Goal: Task Accomplishment & Management: Complete application form

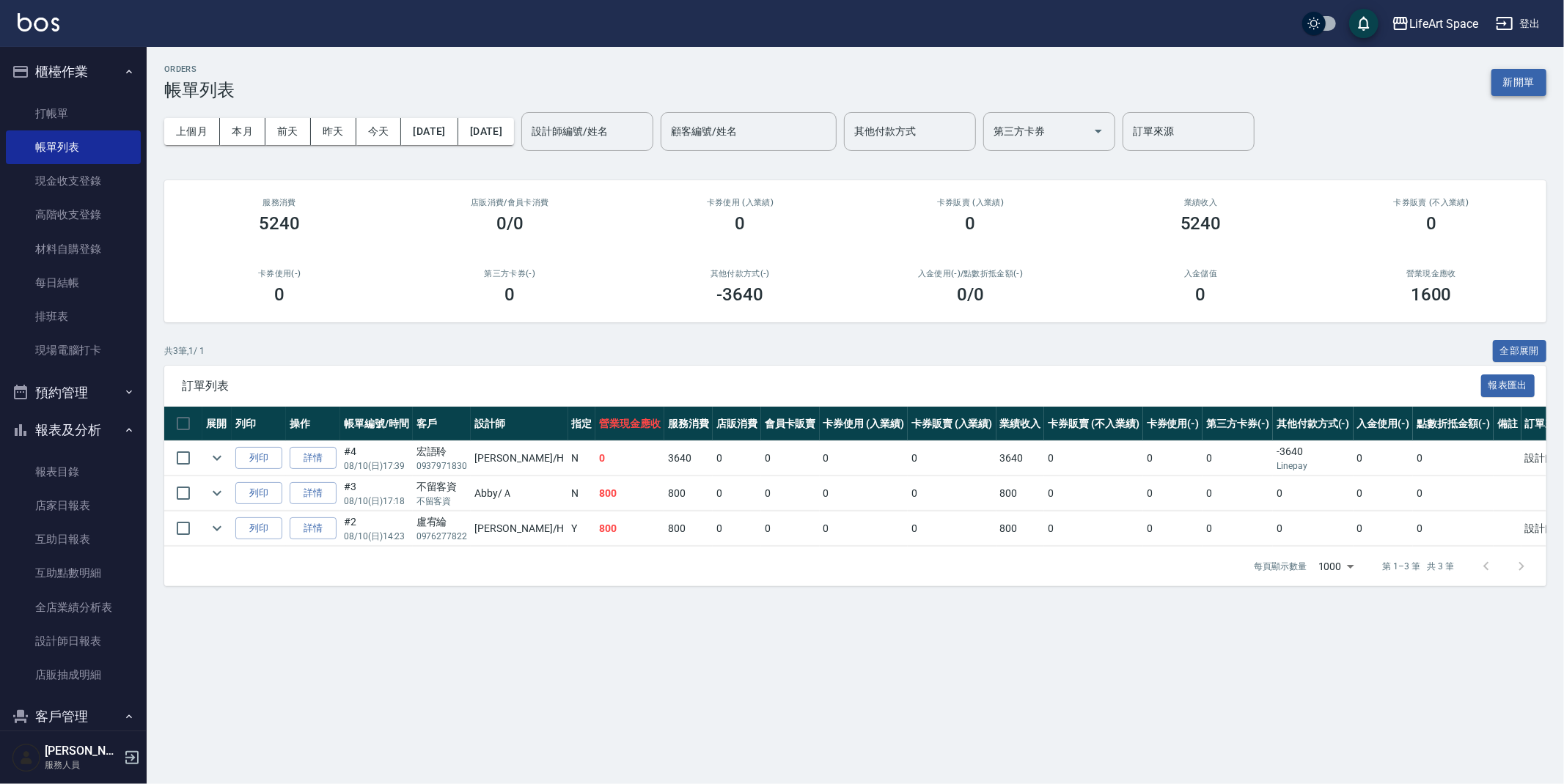
click at [1506, 85] on button "新開單" at bounding box center [1518, 82] width 55 height 27
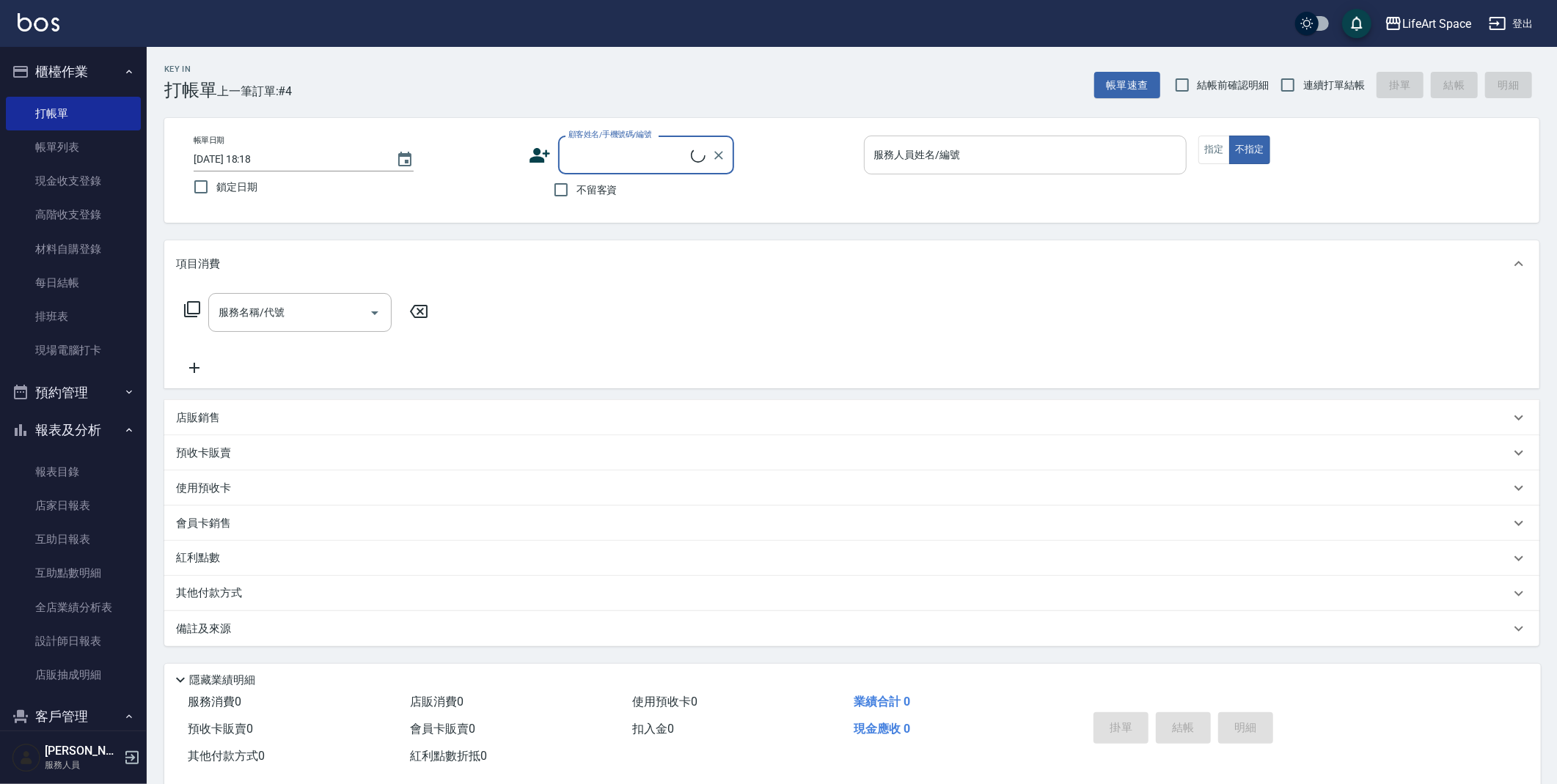
click at [1000, 162] on input "服務人員姓名/編號" at bounding box center [1026, 155] width 310 height 25
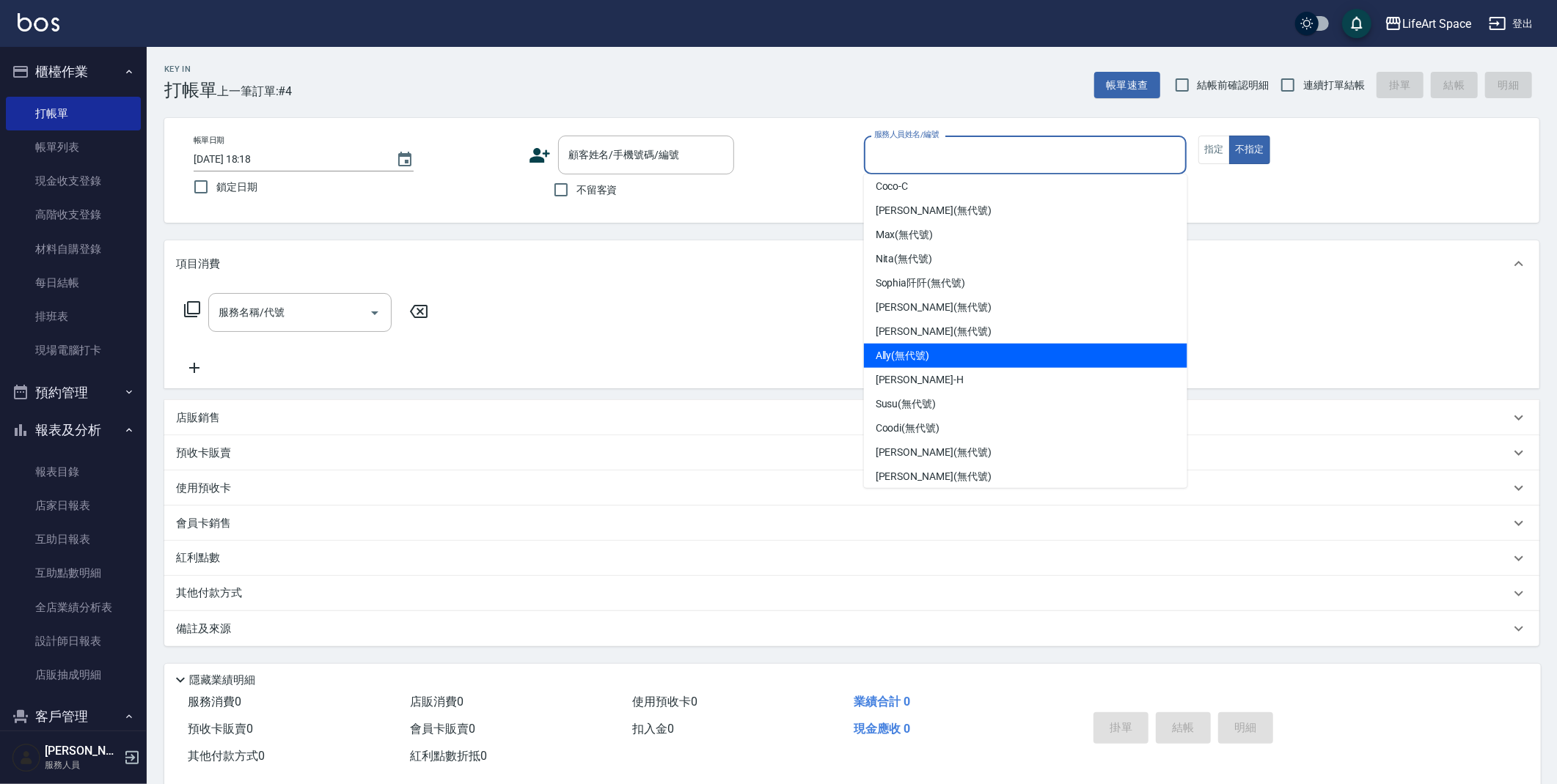
scroll to position [205, 0]
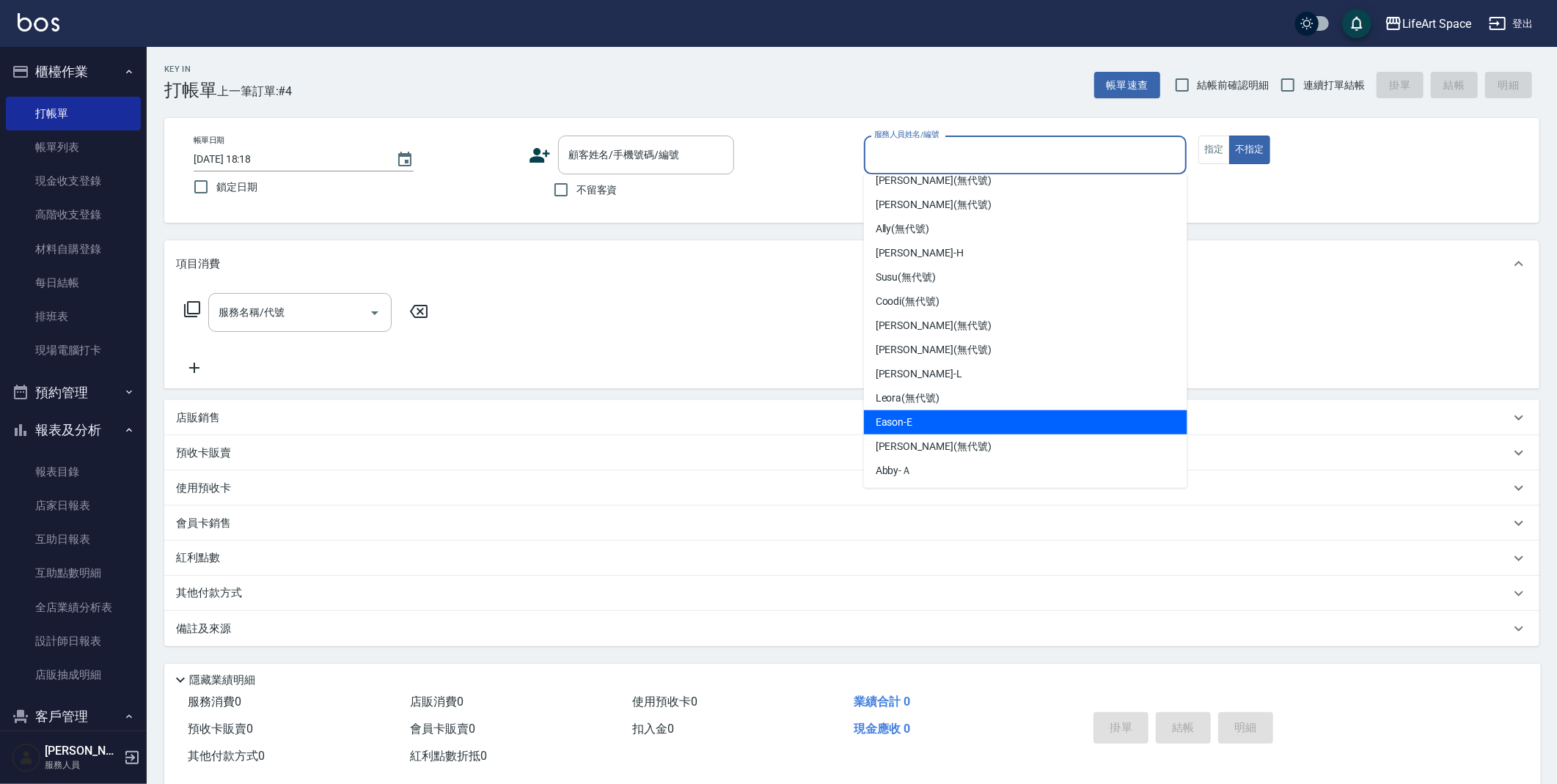
click at [987, 424] on div "Eason -E" at bounding box center [1026, 423] width 323 height 24
type input "Eason-E"
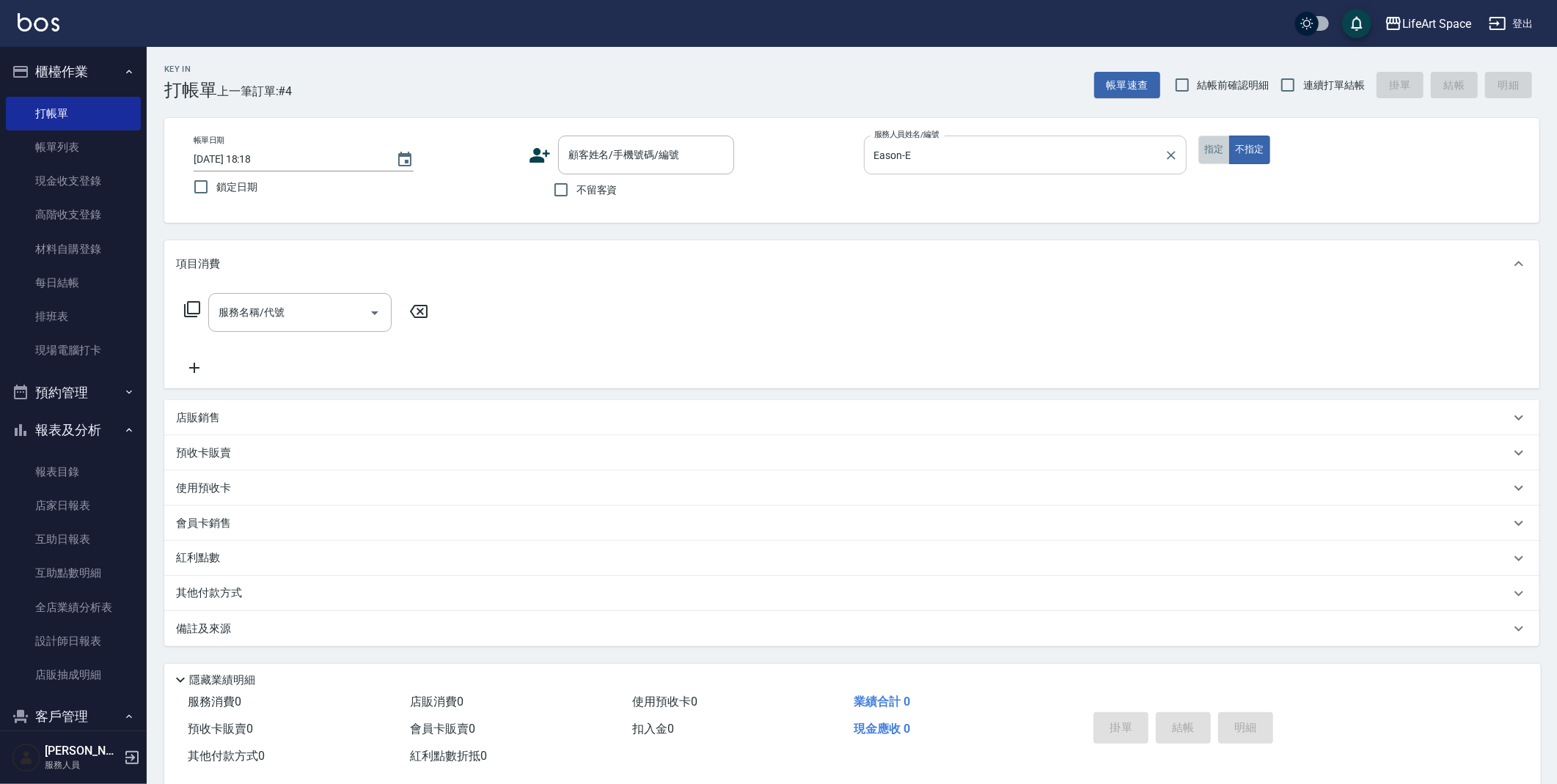
drag, startPoint x: 1208, startPoint y: 153, endPoint x: 1171, endPoint y: 155, distance: 37.1
click at [1209, 153] on button "指定" at bounding box center [1214, 150] width 31 height 28
click at [633, 158] on input "顧客姓名/手機號碼/編號" at bounding box center [635, 155] width 141 height 25
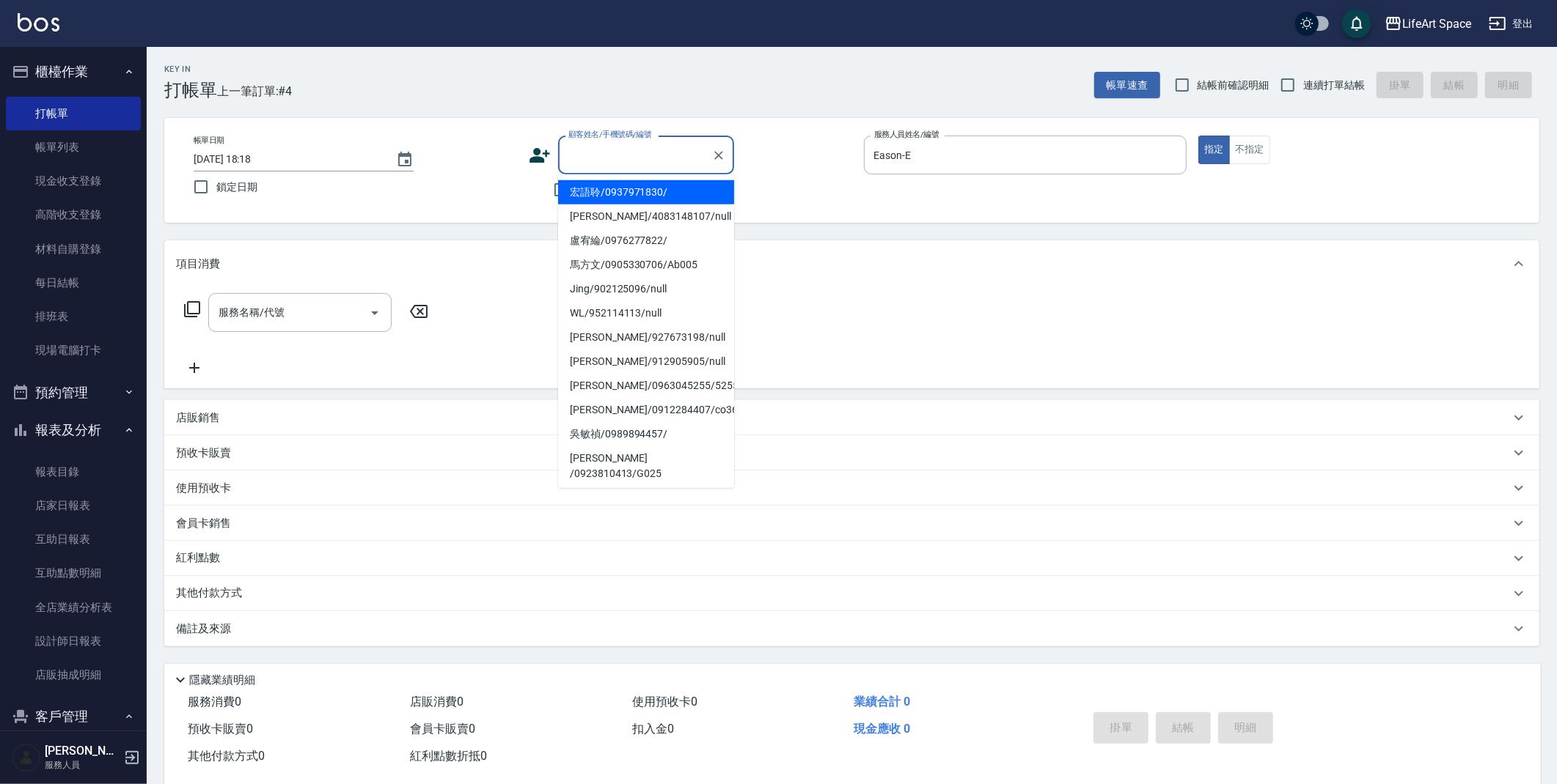
type input "d"
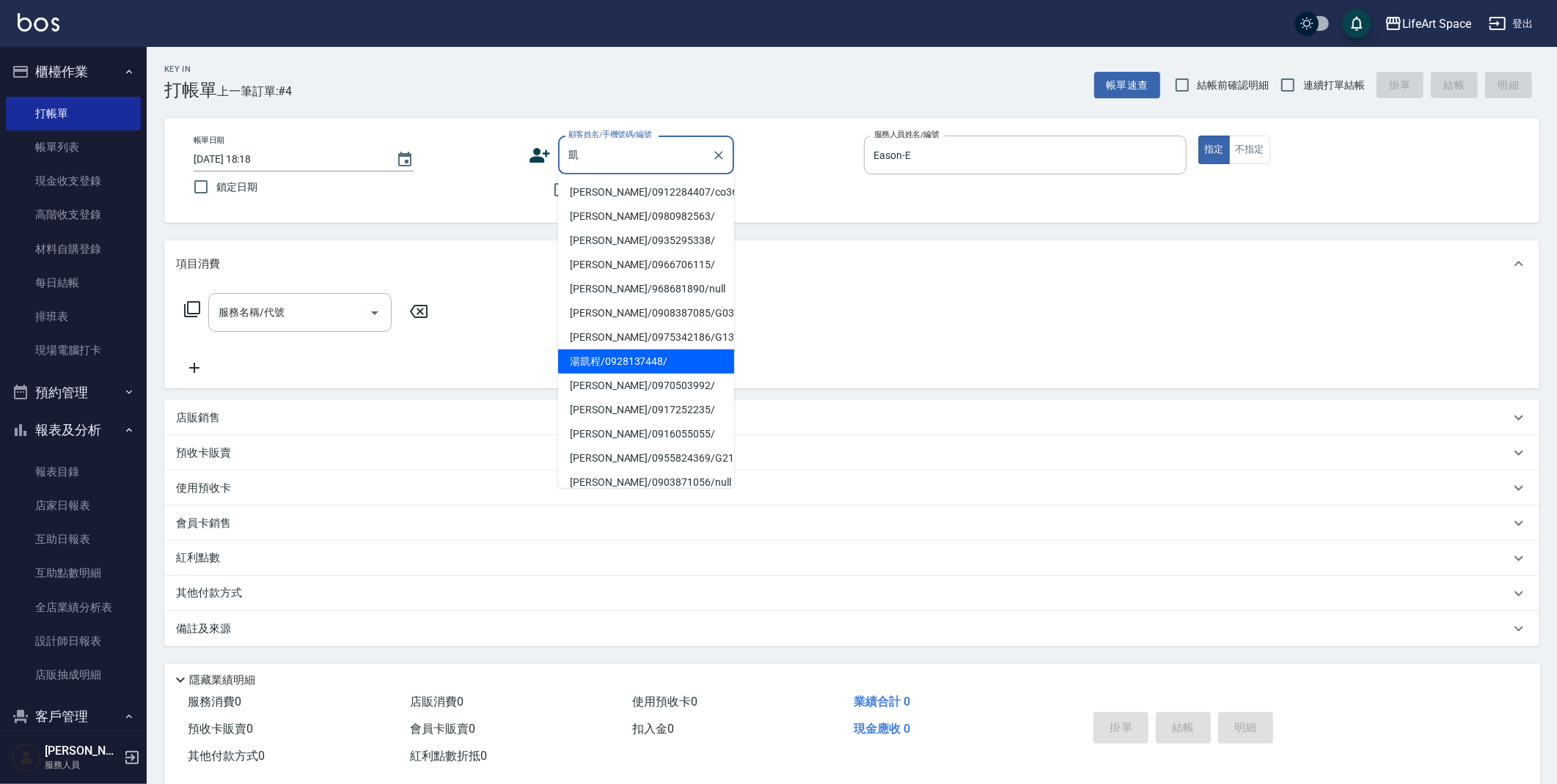
click at [653, 364] on li "湯凱程/0928137448/" at bounding box center [646, 361] width 176 height 24
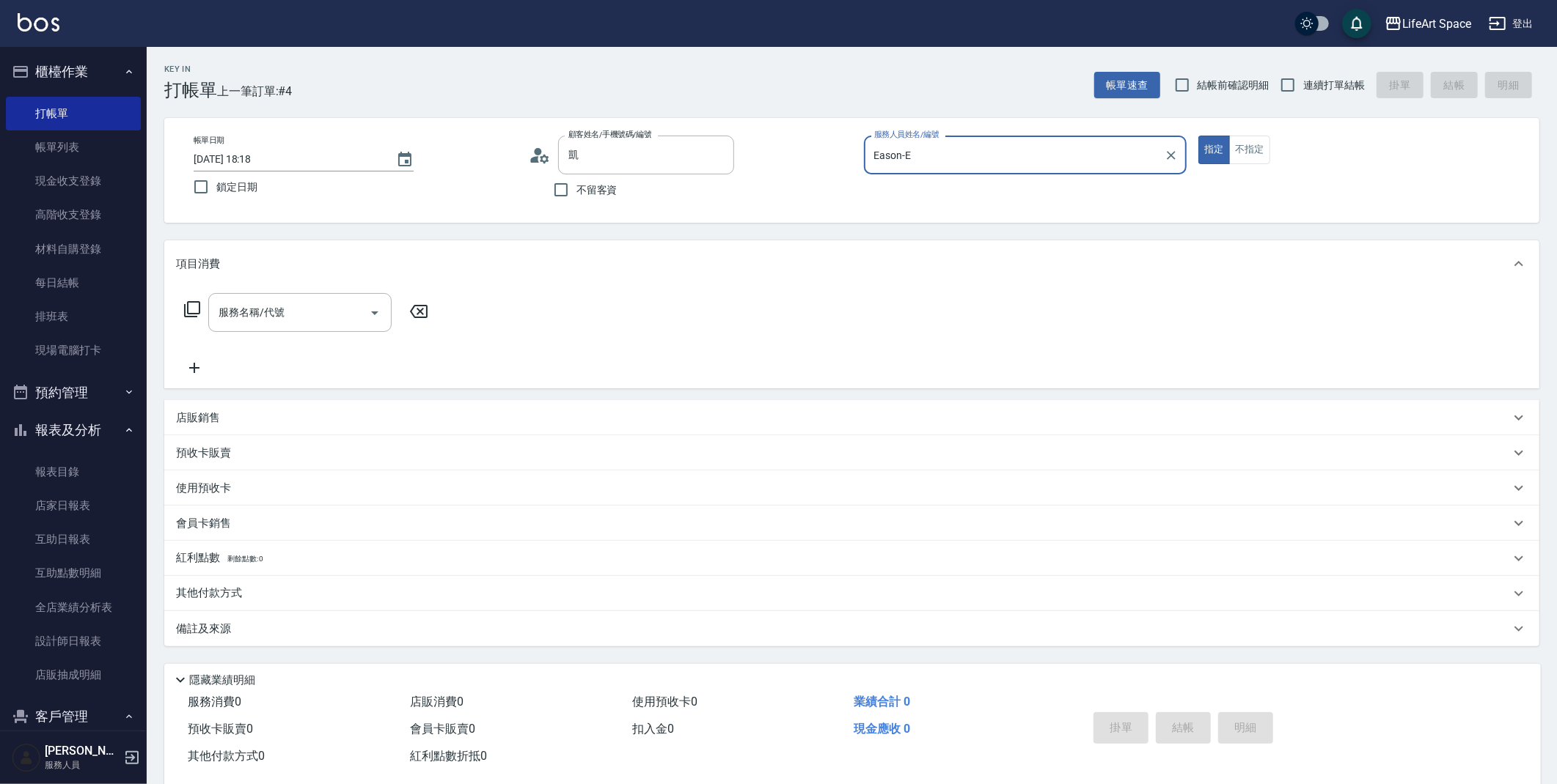
type input "湯凱程/0928137448/"
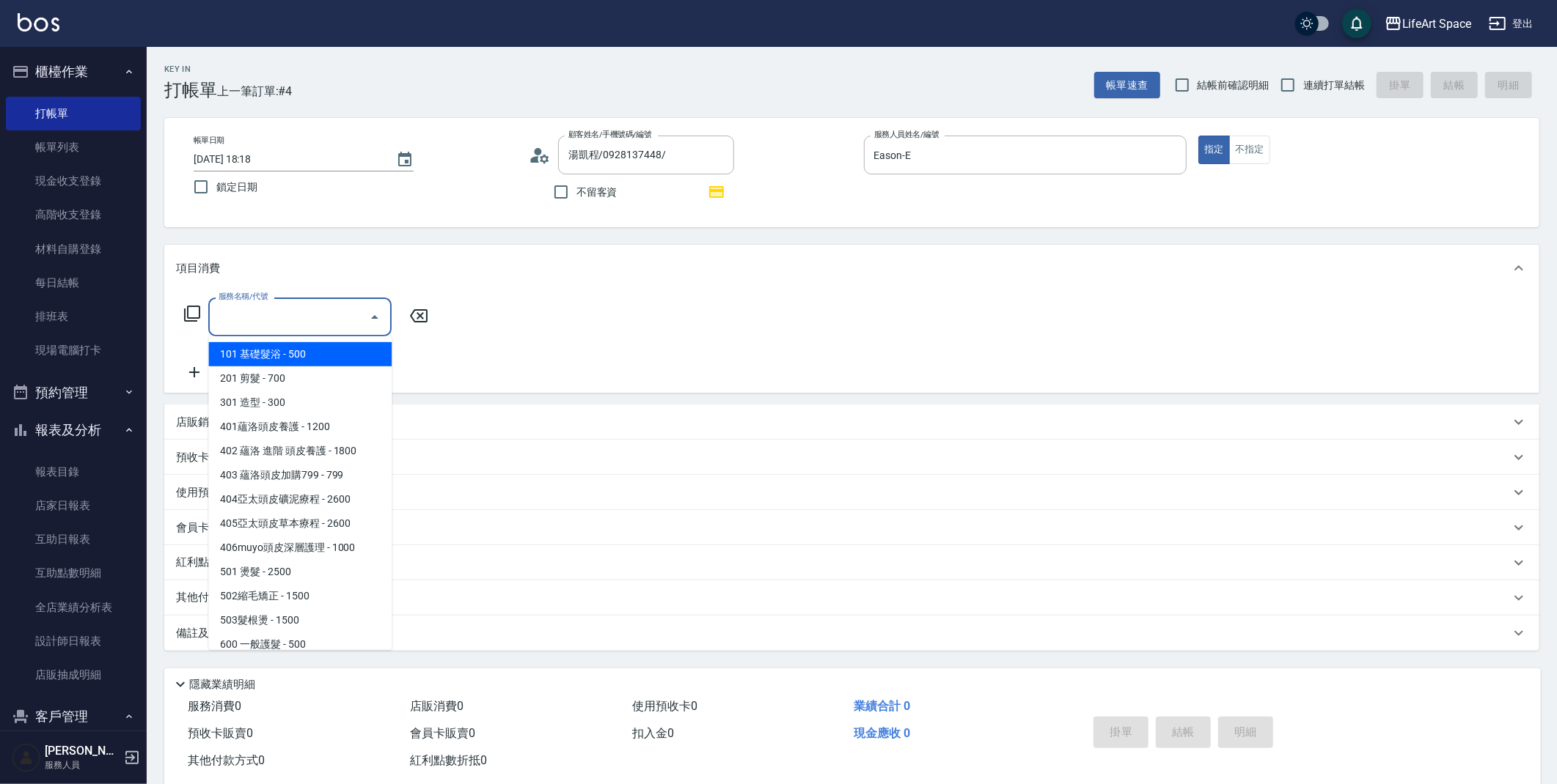
click at [315, 304] on input "服務名稱/代號" at bounding box center [289, 317] width 148 height 25
click at [299, 379] on span "201 剪髮 - 700" at bounding box center [299, 379] width 183 height 24
type input "201 剪髮(201)"
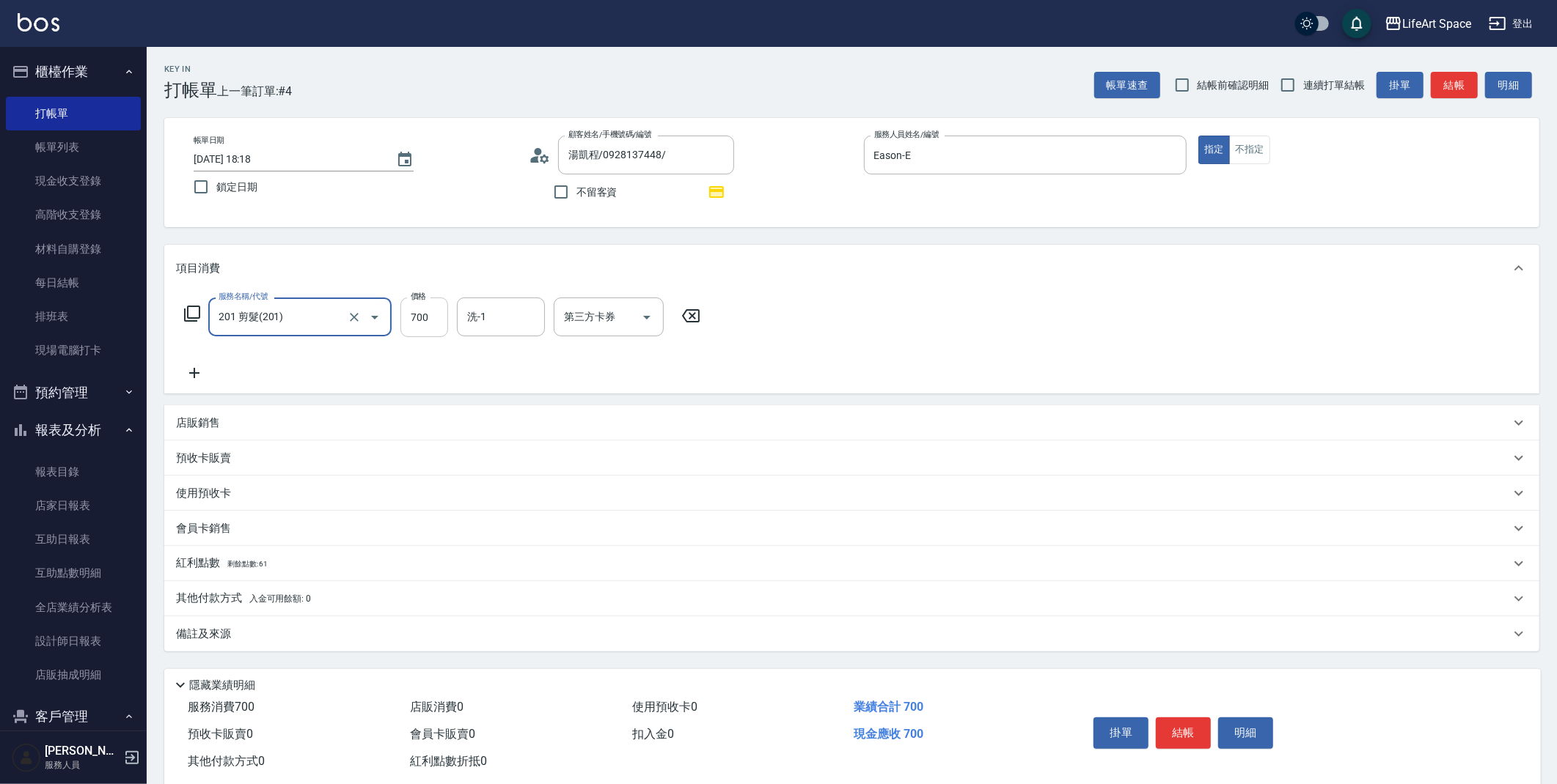
click at [436, 319] on input "700" at bounding box center [424, 317] width 48 height 40
type input "900"
click at [314, 569] on div "紅利點數 剩餘點數: 61" at bounding box center [843, 564] width 1334 height 16
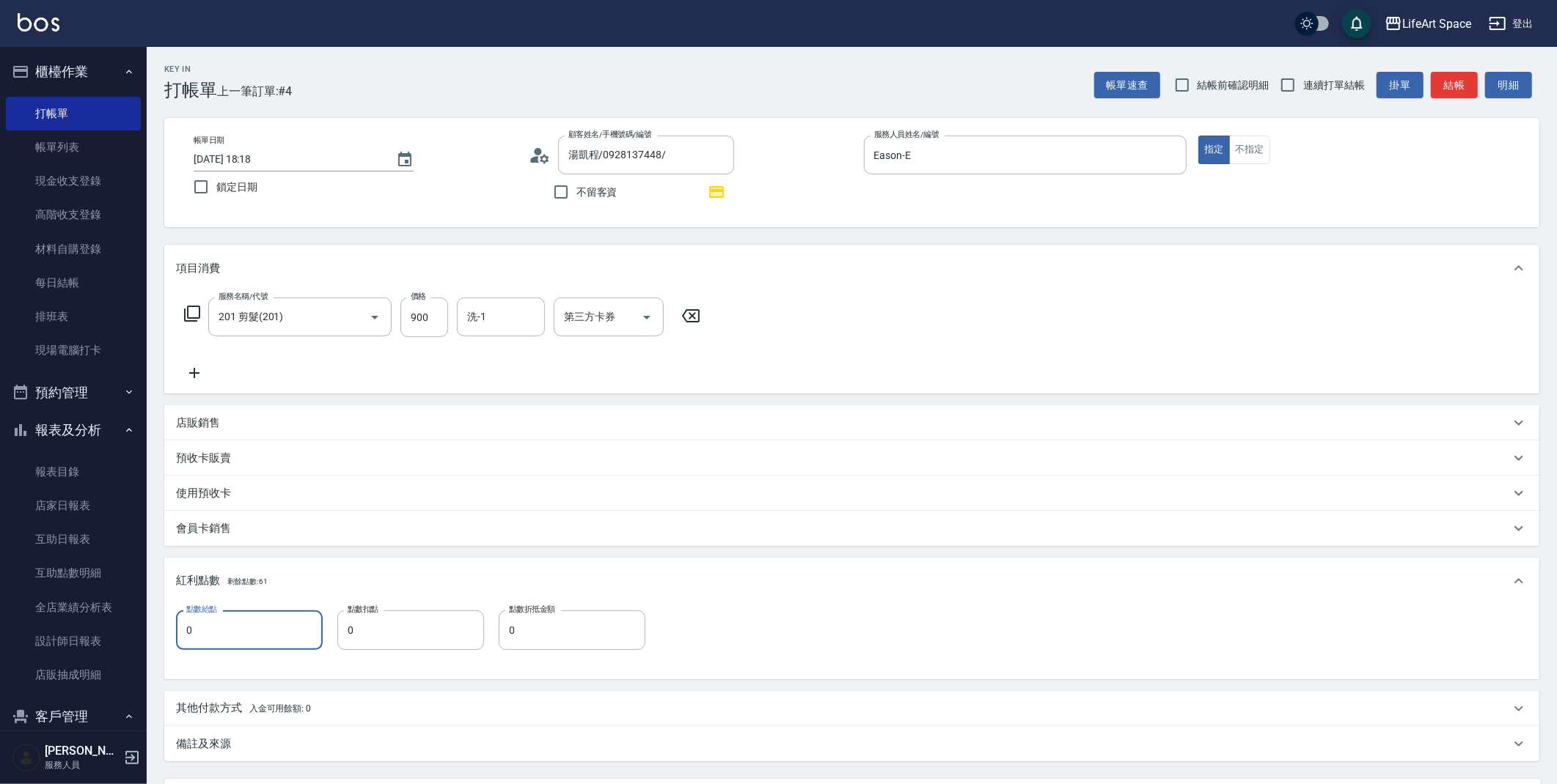
click at [273, 626] on input "0" at bounding box center [249, 630] width 147 height 40
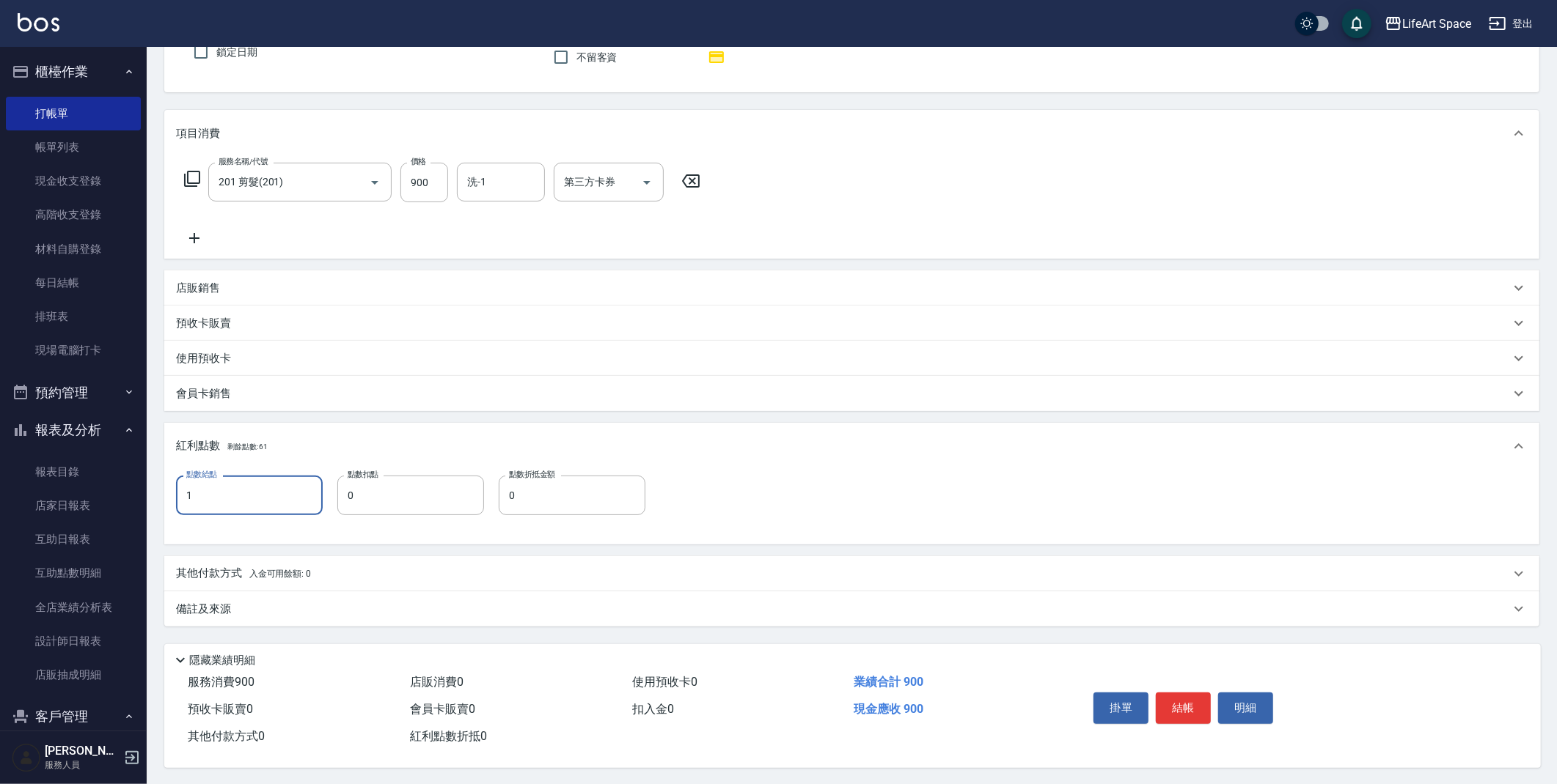
scroll to position [141, 0]
type input "1"
click at [232, 601] on div "備註及來源" at bounding box center [843, 608] width 1334 height 16
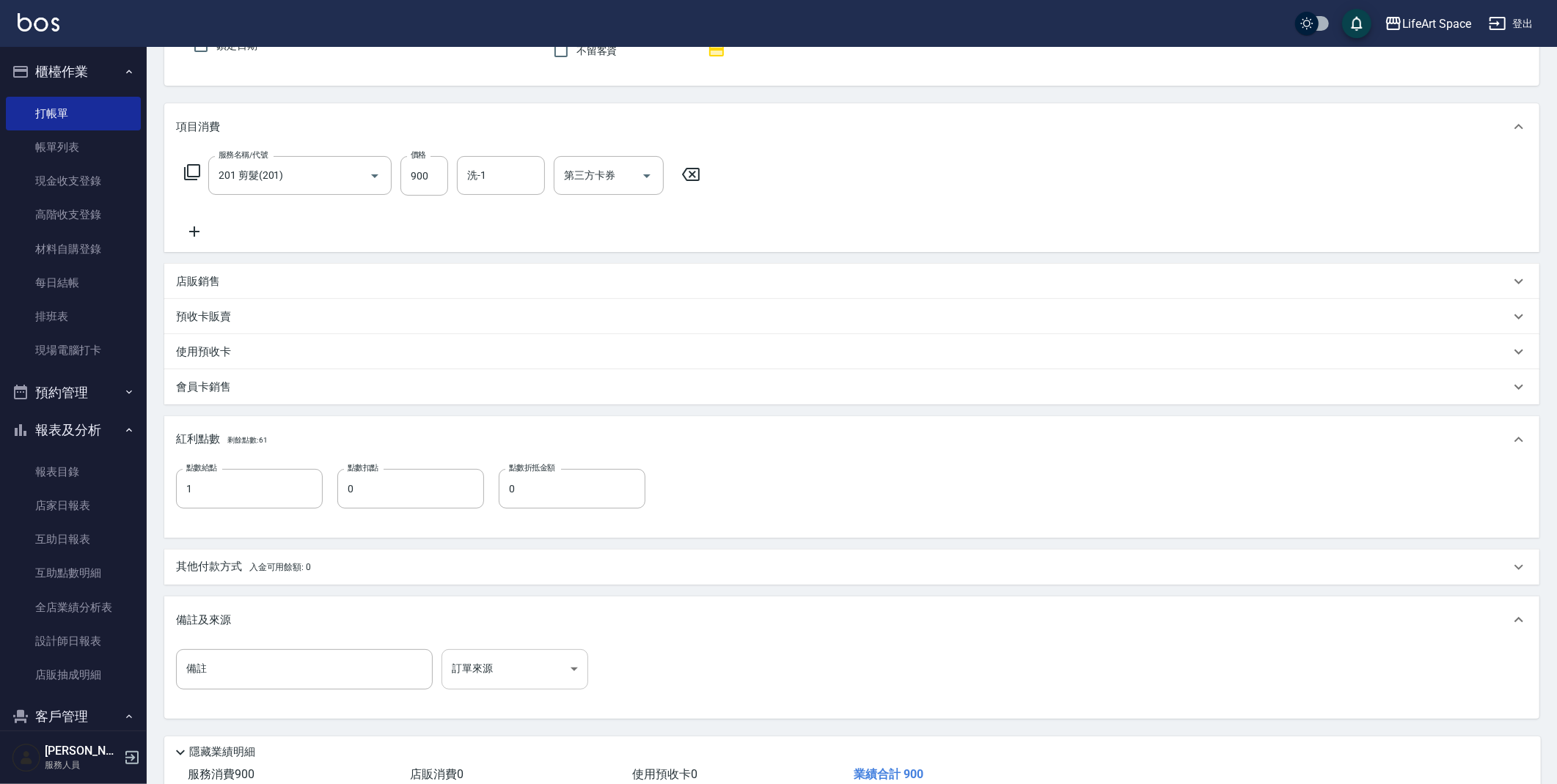
click at [528, 670] on body "LifeArt Space 登出 櫃檯作業 打帳單 帳單列表 現金收支登錄 高階收支登錄 材料自購登錄 每日結帳 排班表 現場電腦打卡 預約管理 預約管理 單…" at bounding box center [778, 368] width 1557 height 1020
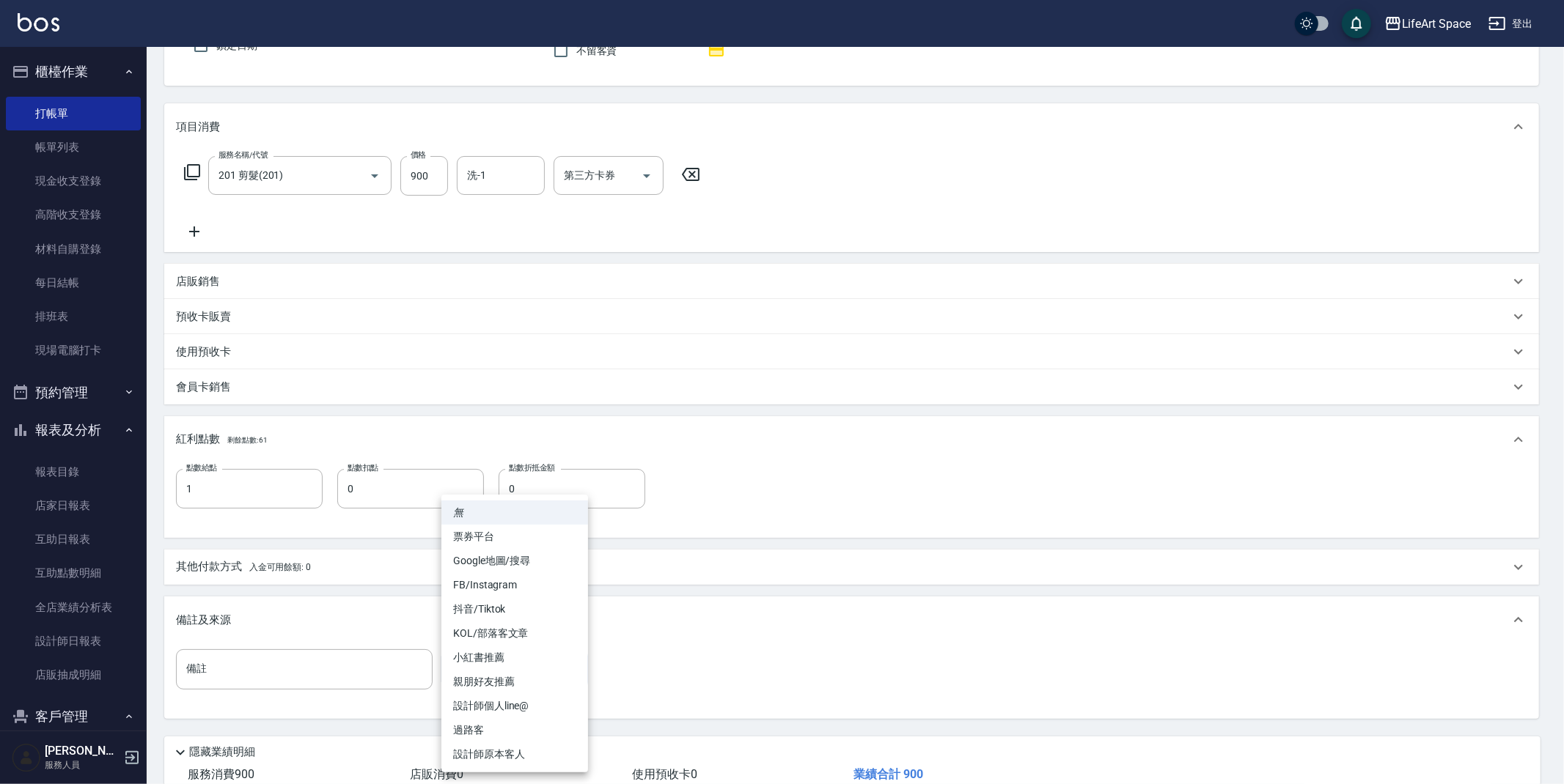
click at [516, 760] on li "設計師原本客人" at bounding box center [515, 755] width 147 height 24
type input "設計師原本客人"
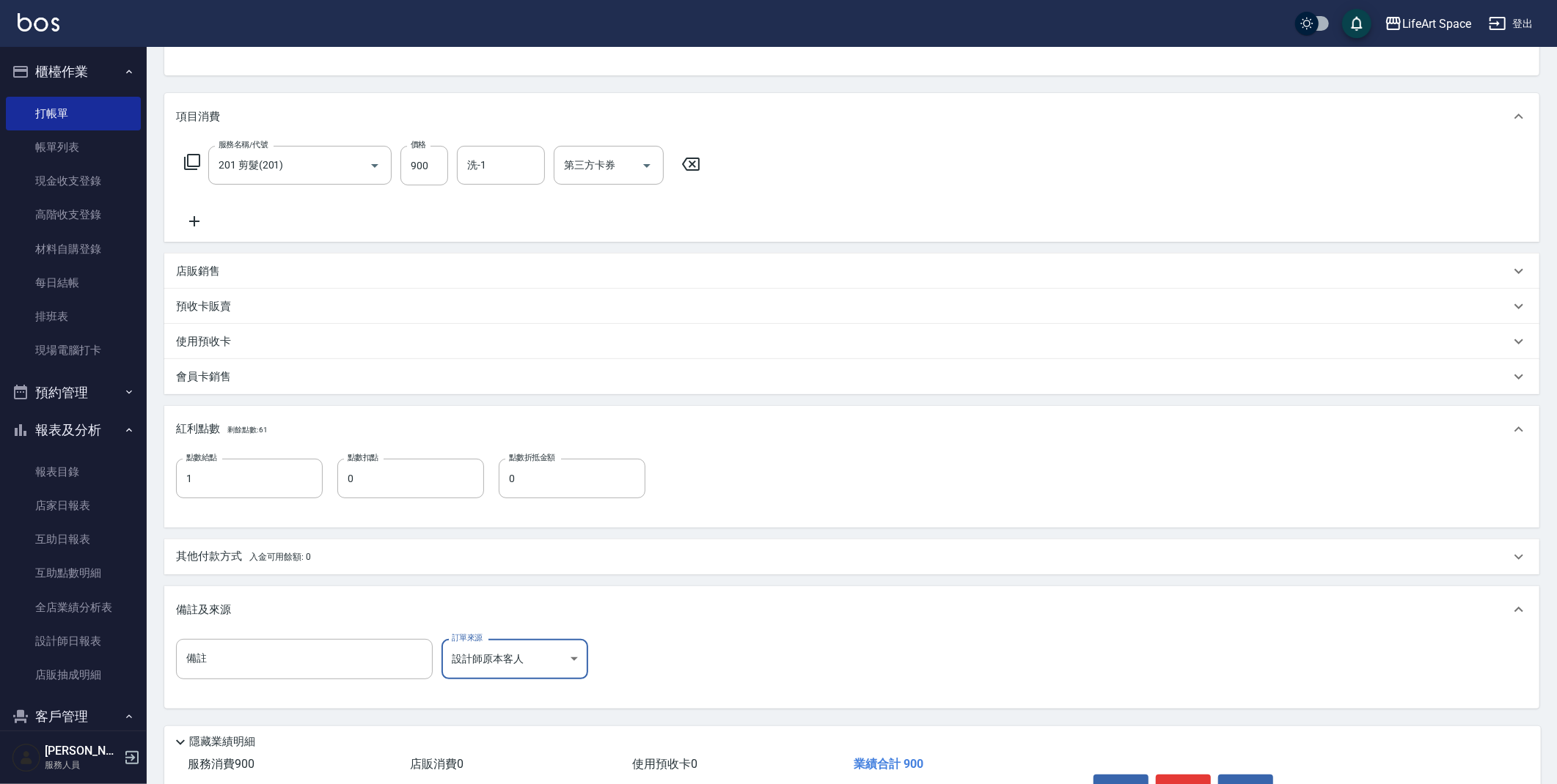
scroll to position [239, 0]
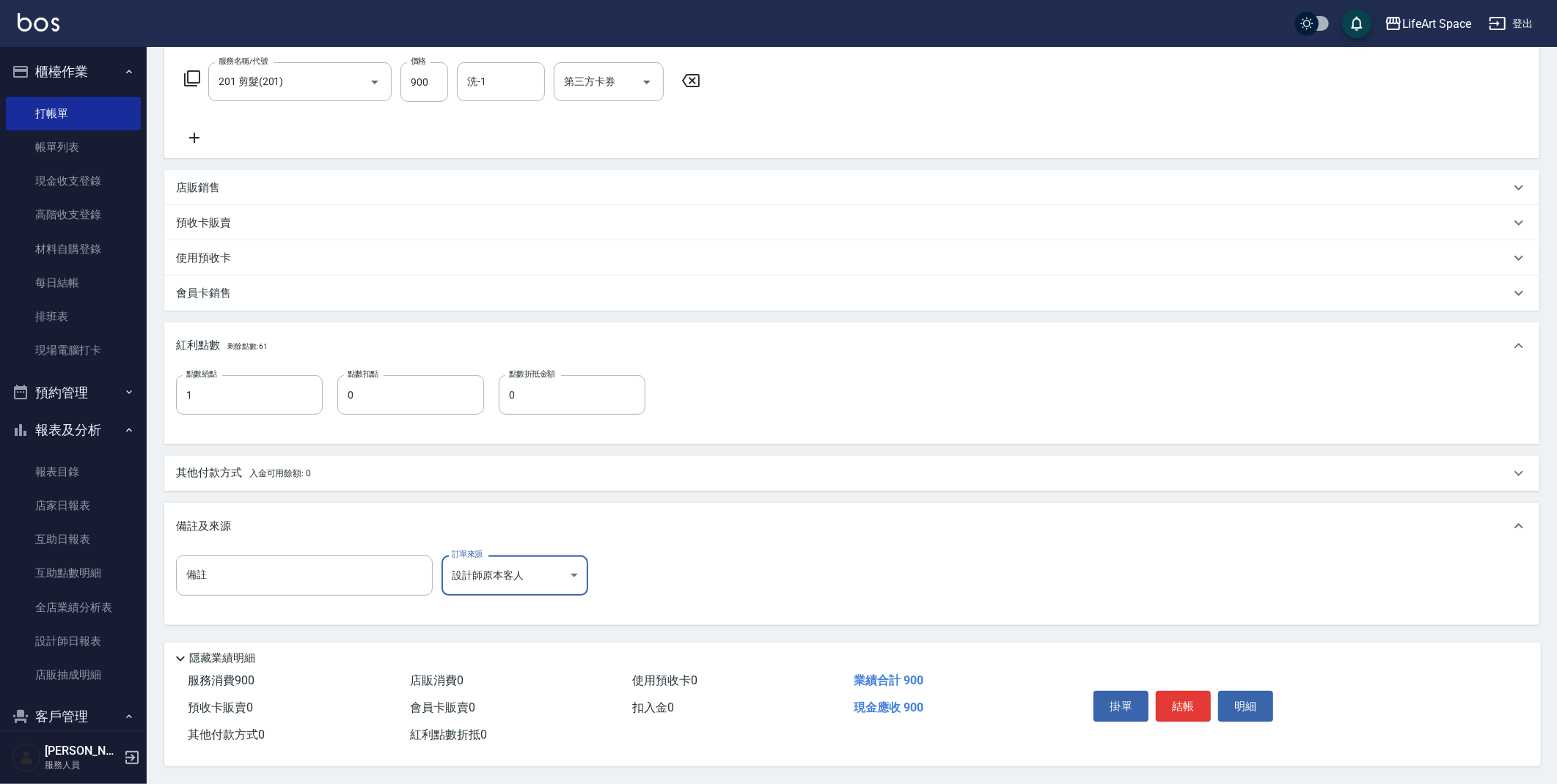
click at [272, 465] on p "其他付款方式 入金可用餘額: 0" at bounding box center [243, 474] width 135 height 16
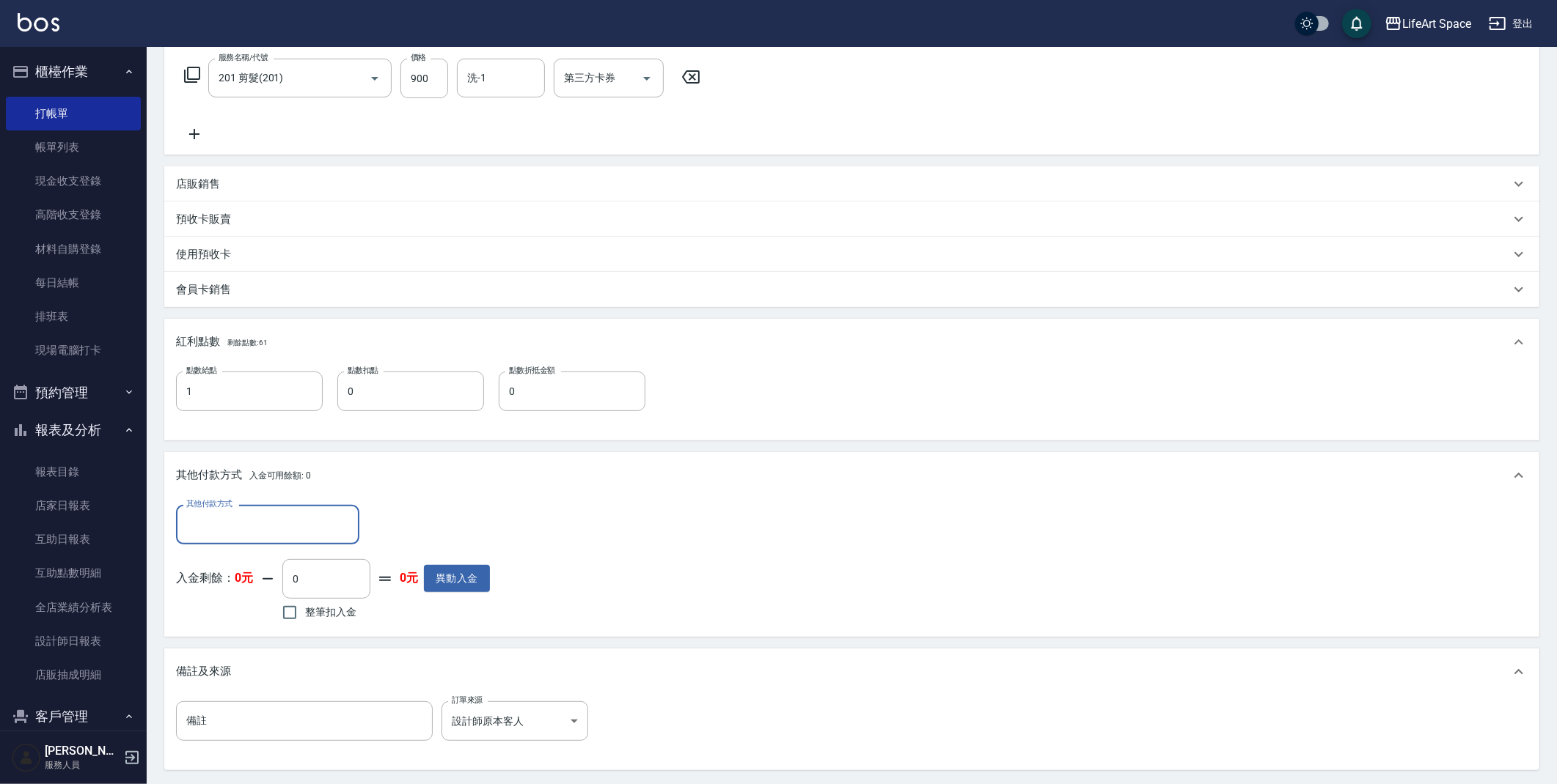
scroll to position [0, 0]
click at [237, 526] on input "其他付款方式" at bounding box center [267, 524] width 170 height 25
drag, startPoint x: 222, startPoint y: 556, endPoint x: 234, endPoint y: 554, distance: 12.2
click at [223, 556] on span "轉帳" at bounding box center [267, 562] width 183 height 24
type input "轉帳"
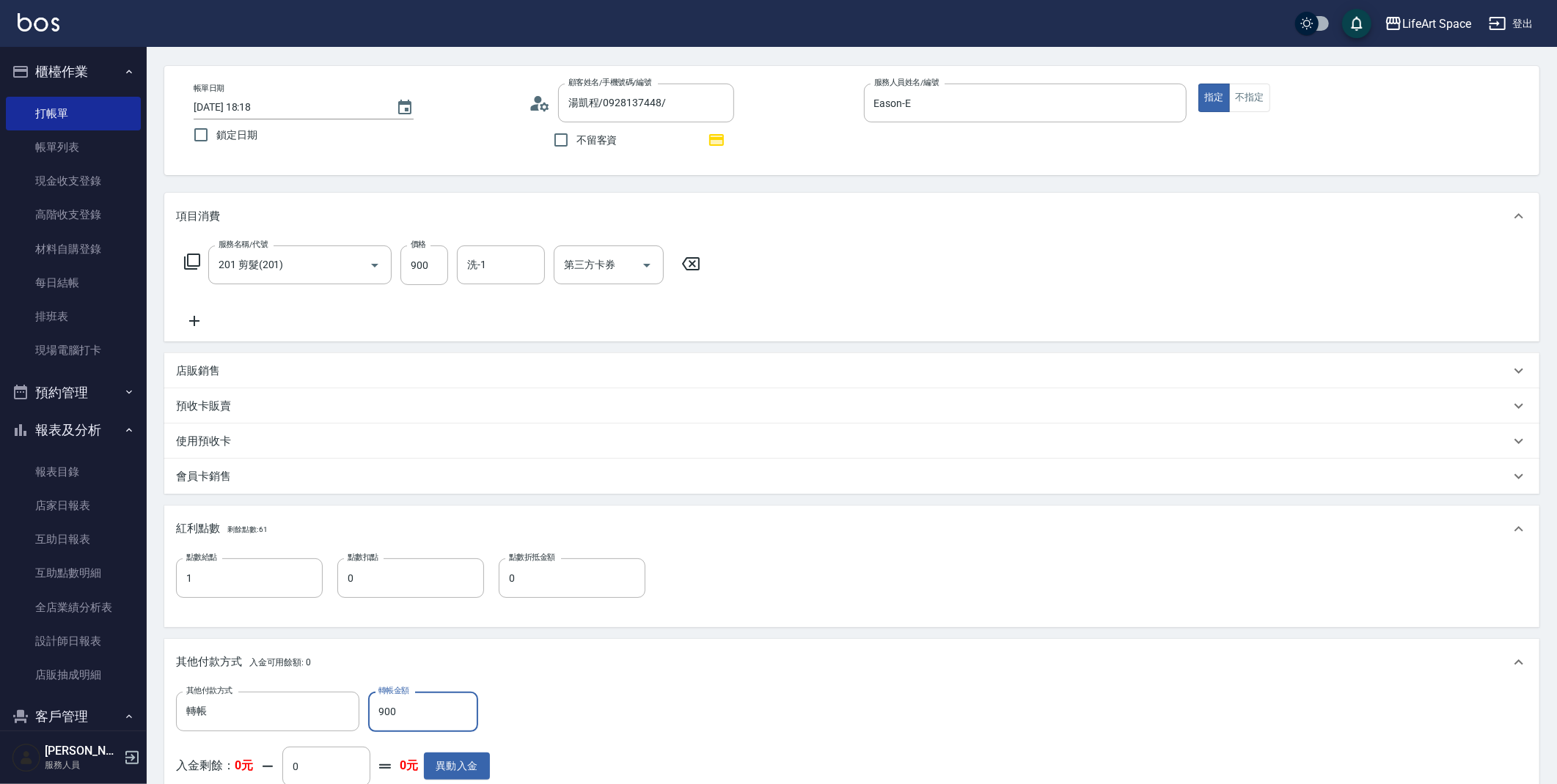
scroll to position [389, 0]
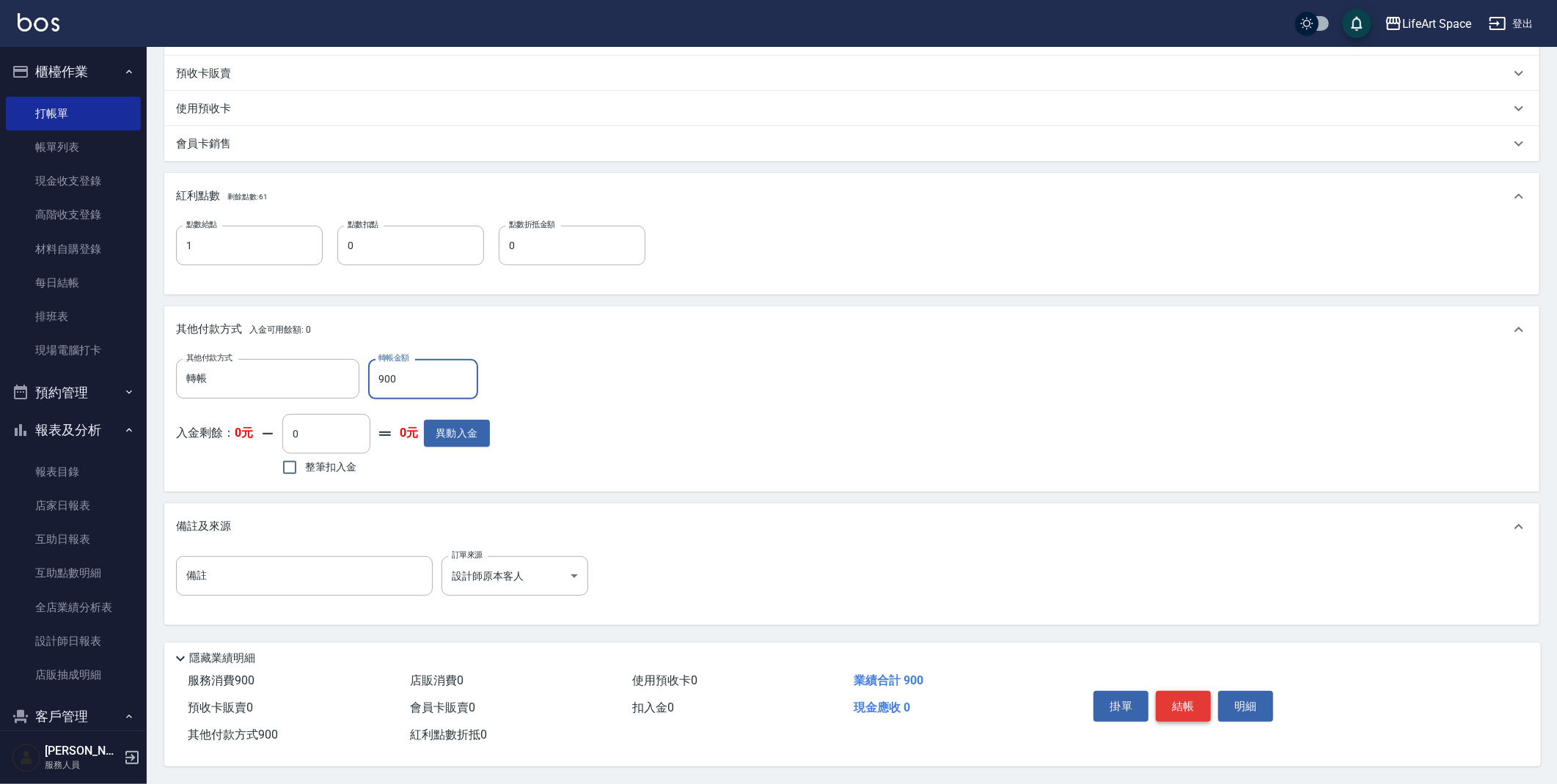
type input "900"
click at [1177, 708] on button "結帳" at bounding box center [1183, 706] width 55 height 31
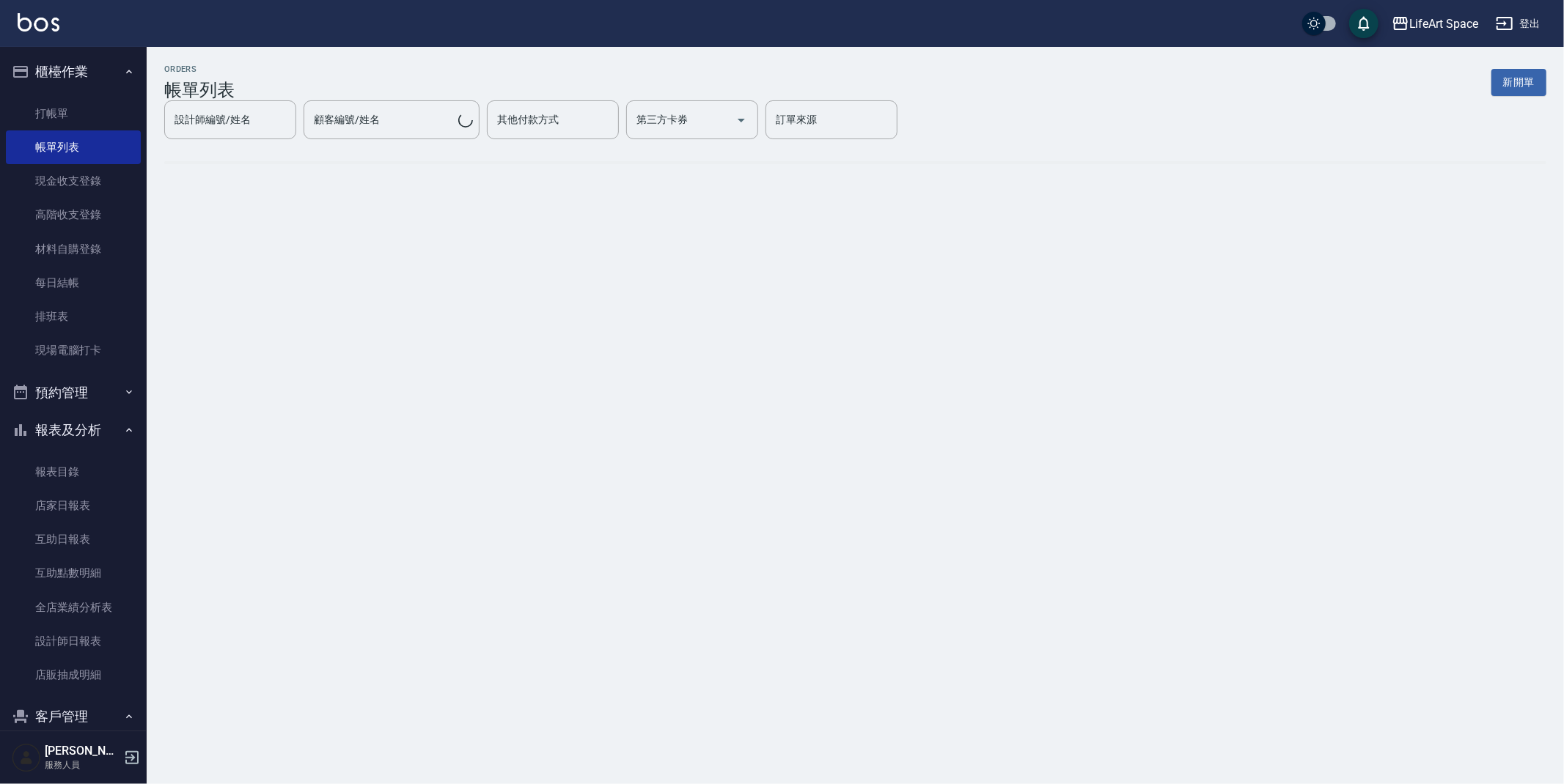
click at [1502, 81] on button "新開單" at bounding box center [1518, 82] width 55 height 27
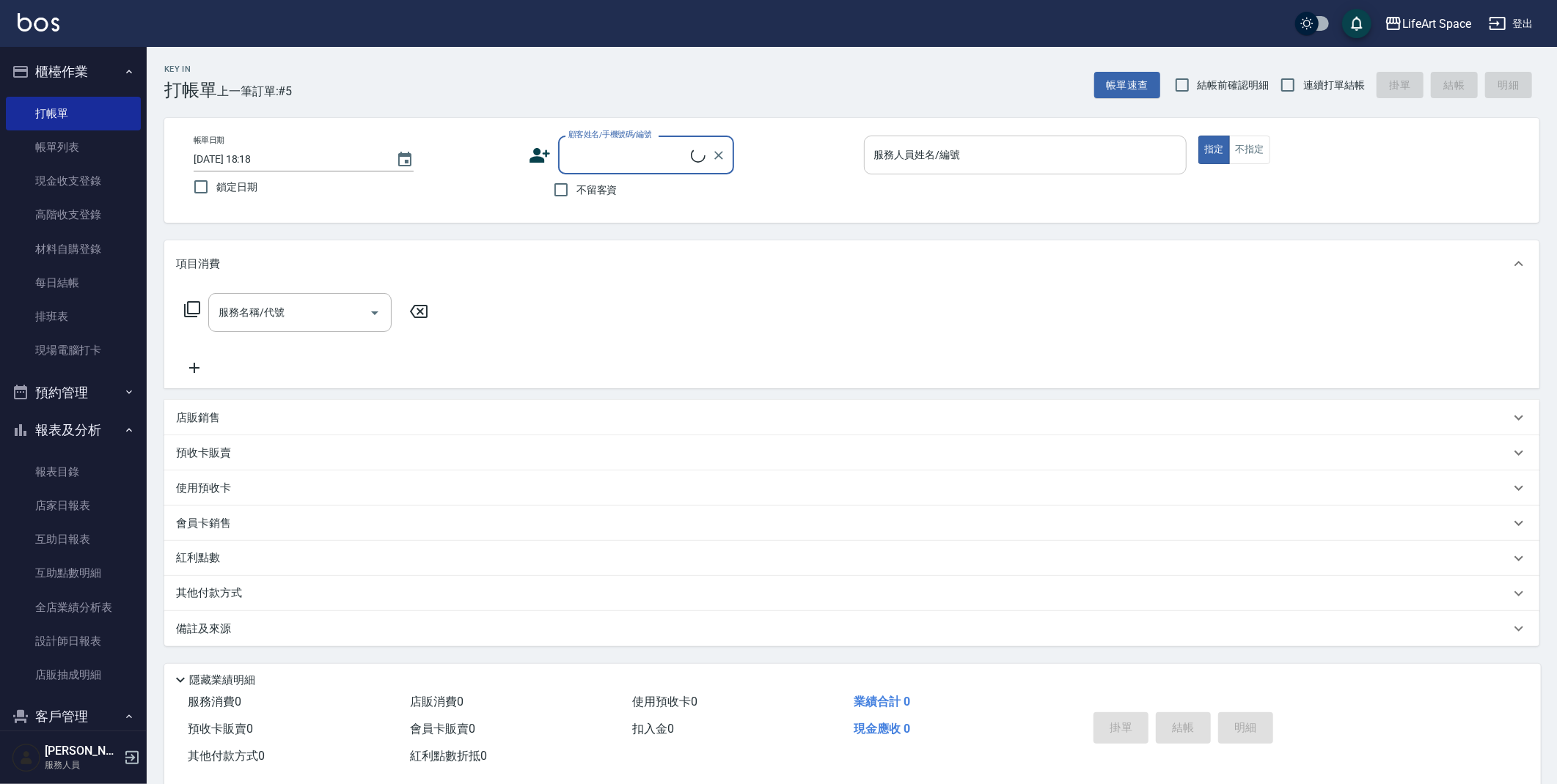
click at [942, 165] on input "服務人員姓名/編號" at bounding box center [1026, 155] width 310 height 25
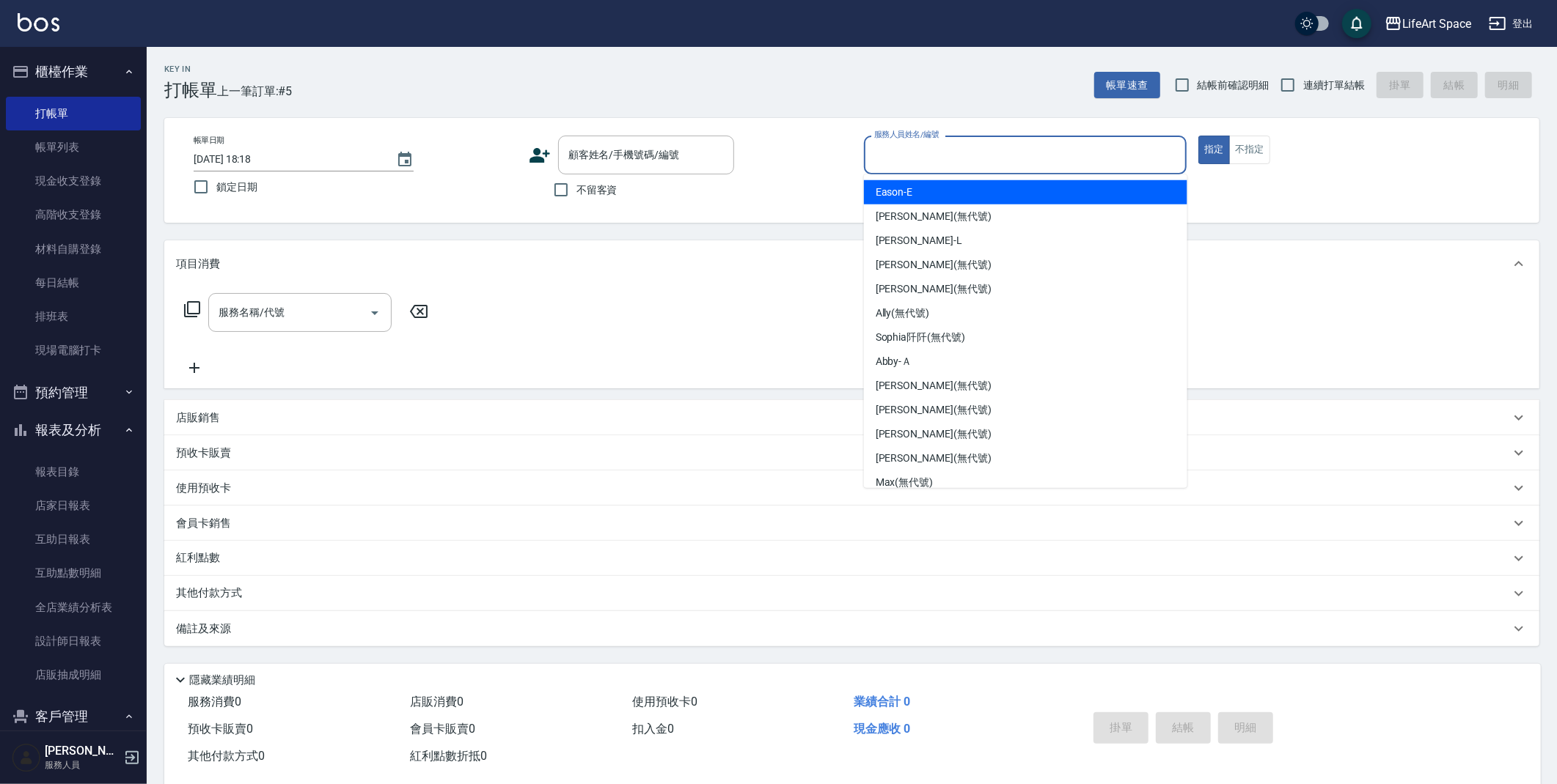
drag, startPoint x: 903, startPoint y: 195, endPoint x: 875, endPoint y: 191, distance: 28.3
click at [903, 195] on span "Eason -E" at bounding box center [895, 192] width 37 height 16
type input "Eason-E"
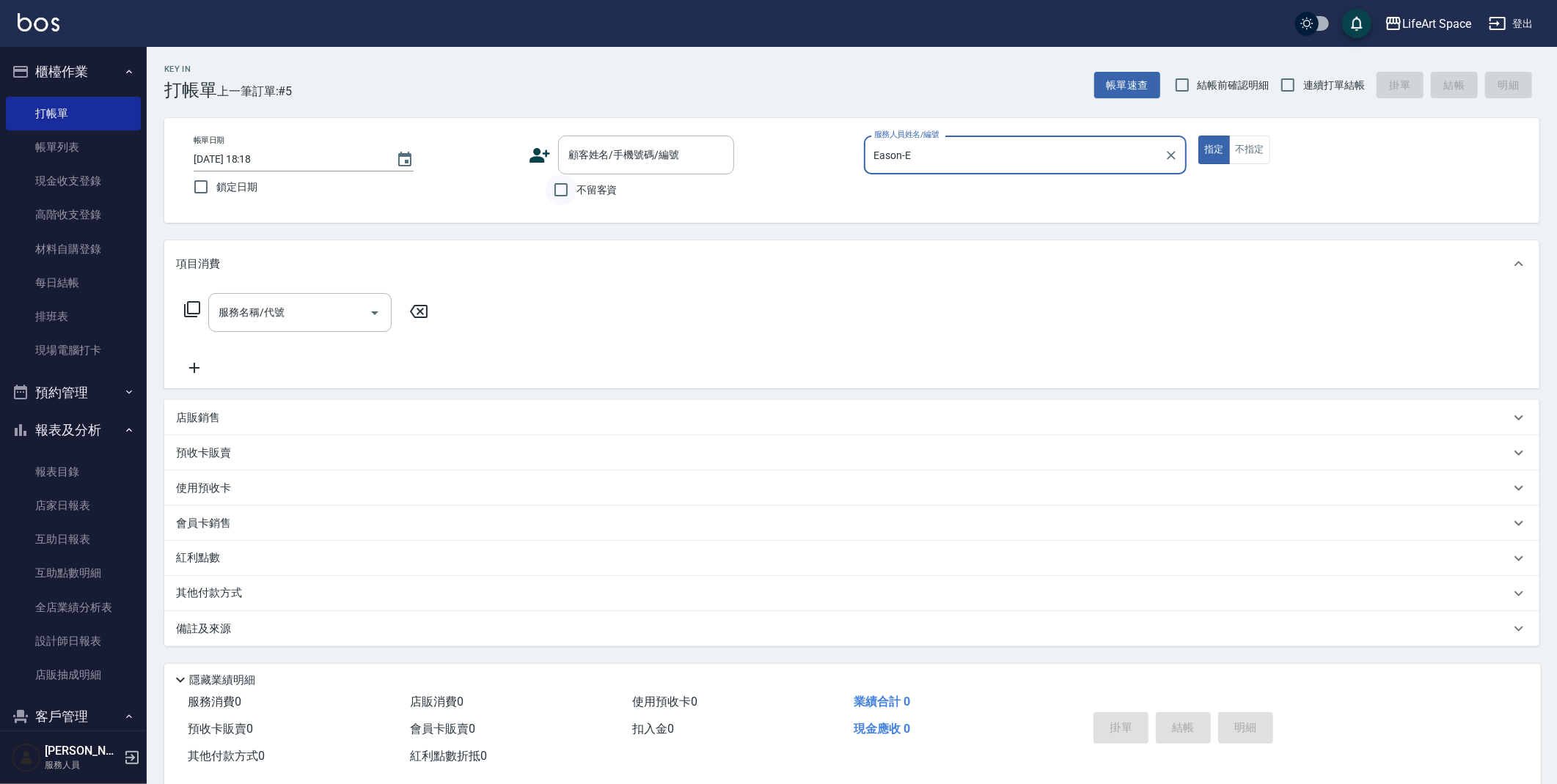
drag, startPoint x: 579, startPoint y: 186, endPoint x: 573, endPoint y: 192, distance: 8.5
click at [579, 186] on span "不留客資" at bounding box center [597, 190] width 41 height 16
click at [576, 186] on input "不留客資" at bounding box center [561, 189] width 31 height 31
checkbox input "true"
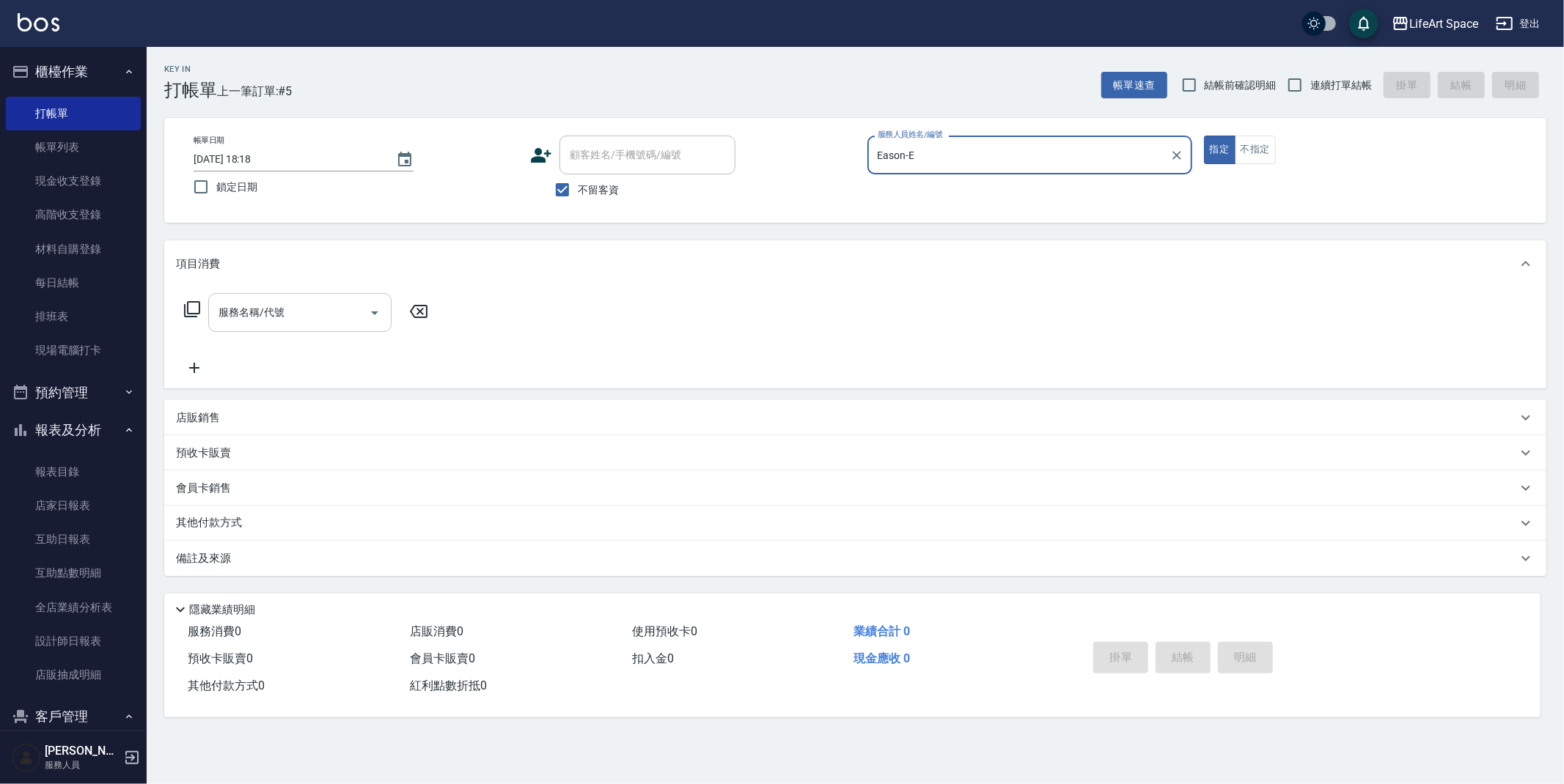
drag, startPoint x: 269, startPoint y: 316, endPoint x: 269, endPoint y: 325, distance: 9.0
click at [269, 316] on div "服務名稱/代號 服務名稱/代號" at bounding box center [299, 313] width 183 height 39
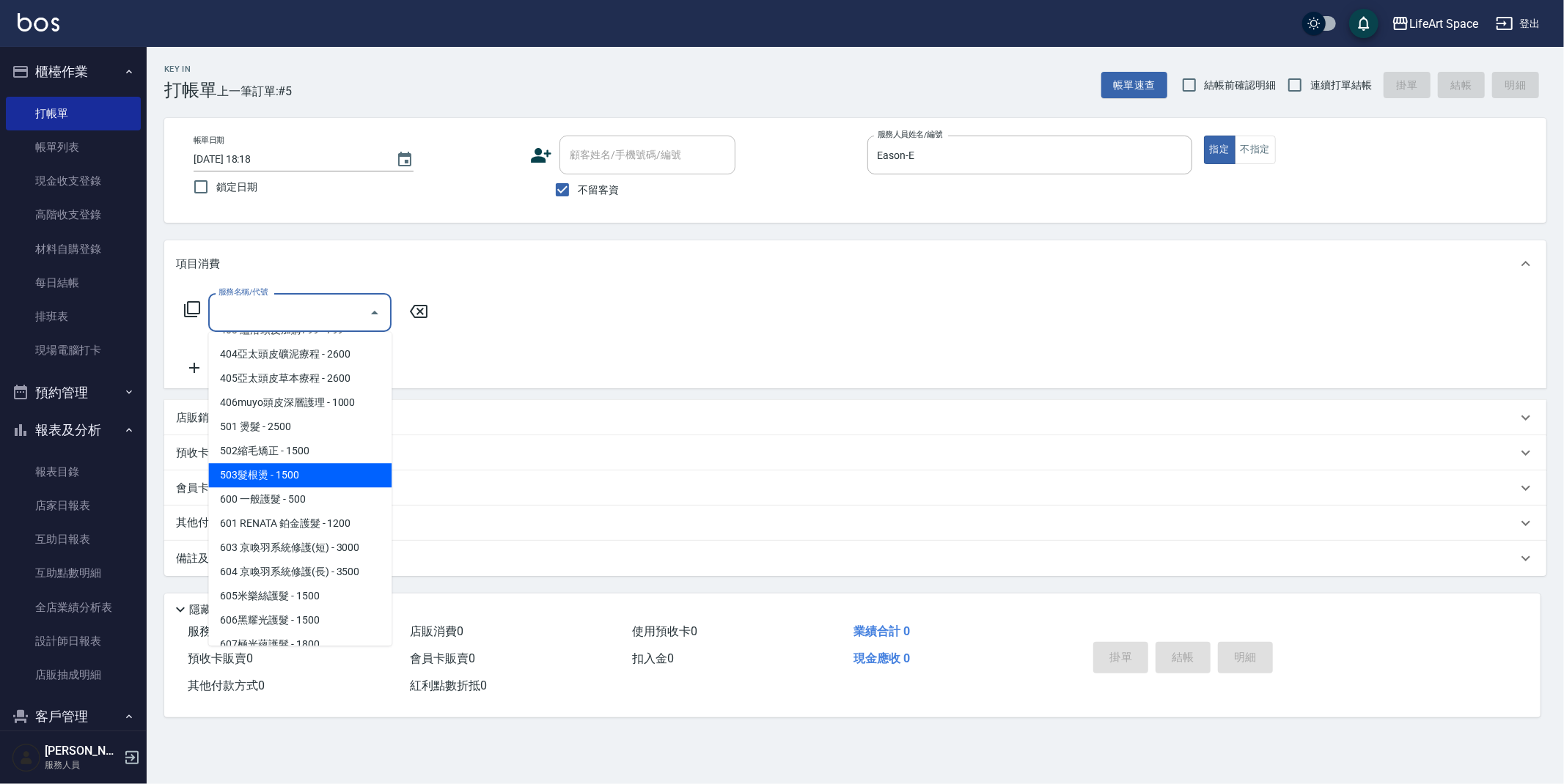
scroll to position [230, 0]
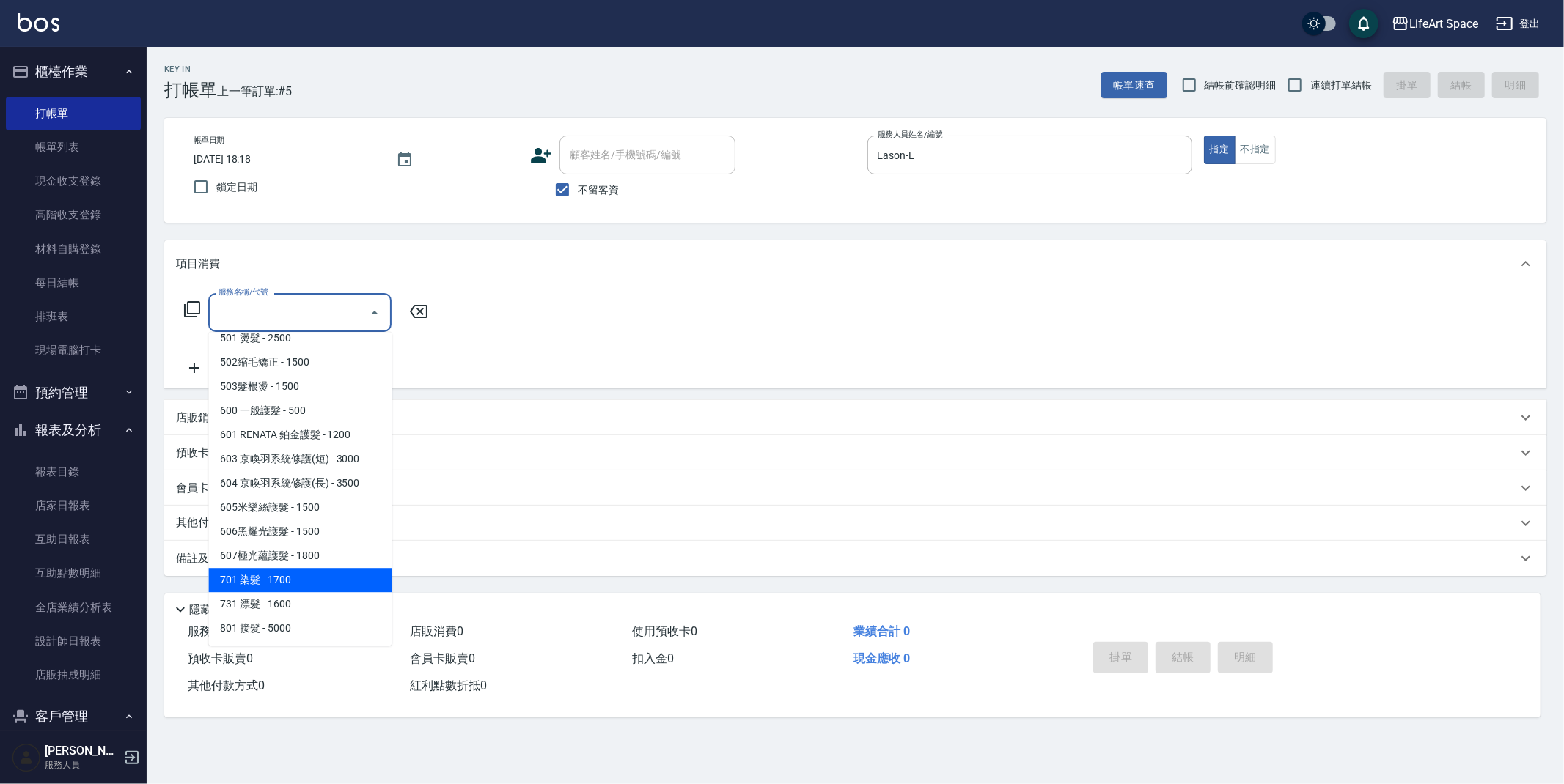
drag, startPoint x: 301, startPoint y: 575, endPoint x: 409, endPoint y: 385, distance: 218.5
click at [301, 575] on span "701 染髮 - 1700" at bounding box center [299, 580] width 183 height 24
type input "701 染髮(701)"
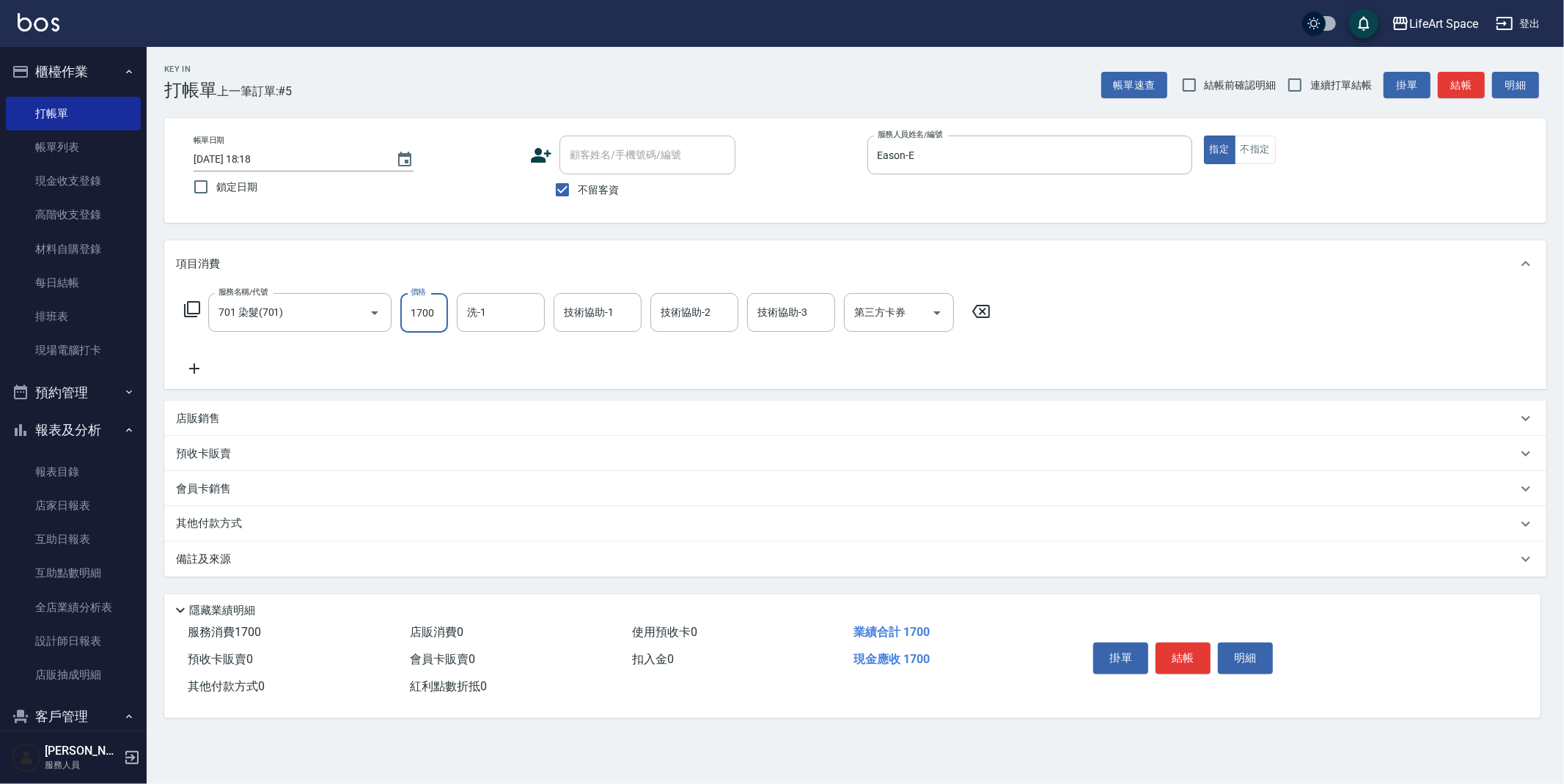
click at [440, 313] on input "1700" at bounding box center [424, 313] width 48 height 40
type input "2600"
click at [483, 313] on div "洗-1 洗-1" at bounding box center [501, 313] width 88 height 39
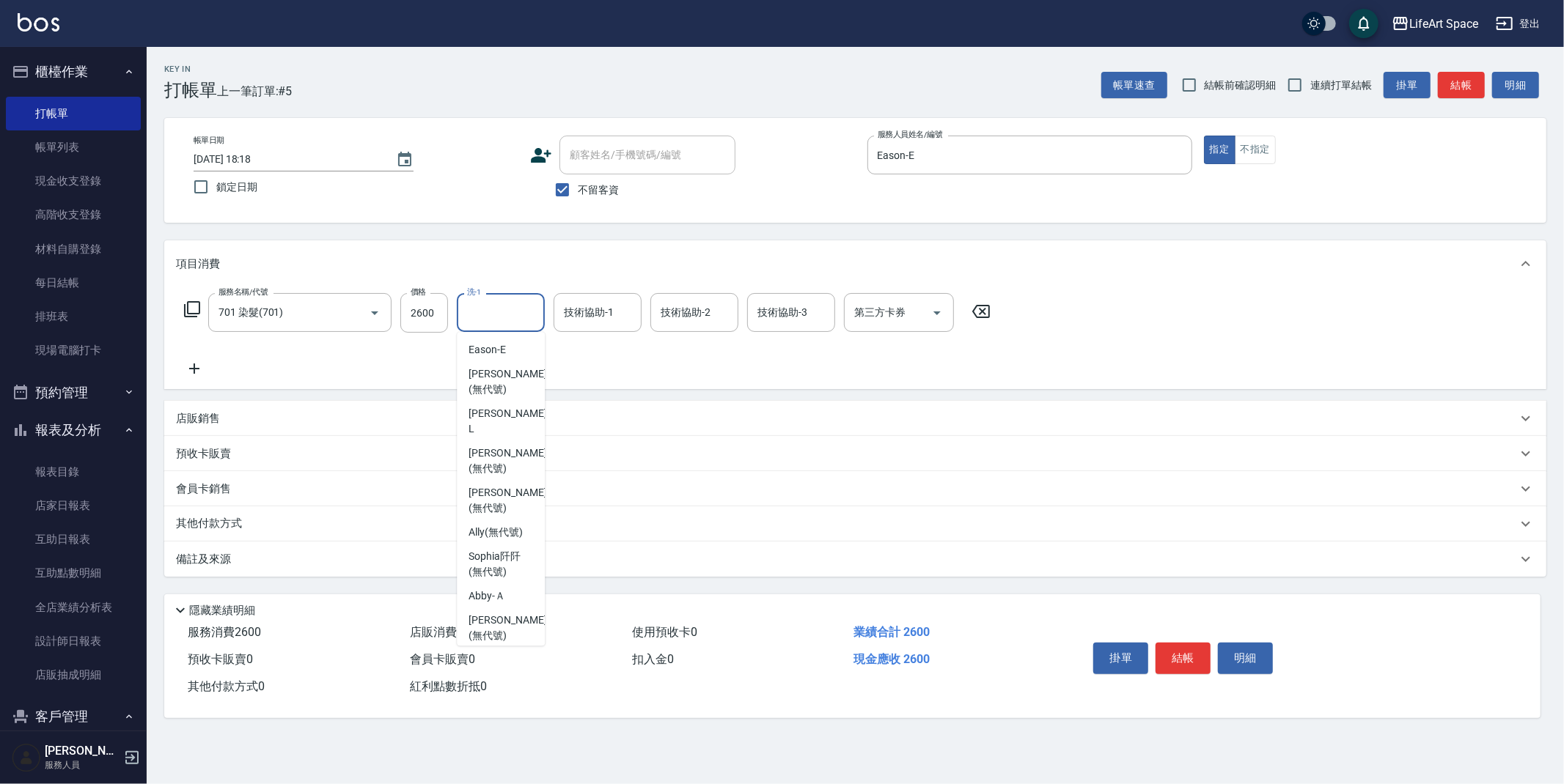
click at [500, 652] on span "[PERSON_NAME] (無代號)" at bounding box center [507, 667] width 78 height 31
type input "[PERSON_NAME](無代號)"
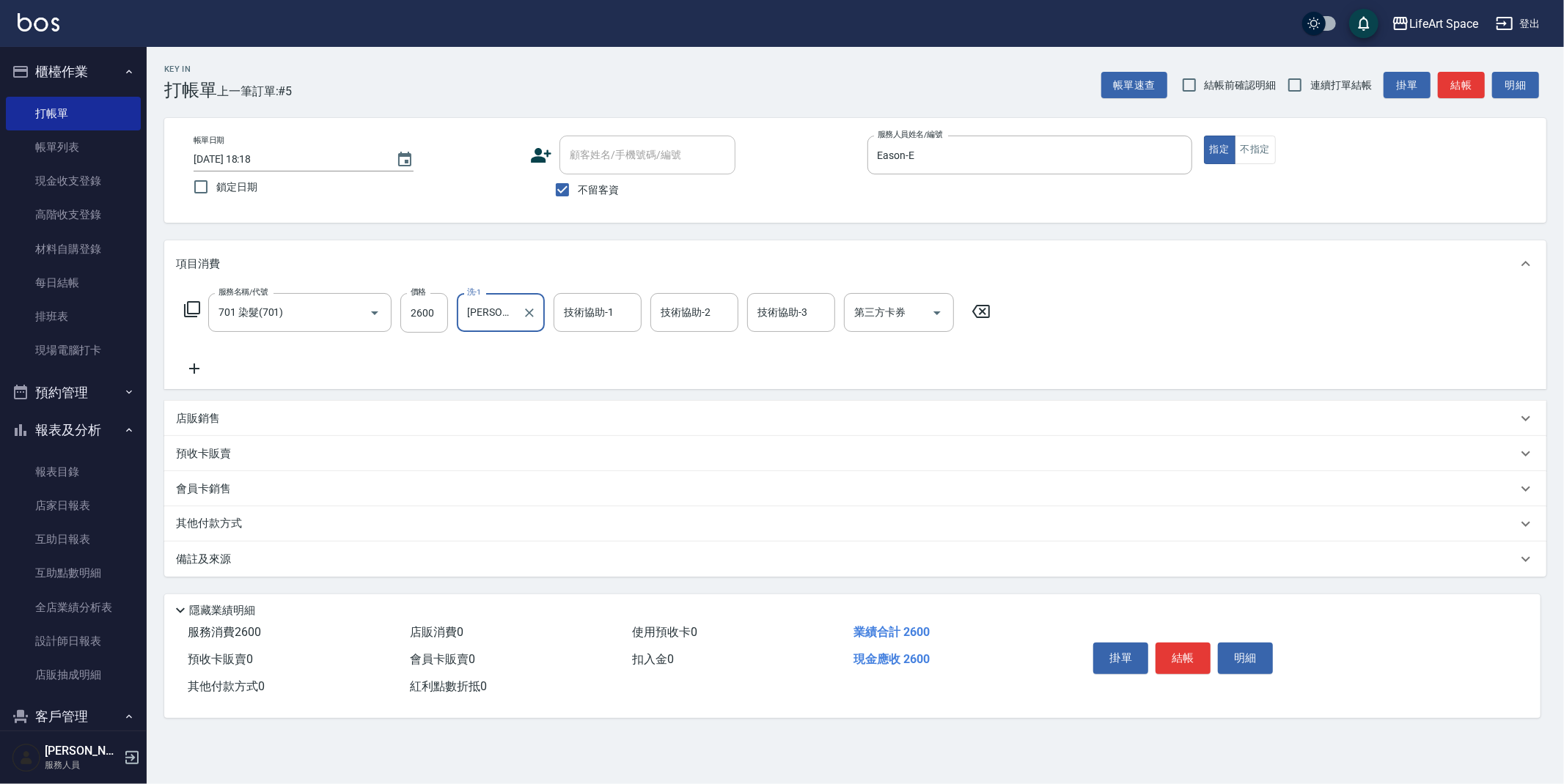
drag, startPoint x: 575, startPoint y: 289, endPoint x: 581, endPoint y: 299, distance: 11.7
click at [575, 289] on div "服務名稱/代號 701 染髮(701) 服務名稱/代號 價格 2600 價格 洗-1 Lillian(無代號) 洗-1 技術協助-1 技術協助-1 技術協助-…" at bounding box center [855, 338] width 1382 height 102
click at [589, 325] on div "技術協助-1" at bounding box center [598, 313] width 88 height 39
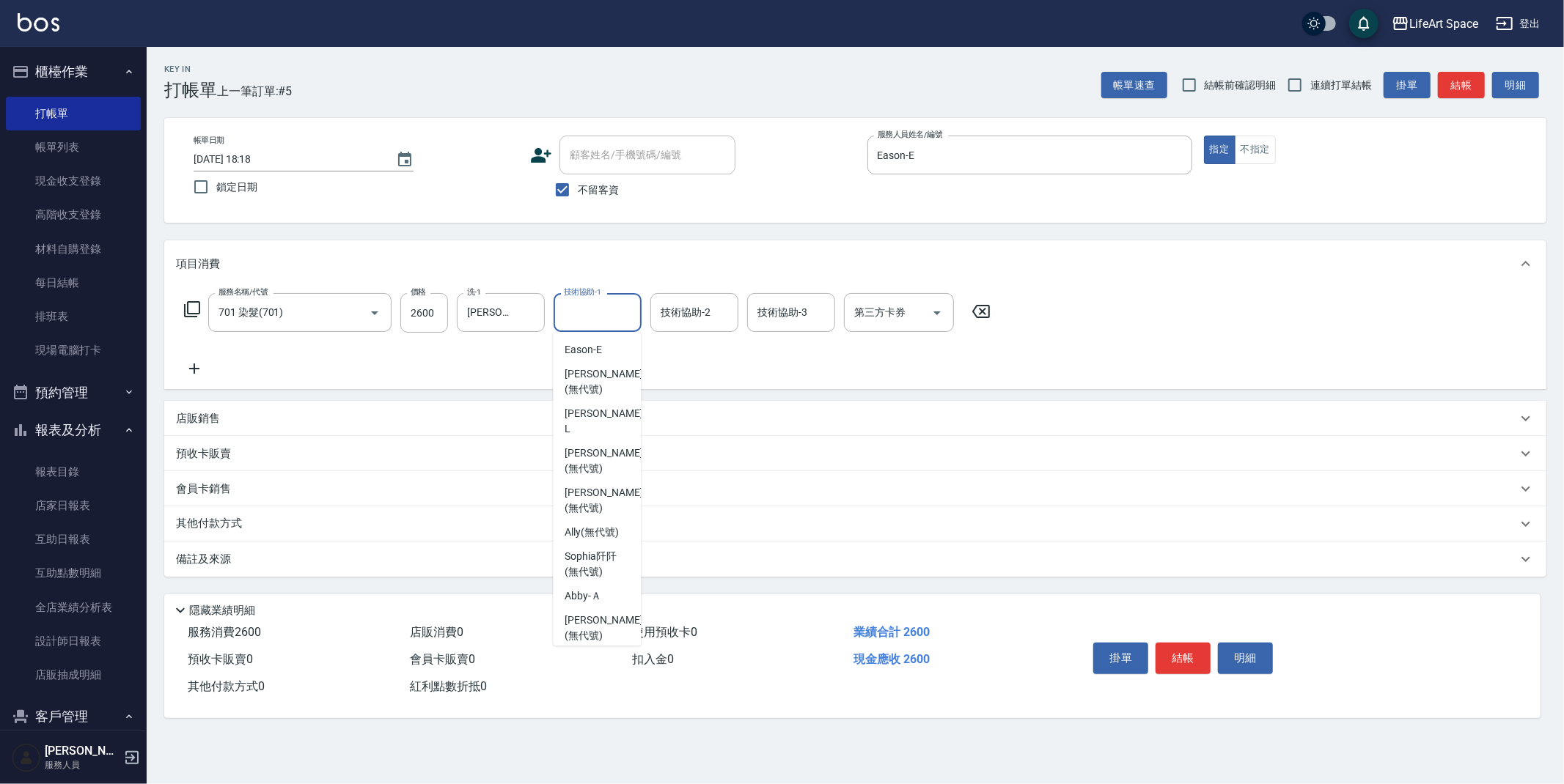
click at [581, 652] on span "[PERSON_NAME] (無代號)" at bounding box center [603, 667] width 78 height 31
type input "[PERSON_NAME](無代號)"
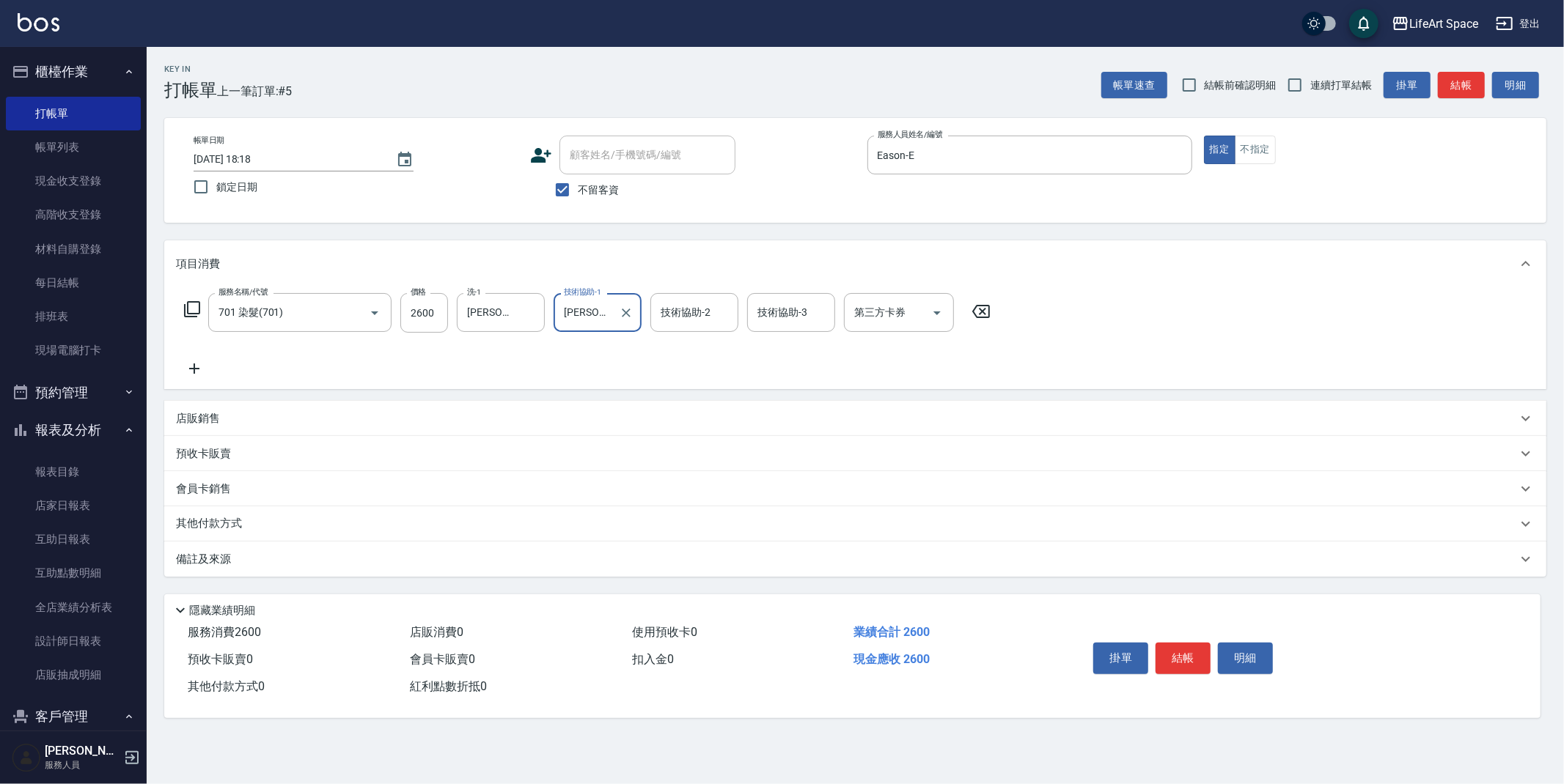
click at [311, 560] on div "備註及來源" at bounding box center [846, 560] width 1341 height 16
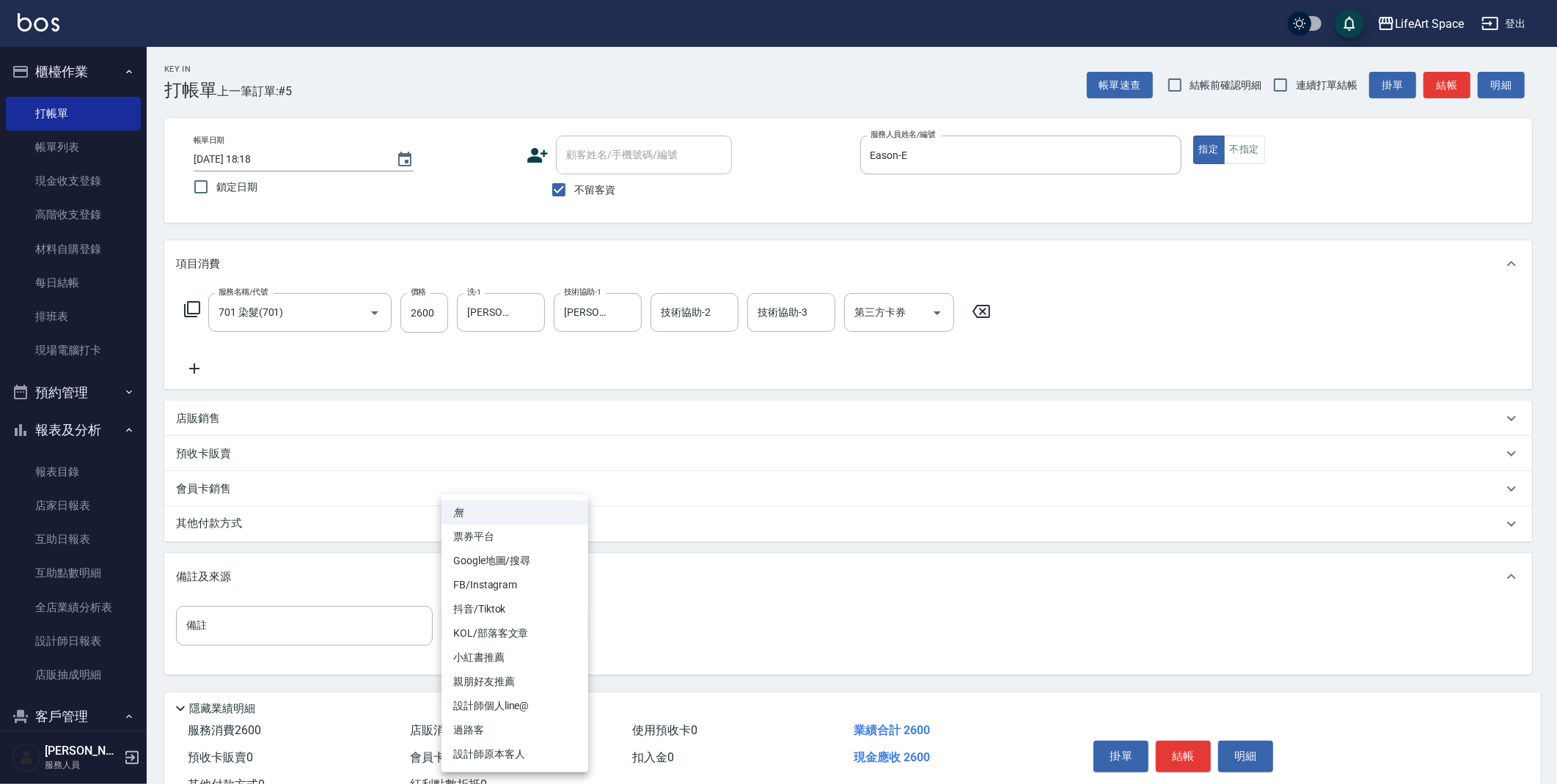
click at [459, 630] on body "LifeArt Space 登出 櫃檯作業 打帳單 帳單列表 現金收支登錄 高階收支登錄 材料自購登錄 每日結帳 排班表 現場電腦打卡 預約管理 預約管理 單…" at bounding box center [778, 417] width 1557 height 834
click at [496, 756] on li "設計師原本客人" at bounding box center [515, 755] width 147 height 24
type input "設計師原本客人"
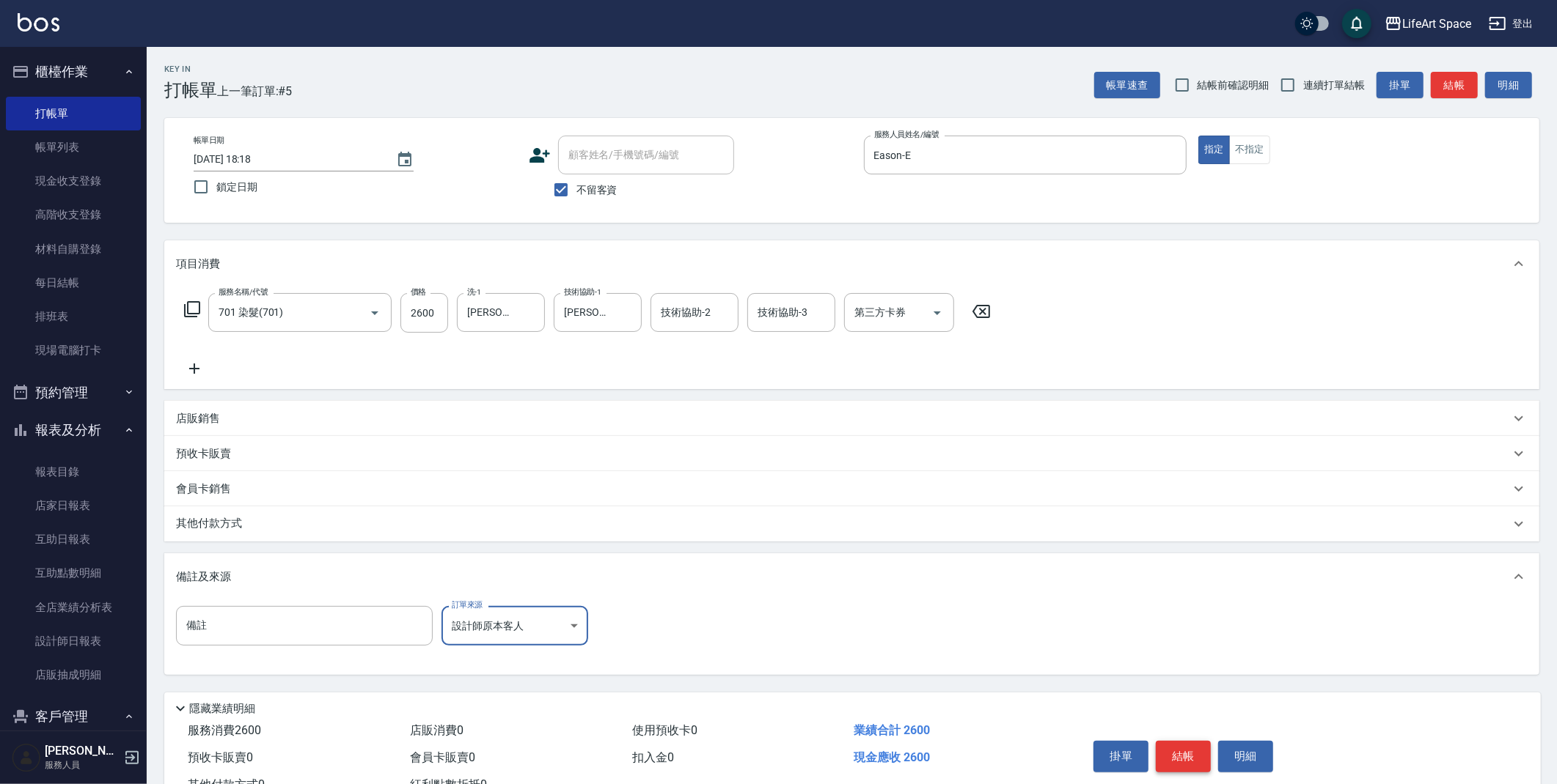
click at [1193, 753] on button "結帳" at bounding box center [1183, 756] width 55 height 31
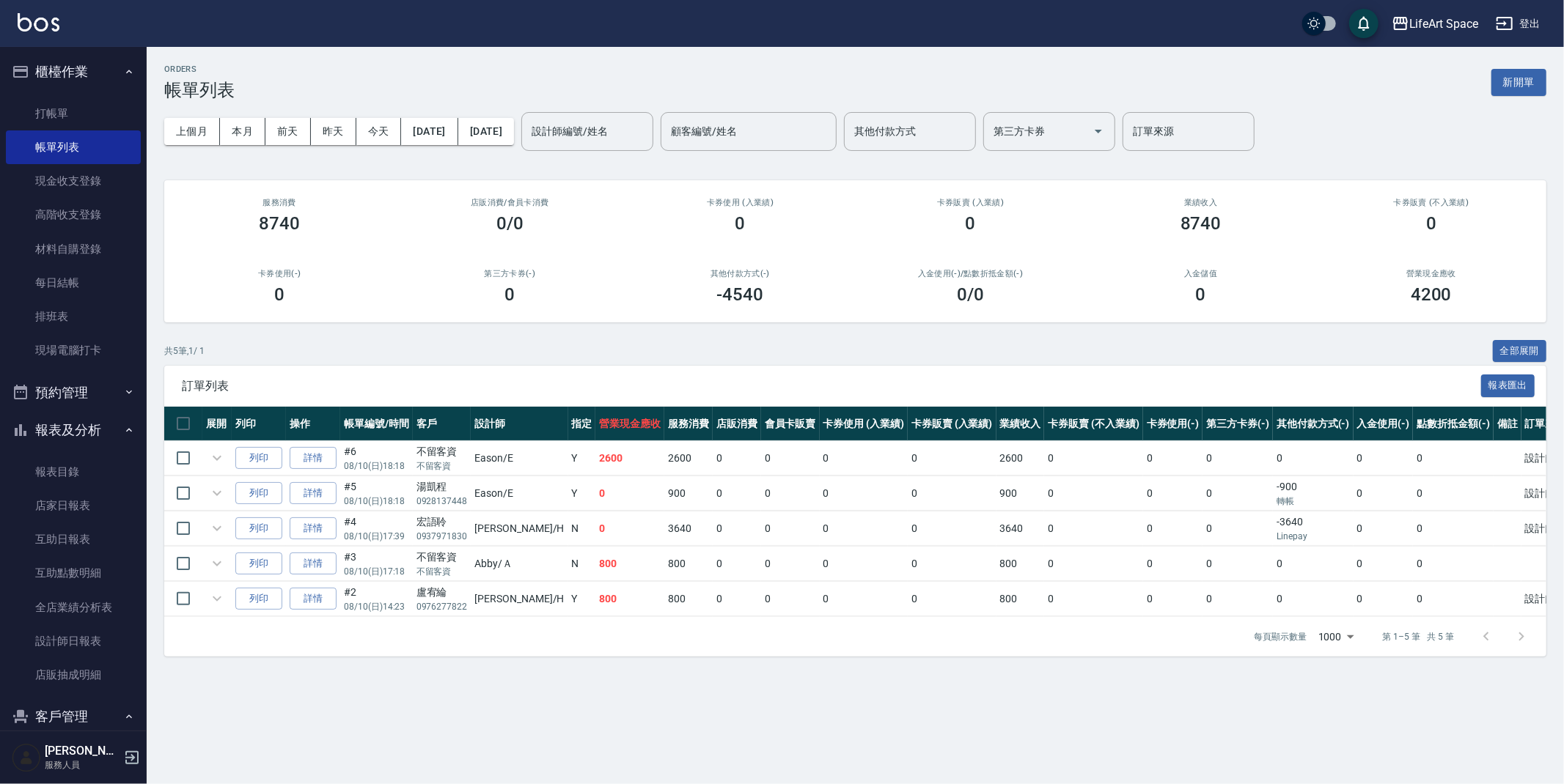
click at [1518, 93] on button "新開單" at bounding box center [1518, 82] width 55 height 27
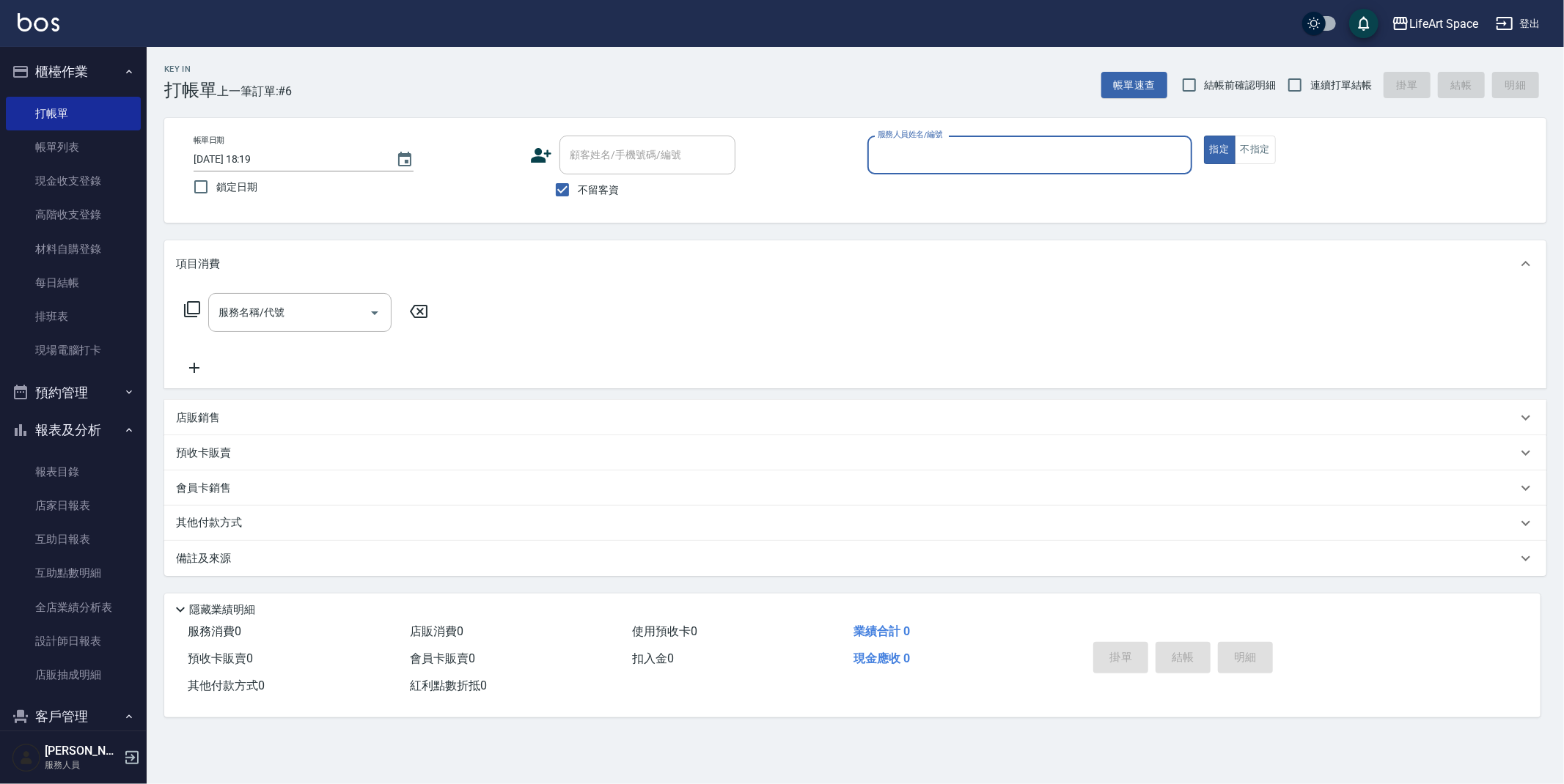
click at [989, 168] on div "服務人員姓名/編號" at bounding box center [1030, 155] width 325 height 39
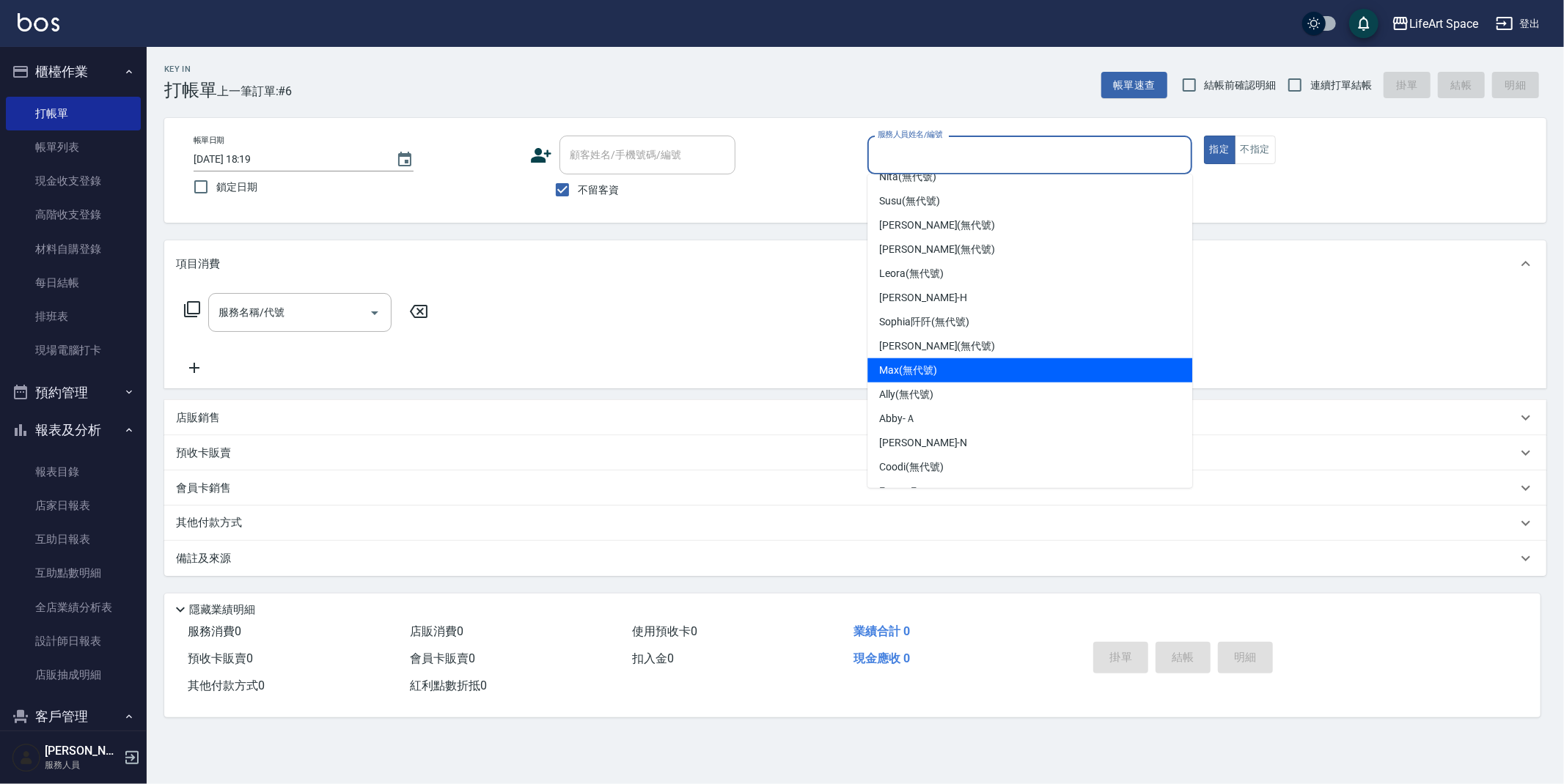
scroll to position [205, 0]
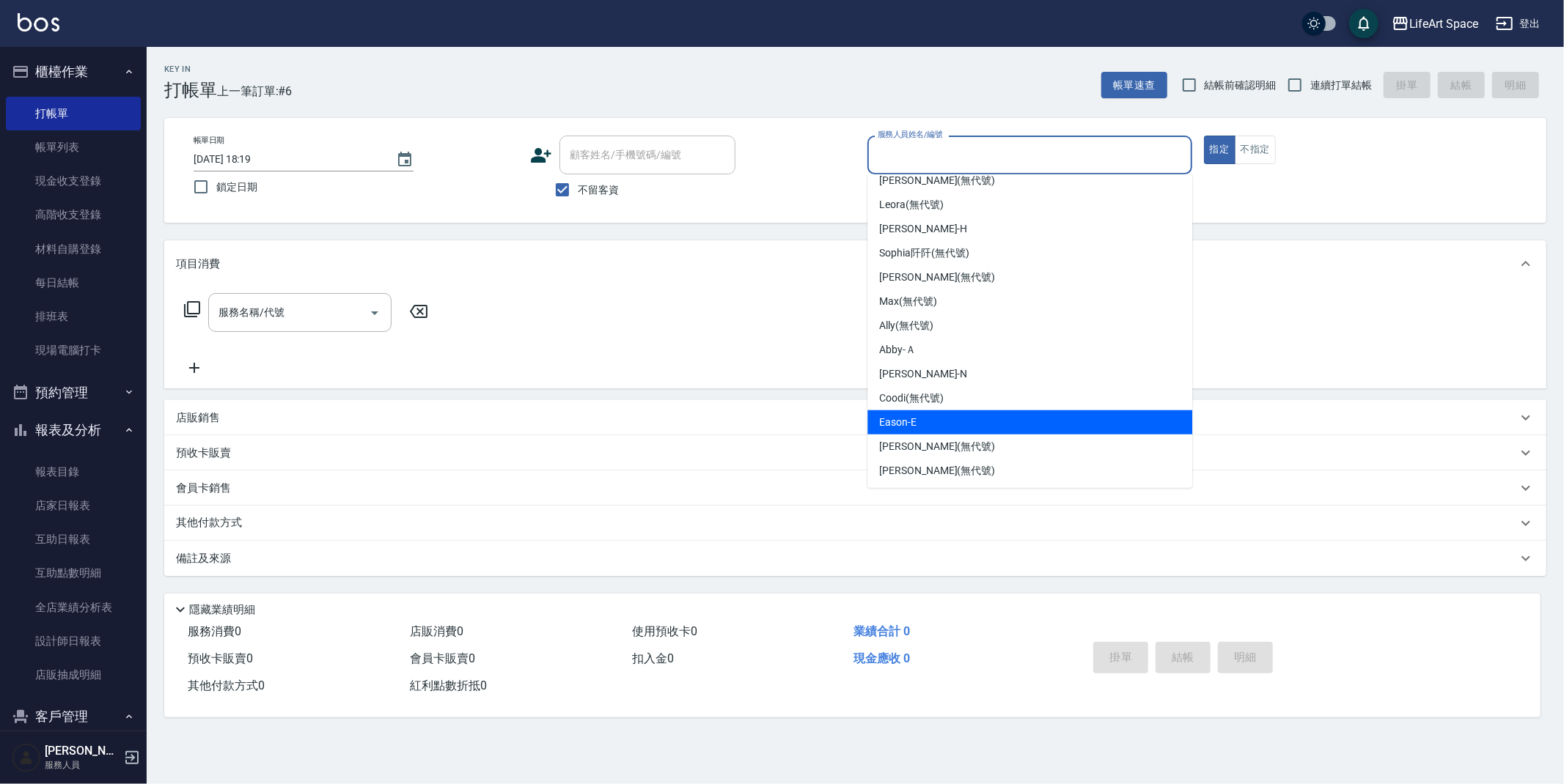
click at [915, 416] on span "Eason -E" at bounding box center [898, 423] width 37 height 16
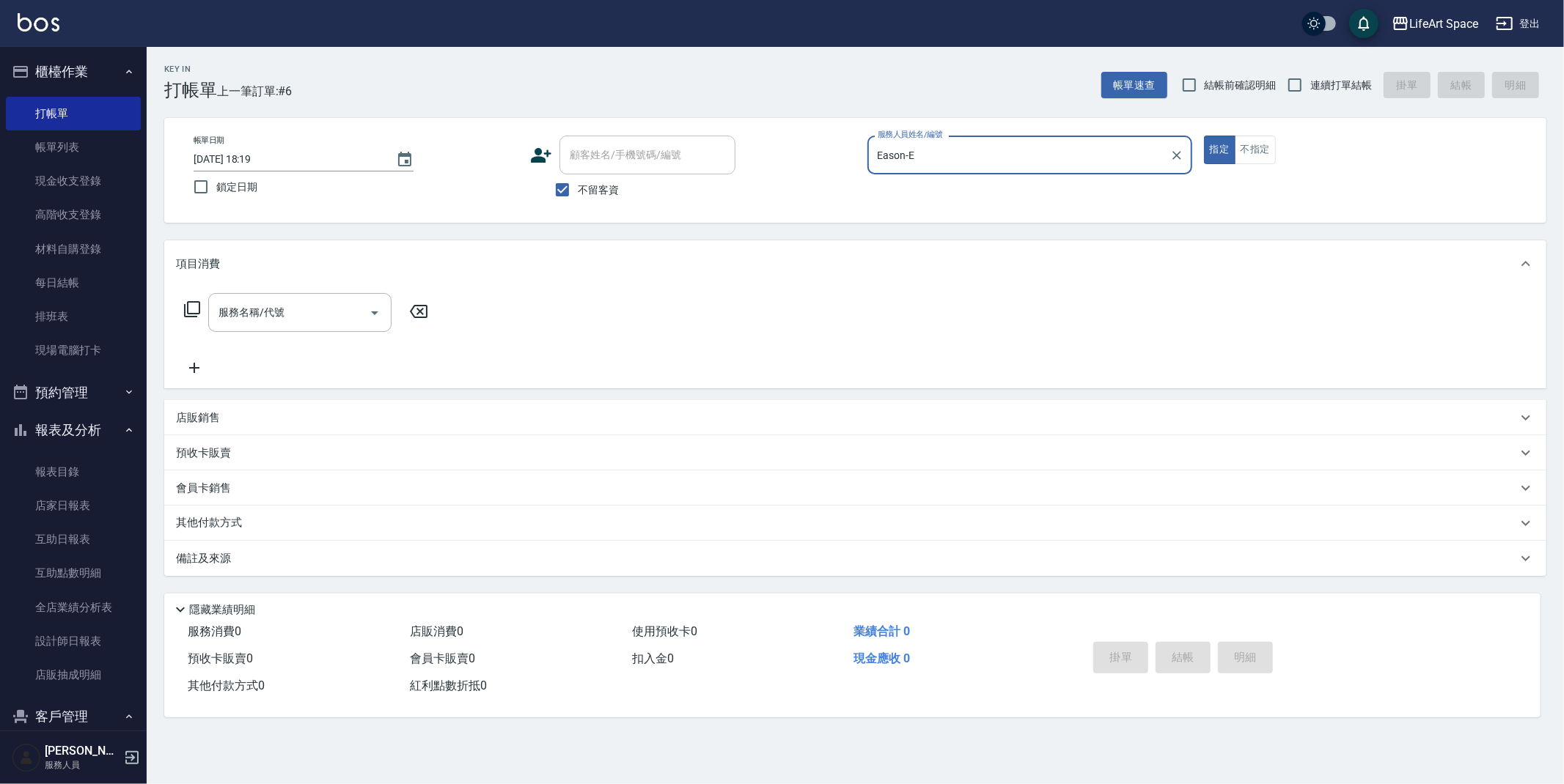
type input "Eason-E"
click at [283, 308] on div "服務名稱/代號 服務名稱/代號" at bounding box center [299, 313] width 183 height 39
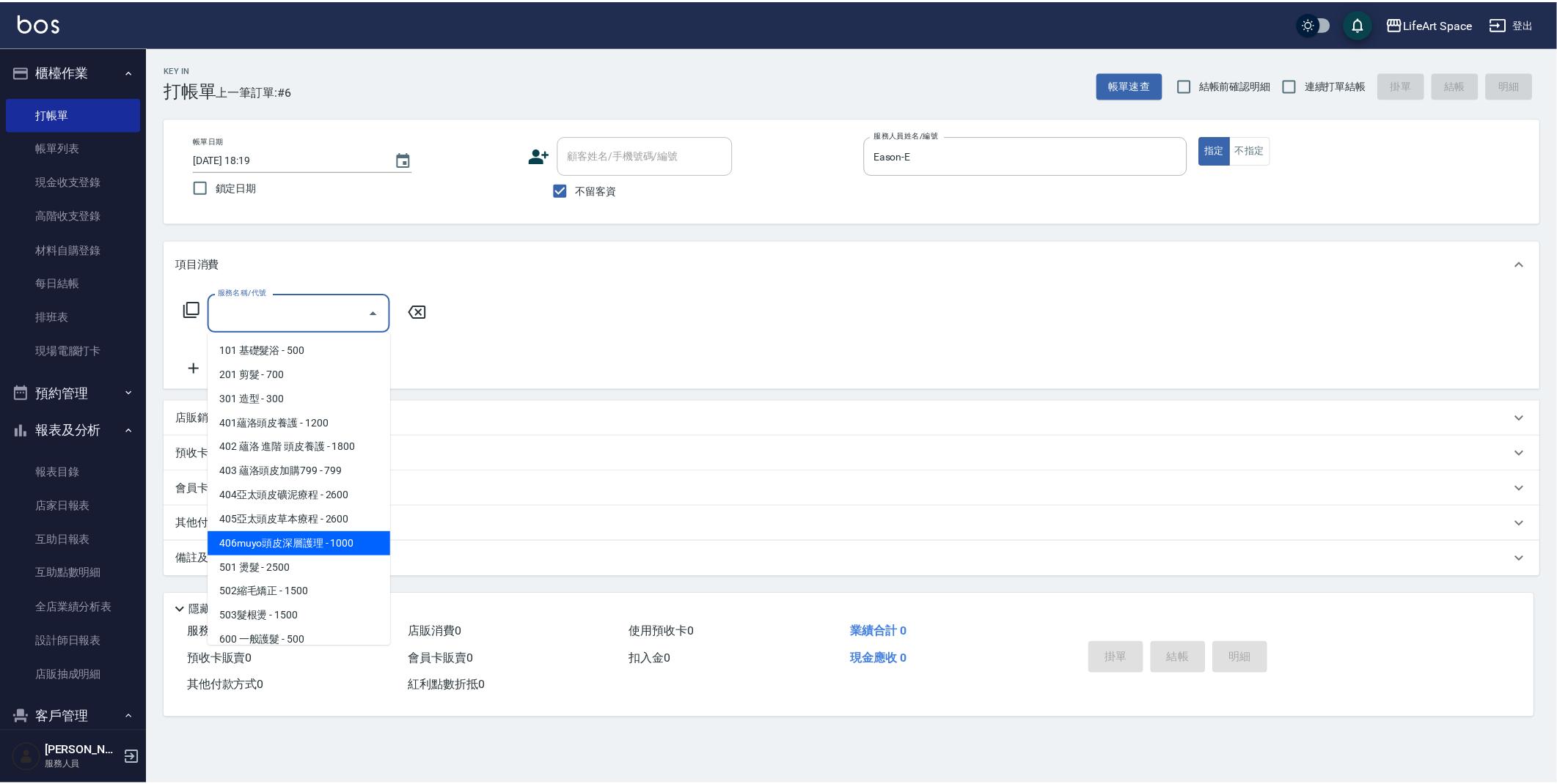
scroll to position [230, 0]
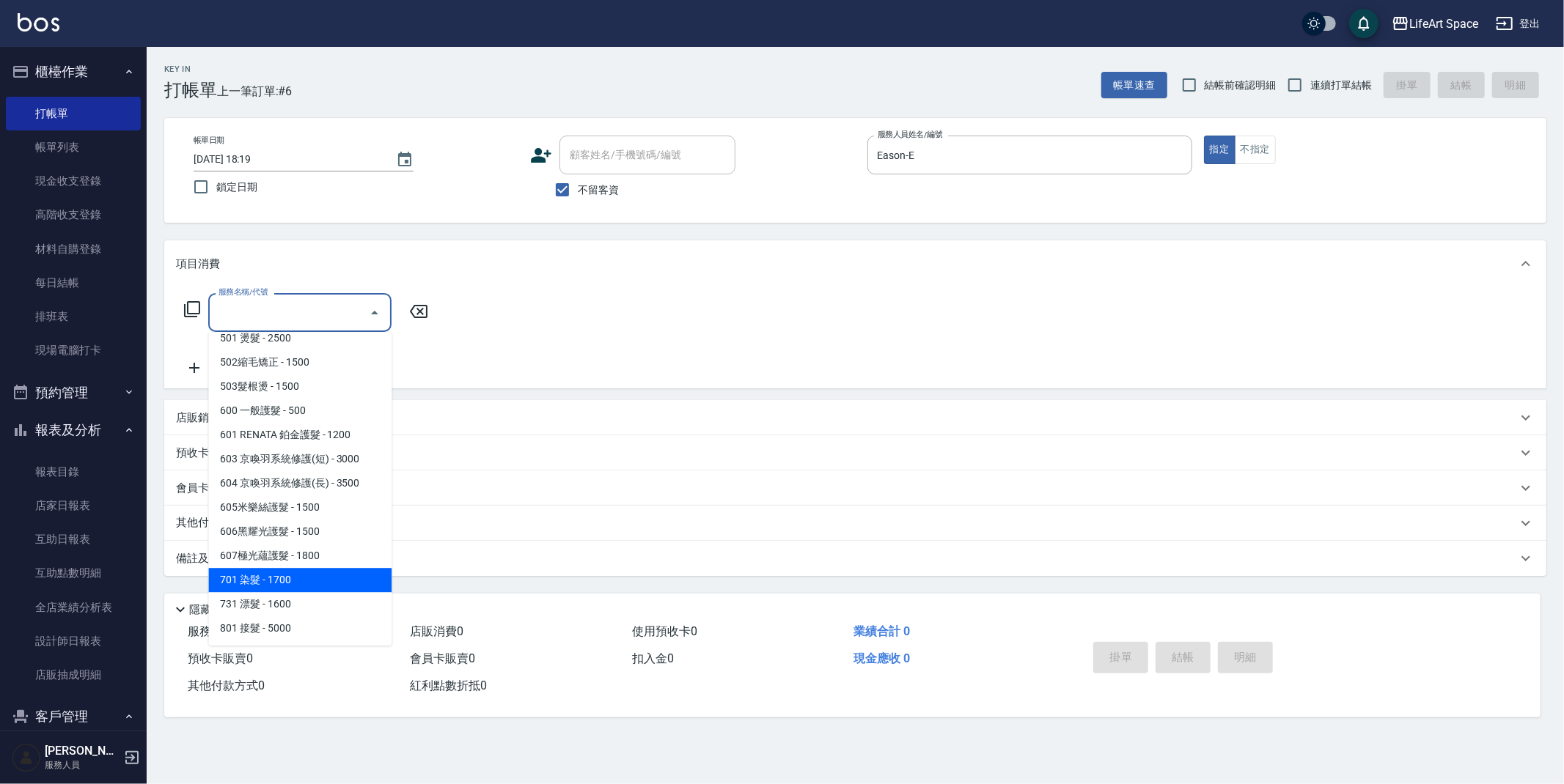
click at [284, 583] on span "701 染髮 - 1700" at bounding box center [299, 580] width 183 height 24
type input "701 染髮(701)"
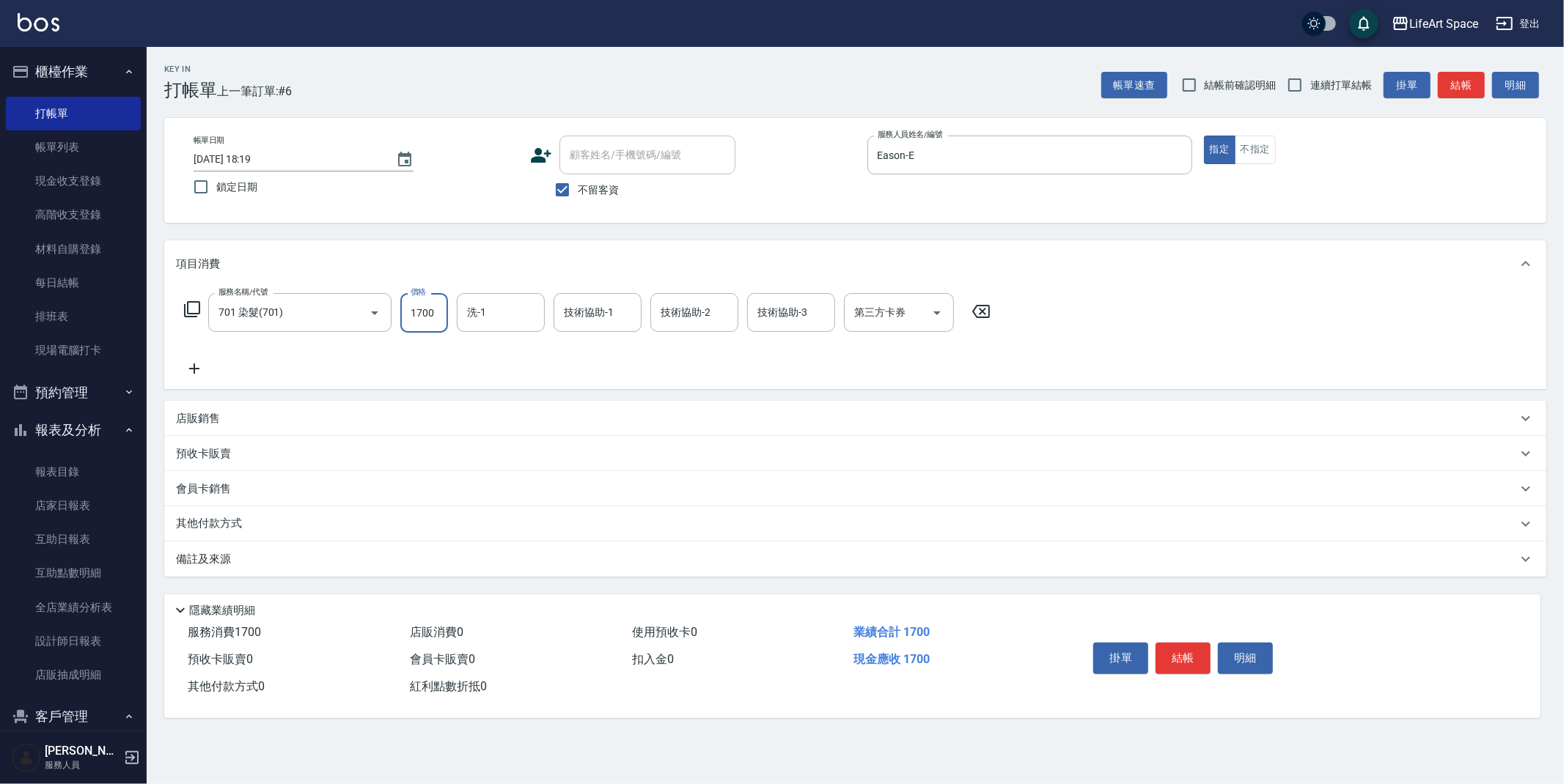
click at [433, 319] on input "1700" at bounding box center [424, 313] width 48 height 40
type input "7900"
click at [510, 313] on input "洗-1" at bounding box center [501, 313] width 75 height 25
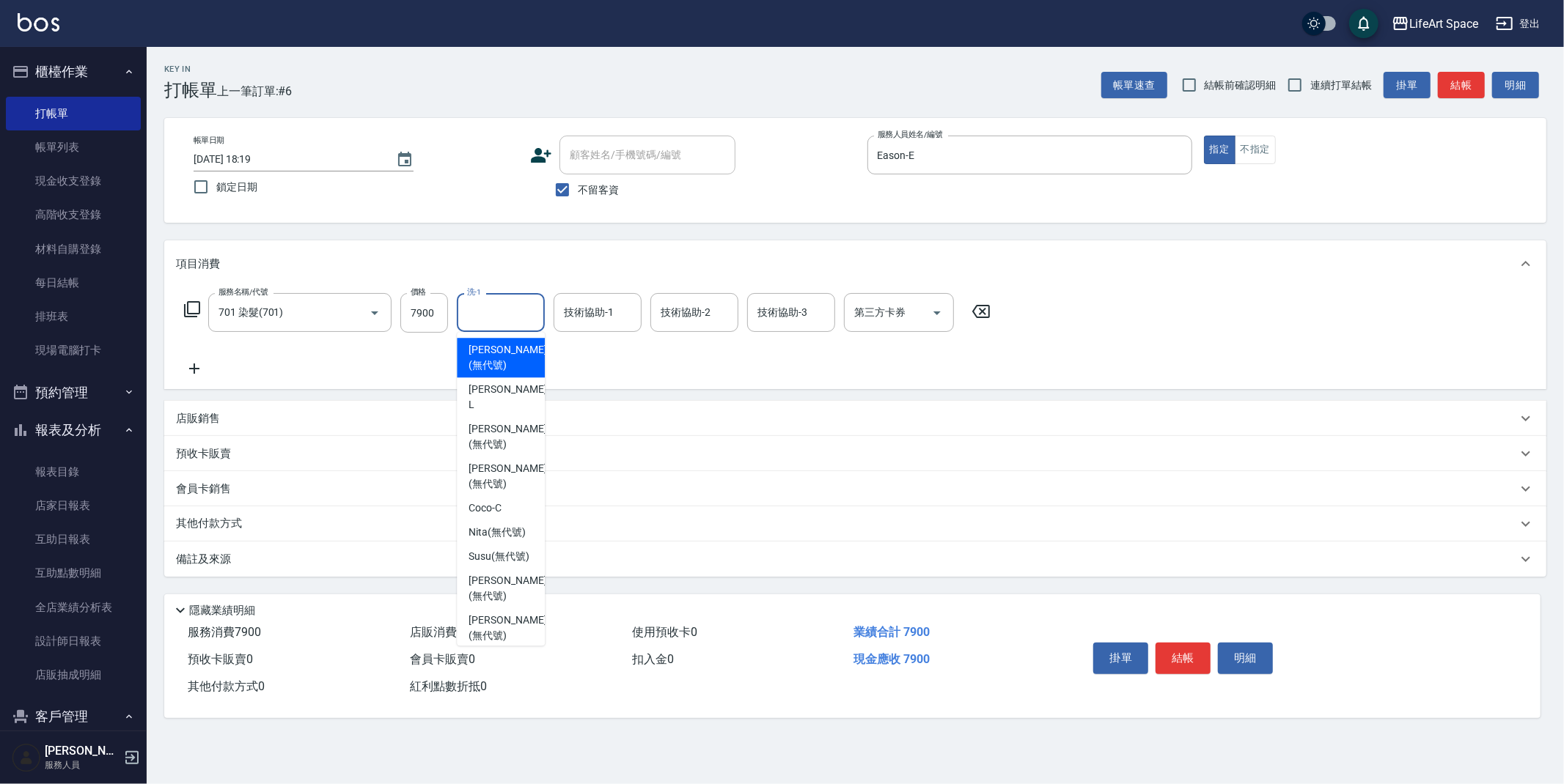
click at [502, 363] on span "[PERSON_NAME] (無代號)" at bounding box center [507, 358] width 78 height 31
type input "[PERSON_NAME](無代號)"
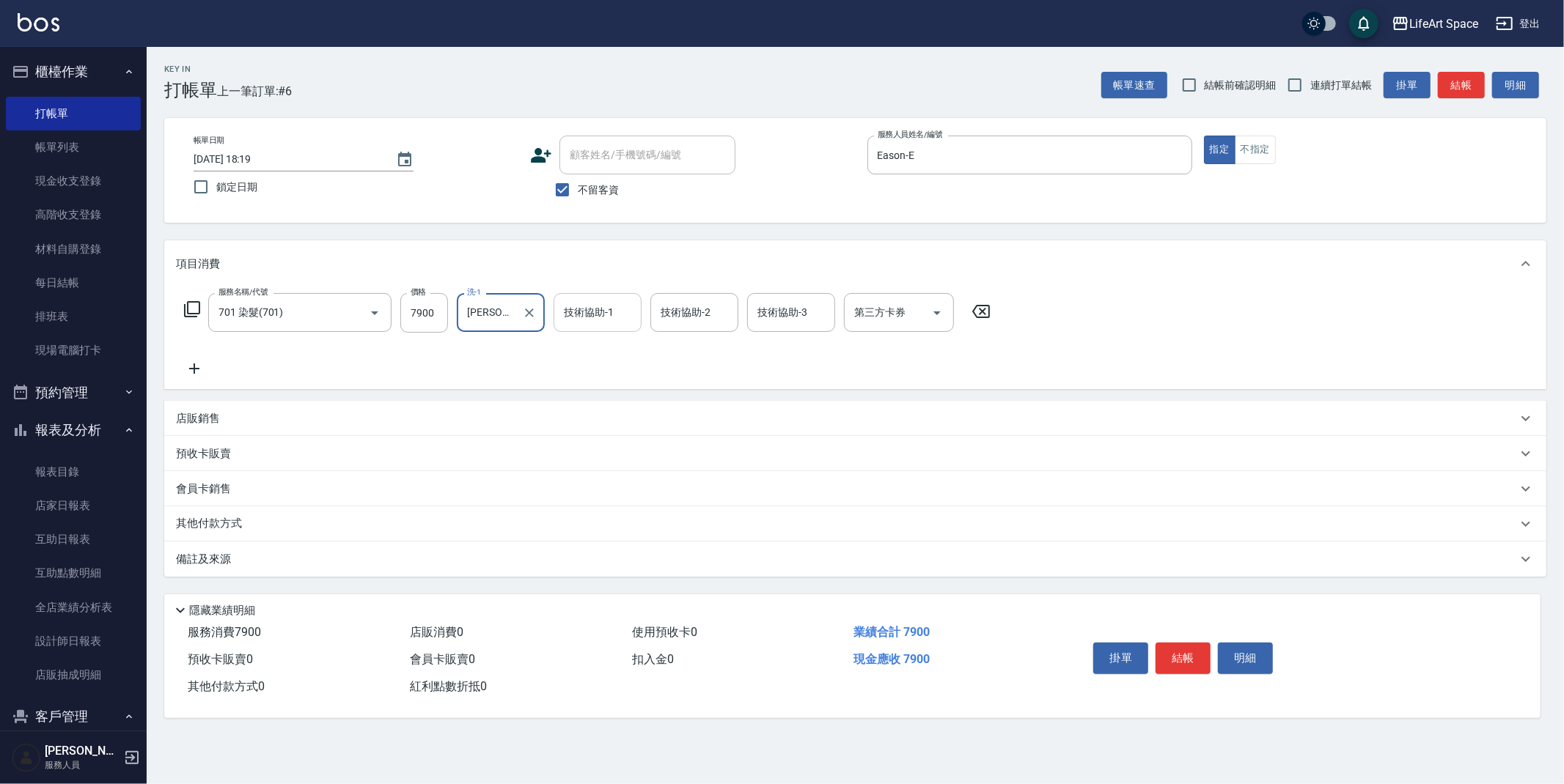
click at [617, 322] on input "技術協助-1" at bounding box center [598, 313] width 75 height 25
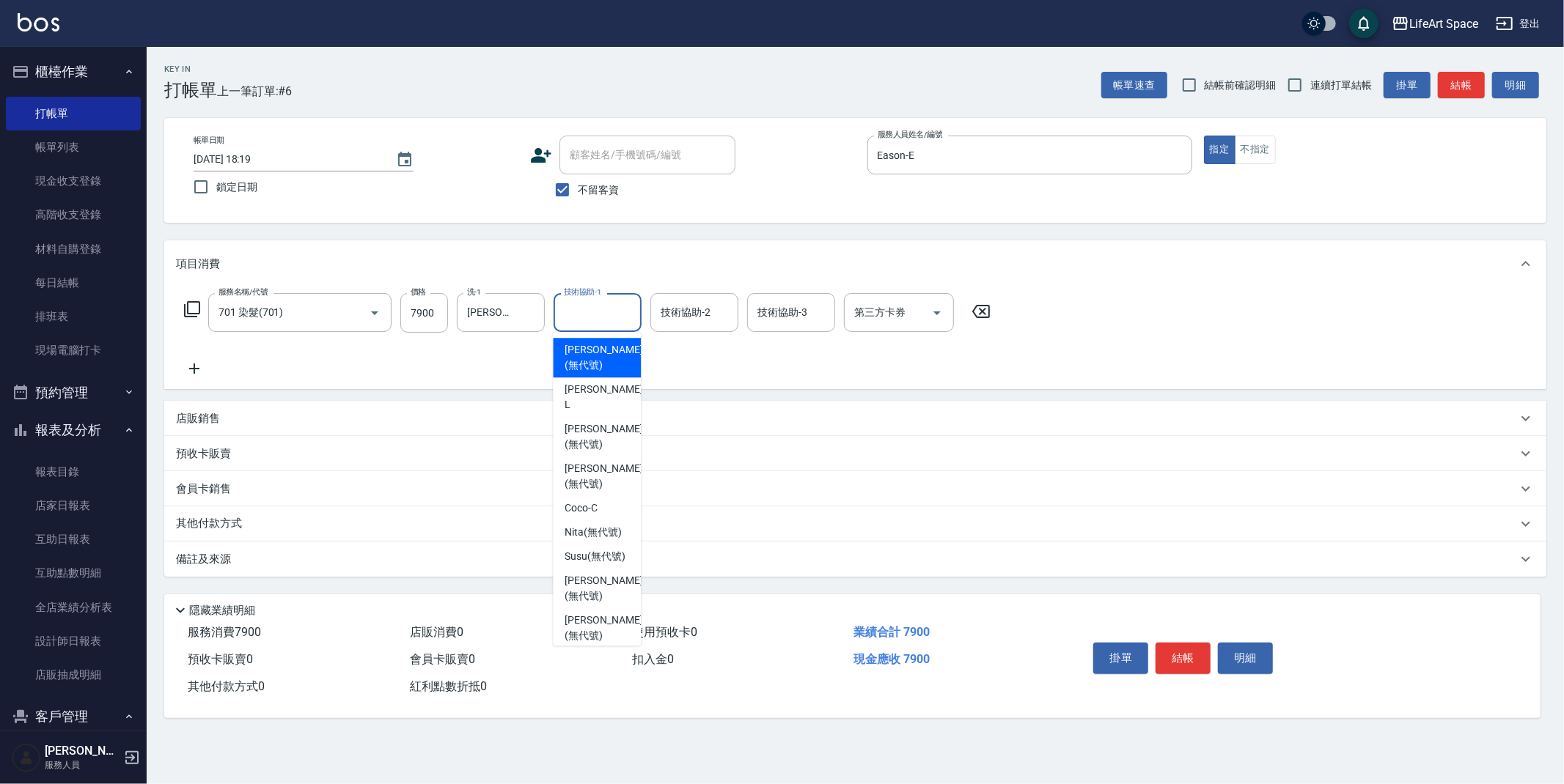
click at [595, 355] on span "[PERSON_NAME] (無代號)" at bounding box center [603, 358] width 78 height 31
type input "[PERSON_NAME](無代號)"
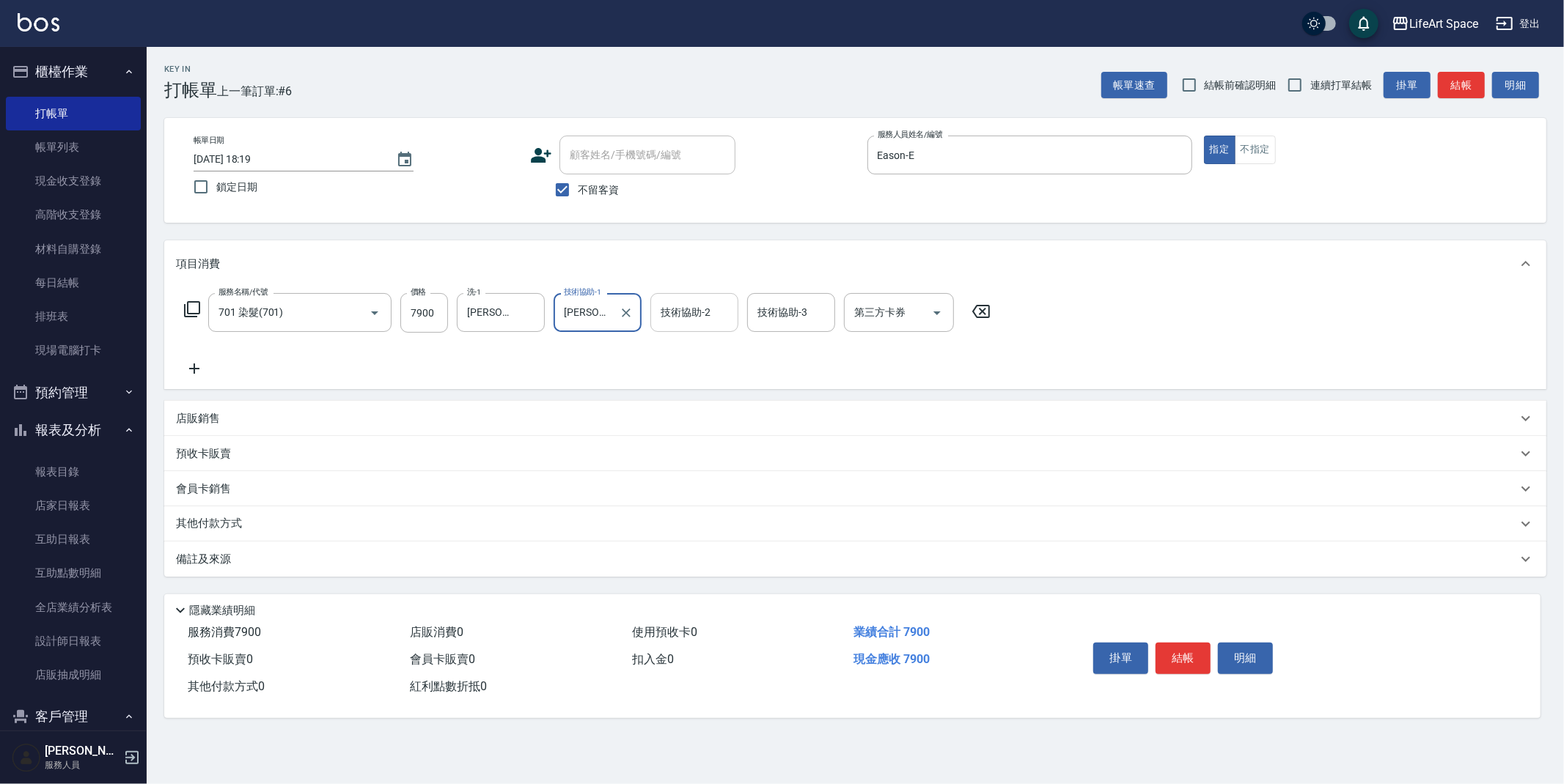
click at [681, 322] on input "技術協助-2" at bounding box center [694, 313] width 75 height 25
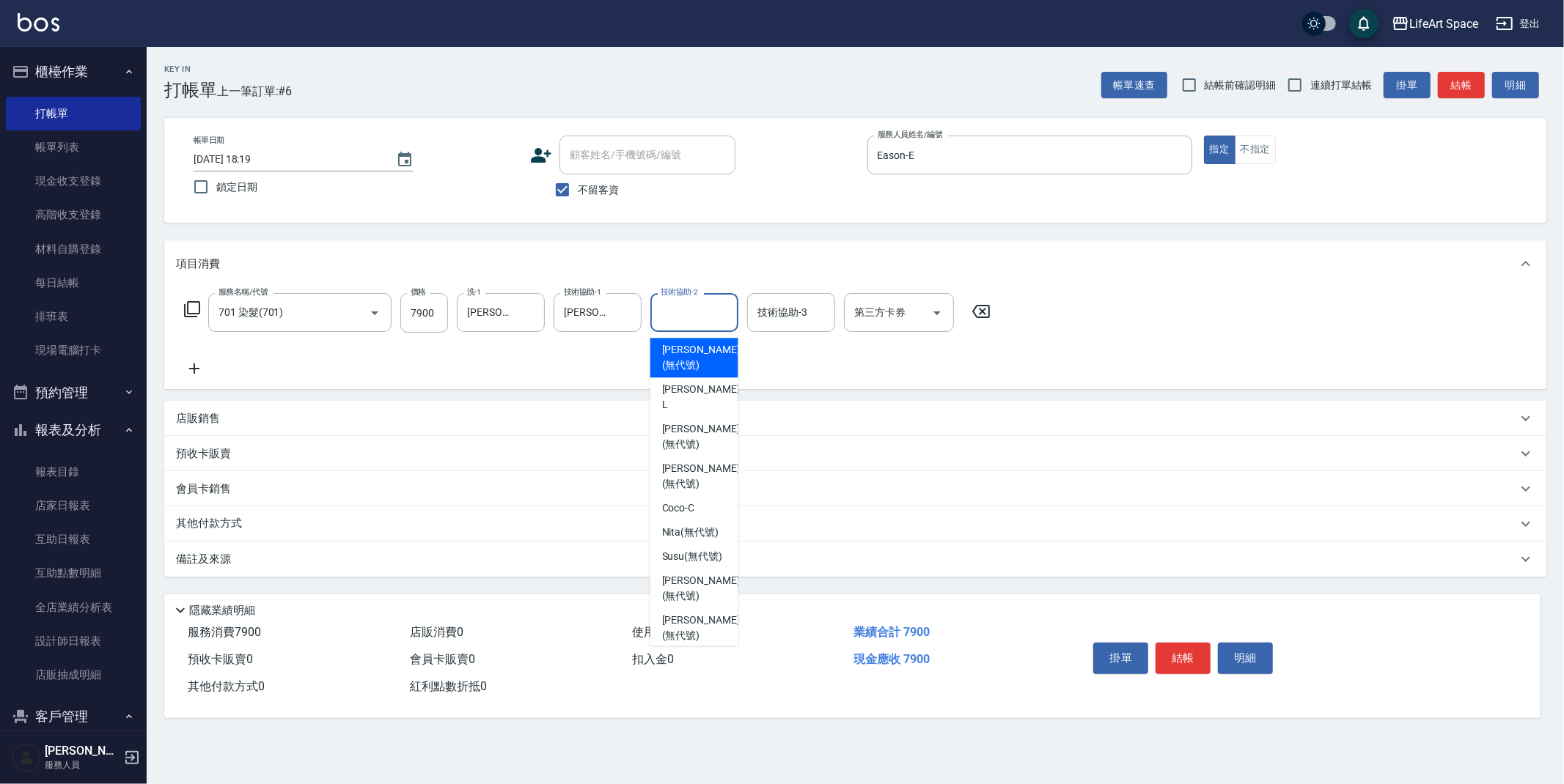
click at [679, 346] on span "[PERSON_NAME] (無代號)" at bounding box center [701, 358] width 78 height 31
type input "[PERSON_NAME](無代號)"
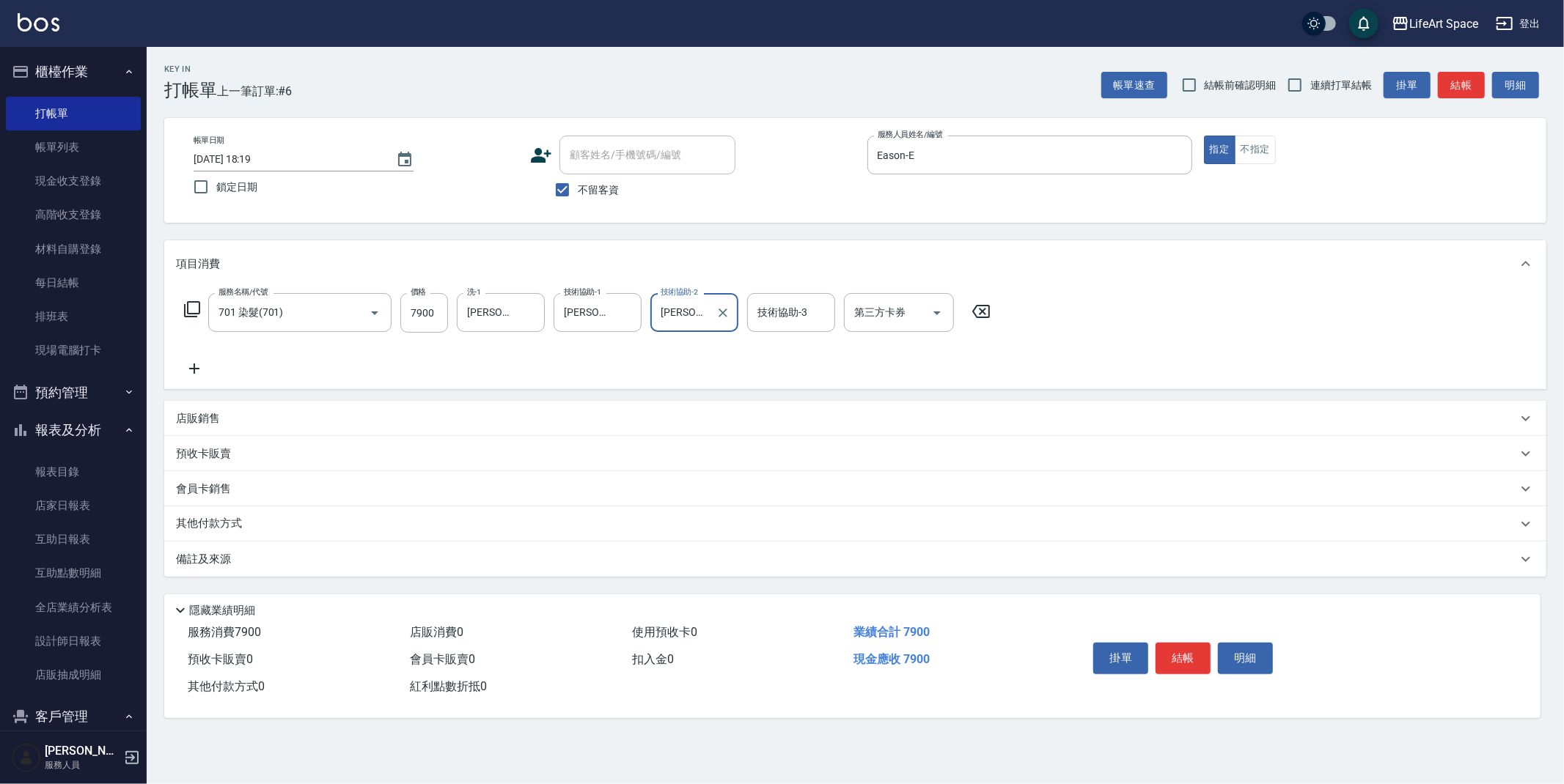
click at [306, 557] on div "備註及來源" at bounding box center [846, 560] width 1341 height 16
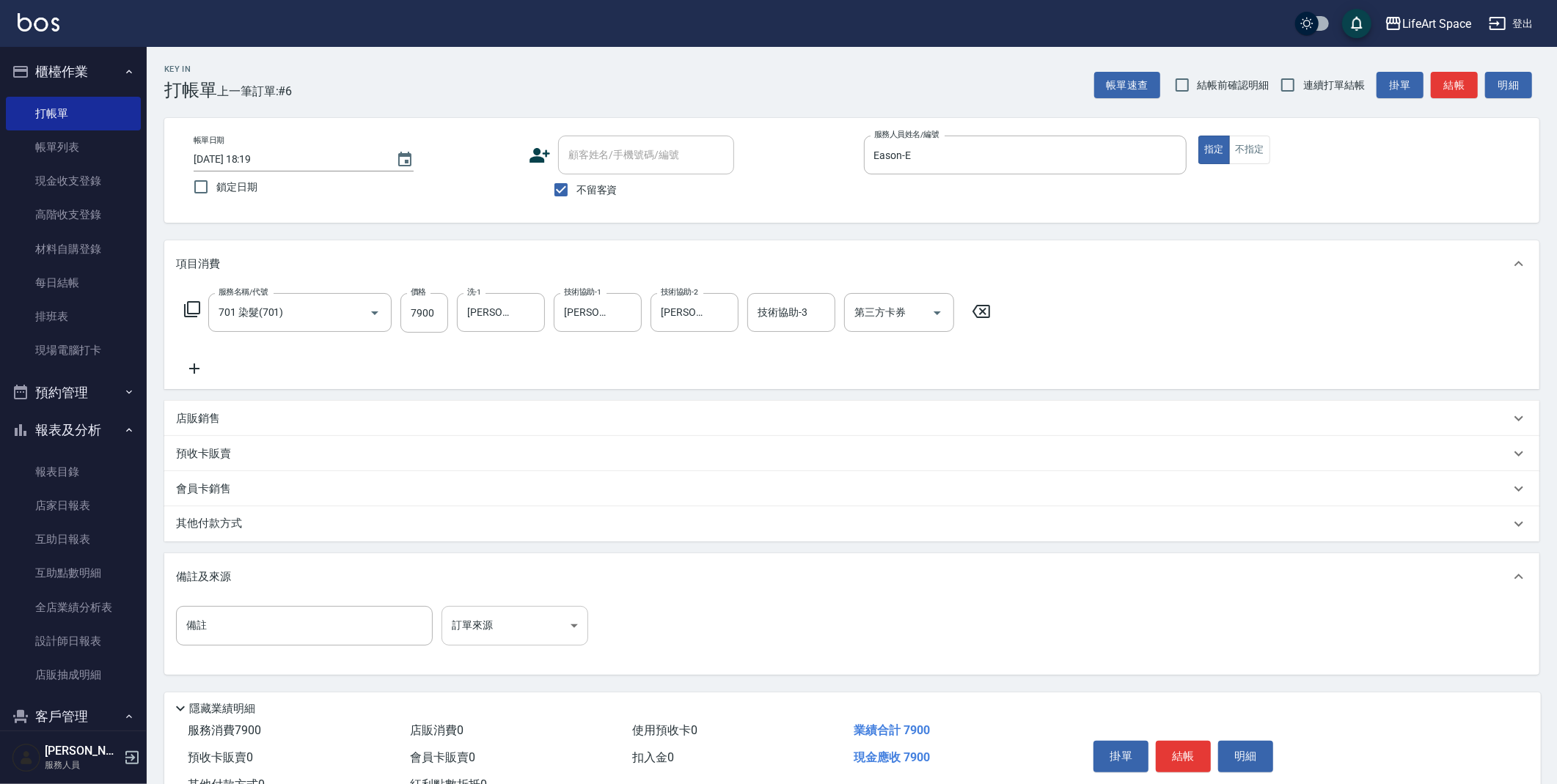
click at [483, 625] on body "LifeArt Space 登出 櫃檯作業 打帳單 帳單列表 現金收支登錄 高階收支登錄 材料自購登錄 每日結帳 排班表 現場電腦打卡 預約管理 預約管理 單…" at bounding box center [778, 417] width 1557 height 834
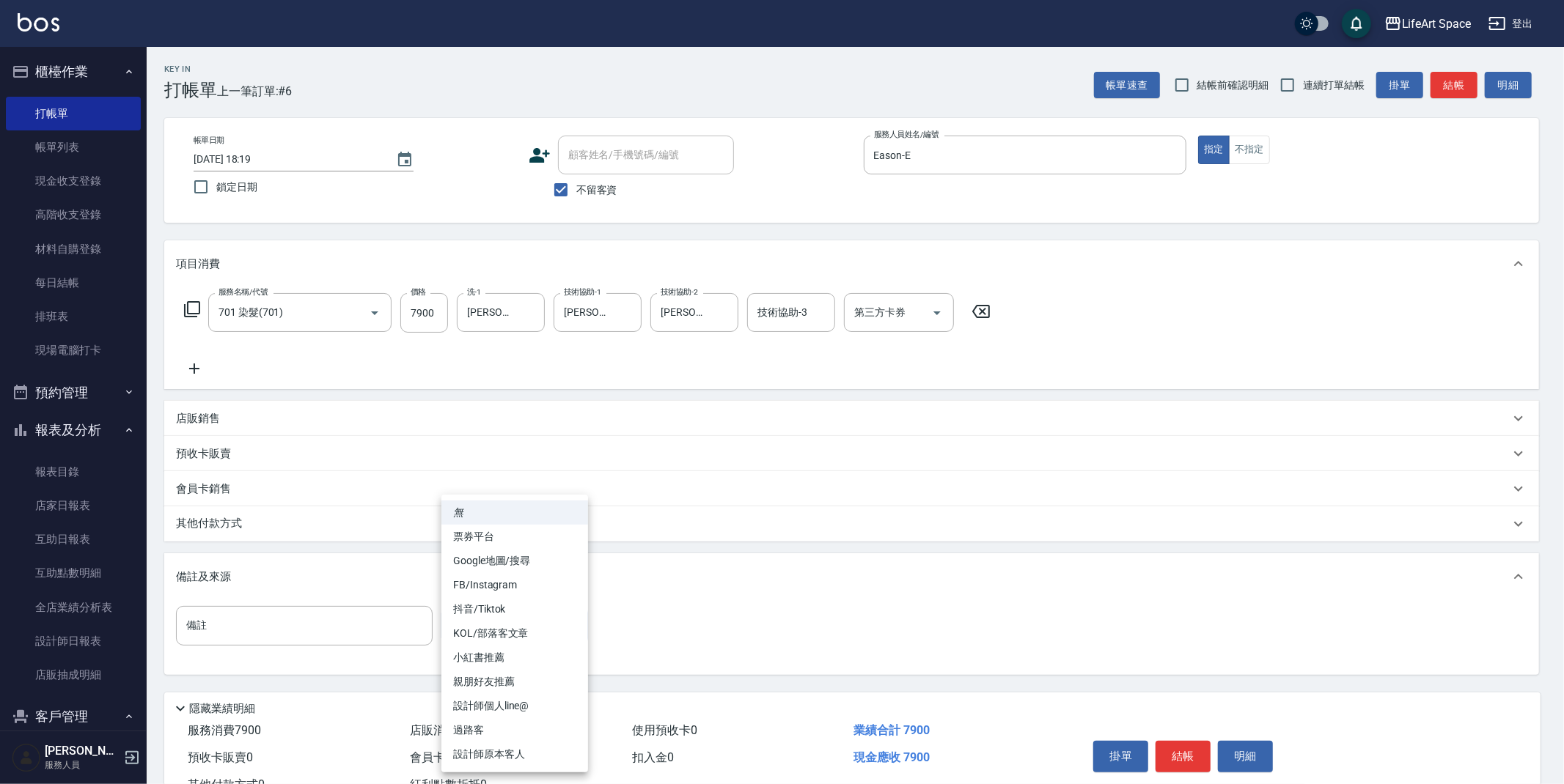
drag, startPoint x: 528, startPoint y: 750, endPoint x: 414, endPoint y: 637, distance: 160.5
click at [528, 750] on li "設計師原本客人" at bounding box center [515, 755] width 147 height 24
type input "設計師原本客人"
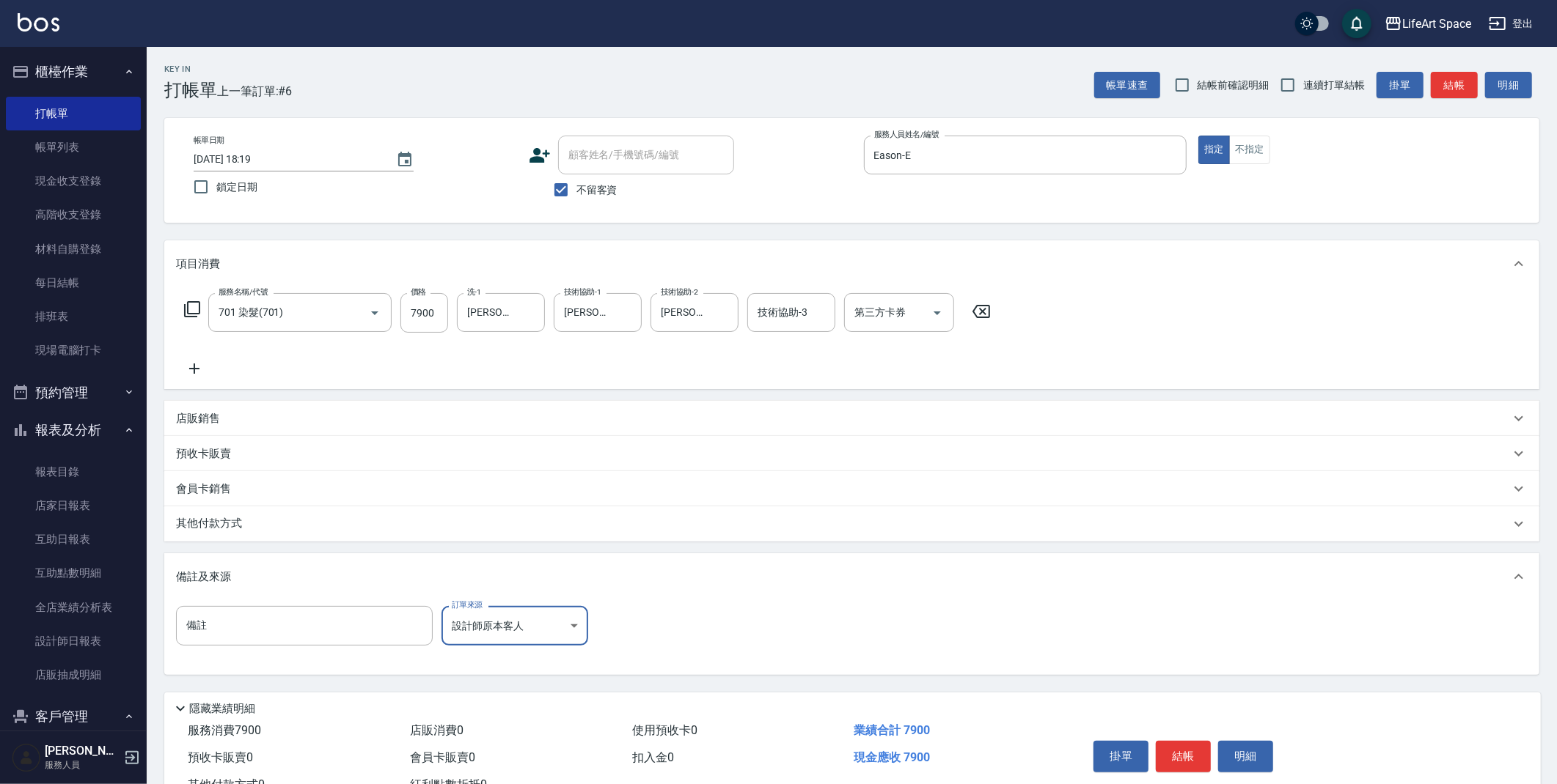
drag, startPoint x: 242, startPoint y: 516, endPoint x: 242, endPoint y: 525, distance: 9.0
click at [243, 518] on p "其他付款方式" at bounding box center [213, 524] width 73 height 16
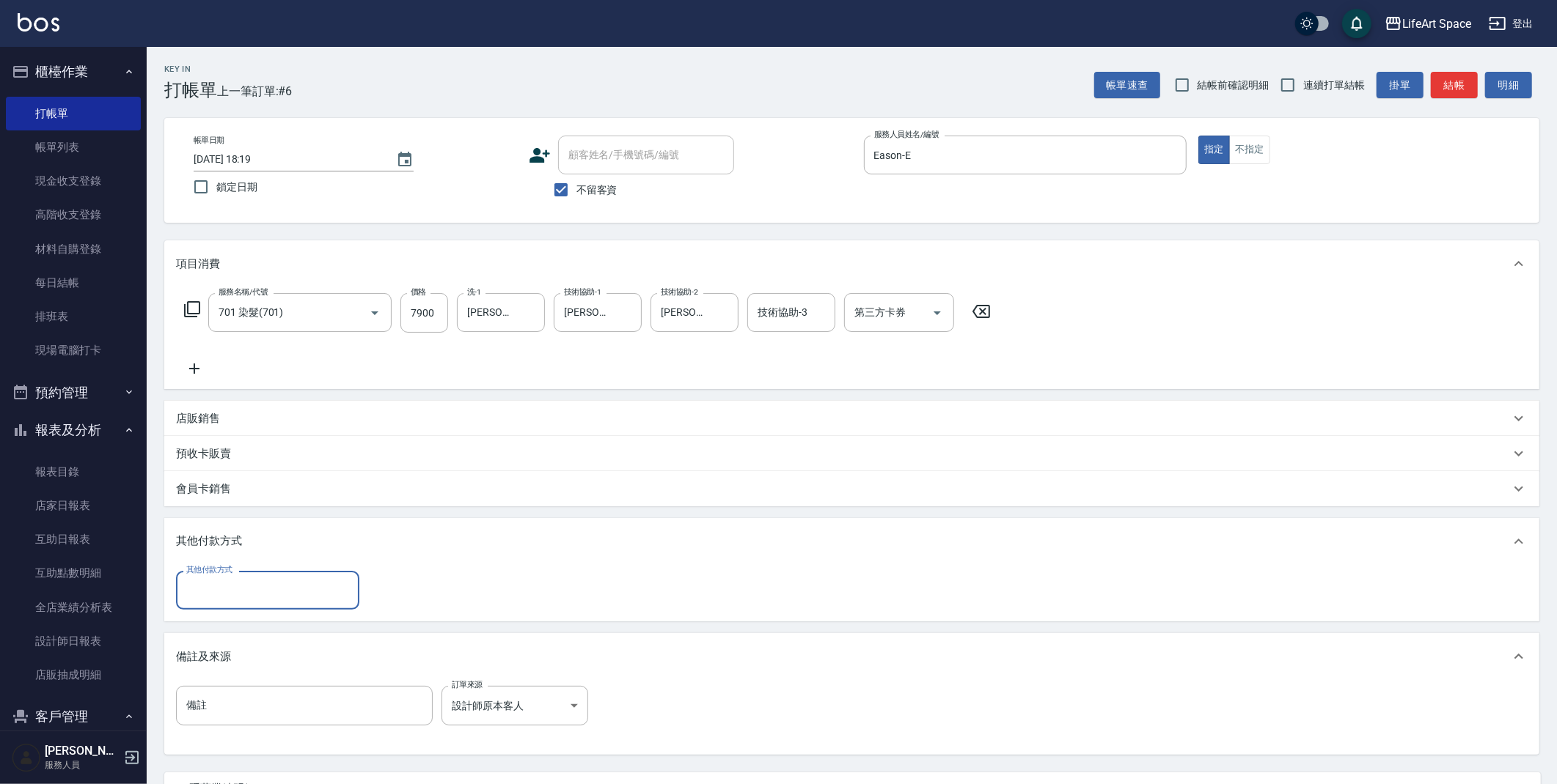
scroll to position [0, 0]
click at [246, 604] on div "其他付款方式" at bounding box center [267, 590] width 183 height 39
drag, startPoint x: 252, startPoint y: 649, endPoint x: 263, endPoint y: 646, distance: 11.4
click at [252, 649] on span "Linepay" at bounding box center [267, 652] width 183 height 24
type input "Linepay"
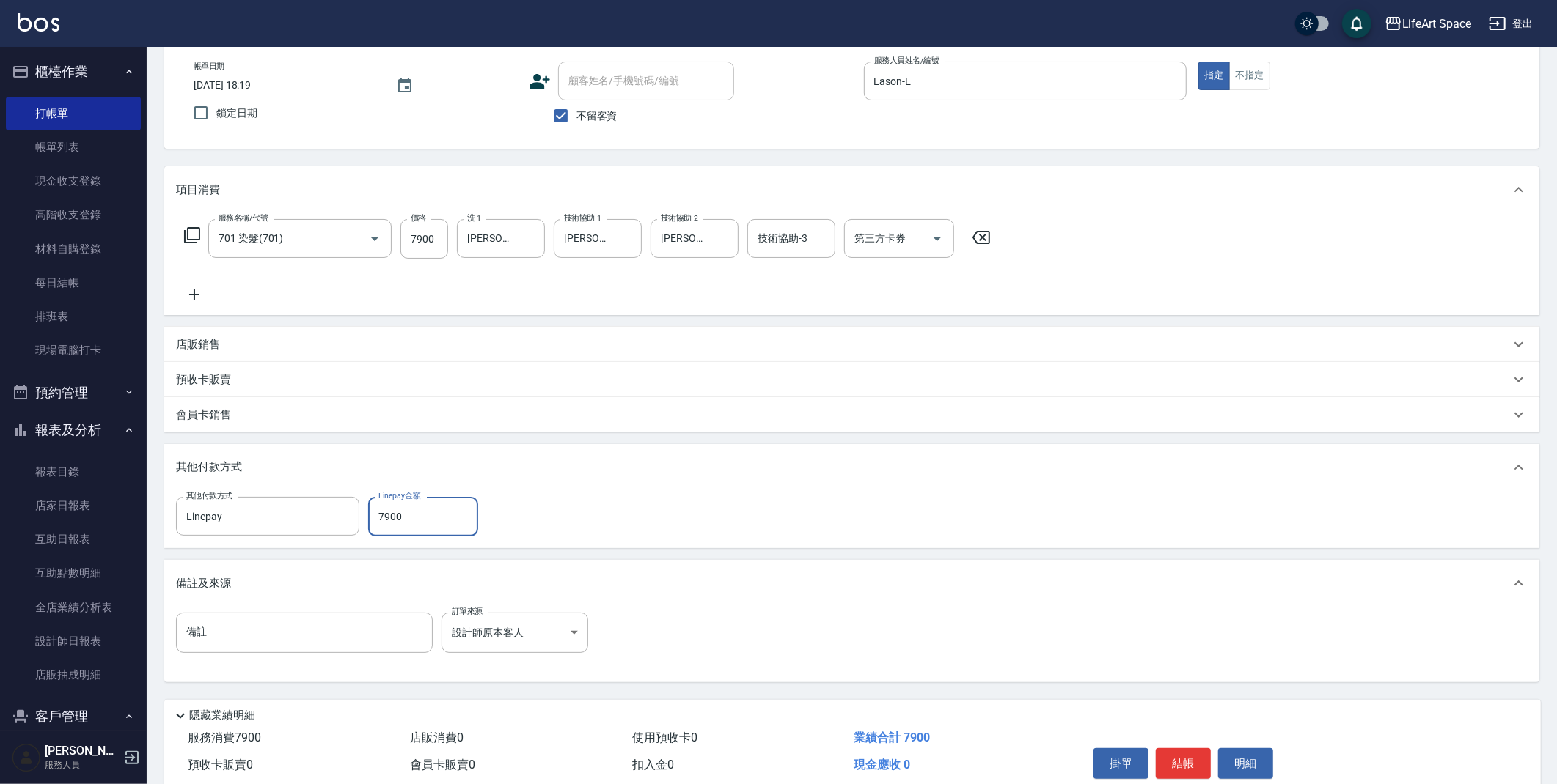
scroll to position [135, 0]
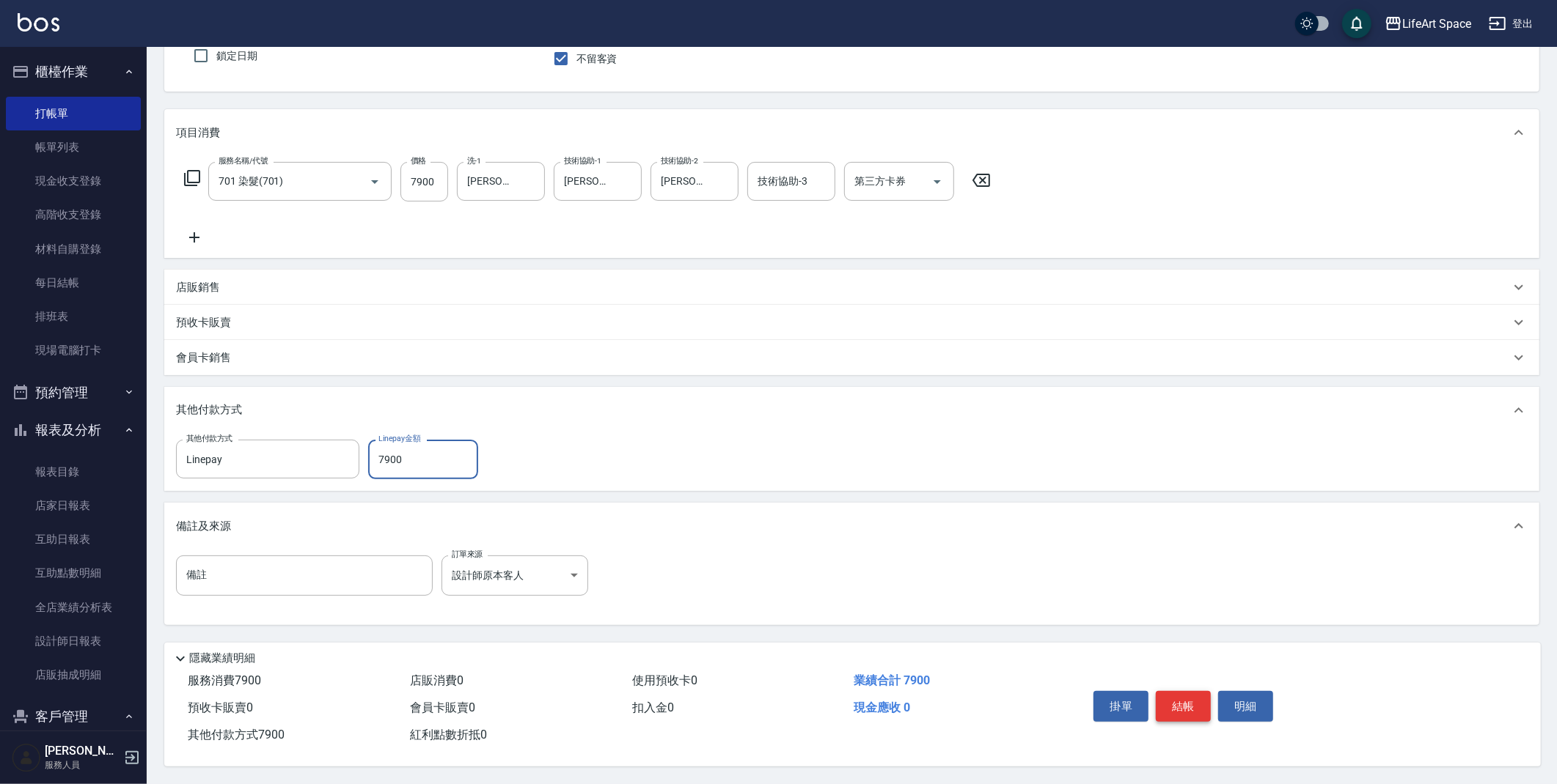
type input "7900"
click at [1179, 714] on button "結帳" at bounding box center [1183, 706] width 55 height 31
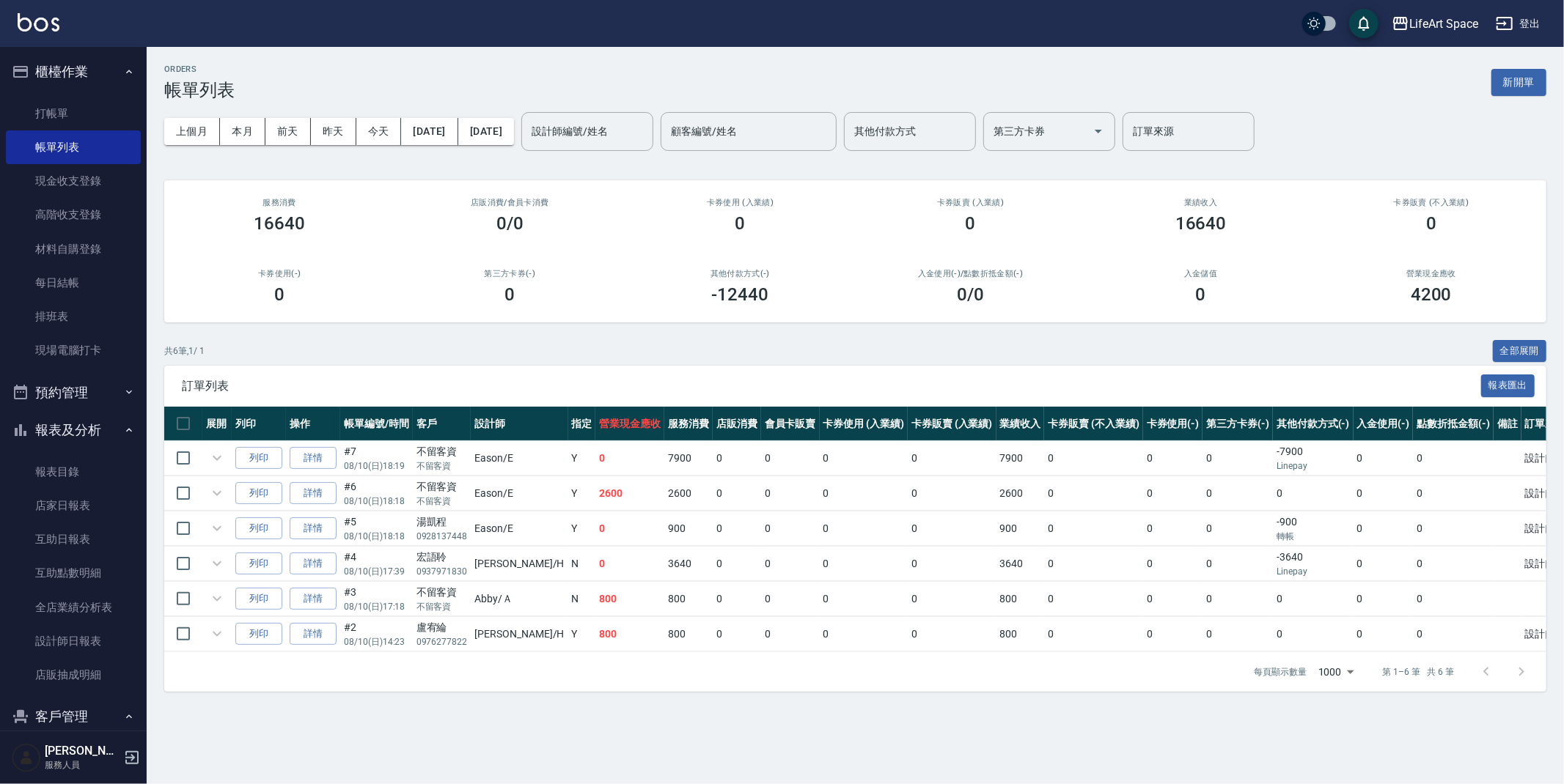
click at [1522, 88] on button "新開單" at bounding box center [1518, 82] width 55 height 27
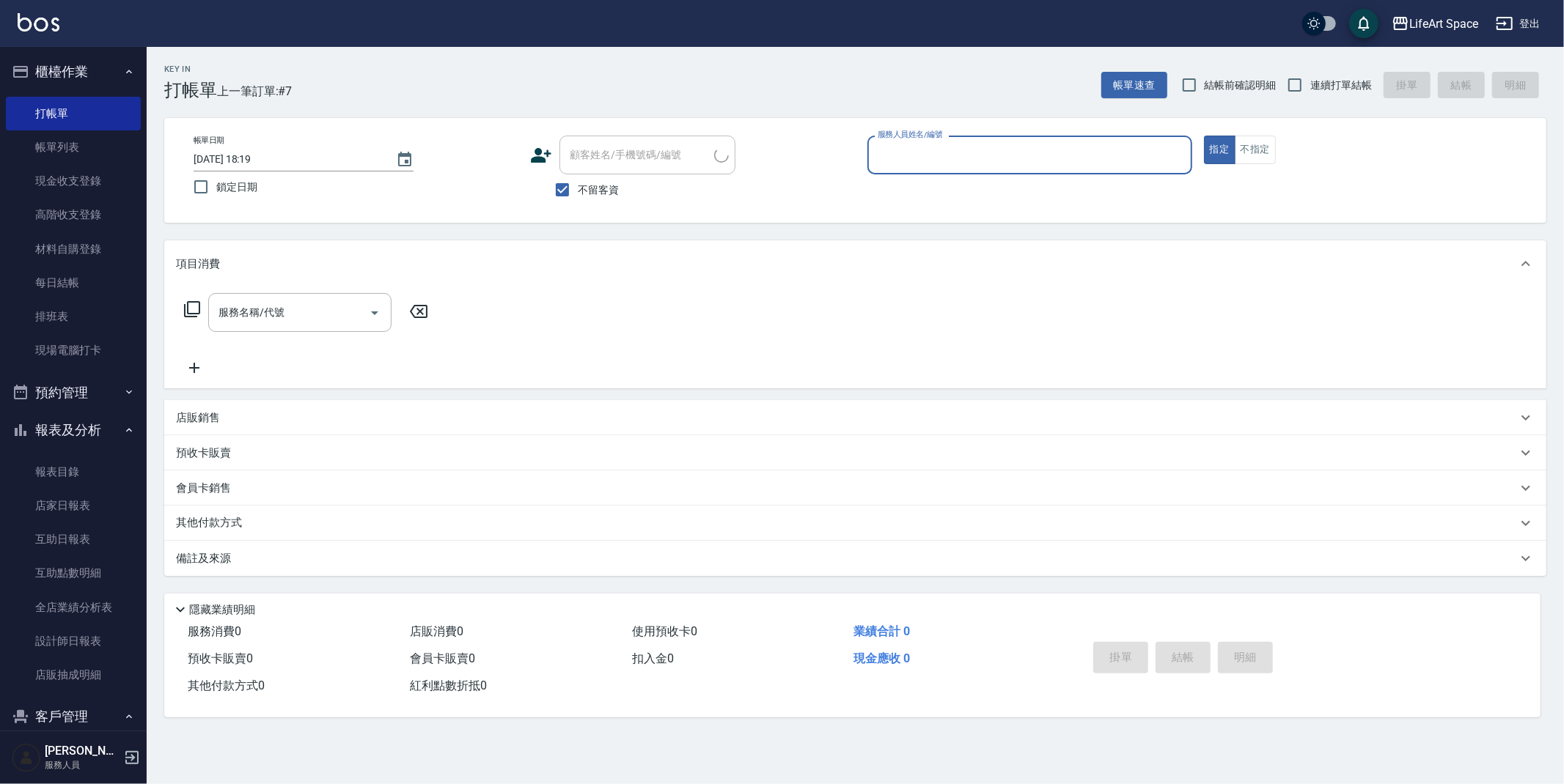
click at [1039, 153] on input "服務人員姓名/編號" at bounding box center [1030, 155] width 311 height 25
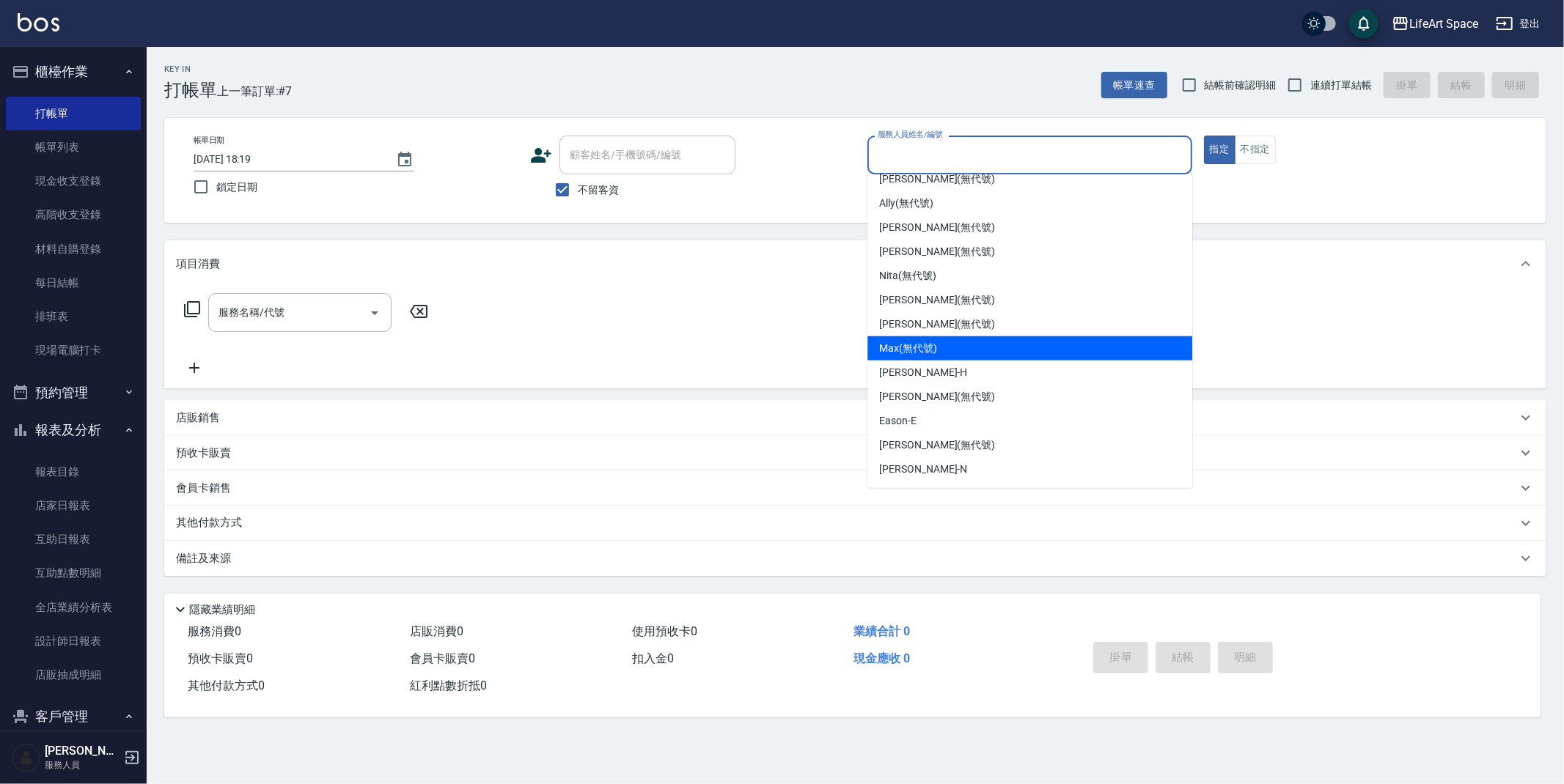
scroll to position [205, 0]
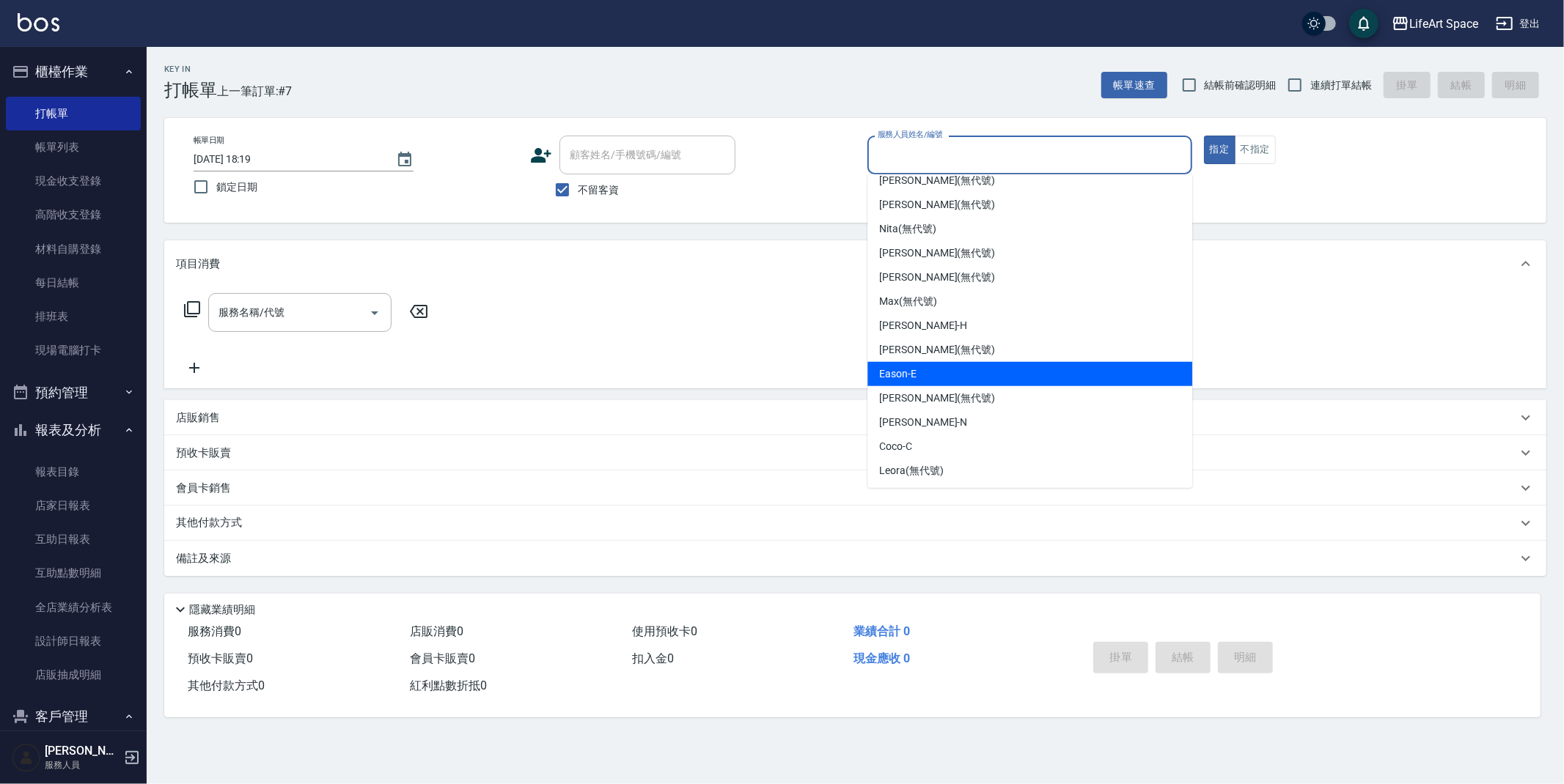
drag, startPoint x: 914, startPoint y: 378, endPoint x: 835, endPoint y: 371, distance: 79.3
click at [914, 378] on span "Eason -E" at bounding box center [898, 374] width 37 height 16
type input "Eason-E"
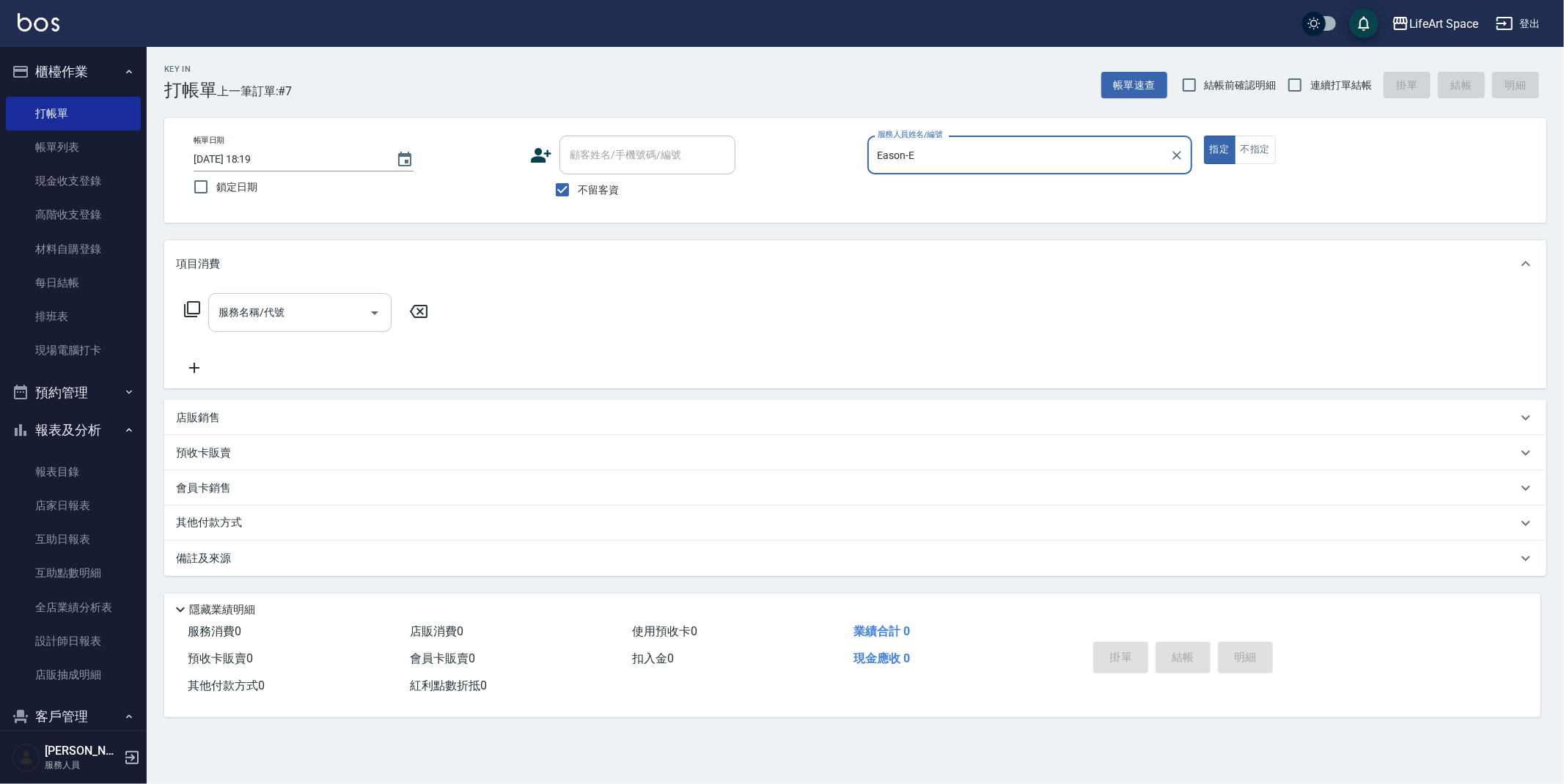
click at [302, 312] on input "服務名稱/代號" at bounding box center [289, 313] width 148 height 25
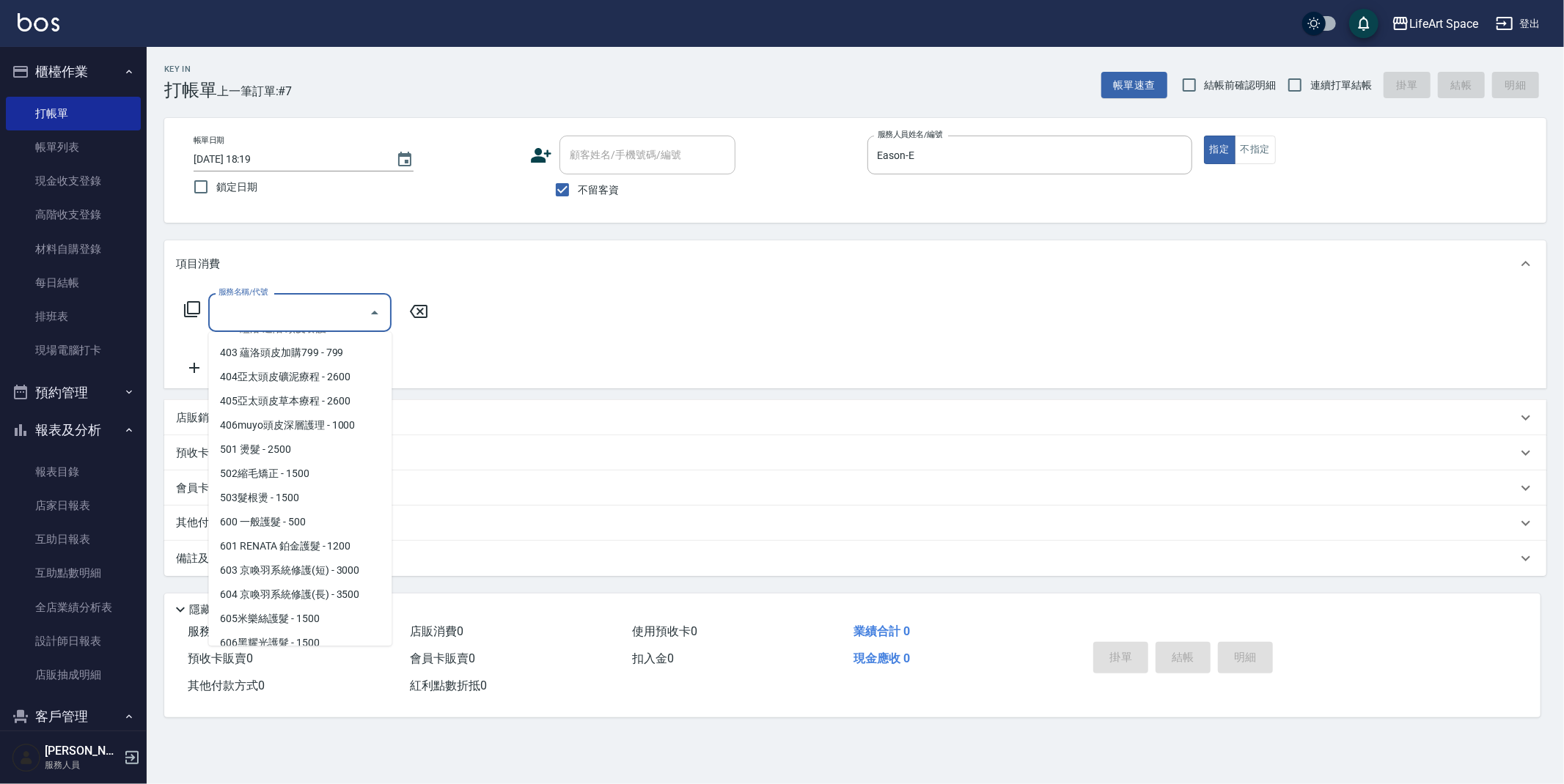
scroll to position [230, 0]
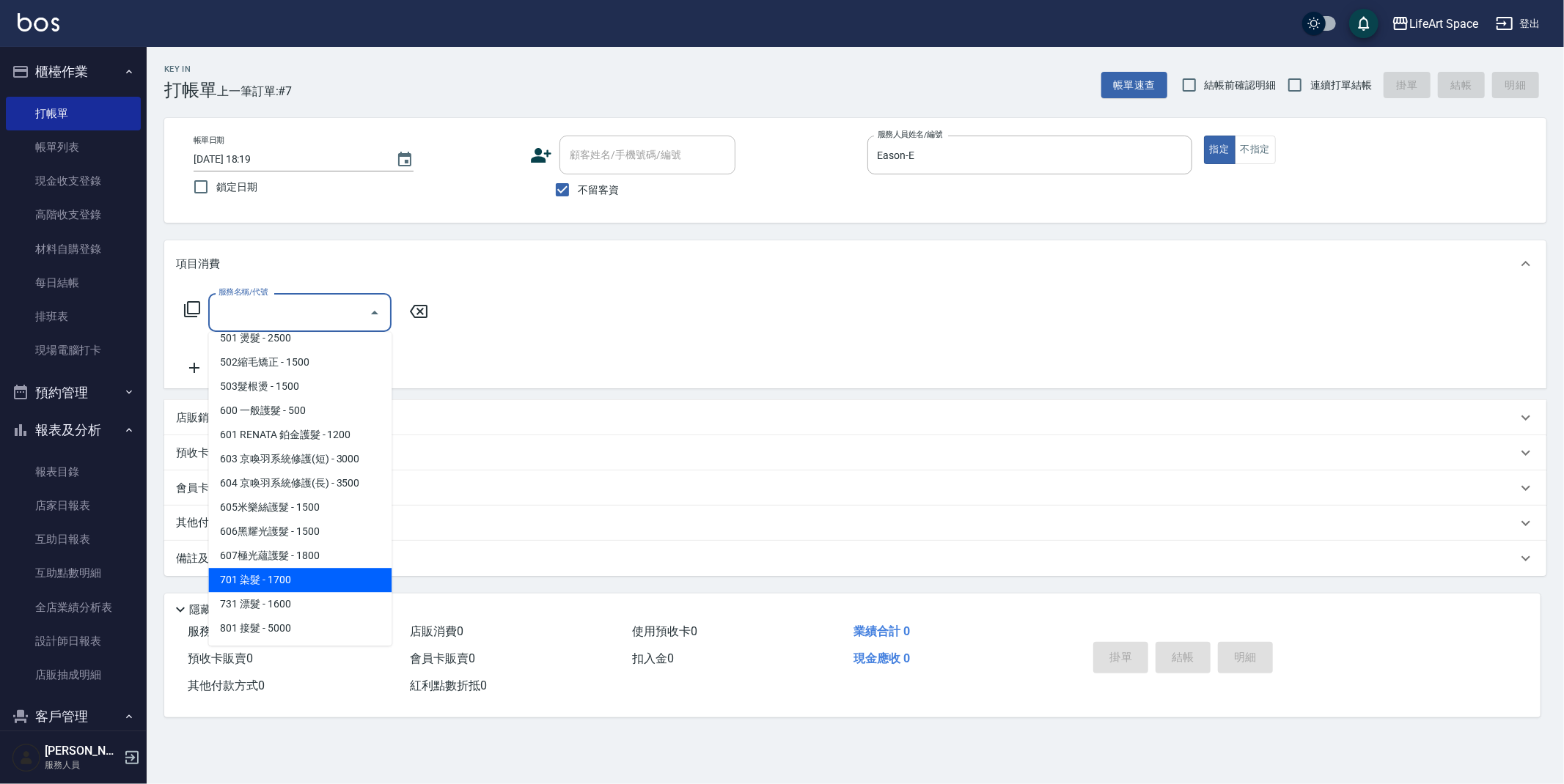
drag, startPoint x: 305, startPoint y: 577, endPoint x: 379, endPoint y: 429, distance: 165.5
click at [305, 576] on span "701 染髮 - 1700" at bounding box center [299, 580] width 183 height 24
type input "701 染髮(701)"
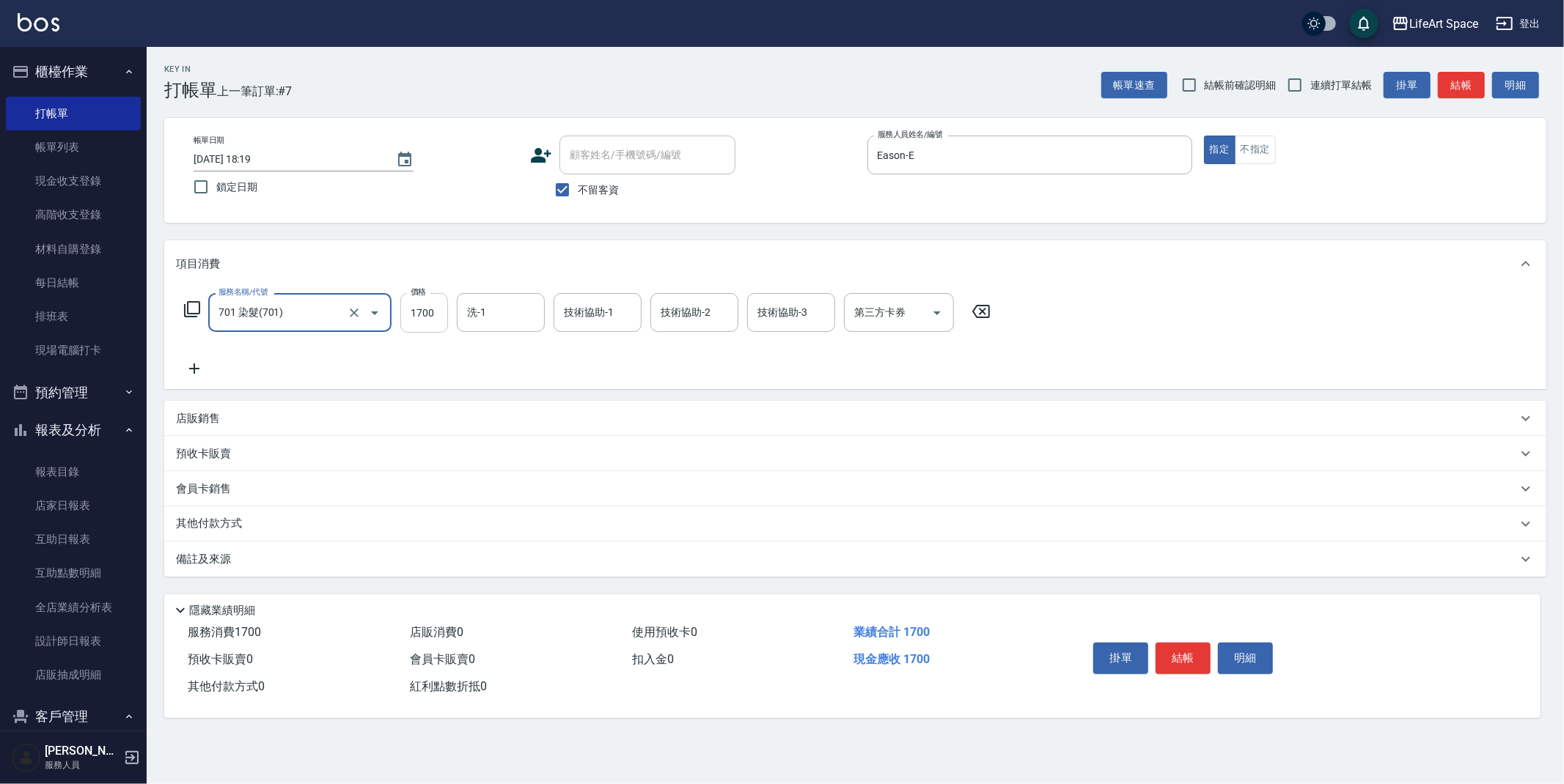
click at [441, 318] on input "1700" at bounding box center [424, 313] width 48 height 40
type input "2550"
click at [495, 318] on input "洗-1" at bounding box center [501, 313] width 75 height 25
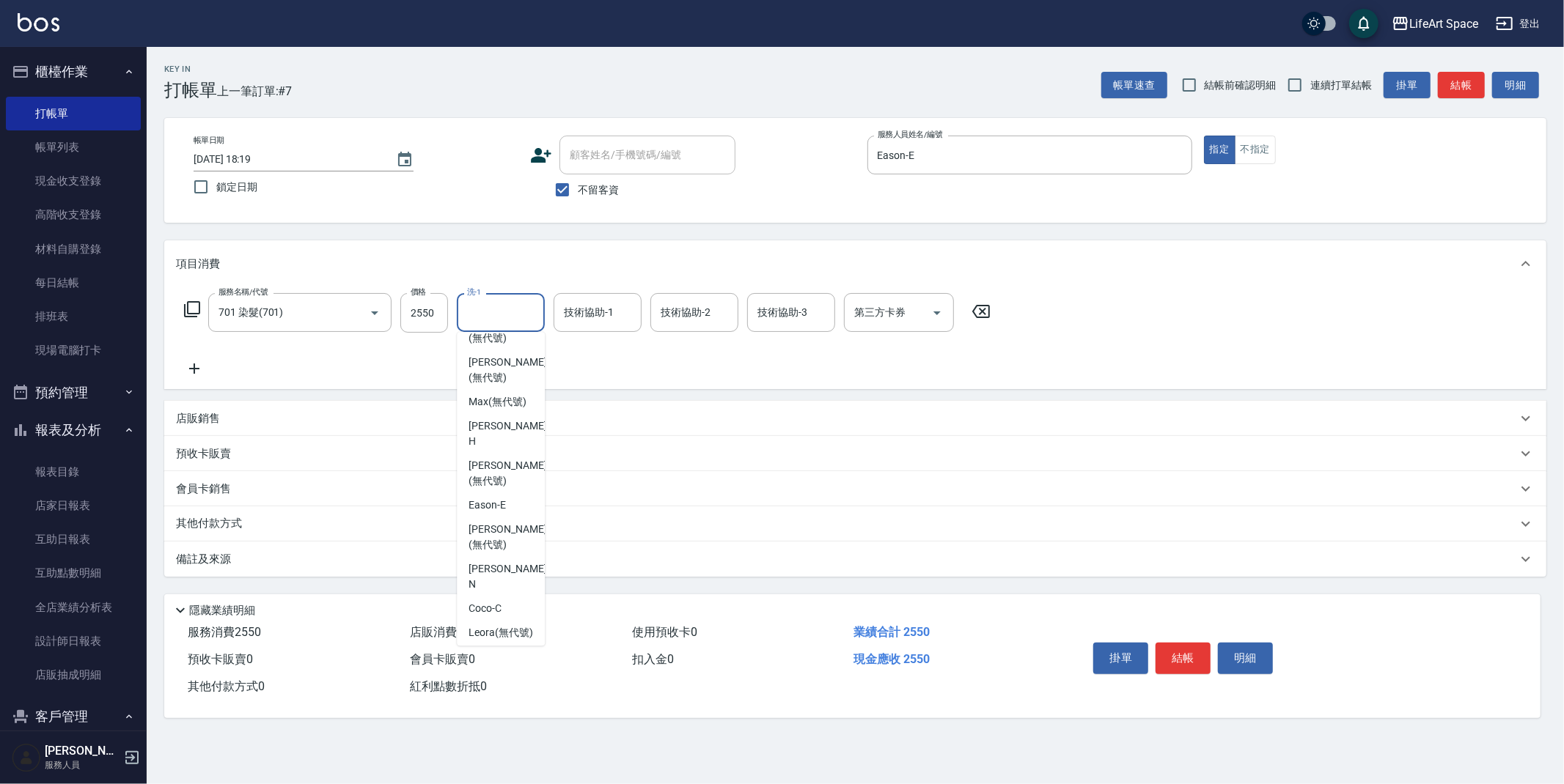
scroll to position [390, 0]
click at [484, 342] on span "[PERSON_NAME] (無代號)" at bounding box center [507, 325] width 78 height 31
type input "[PERSON_NAME](無代號)"
click at [578, 322] on input "技術協助-1" at bounding box center [598, 313] width 75 height 25
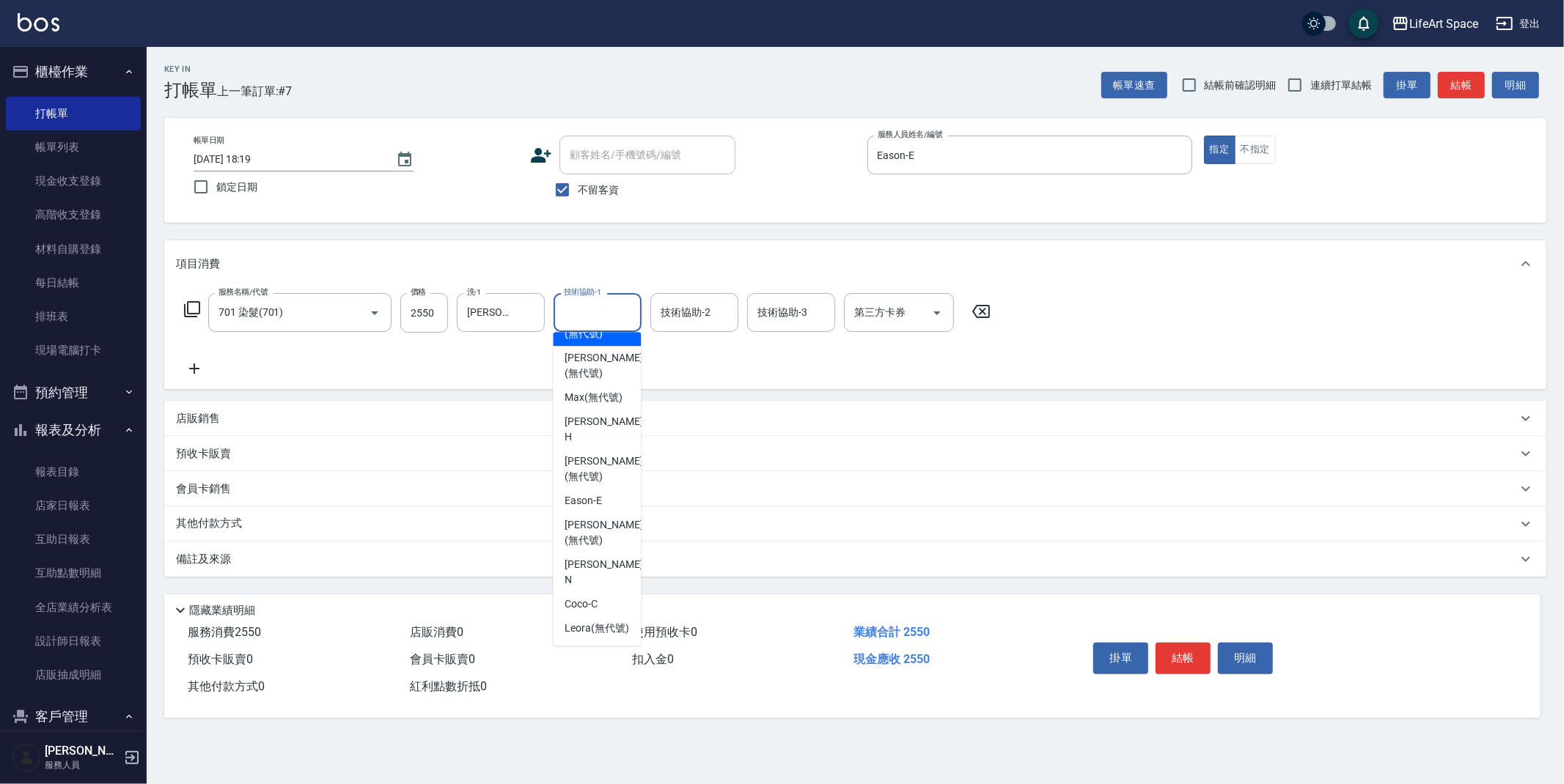
drag, startPoint x: 607, startPoint y: 366, endPoint x: 449, endPoint y: 475, distance: 192.0
click at [607, 342] on span "[PERSON_NAME] (無代號)" at bounding box center [603, 325] width 78 height 31
type input "[PERSON_NAME](無代號)"
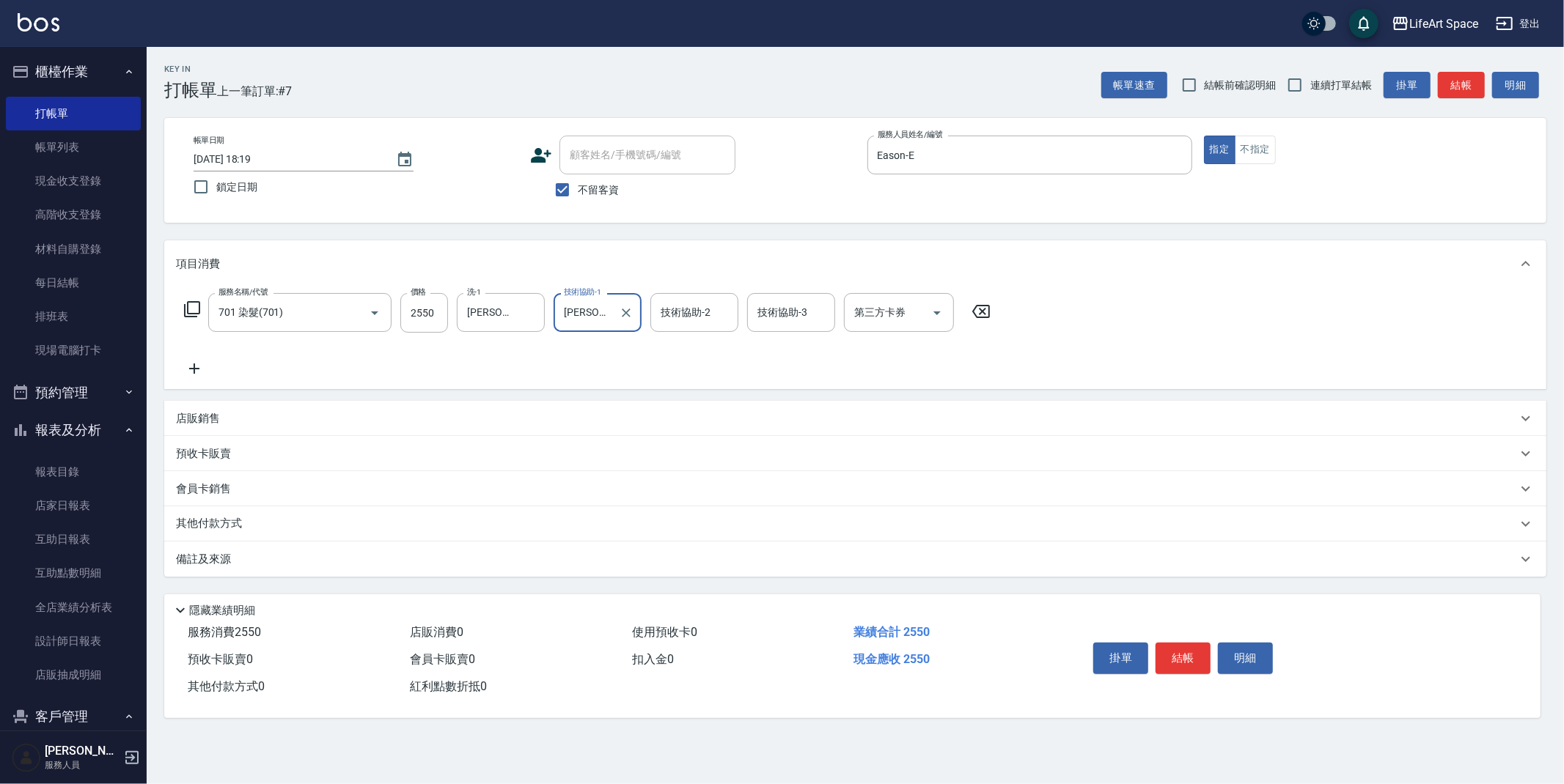
click at [300, 569] on div "備註及來源" at bounding box center [855, 559] width 1382 height 35
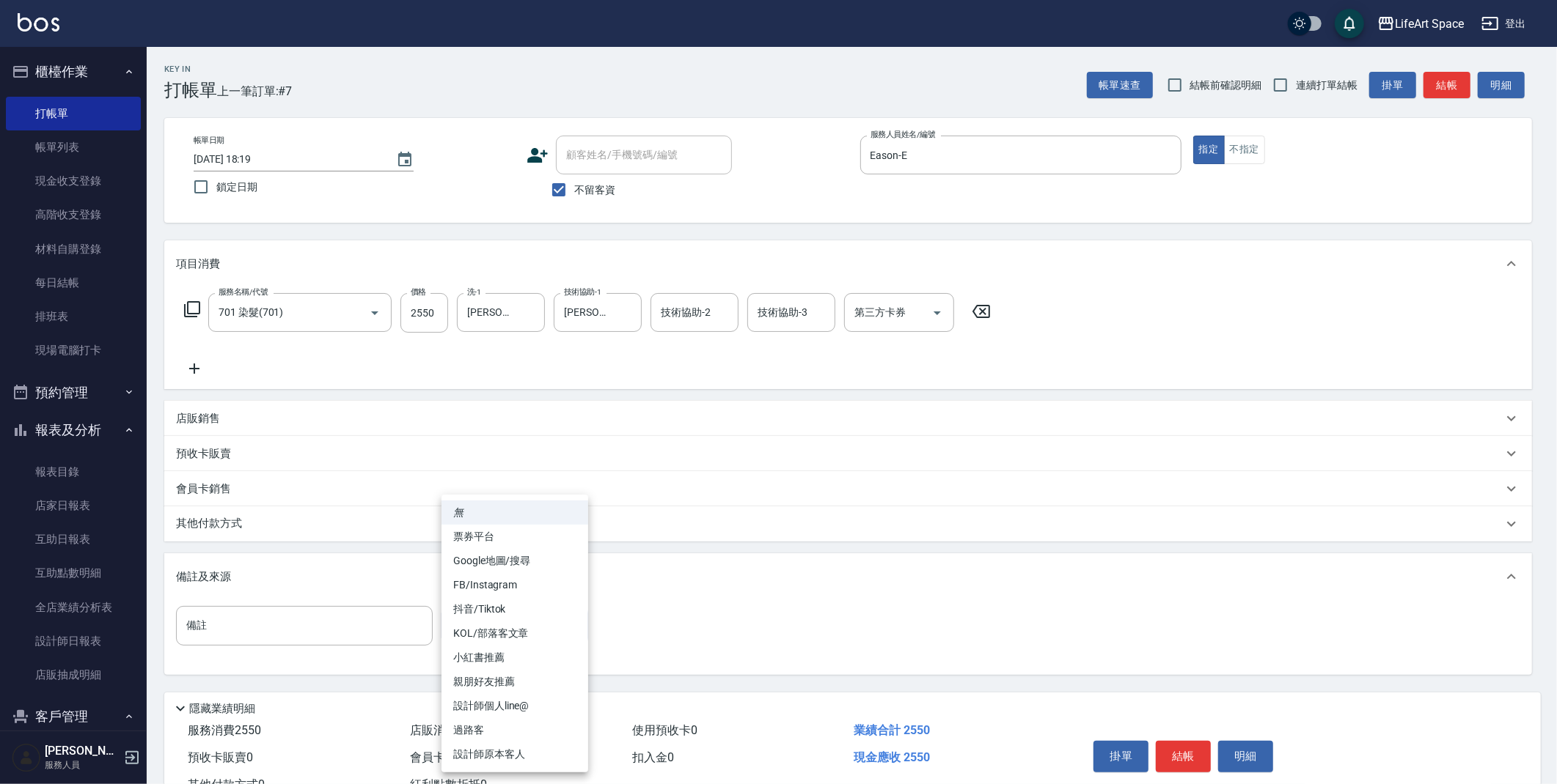
click at [487, 625] on body "LifeArt Space 登出 櫃檯作業 打帳單 帳單列表 現金收支登錄 高階收支登錄 材料自購登錄 每日結帳 排班表 現場電腦打卡 預約管理 預約管理 單…" at bounding box center [778, 417] width 1557 height 834
click at [507, 585] on li "FB/Instagram" at bounding box center [515, 585] width 147 height 24
type input "FB/Instagram"
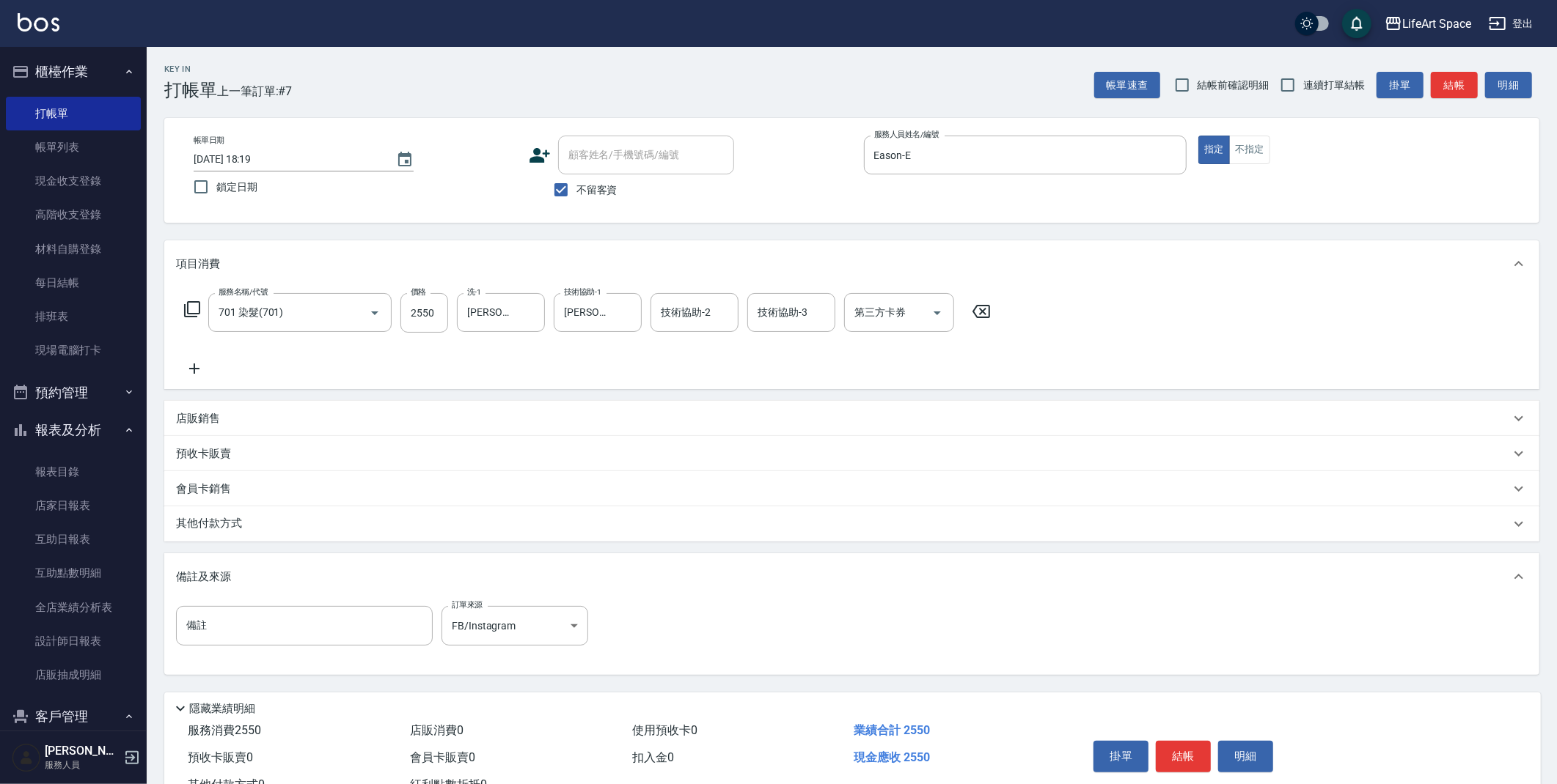
click at [318, 528] on div "其他付款方式" at bounding box center [843, 524] width 1334 height 16
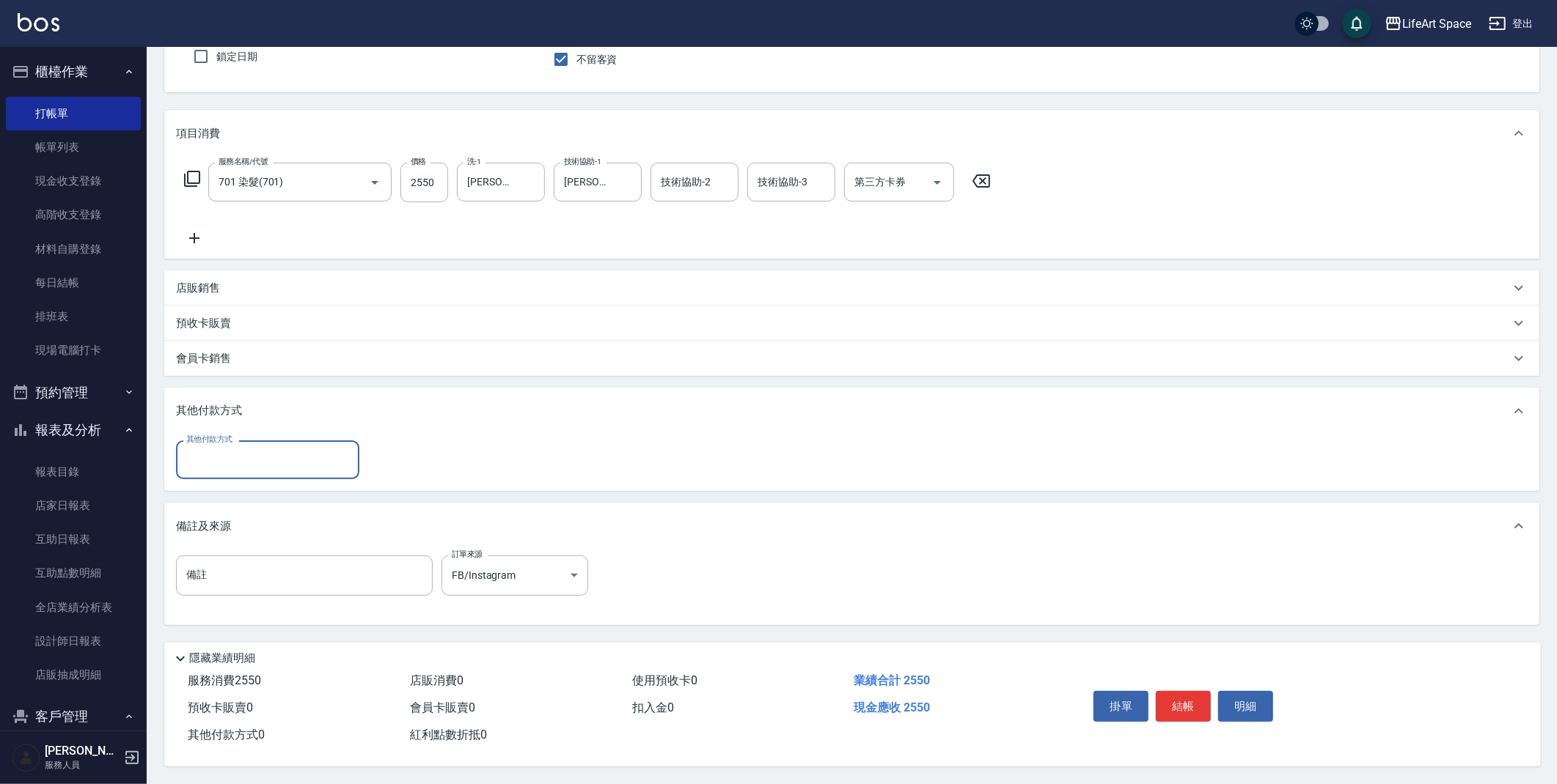
scroll to position [135, 0]
click at [1177, 693] on button "結帳" at bounding box center [1183, 706] width 55 height 31
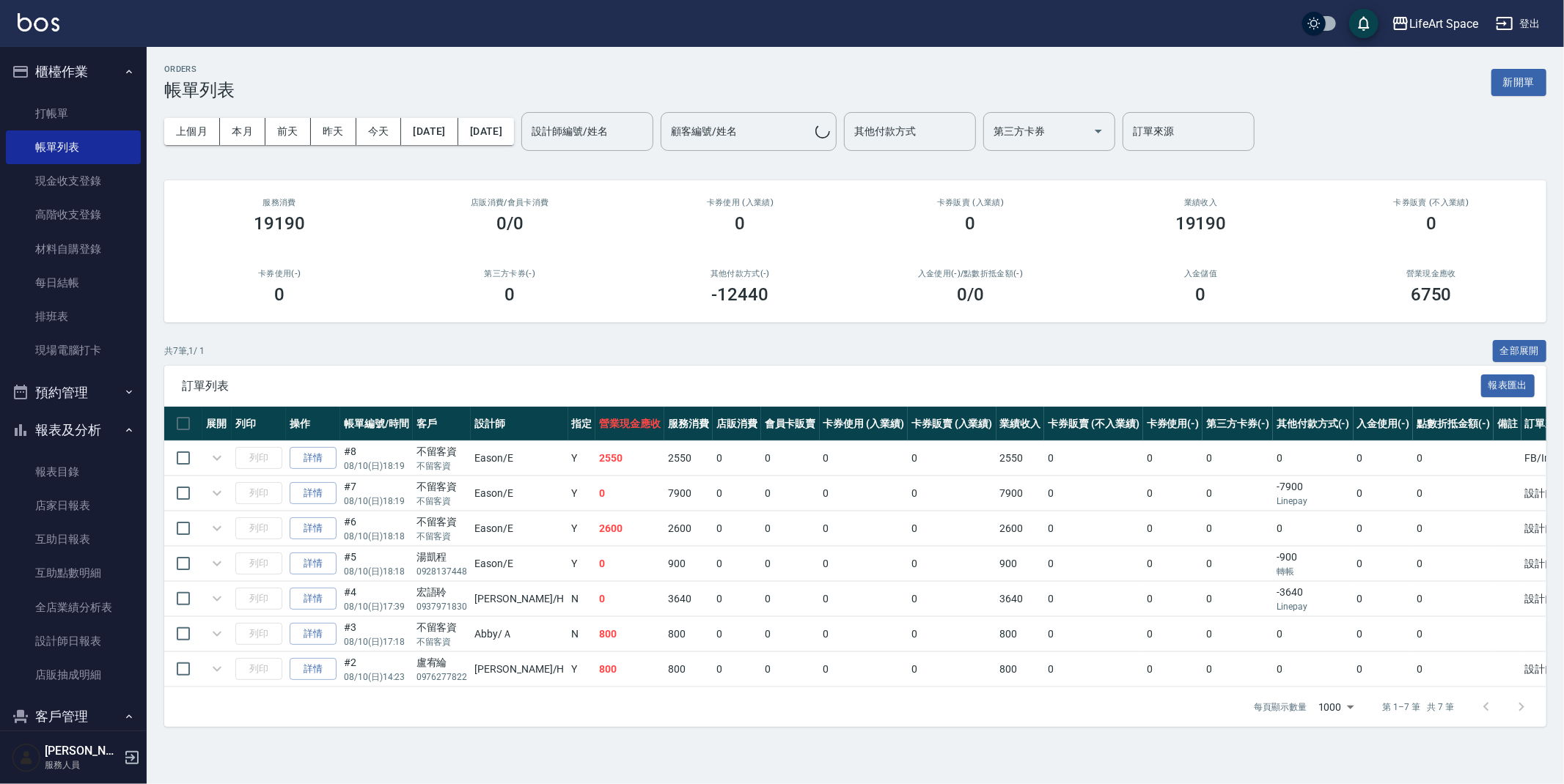
click at [1517, 85] on button "新開單" at bounding box center [1518, 82] width 55 height 27
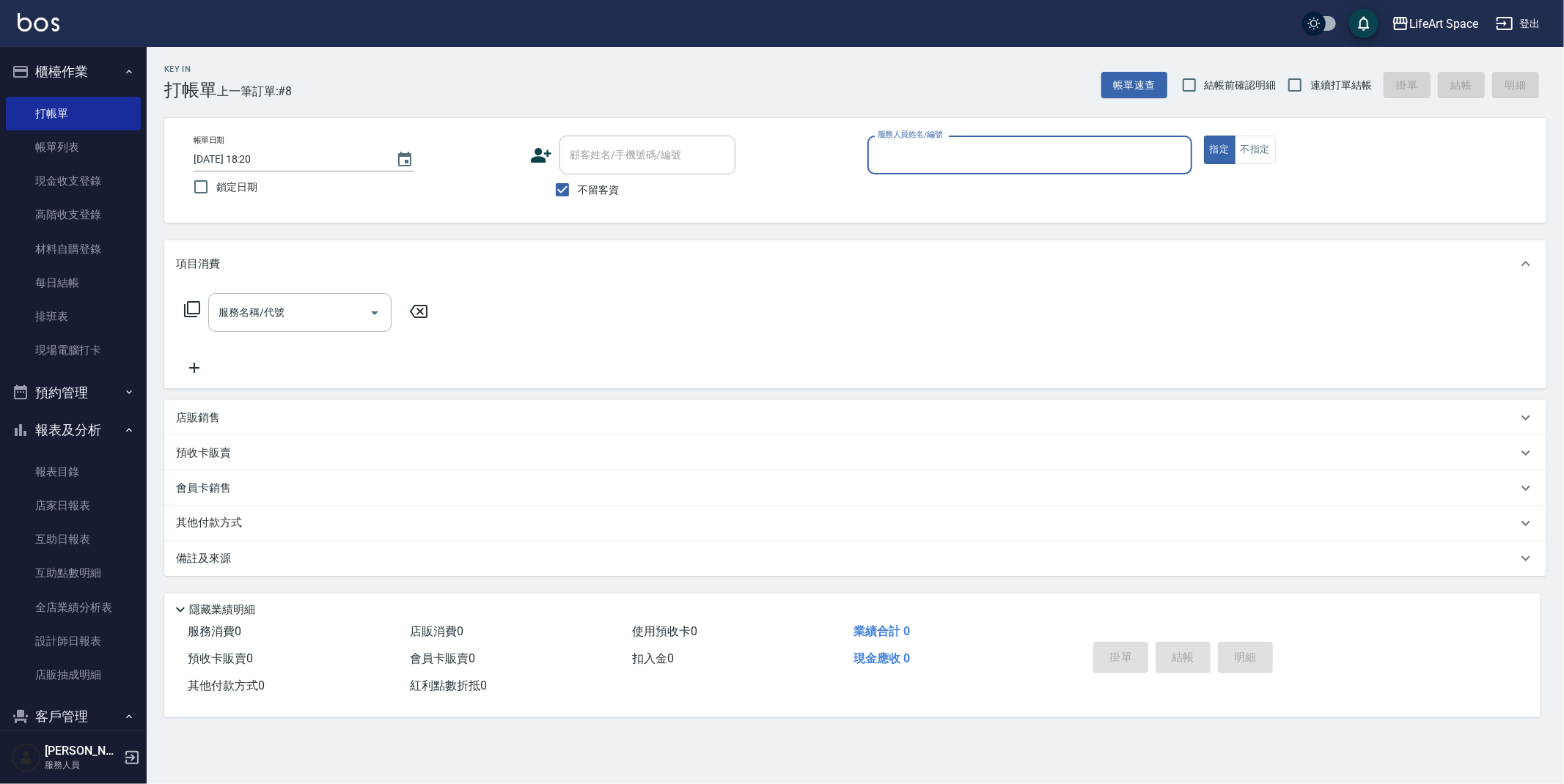
click at [973, 153] on input "服務人員姓名/編號" at bounding box center [1030, 155] width 311 height 25
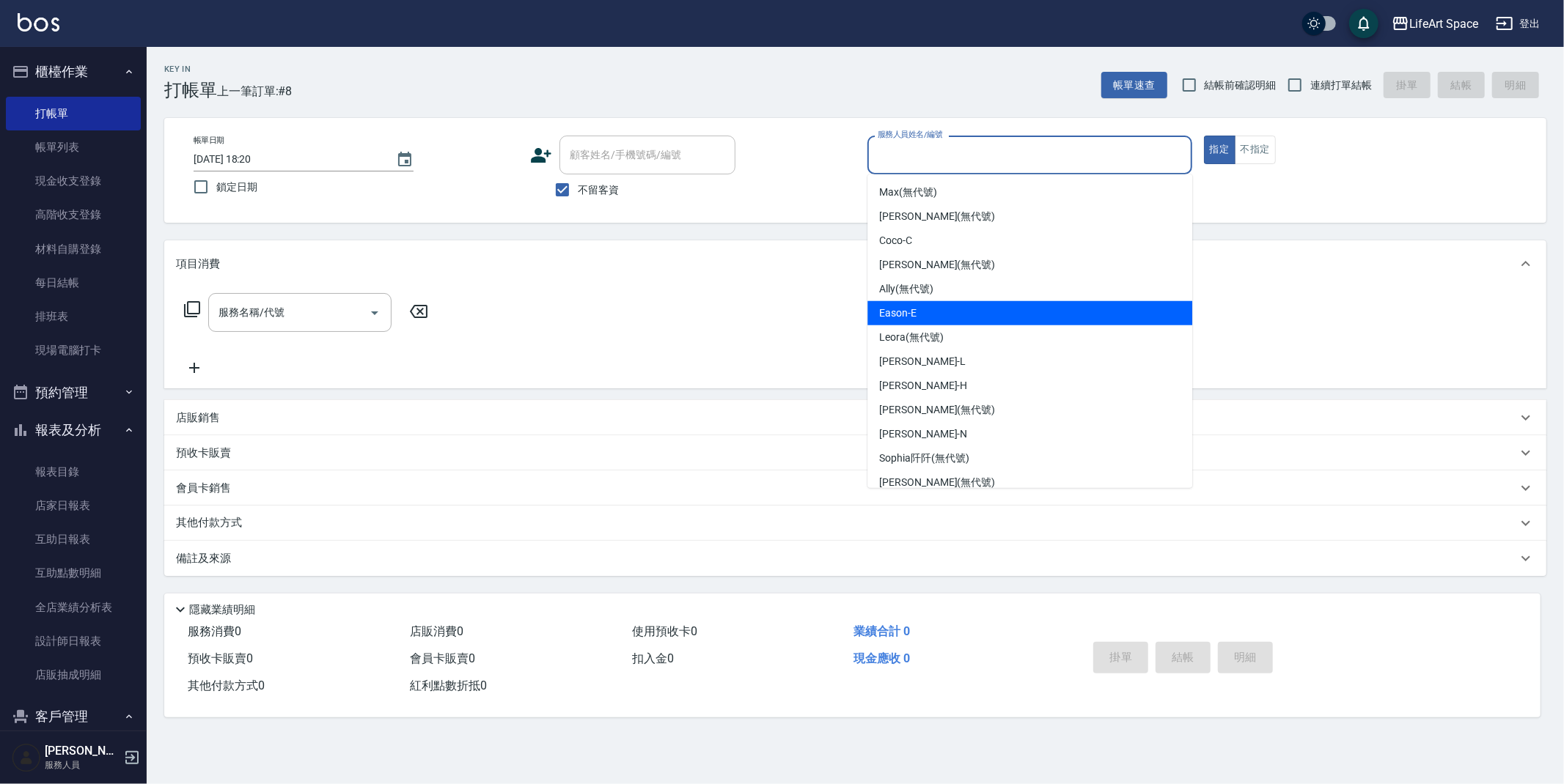
click at [955, 311] on div "Eason -E" at bounding box center [1030, 313] width 325 height 24
type input "Eason-E"
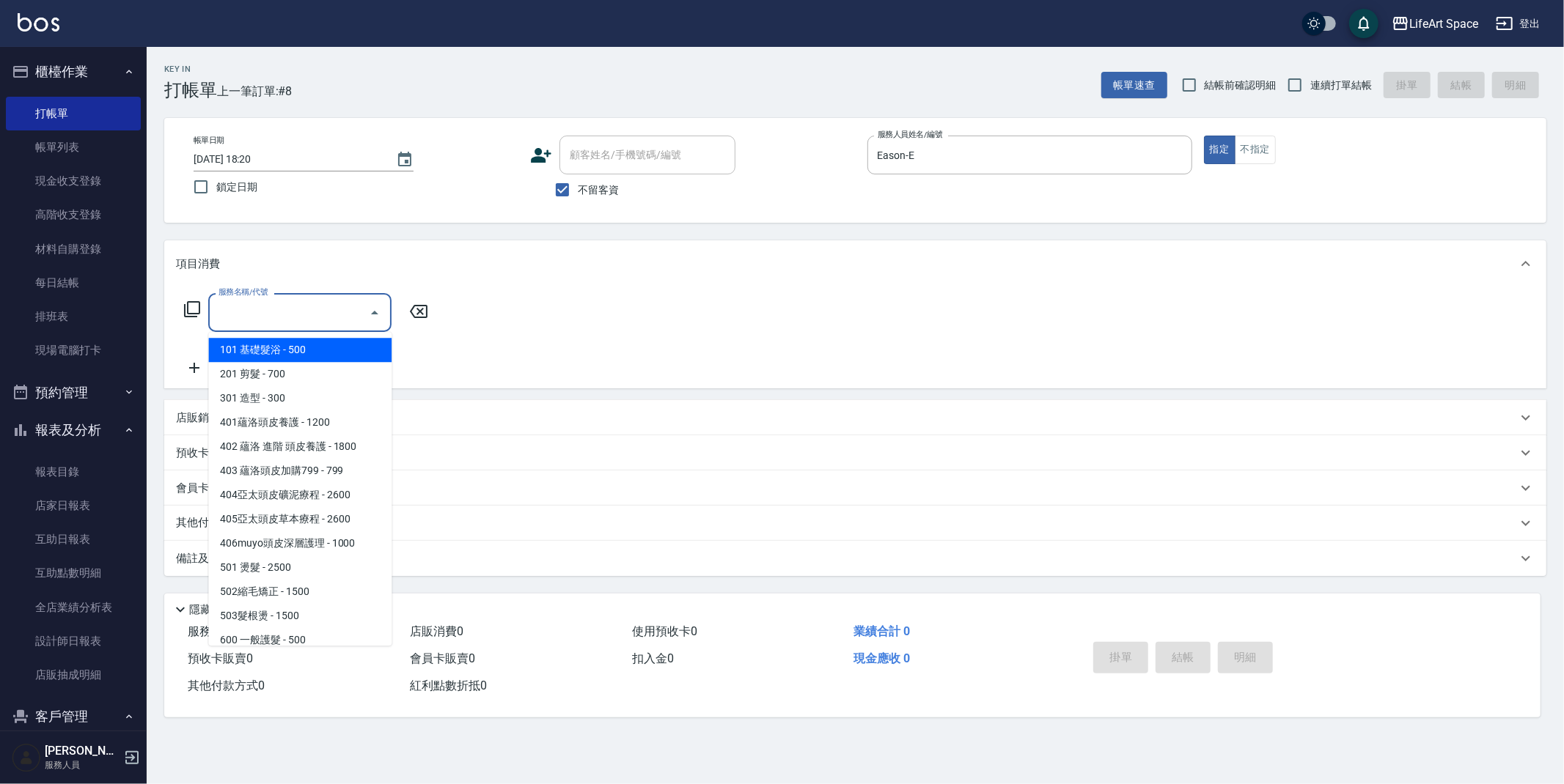
click at [322, 309] on input "服務名稱/代號" at bounding box center [289, 313] width 148 height 25
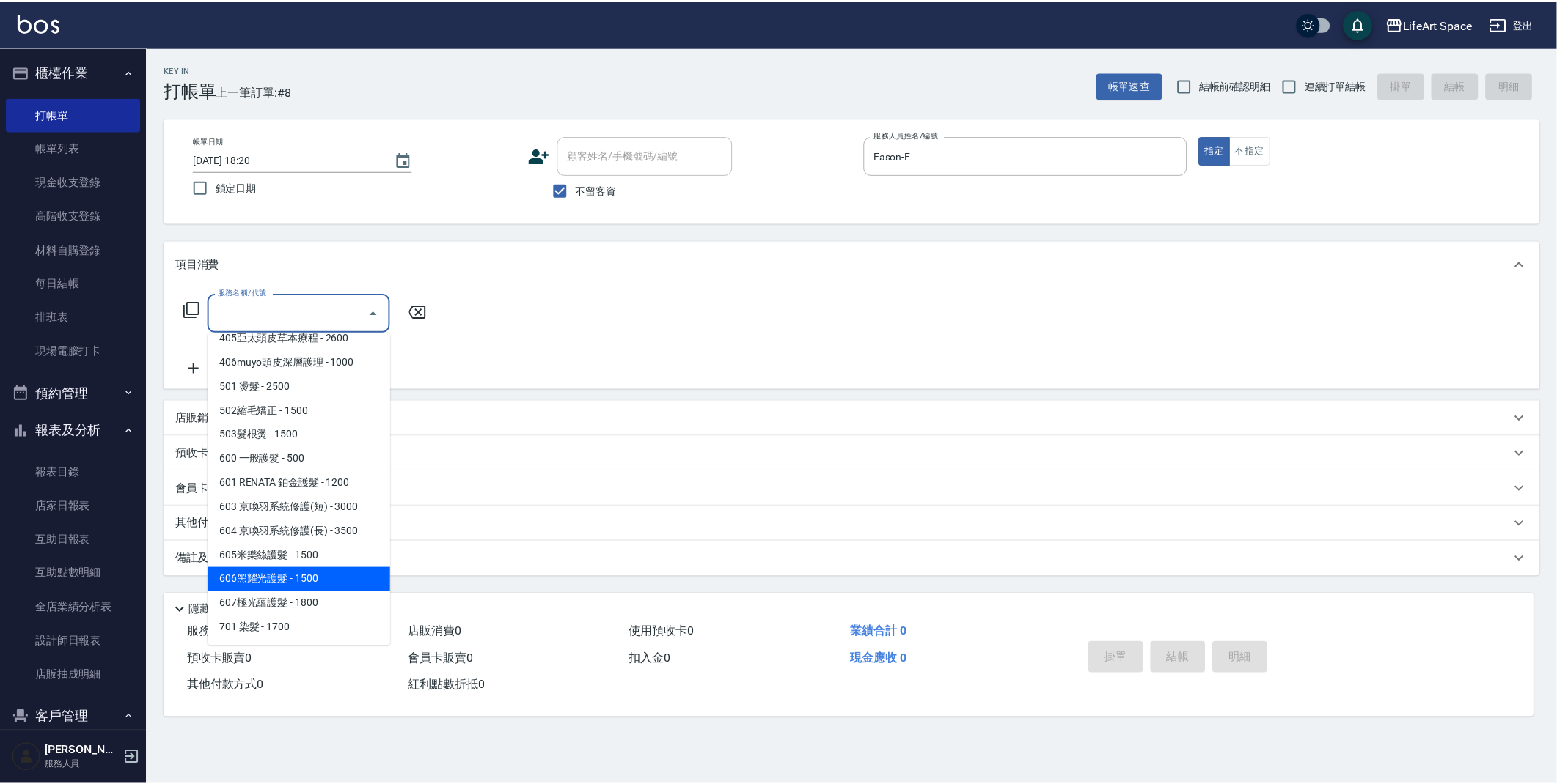
scroll to position [230, 0]
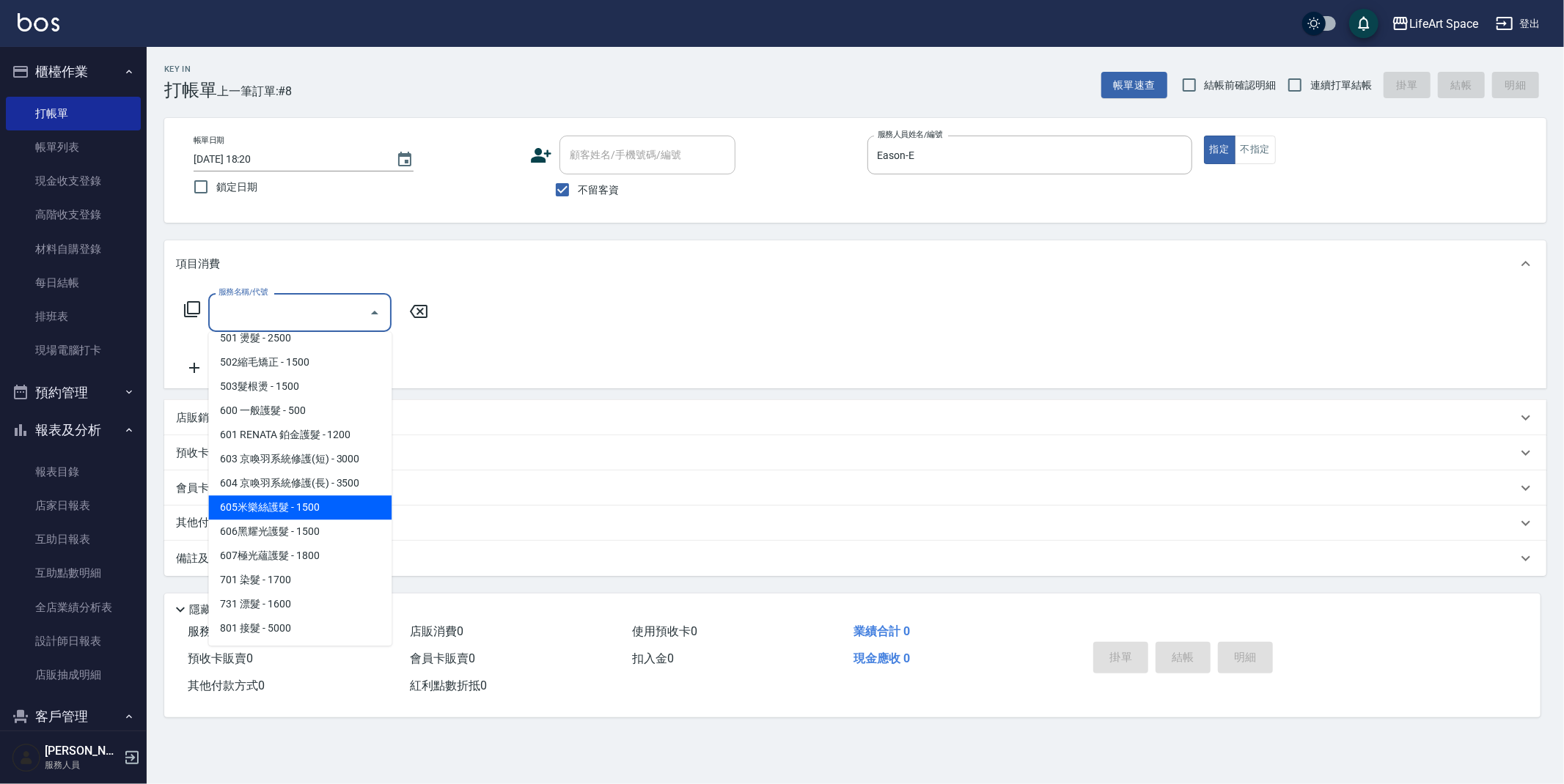
drag, startPoint x: 282, startPoint y: 509, endPoint x: 236, endPoint y: 413, distance: 106.5
click at [282, 509] on span "605米樂絲護髮 - 1500" at bounding box center [299, 507] width 183 height 24
type input "605米樂絲護髮(605)"
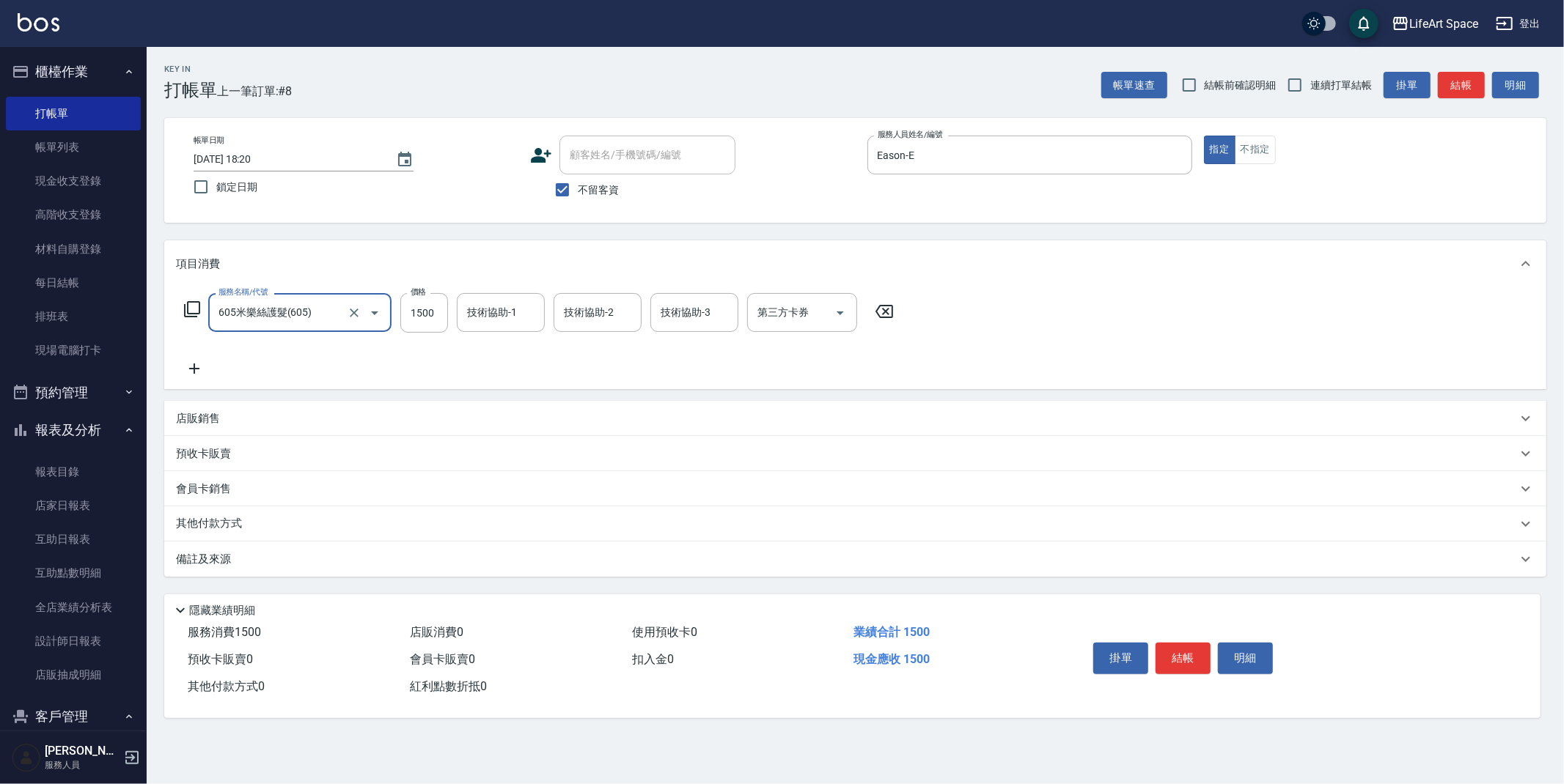
click at [198, 367] on icon at bounding box center [194, 369] width 37 height 18
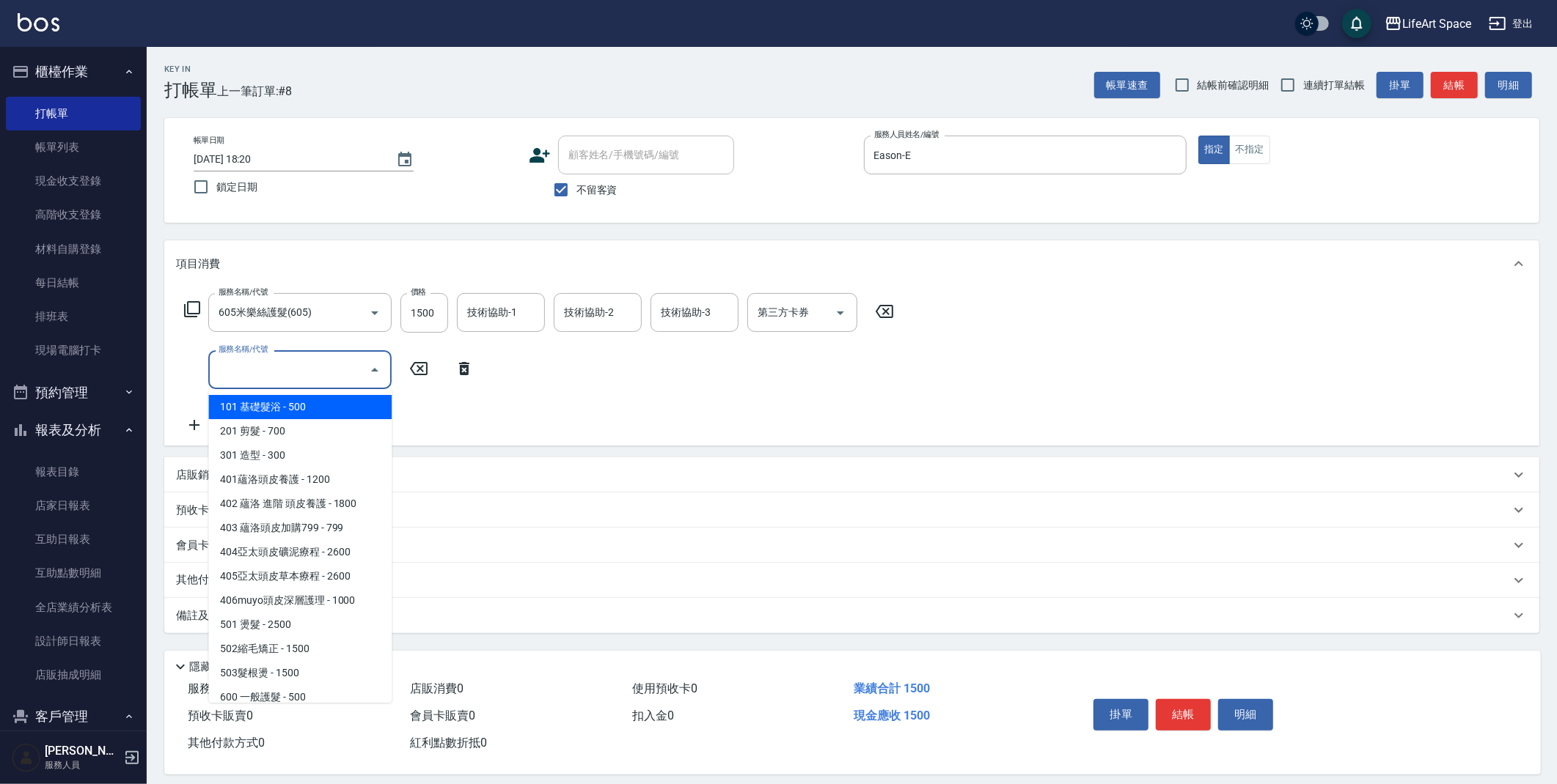
click at [270, 381] on input "服務名稱/代號" at bounding box center [289, 370] width 148 height 25
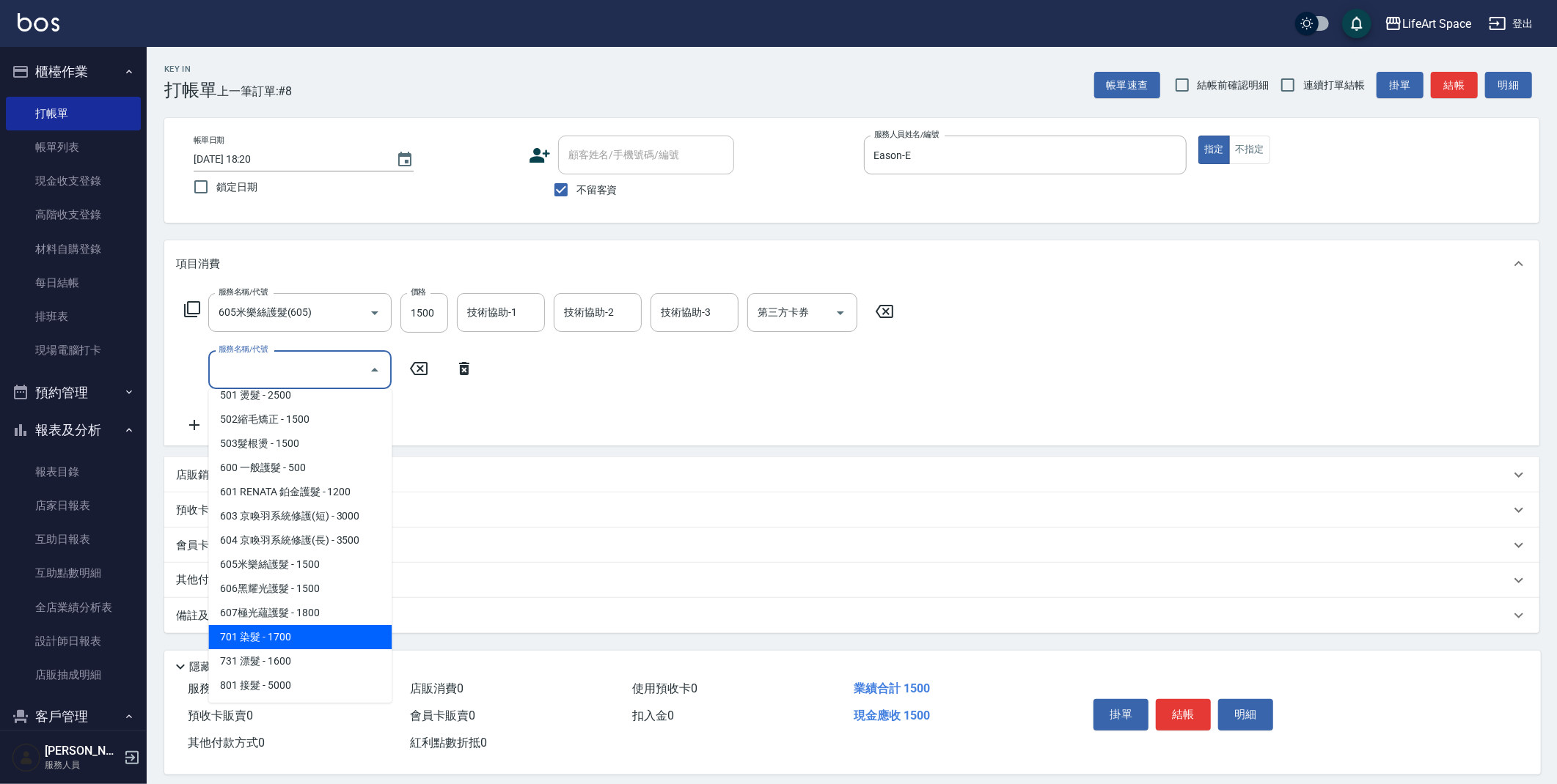
drag, startPoint x: 288, startPoint y: 635, endPoint x: 383, endPoint y: 471, distance: 189.5
click at [288, 634] on span "701 染髮 - 1700" at bounding box center [299, 637] width 183 height 24
type input "701 染髮(701)"
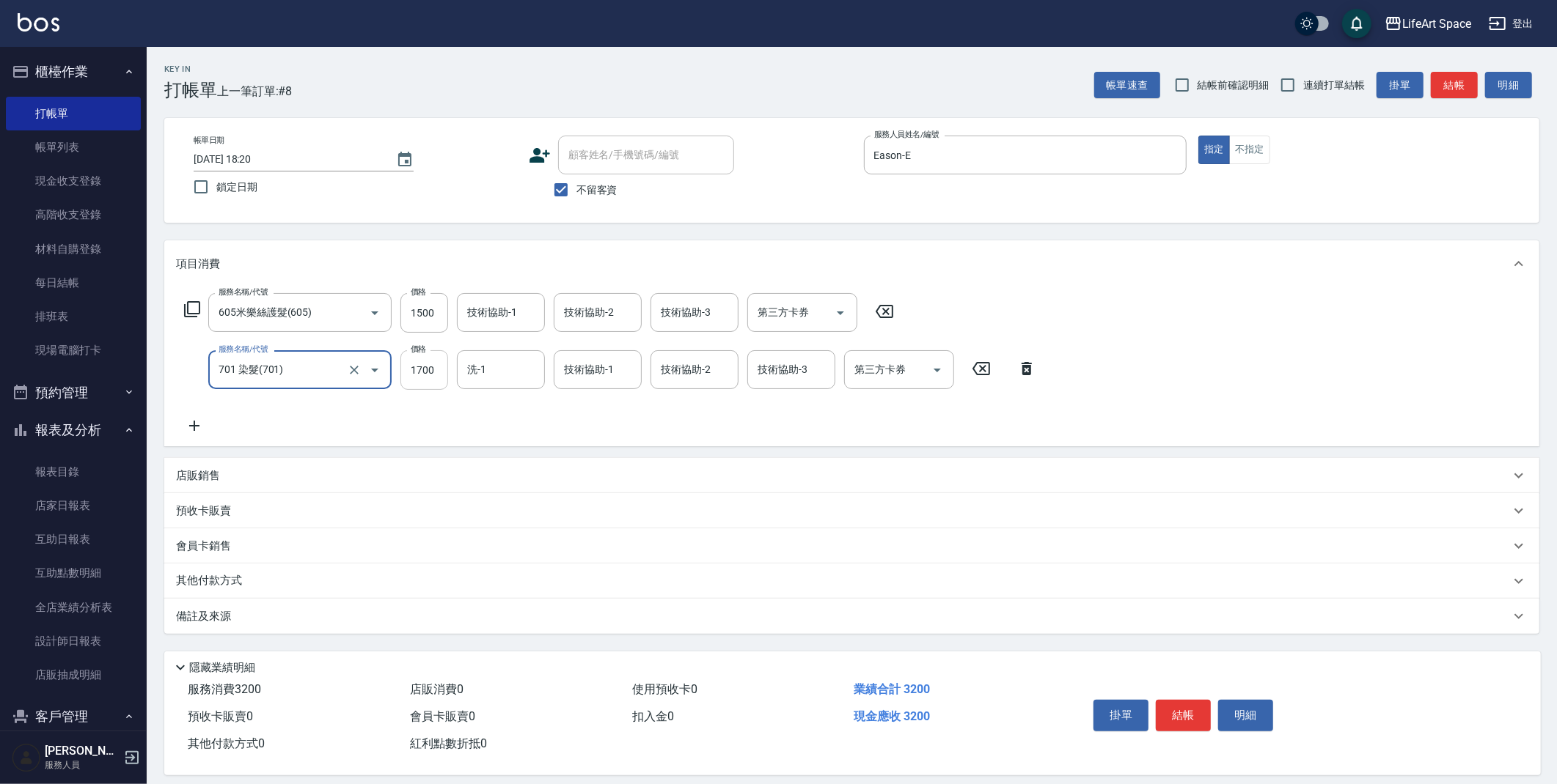
click at [435, 377] on input "1700" at bounding box center [424, 370] width 48 height 40
type input "5800"
click at [524, 370] on input "洗-1" at bounding box center [501, 370] width 75 height 25
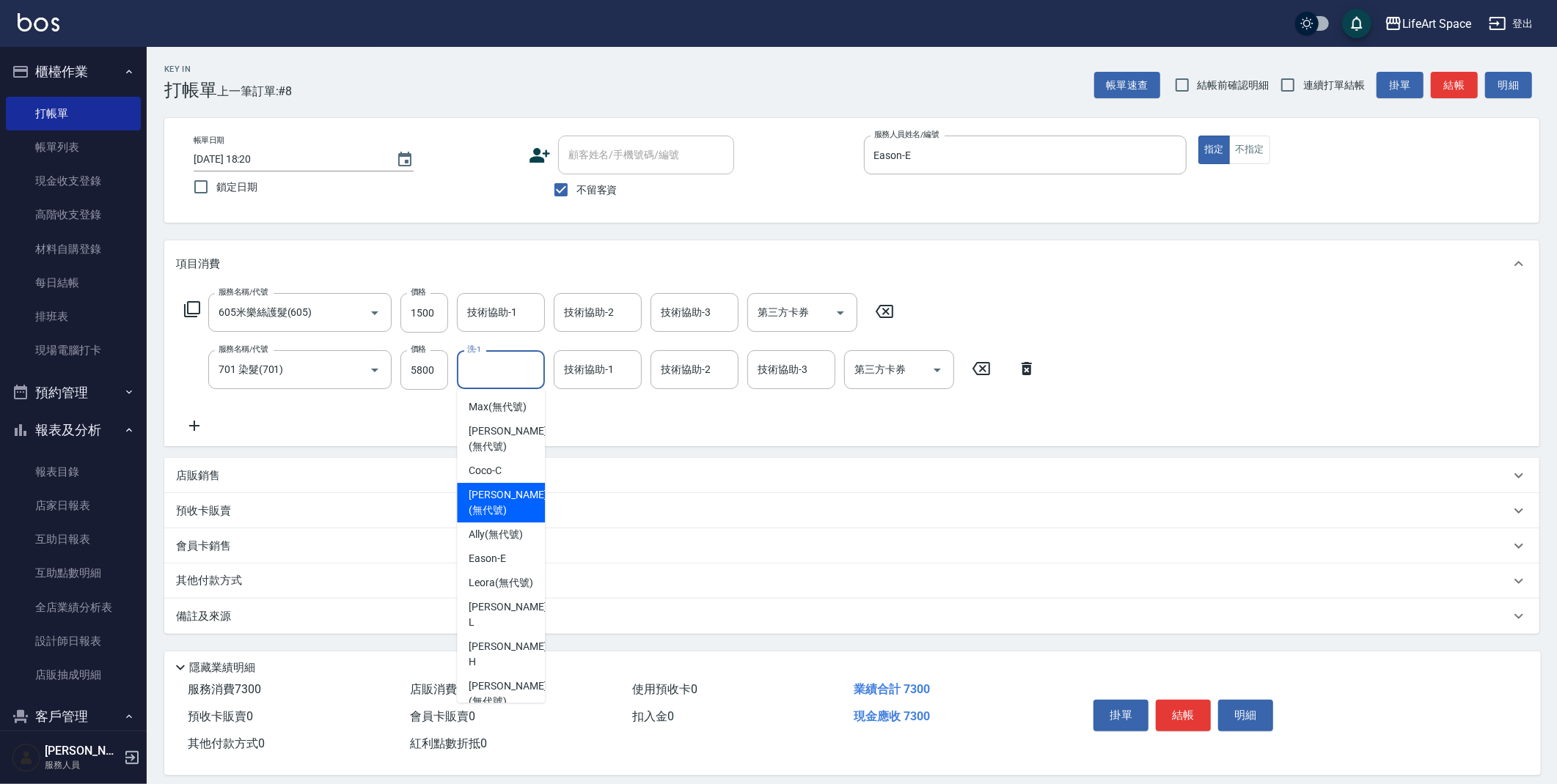
click at [504, 496] on span "[PERSON_NAME] (無代號)" at bounding box center [508, 503] width 78 height 31
type input "[PERSON_NAME](無代號)"
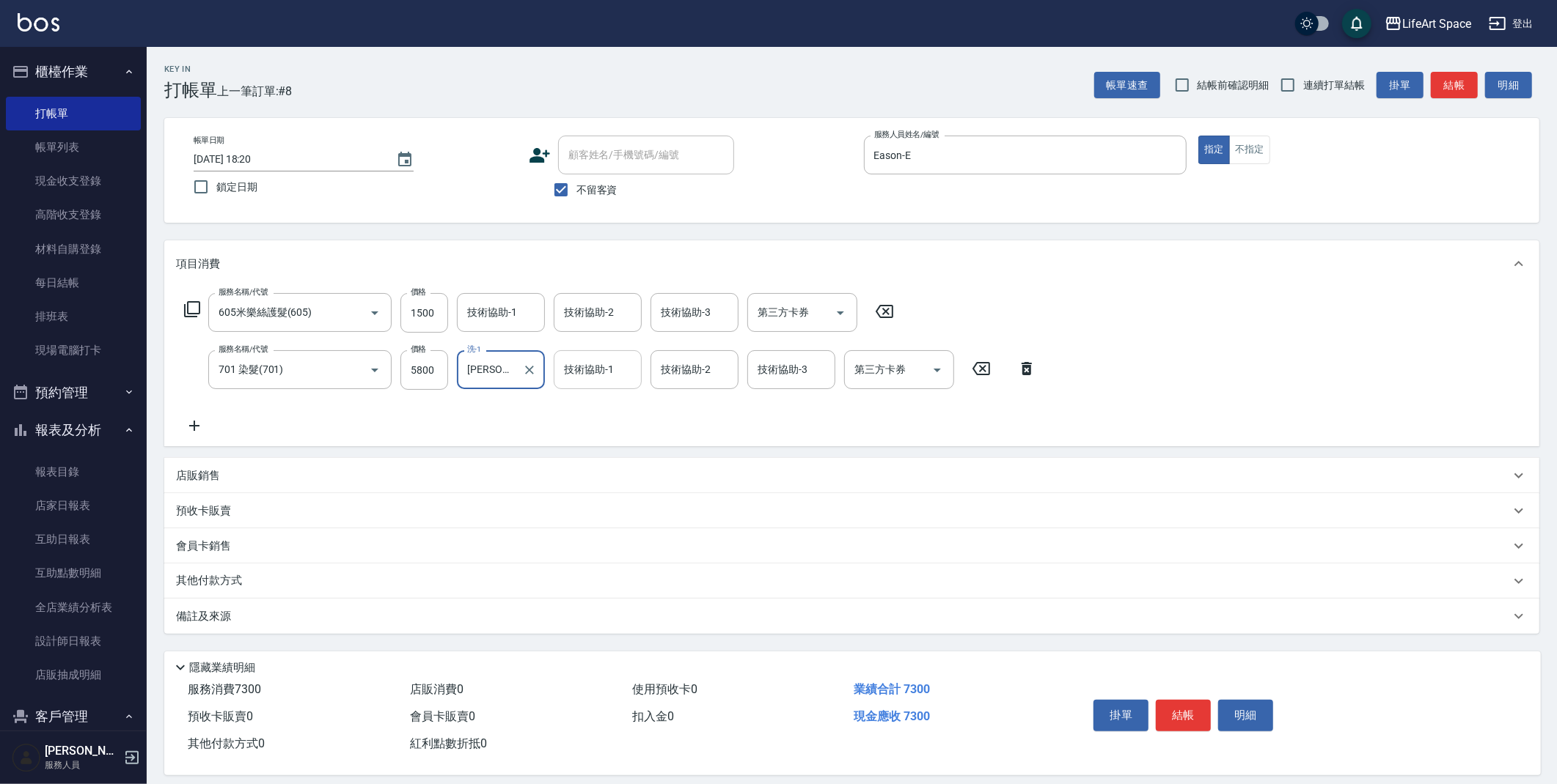
click at [605, 366] on div "技術協助-1 技術協助-1" at bounding box center [598, 370] width 88 height 39
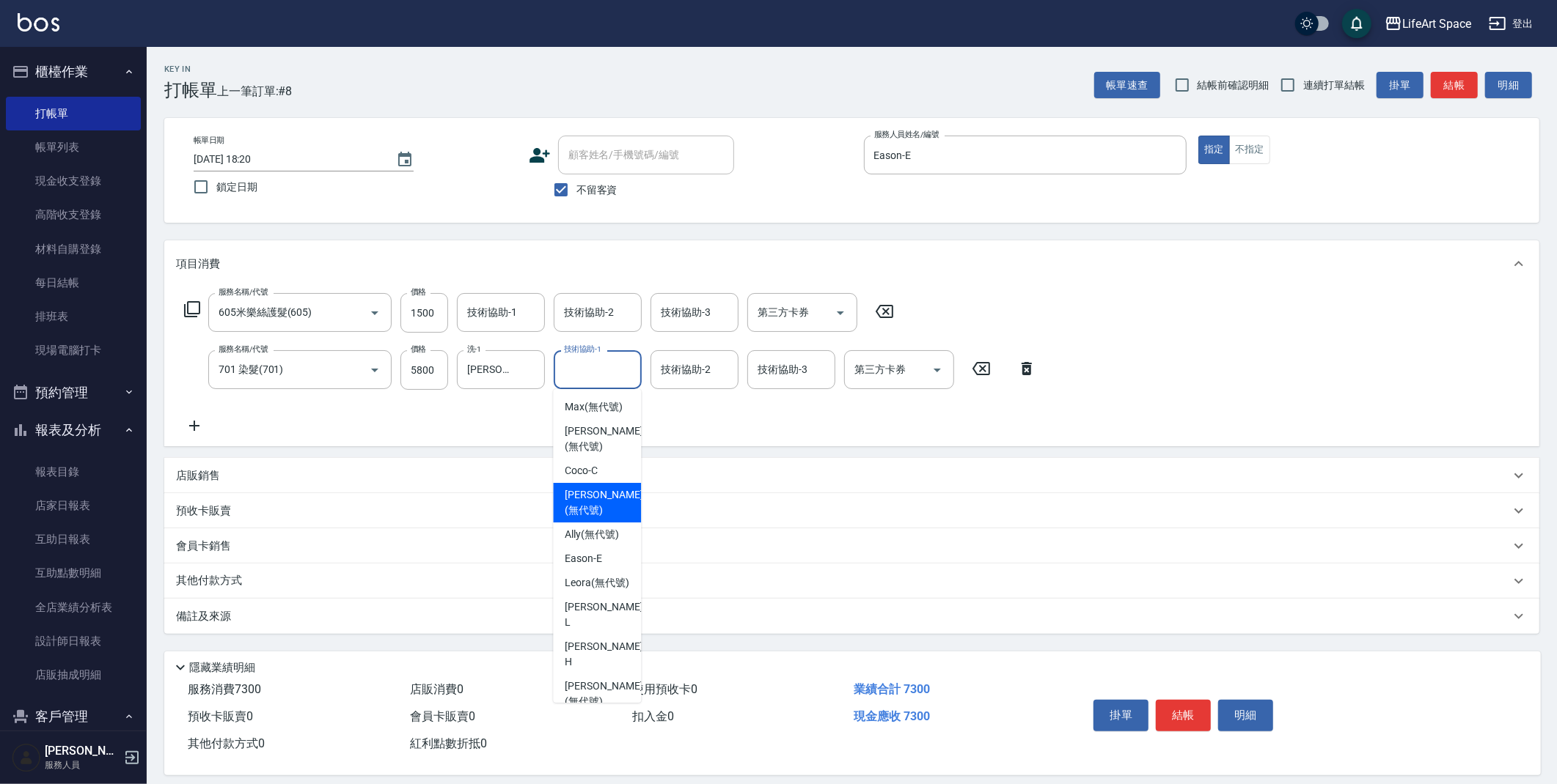
click at [606, 499] on span "[PERSON_NAME] (無代號)" at bounding box center [603, 503] width 78 height 31
type input "[PERSON_NAME](無代號)"
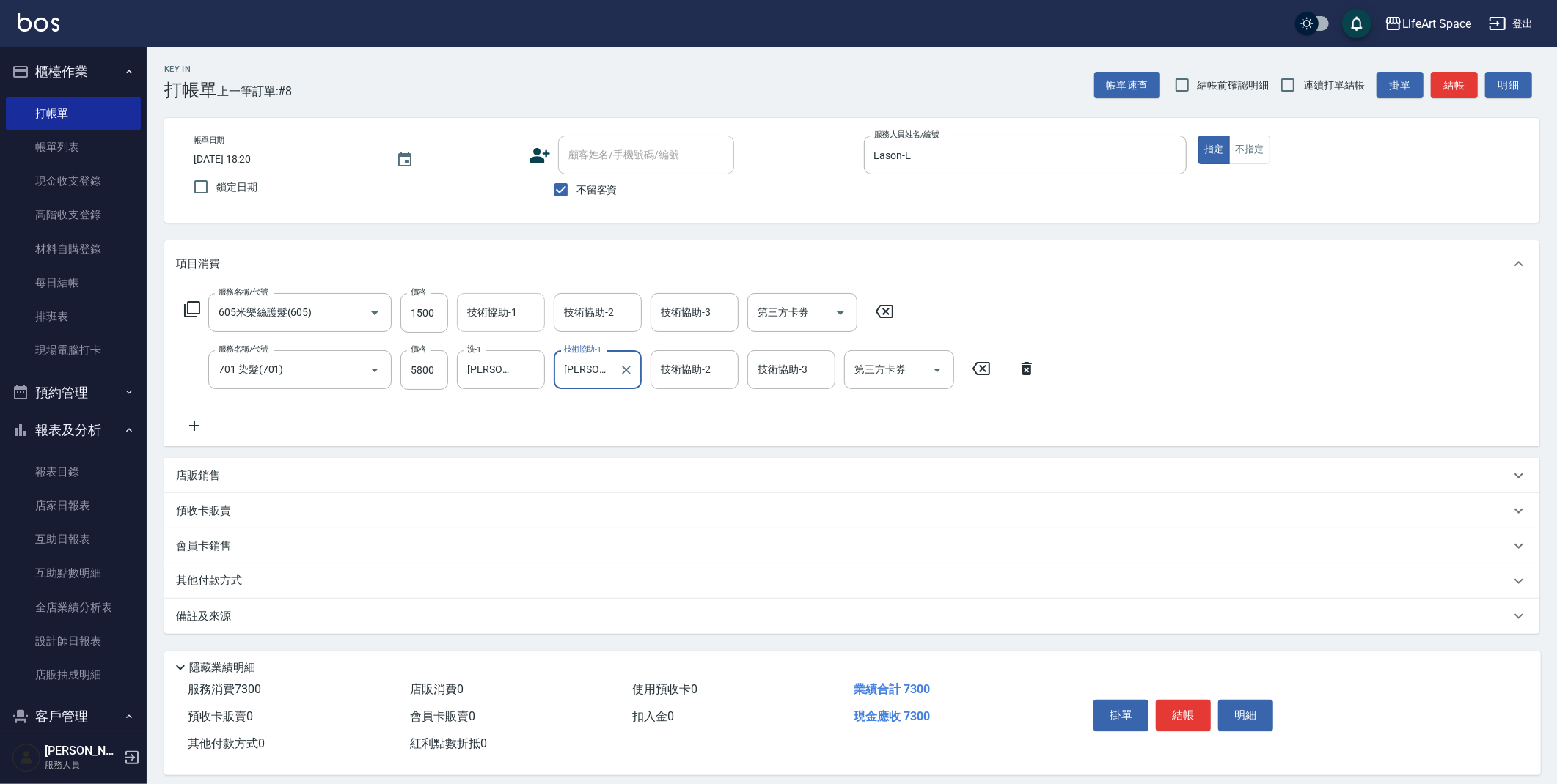
click at [505, 313] on input "技術協助-1" at bounding box center [501, 313] width 75 height 25
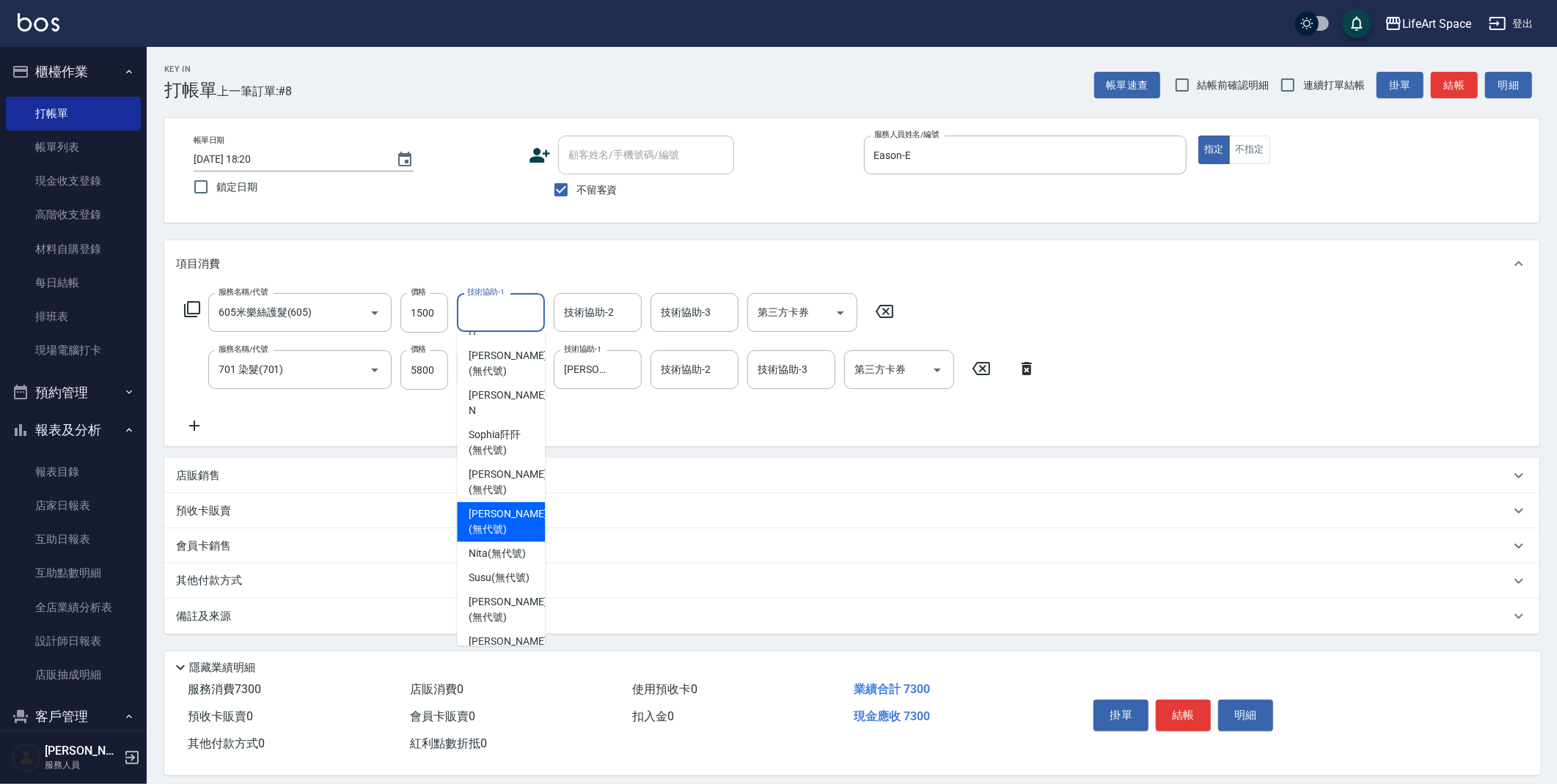
scroll to position [270, 0]
click at [514, 354] on span "[PERSON_NAME] (無代號)" at bounding box center [508, 367] width 78 height 31
type input "[PERSON_NAME](無代號)"
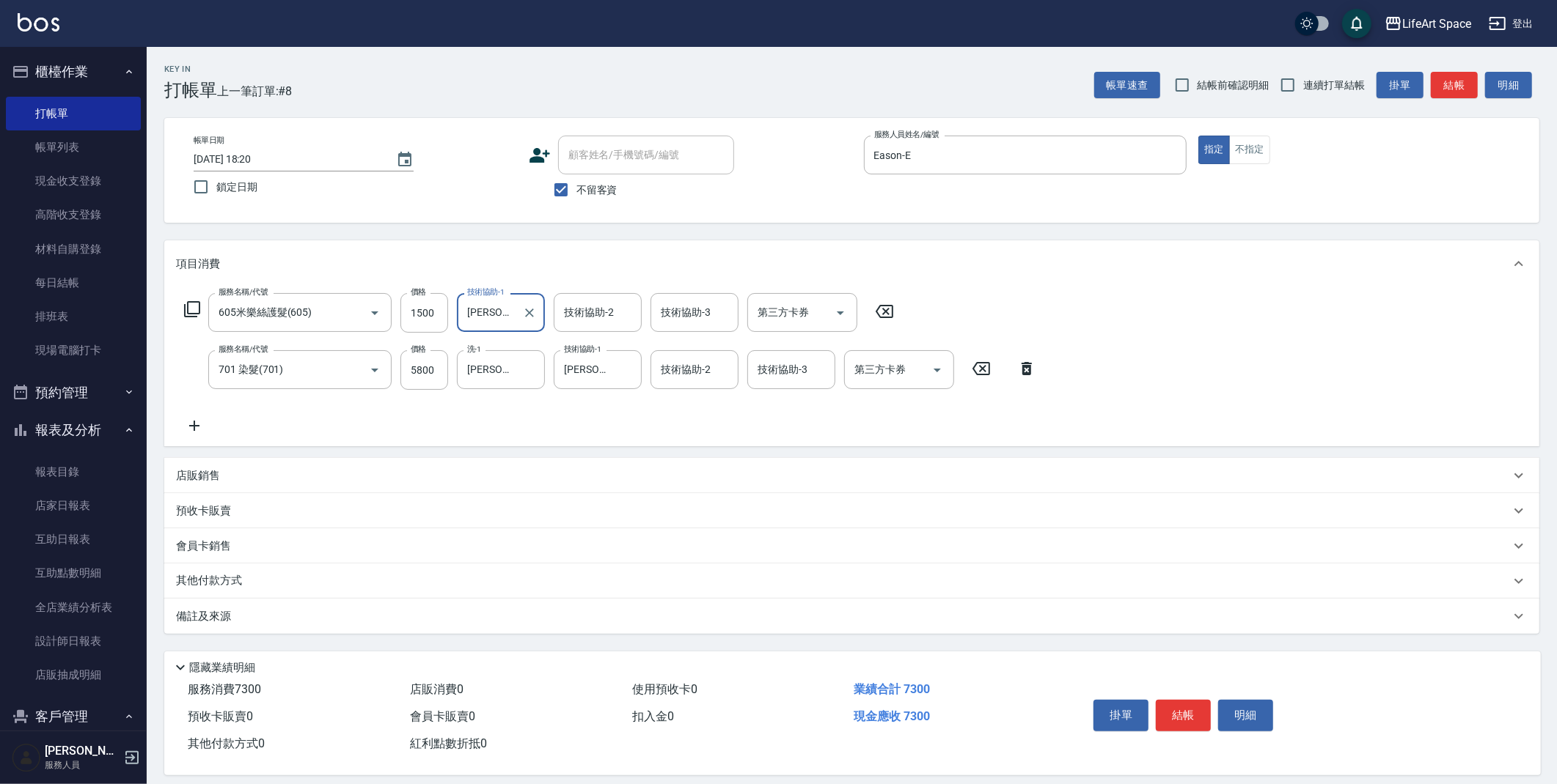
click at [594, 312] on div "技術協助-2 技術協助-2" at bounding box center [598, 313] width 88 height 39
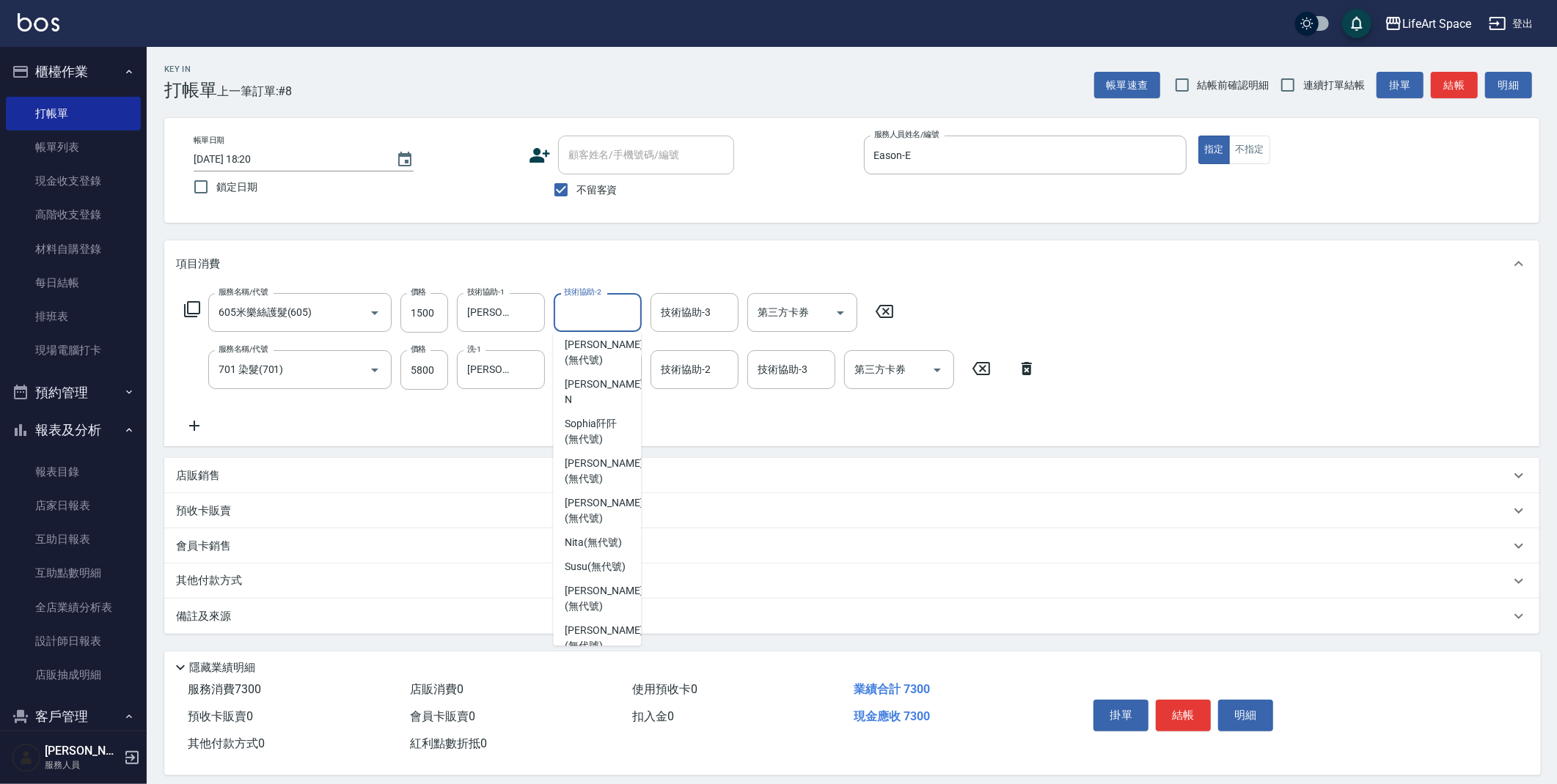
scroll to position [390, 0]
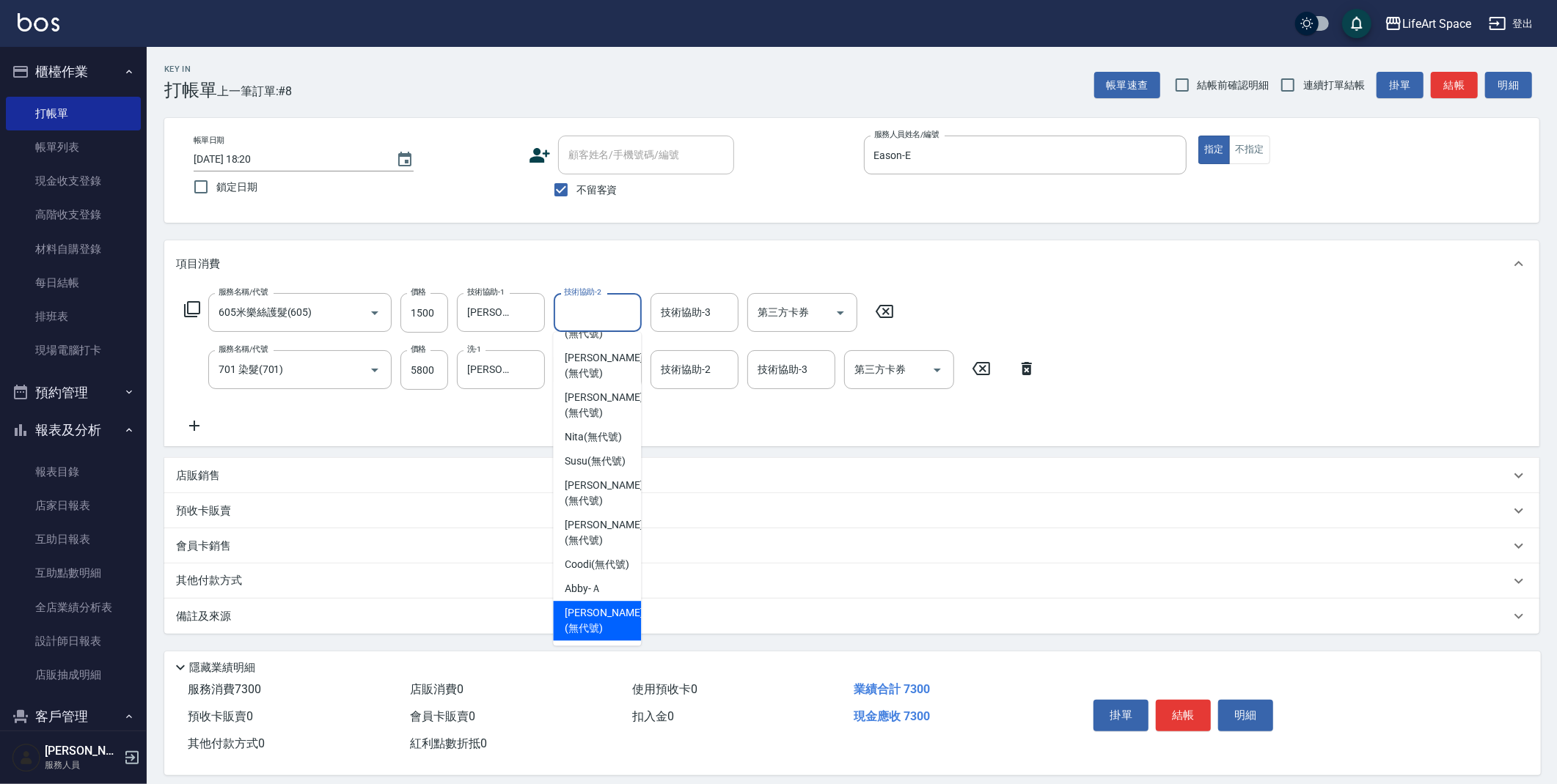
click at [612, 607] on span "[PERSON_NAME] (無代號)" at bounding box center [603, 620] width 78 height 31
type input "[PERSON_NAME](無代號)"
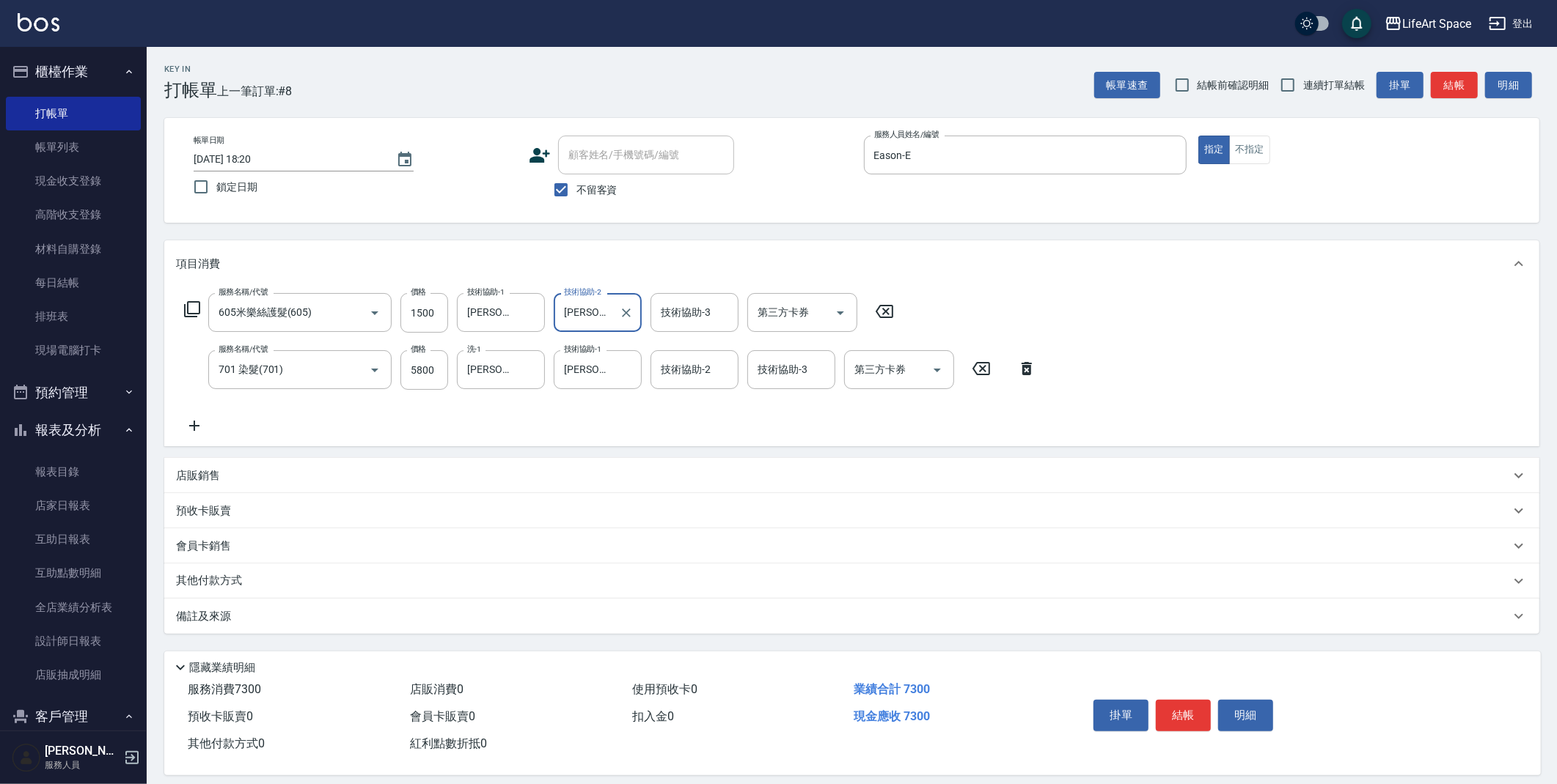
click at [266, 624] on div "備註及來源" at bounding box center [843, 616] width 1334 height 16
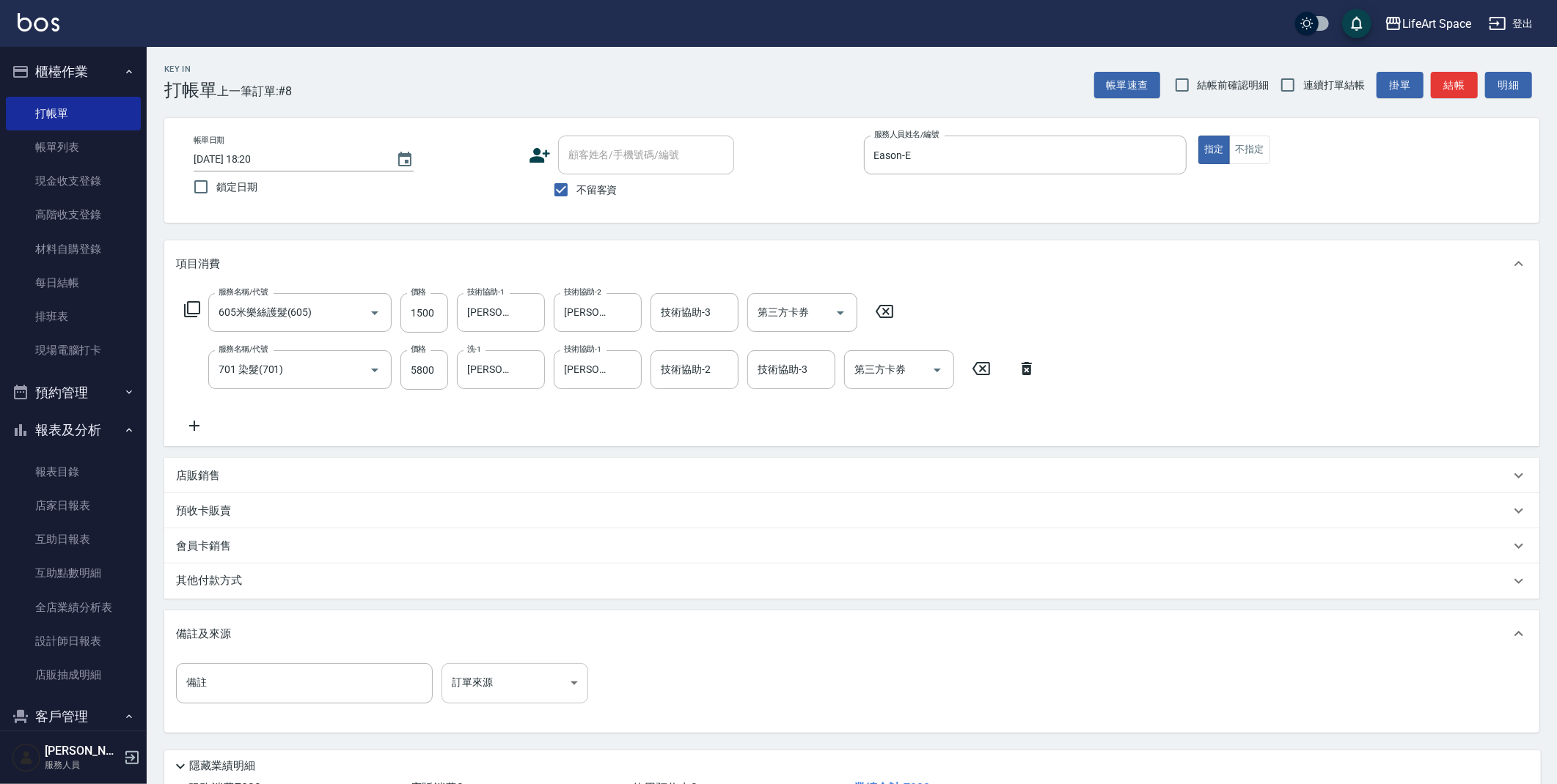
click at [525, 692] on body "LifeArt Space 登出 櫃檯作業 打帳單 帳單列表 現金收支登錄 高階收支登錄 材料自購登錄 每日結帳 排班表 現場電腦打卡 預約管理 預約管理 單…" at bounding box center [778, 446] width 1557 height 892
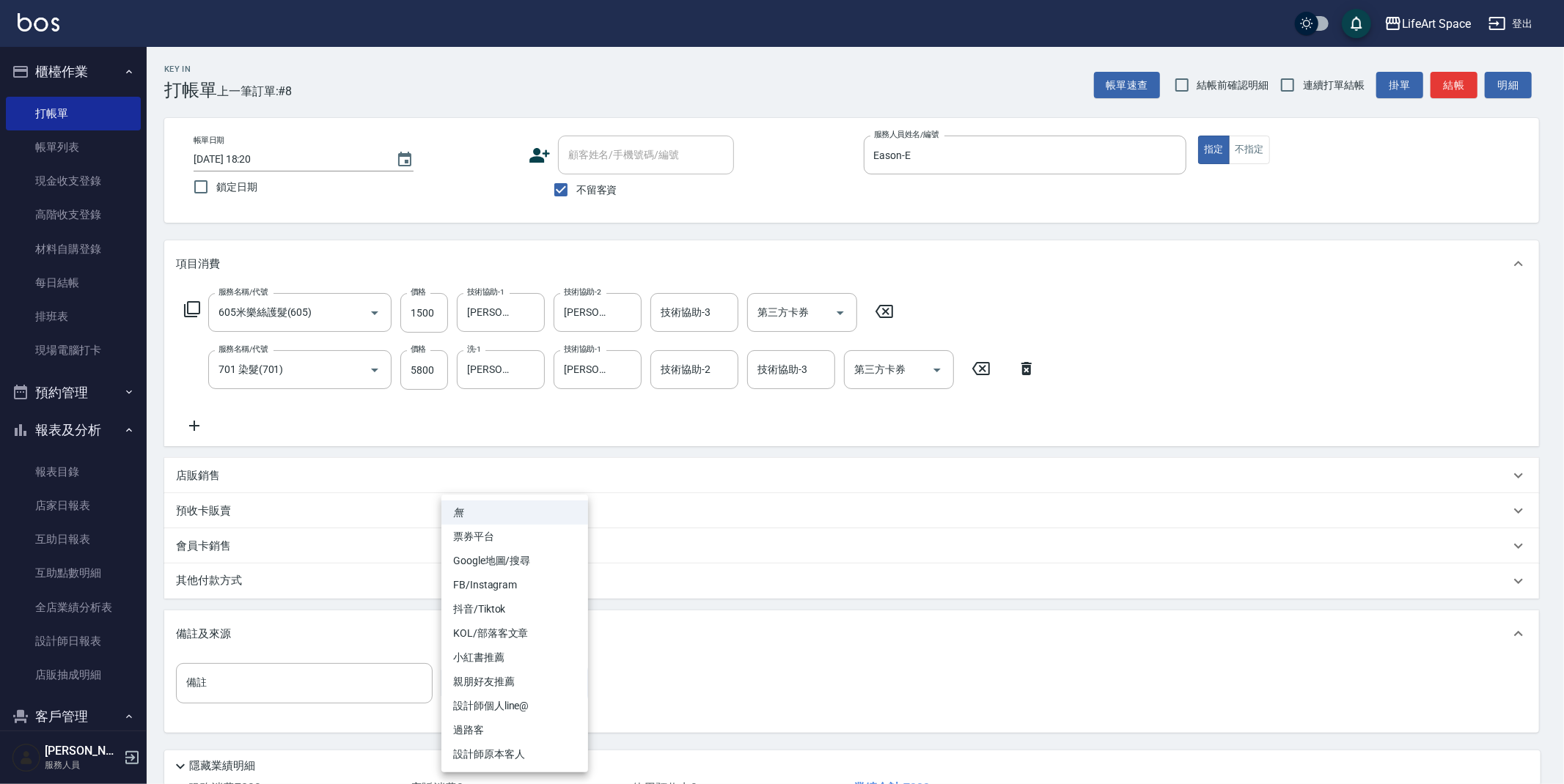
click at [501, 575] on li "FB/Instagram" at bounding box center [515, 585] width 147 height 24
type input "FB/Instagram"
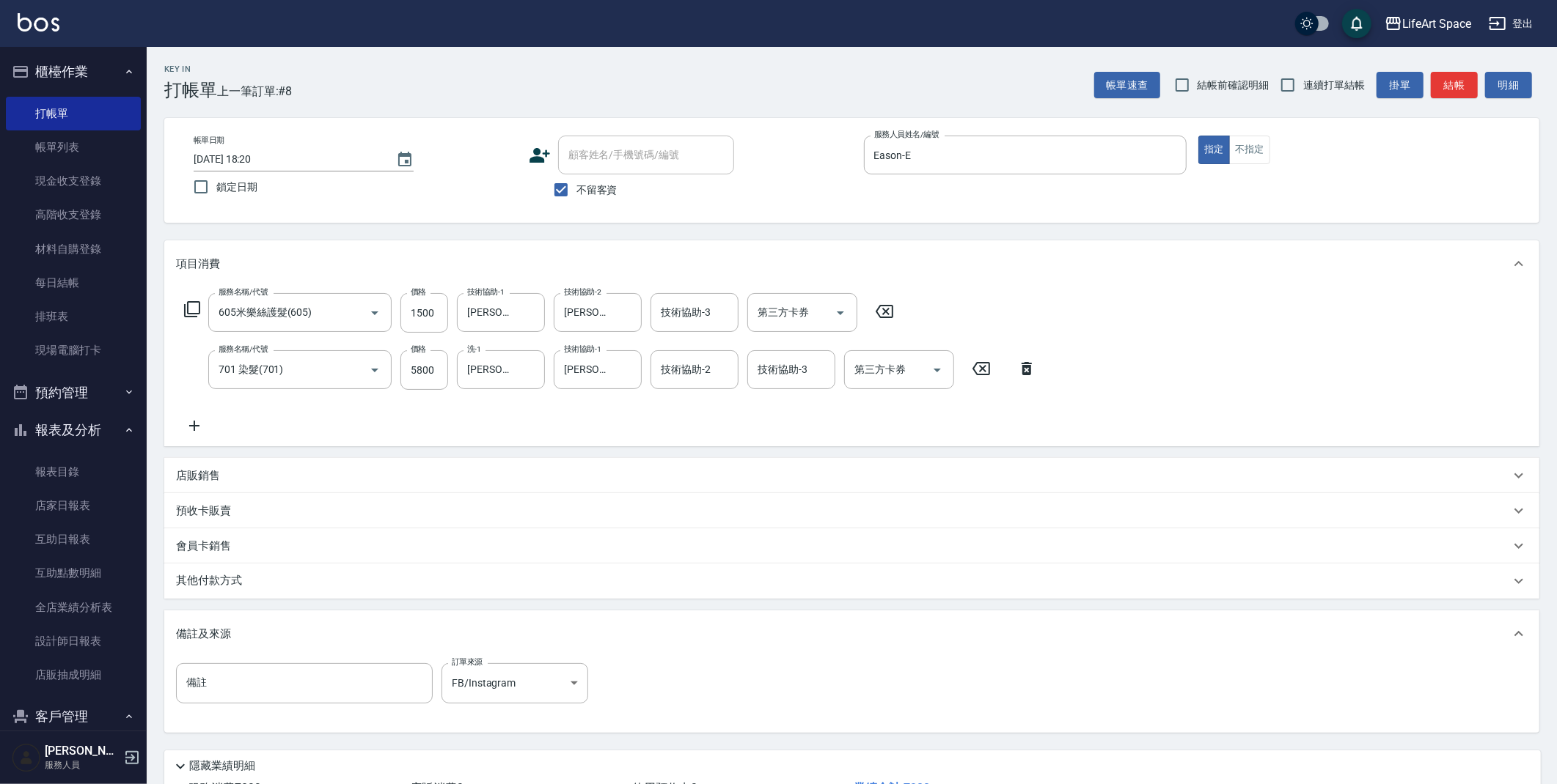
click at [251, 579] on div "其他付款方式" at bounding box center [843, 581] width 1334 height 16
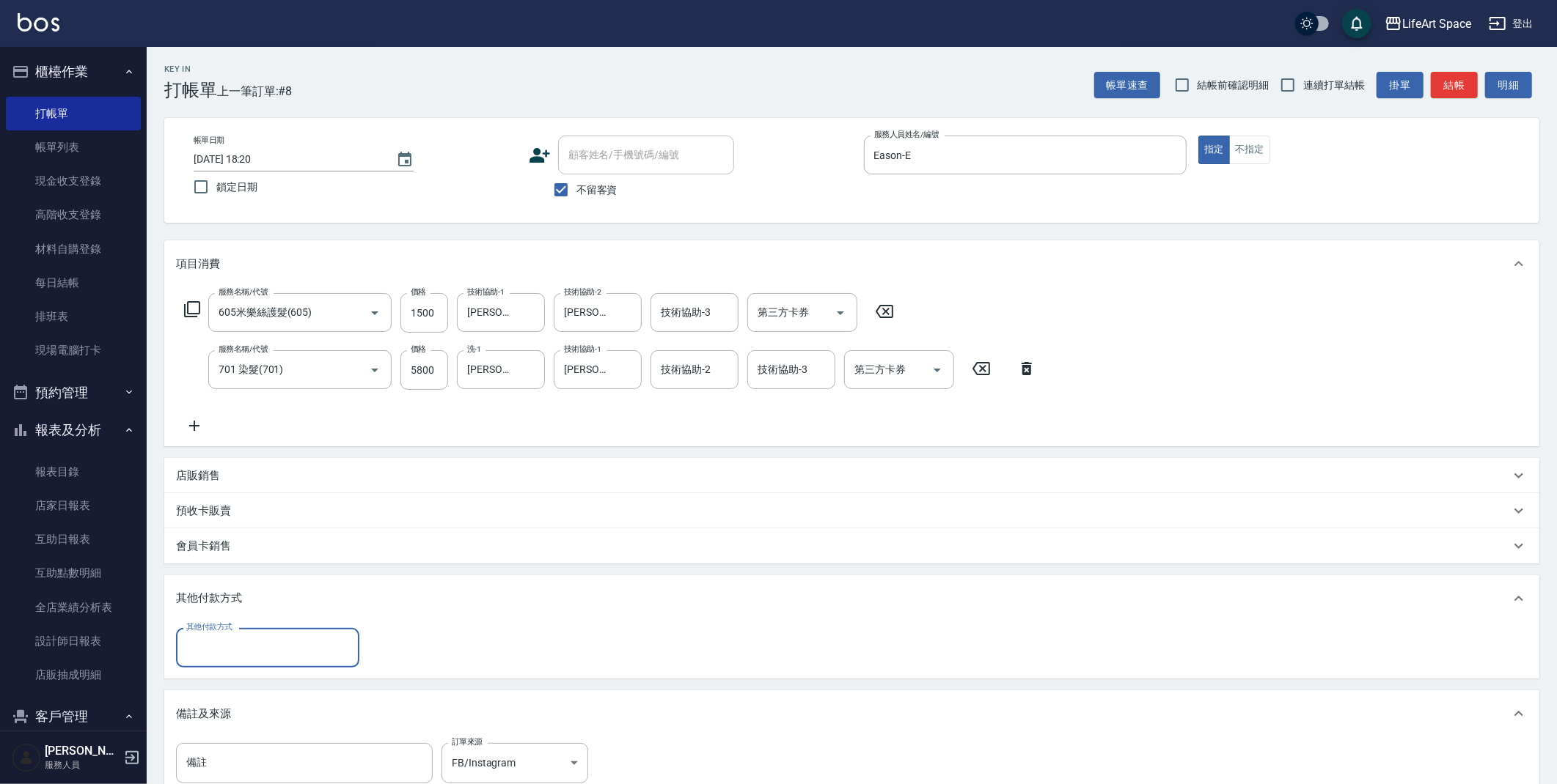
scroll to position [0, 0]
click at [248, 643] on input "其他付款方式" at bounding box center [267, 648] width 170 height 25
click at [243, 729] on span "信用卡" at bounding box center [267, 733] width 183 height 24
type input "信用卡"
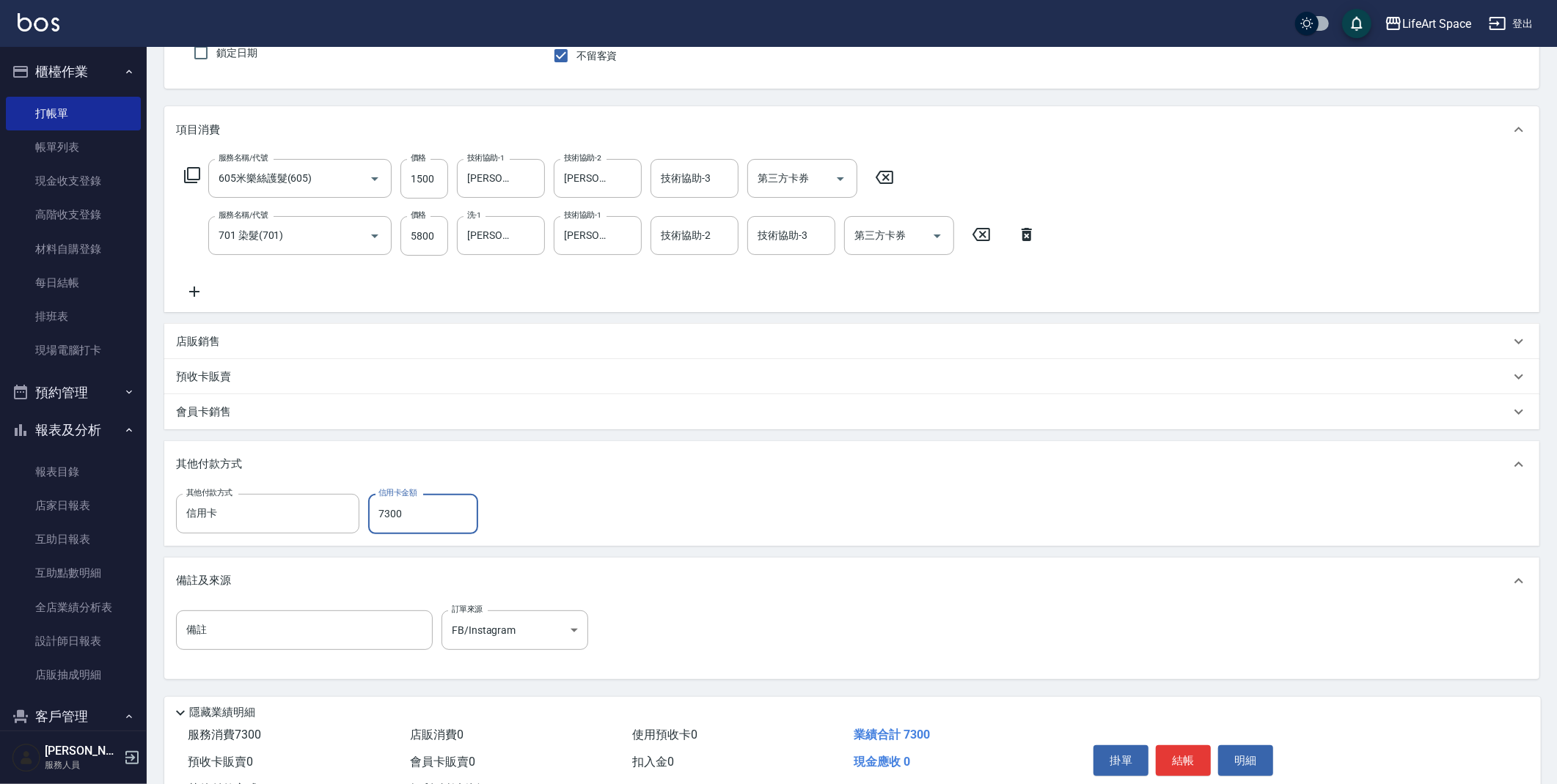
scroll to position [193, 0]
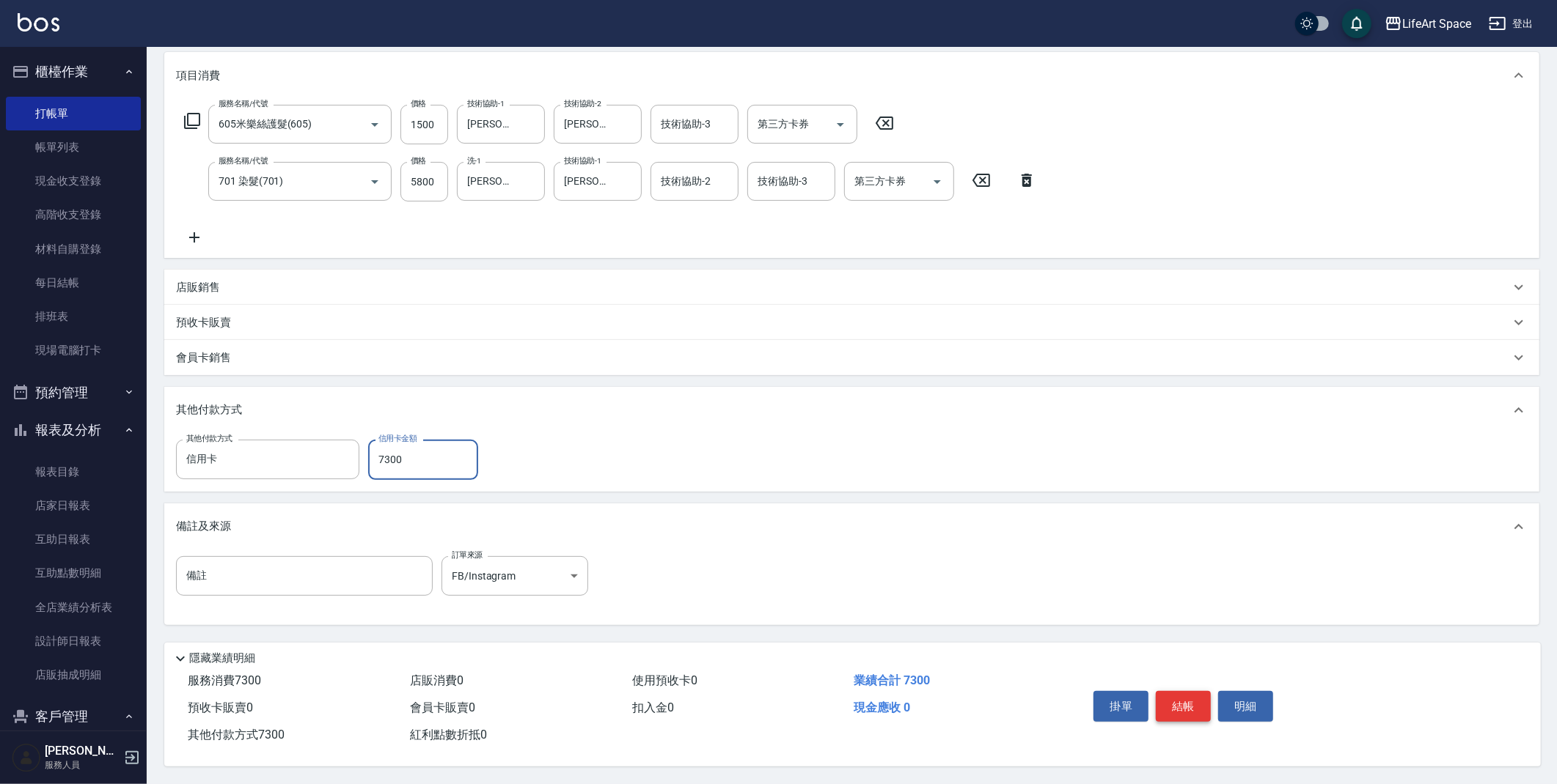
type input "7300"
click at [1185, 709] on button "結帳" at bounding box center [1183, 706] width 55 height 31
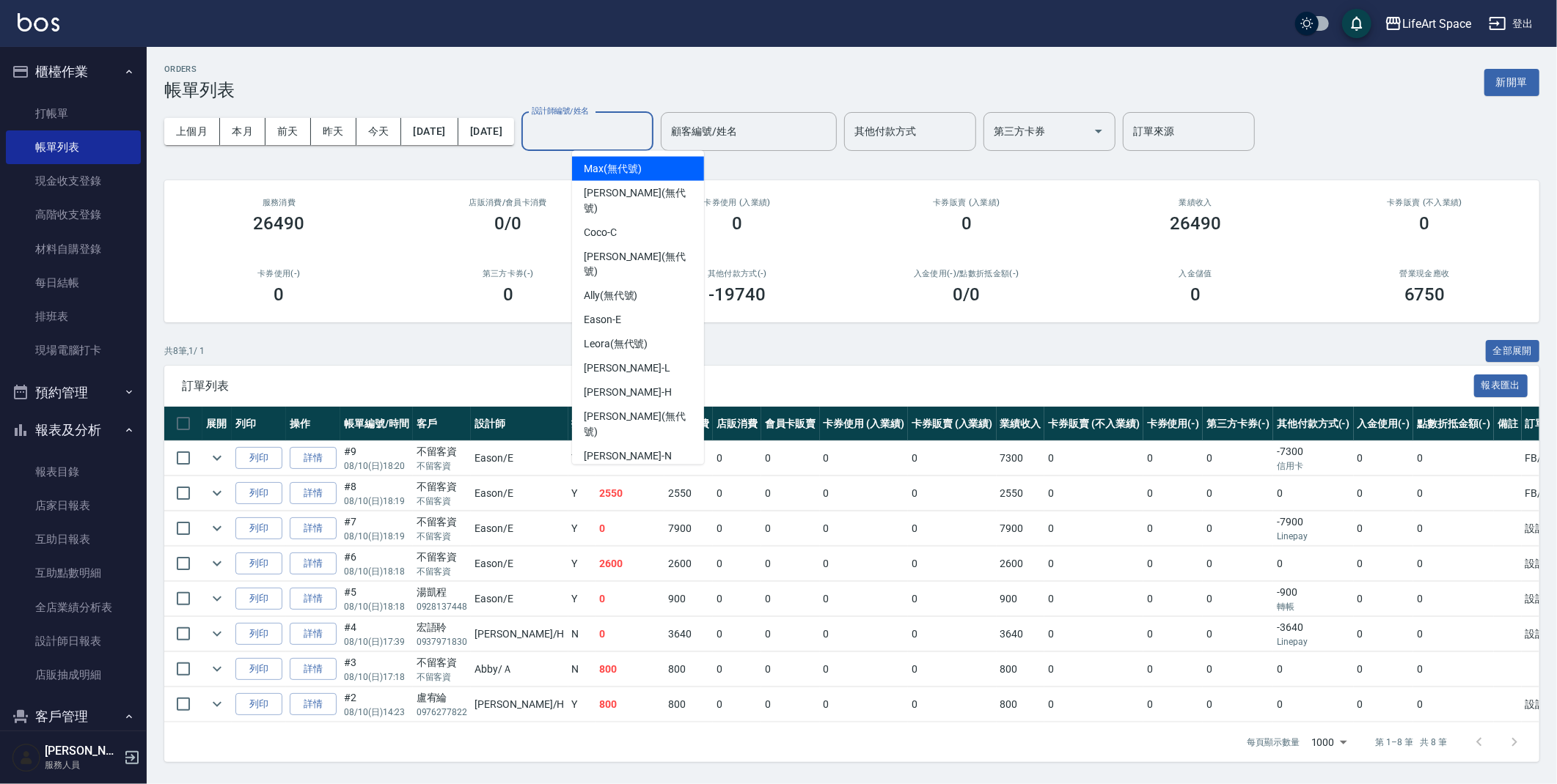
click at [640, 127] on input "設計師編號/姓名" at bounding box center [587, 132] width 119 height 25
click at [619, 313] on span "Eason -E" at bounding box center [603, 320] width 37 height 16
type input "Eason-E"
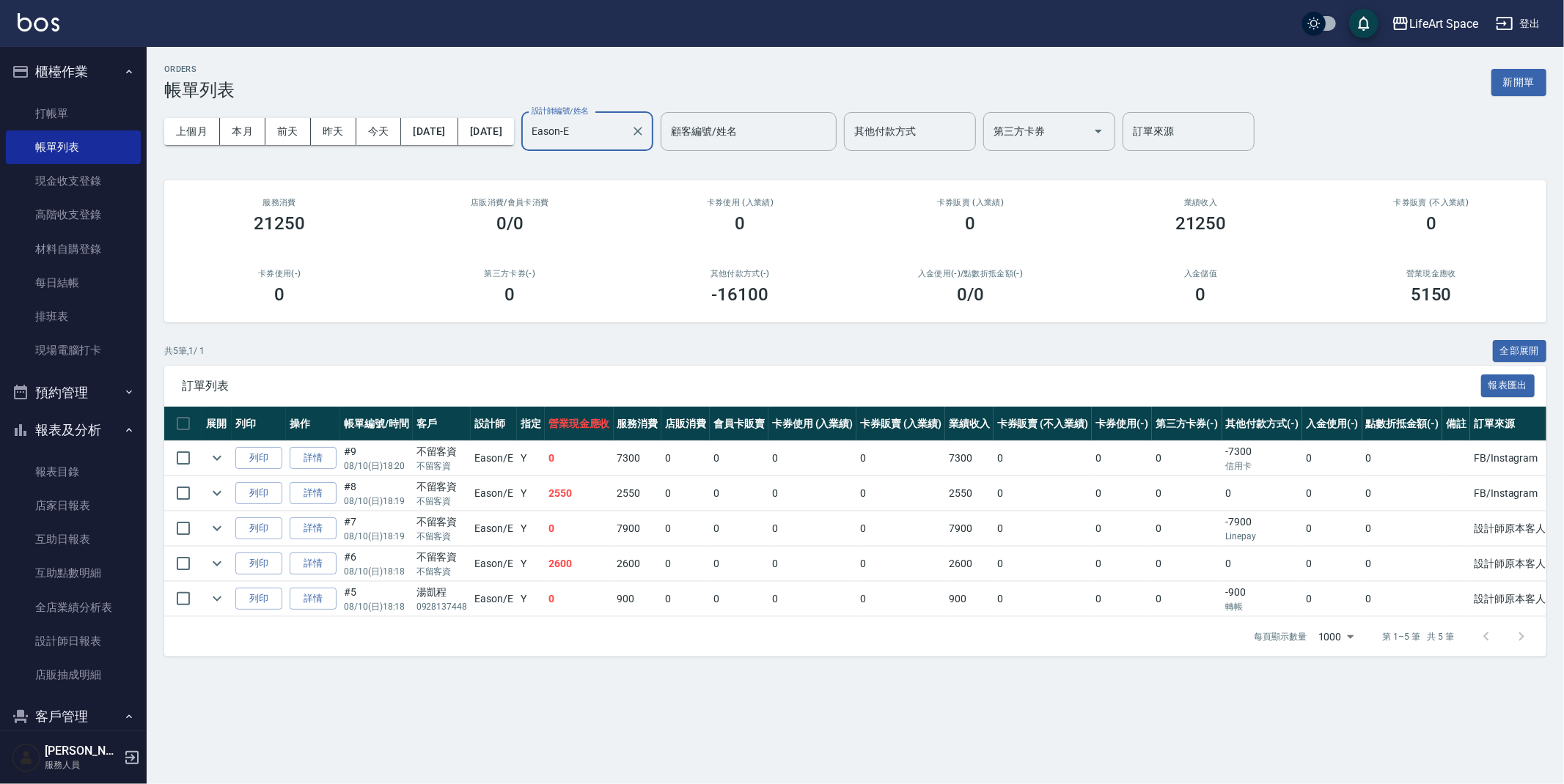
click at [449, 82] on div "ORDERS 帳單列表 新開單" at bounding box center [855, 82] width 1382 height 36
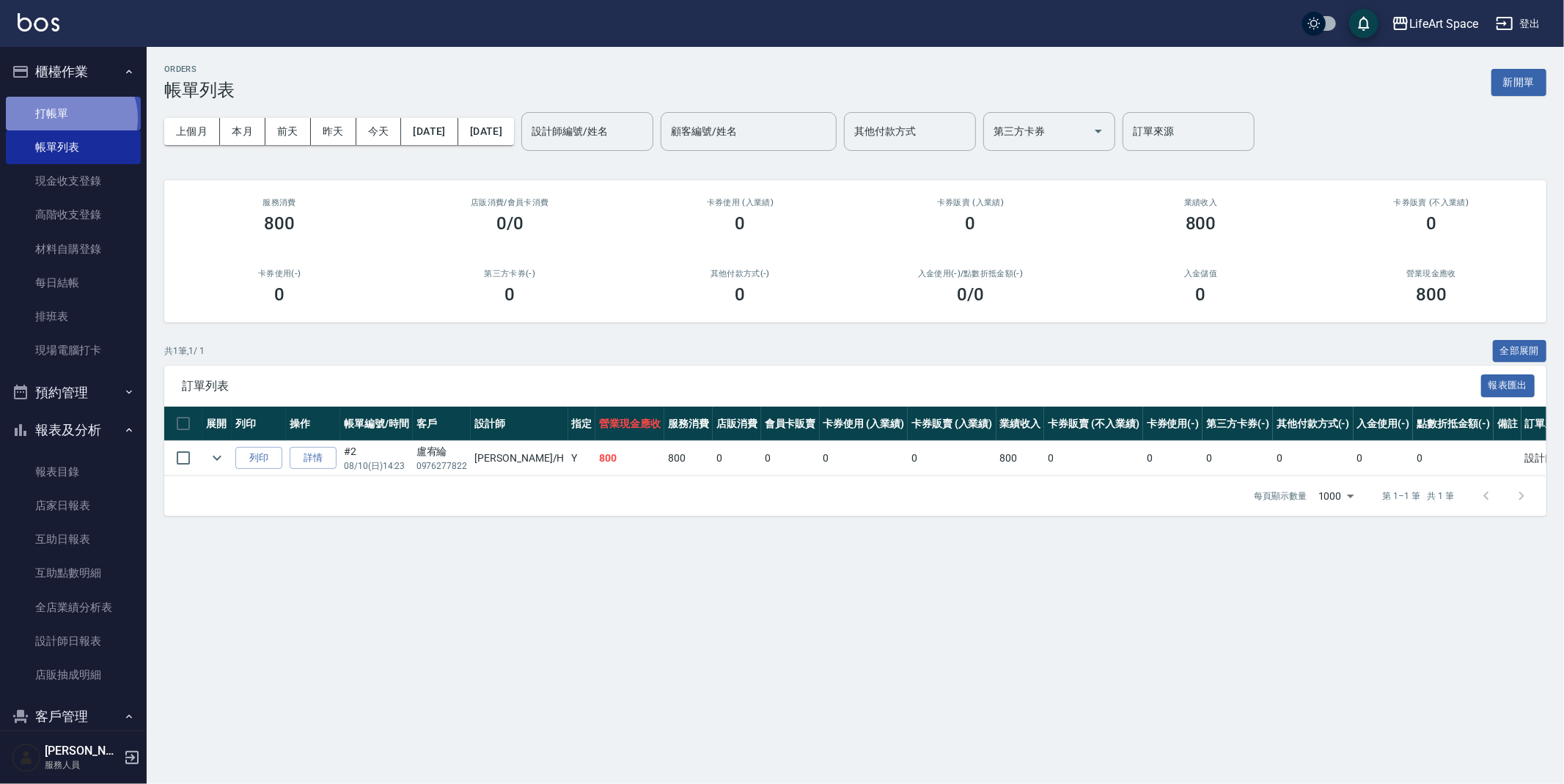
click at [67, 118] on link "打帳單" at bounding box center [73, 113] width 135 height 34
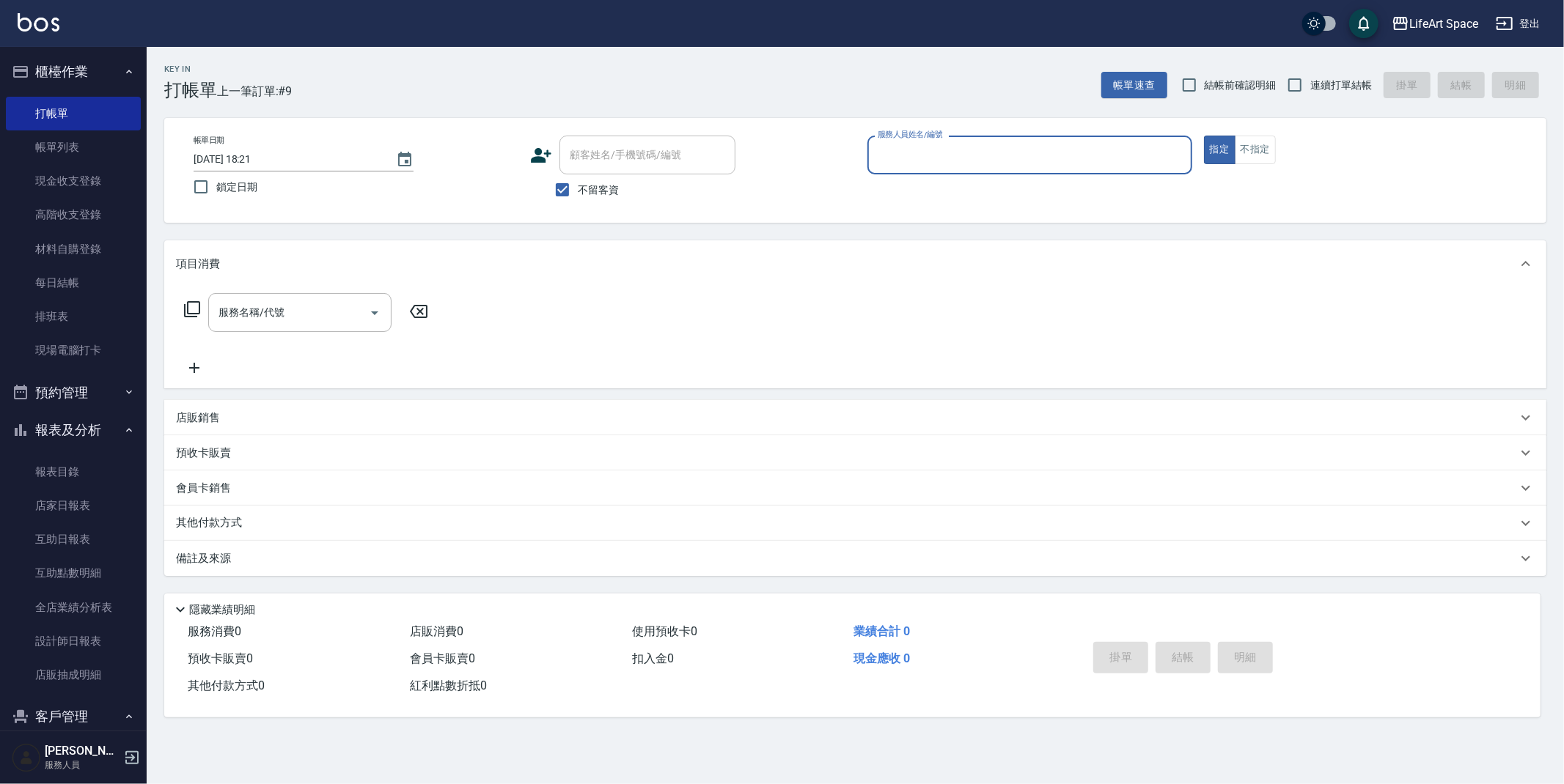
click at [1072, 165] on input "服務人員姓名/編號" at bounding box center [1030, 155] width 311 height 25
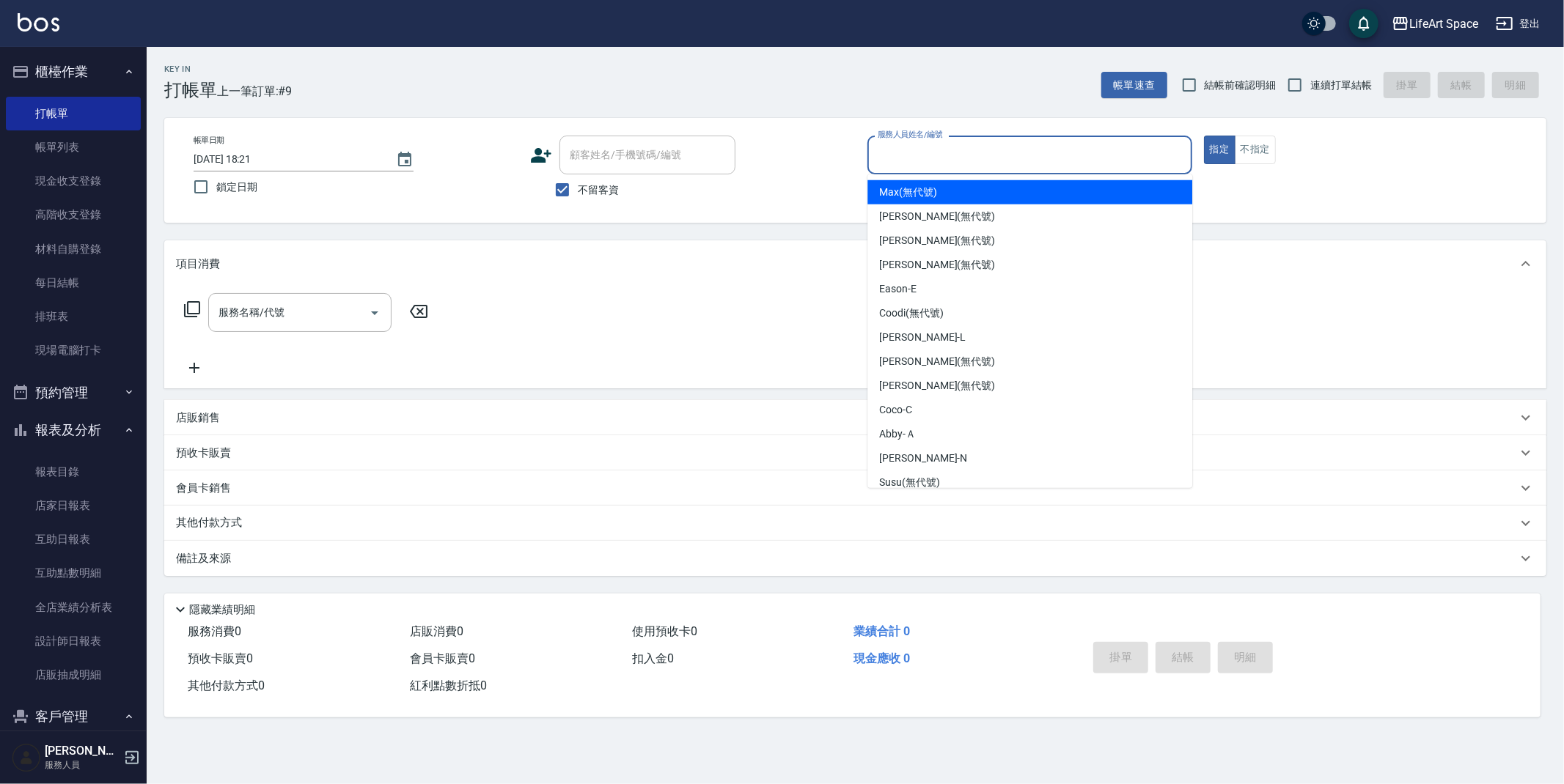
click at [995, 194] on div "Max (無代號)" at bounding box center [1030, 192] width 325 height 24
type input "Max(無代號)"
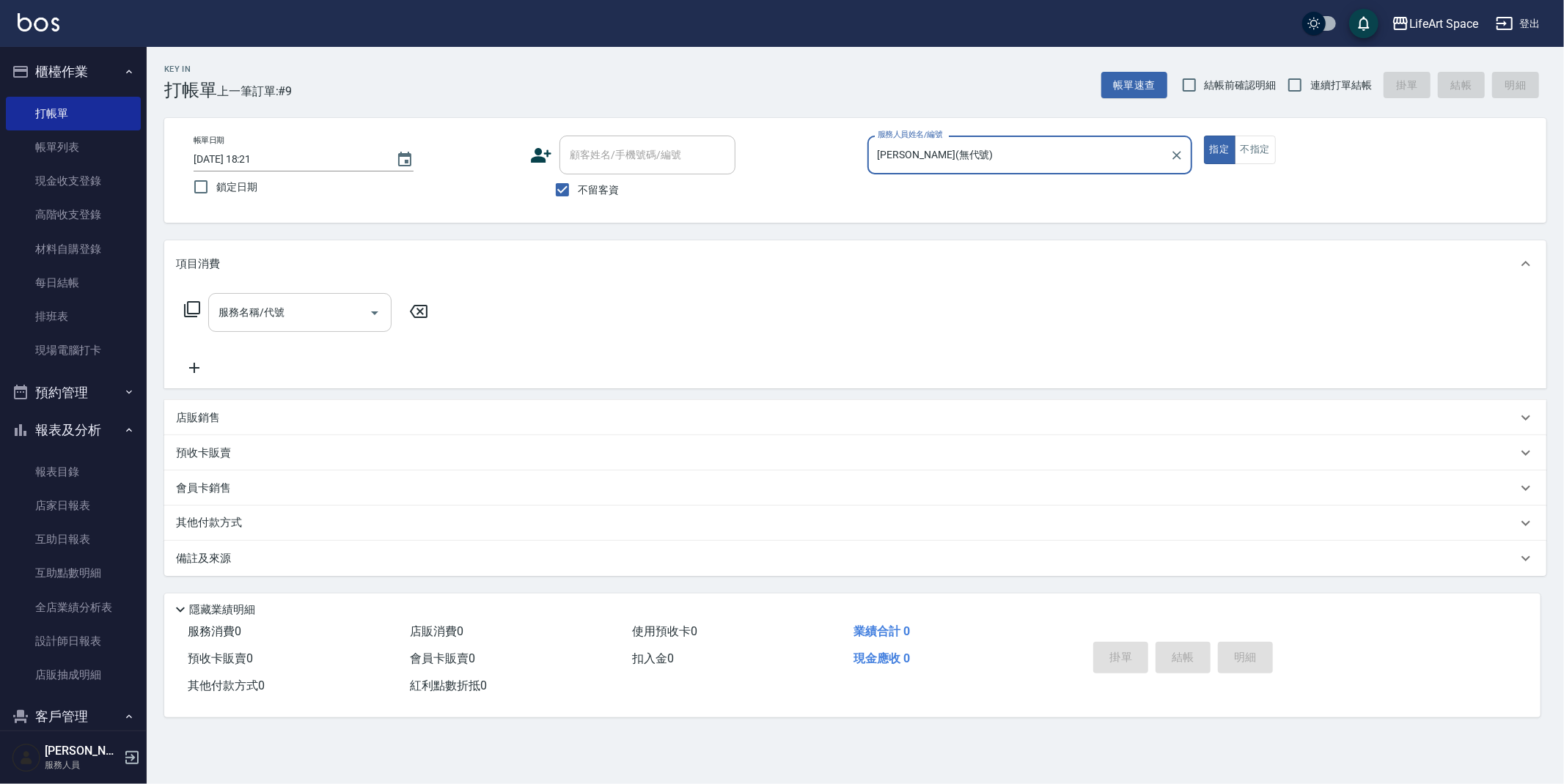
click at [245, 329] on div "服務名稱/代號" at bounding box center [299, 313] width 183 height 39
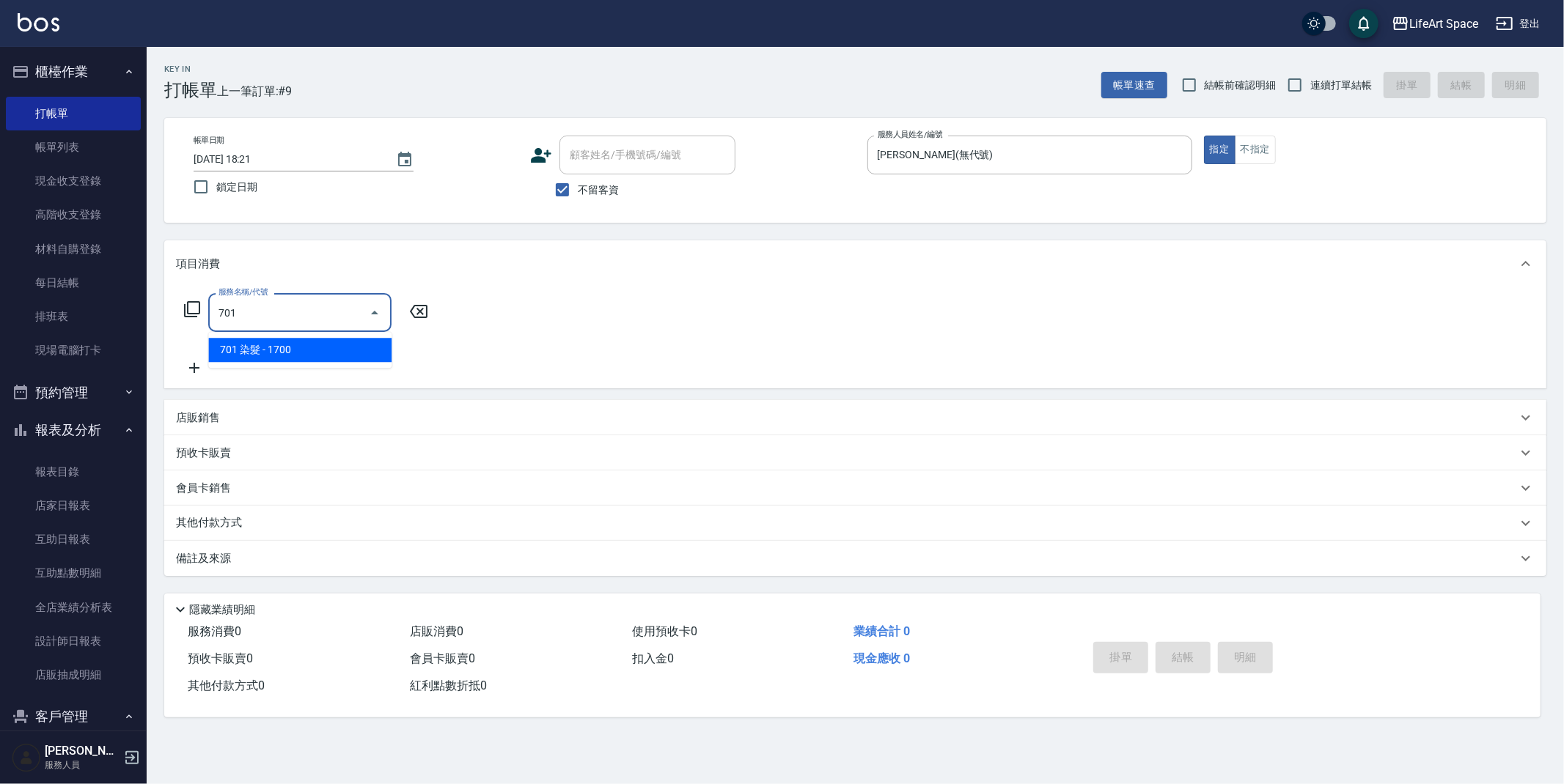
click at [278, 358] on span "701 染髮 - 1700" at bounding box center [299, 350] width 183 height 24
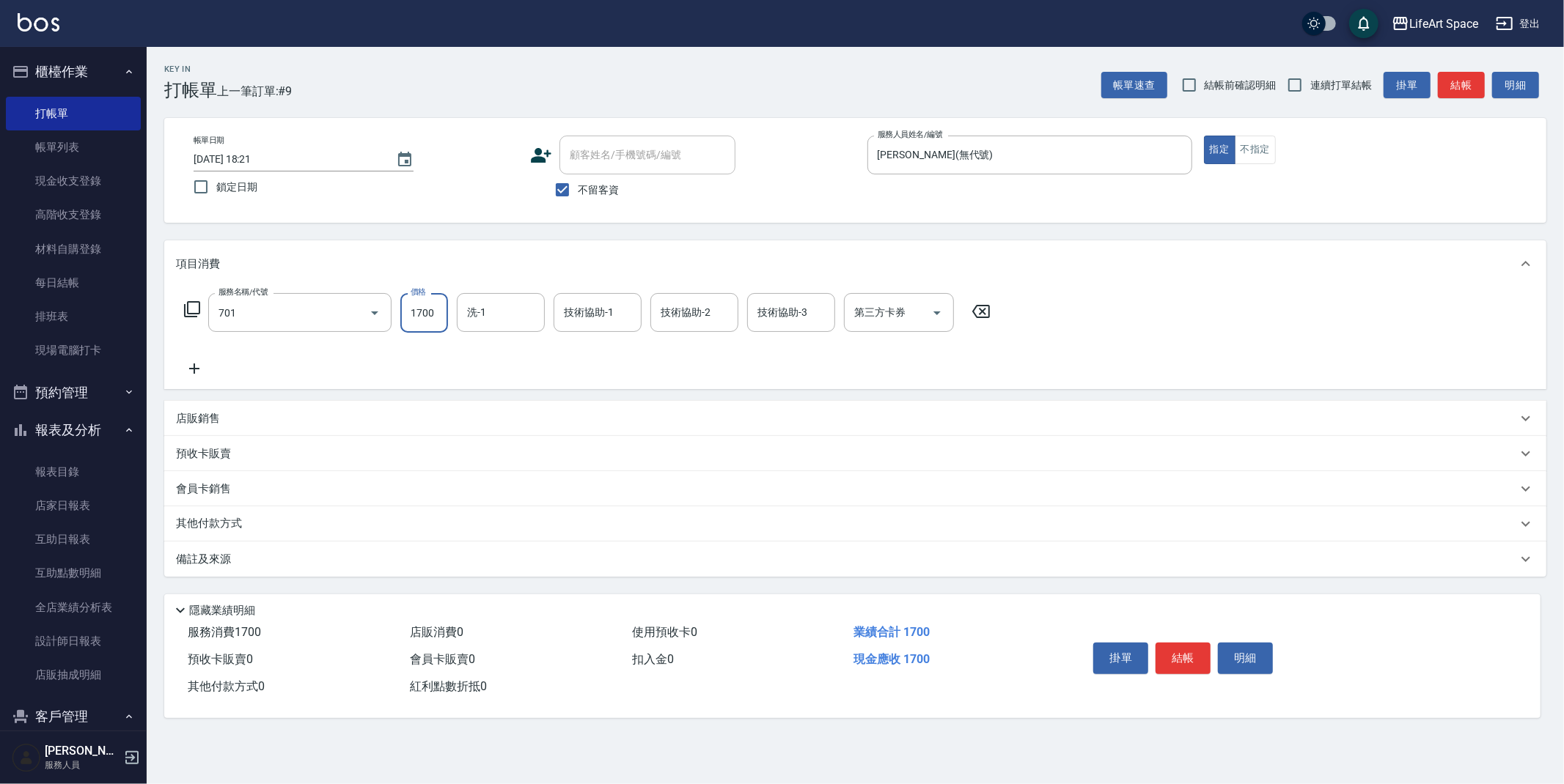
type input "701 染髮(701)"
click at [447, 315] on input "1700" at bounding box center [424, 313] width 48 height 40
click at [574, 325] on div "技術協助-1" at bounding box center [598, 313] width 88 height 39
type input "7900"
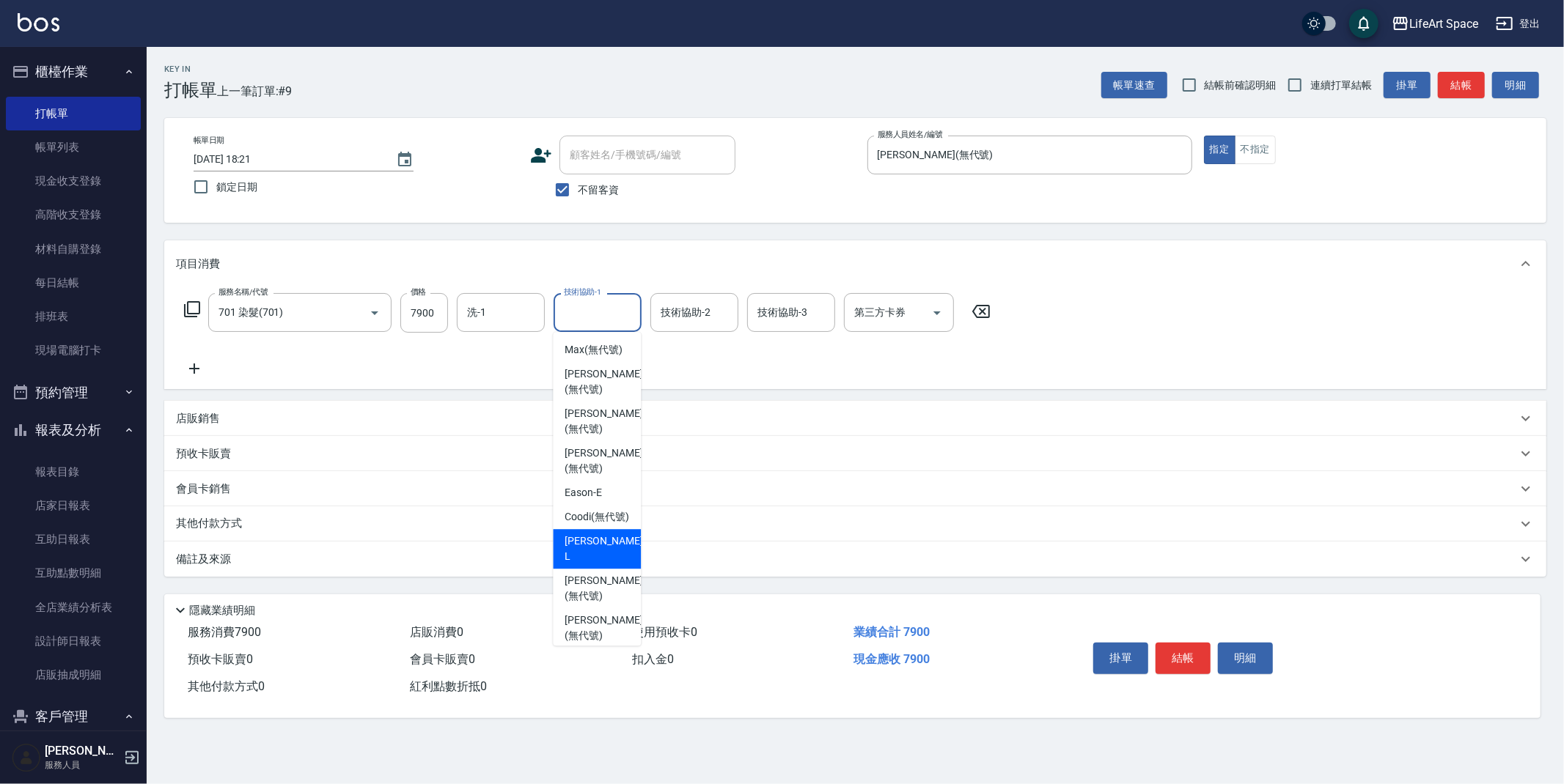
scroll to position [390, 0]
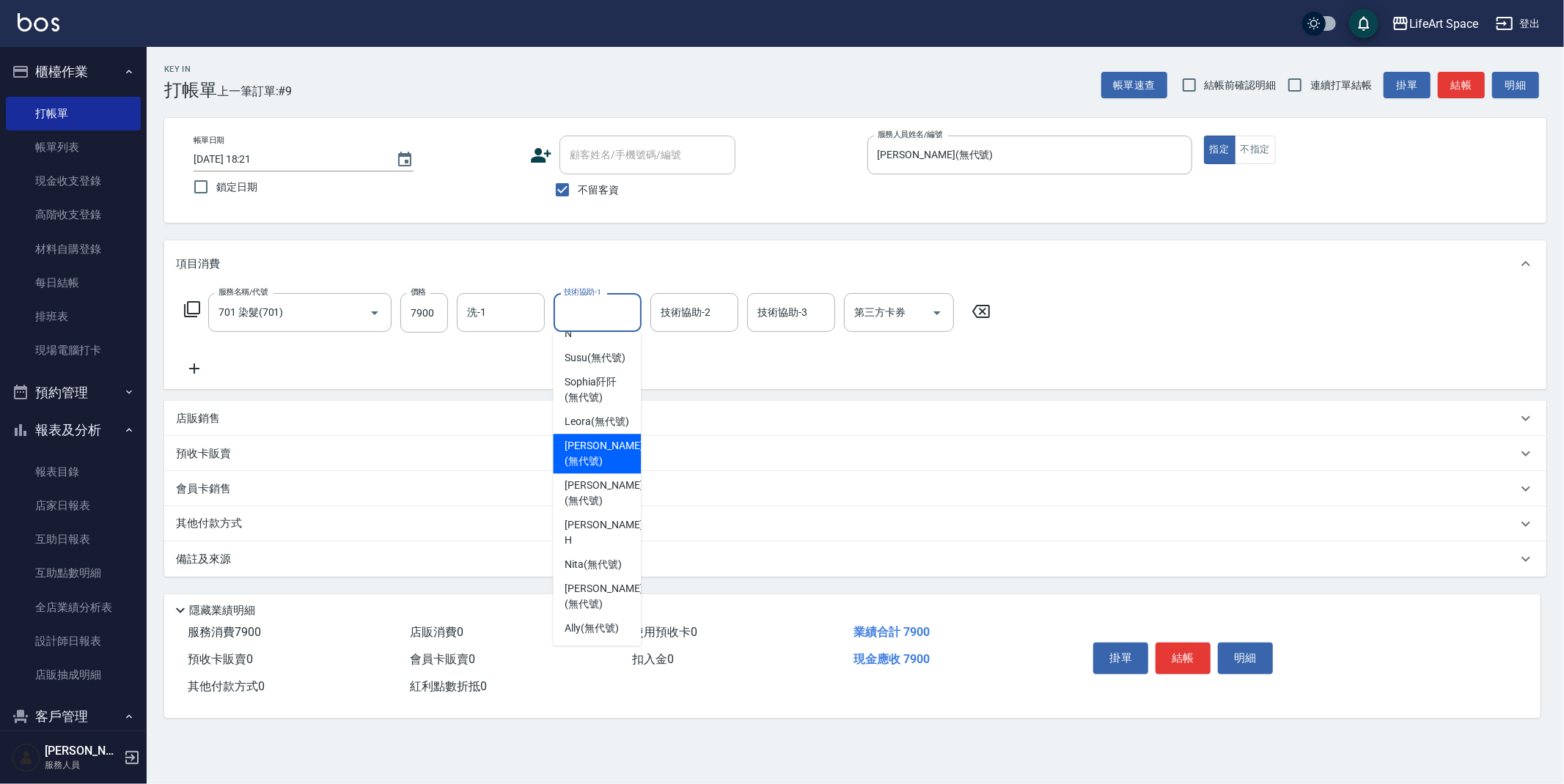
click at [601, 453] on span "[PERSON_NAME] (無代號)" at bounding box center [603, 453] width 78 height 31
type input "[PERSON_NAME](無代號)"
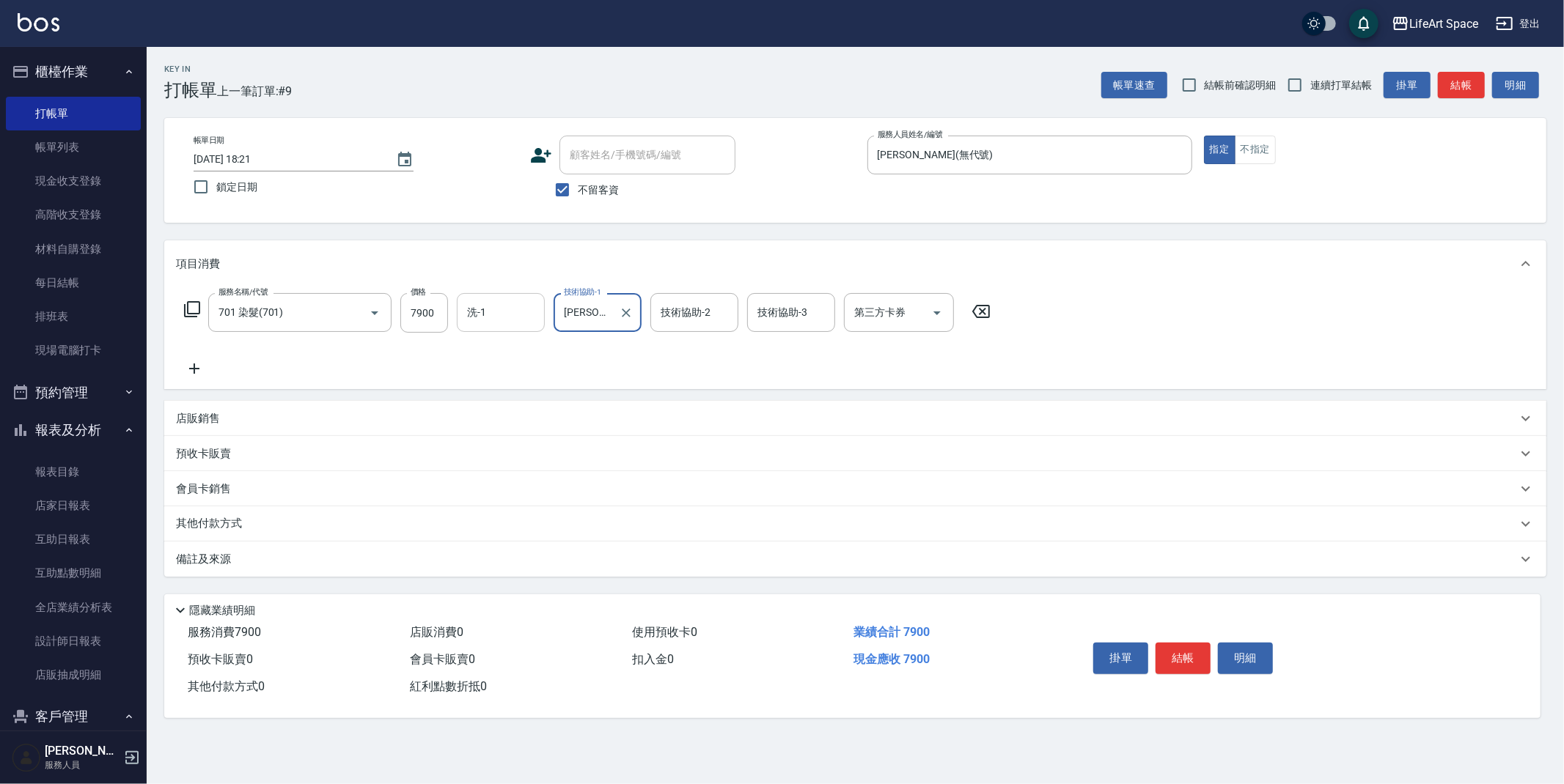
click at [517, 319] on input "洗-1" at bounding box center [501, 313] width 75 height 25
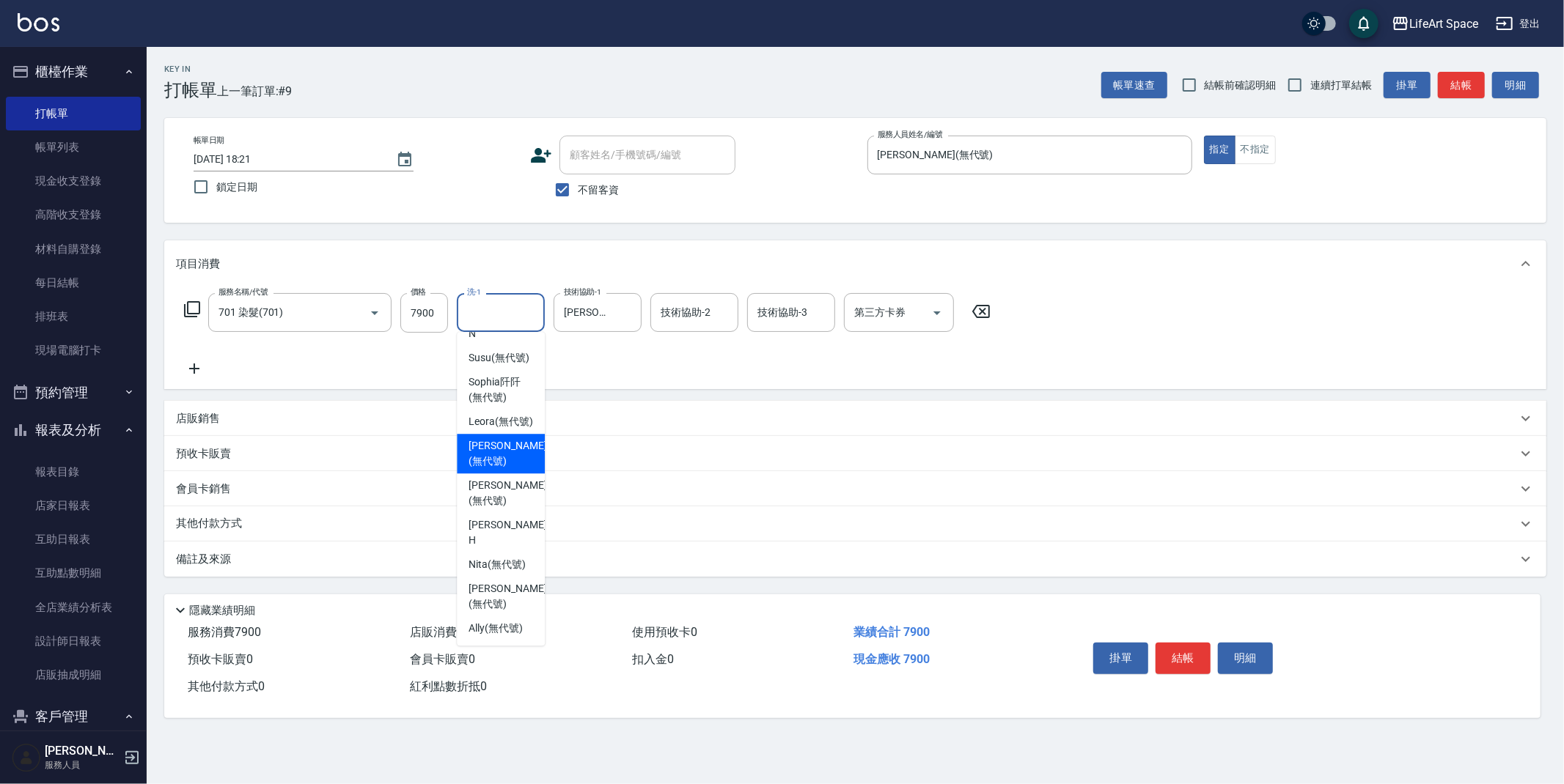
drag, startPoint x: 501, startPoint y: 460, endPoint x: 336, endPoint y: 385, distance: 181.2
click at [501, 460] on span "[PERSON_NAME] (無代號)" at bounding box center [507, 453] width 78 height 31
type input "[PERSON_NAME](無代號)"
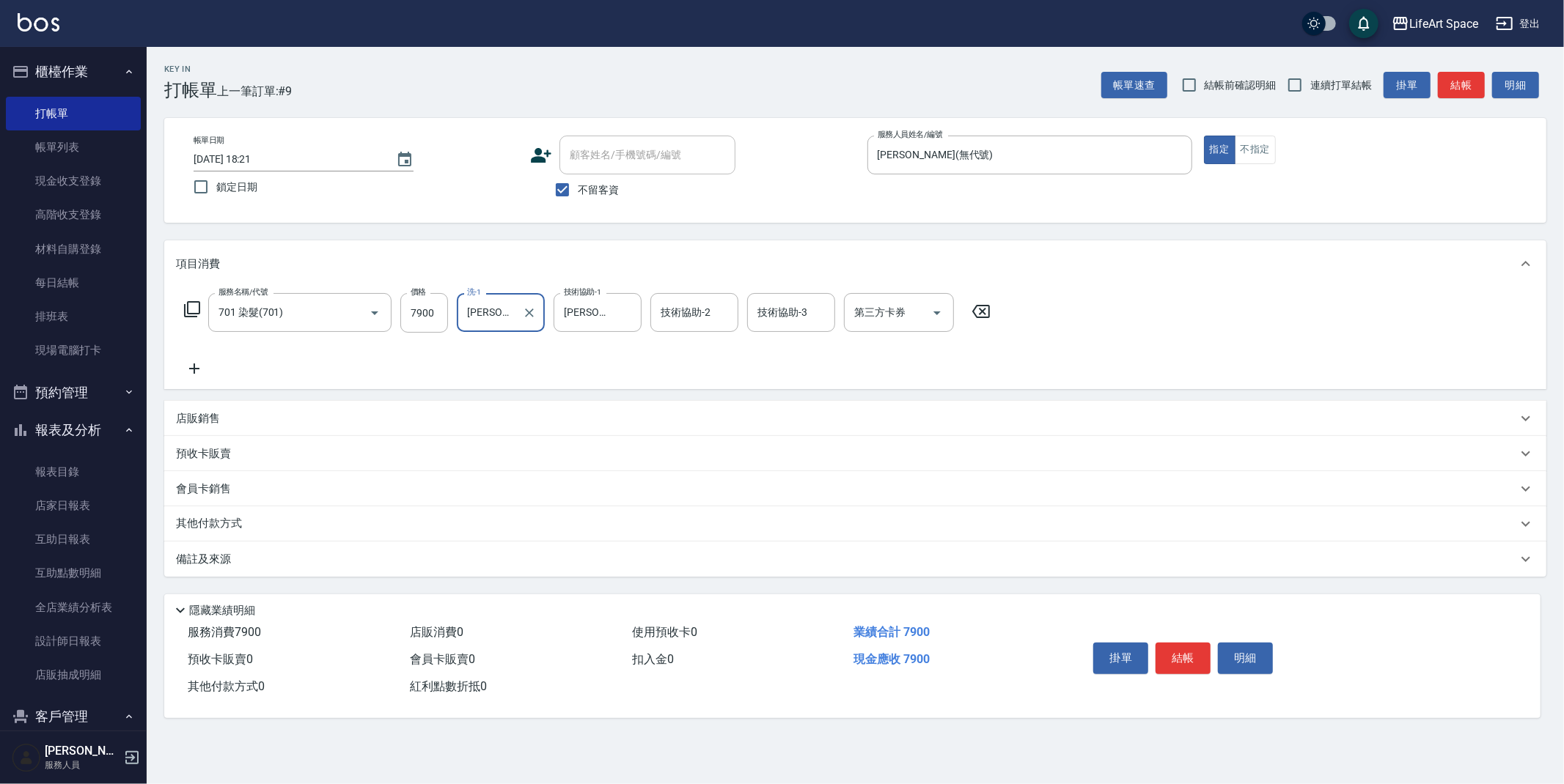
click at [199, 362] on icon at bounding box center [194, 369] width 37 height 18
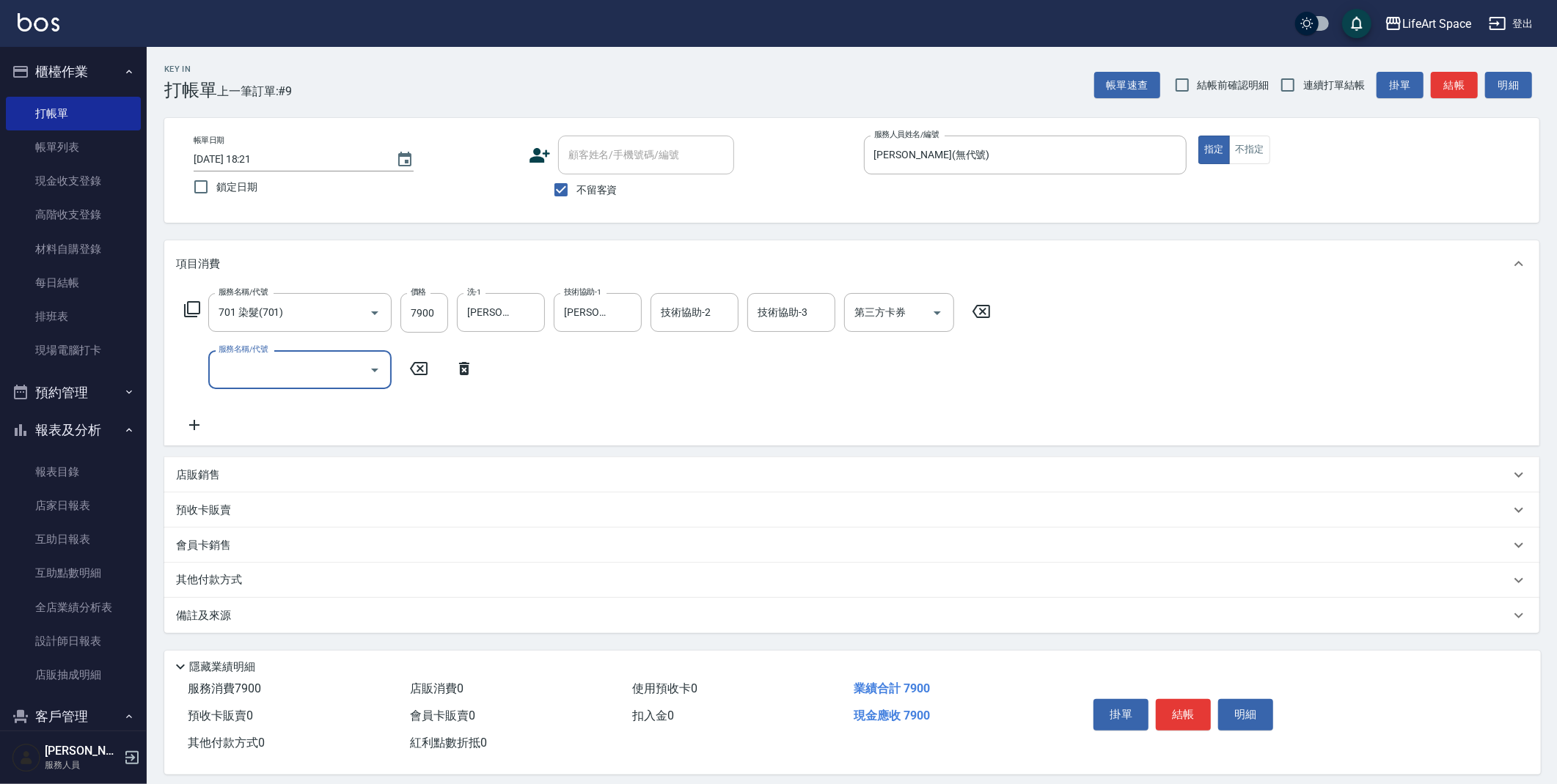
click at [277, 376] on div "服務名稱/代號 服務名稱/代號" at bounding box center [299, 370] width 183 height 39
click at [326, 366] on input "服務名稱/代號" at bounding box center [289, 370] width 148 height 25
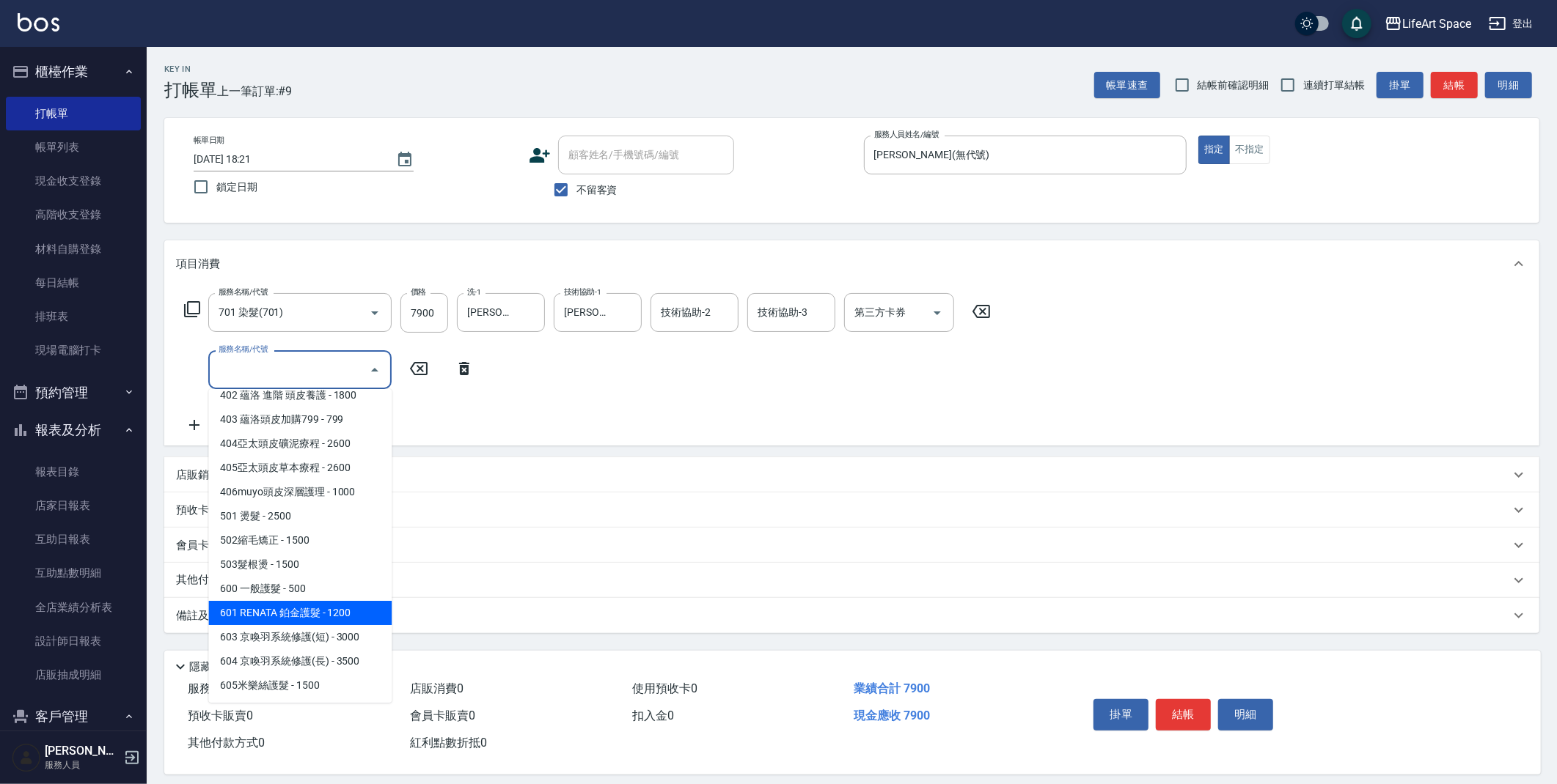
scroll to position [230, 0]
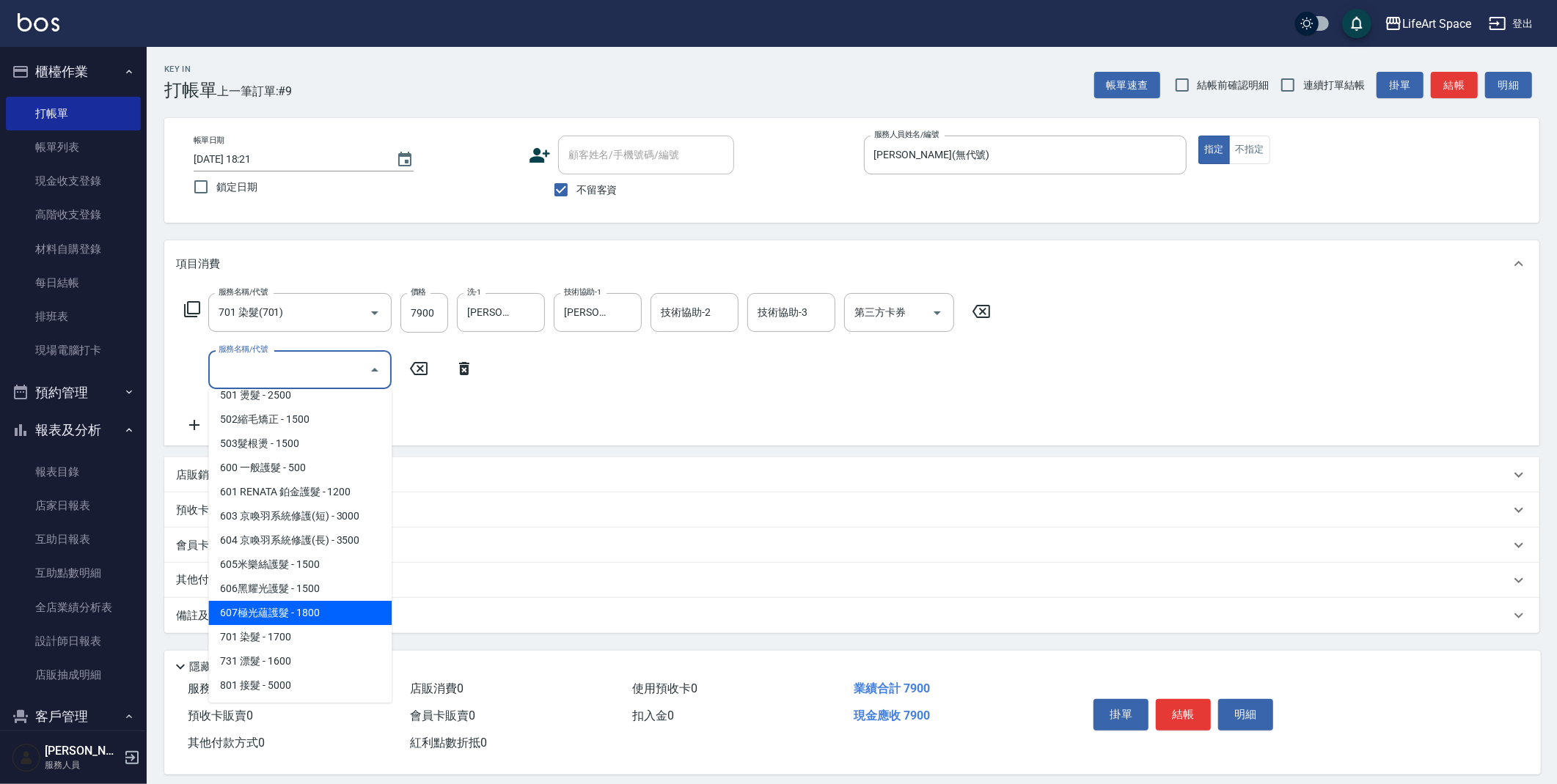
click at [329, 610] on span "607極光蘊護髮 - 1800" at bounding box center [299, 613] width 183 height 24
type input "607極光蘊護髮(607)"
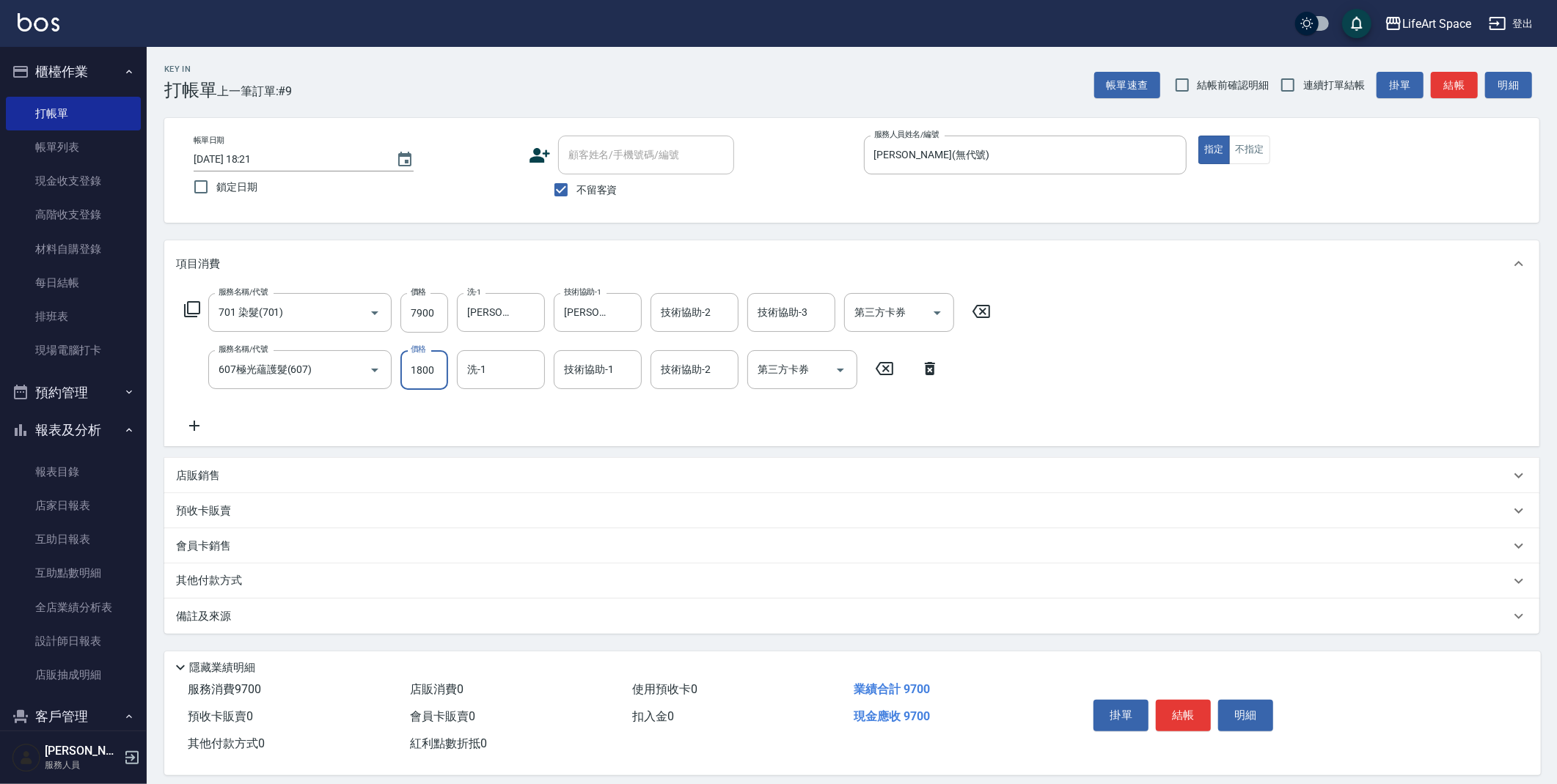
click at [436, 386] on input "1800" at bounding box center [424, 370] width 48 height 40
type input "2200"
click at [603, 371] on div "技術協助-1 技術協助-1" at bounding box center [598, 370] width 88 height 39
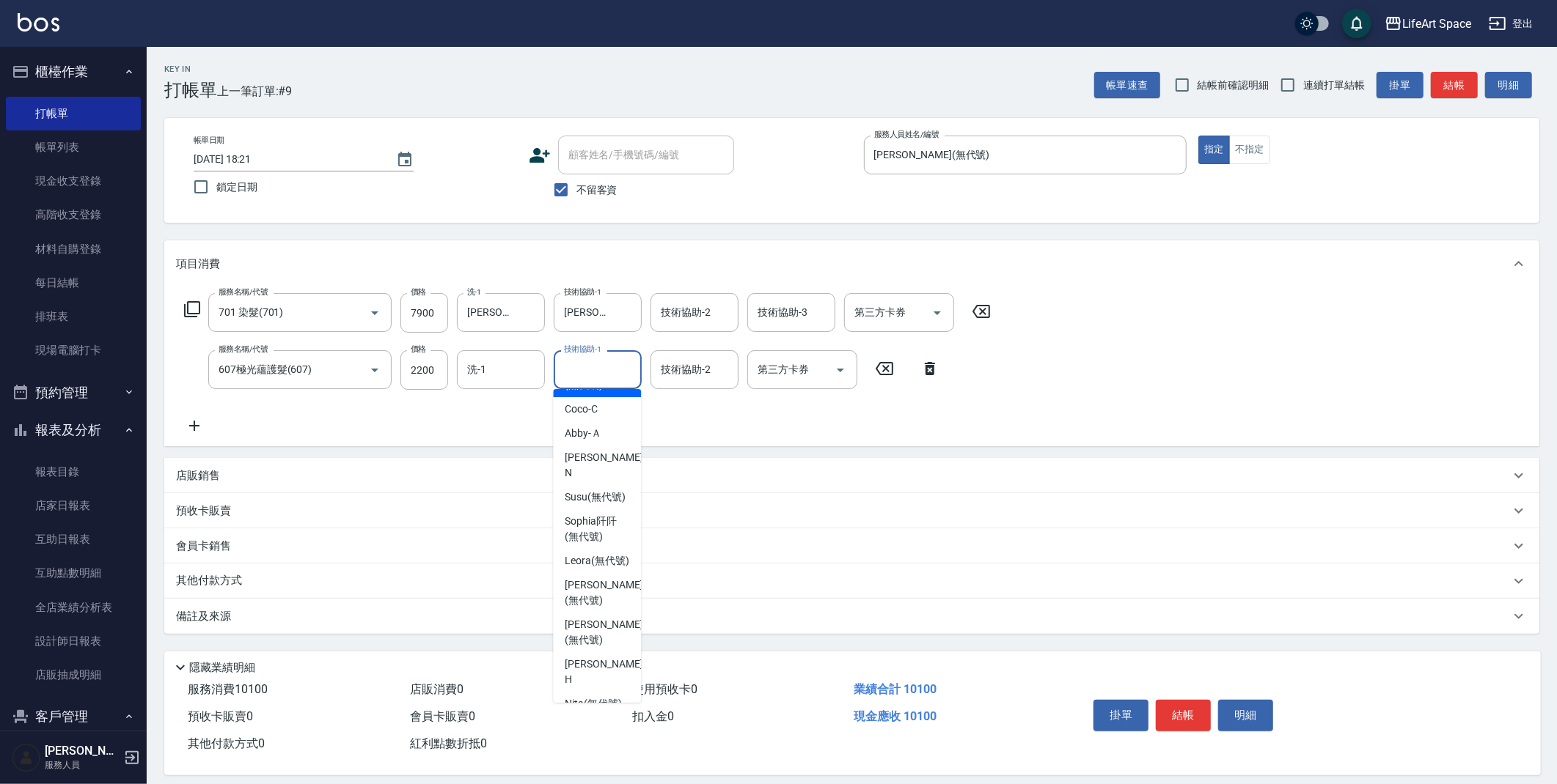
scroll to position [390, 0]
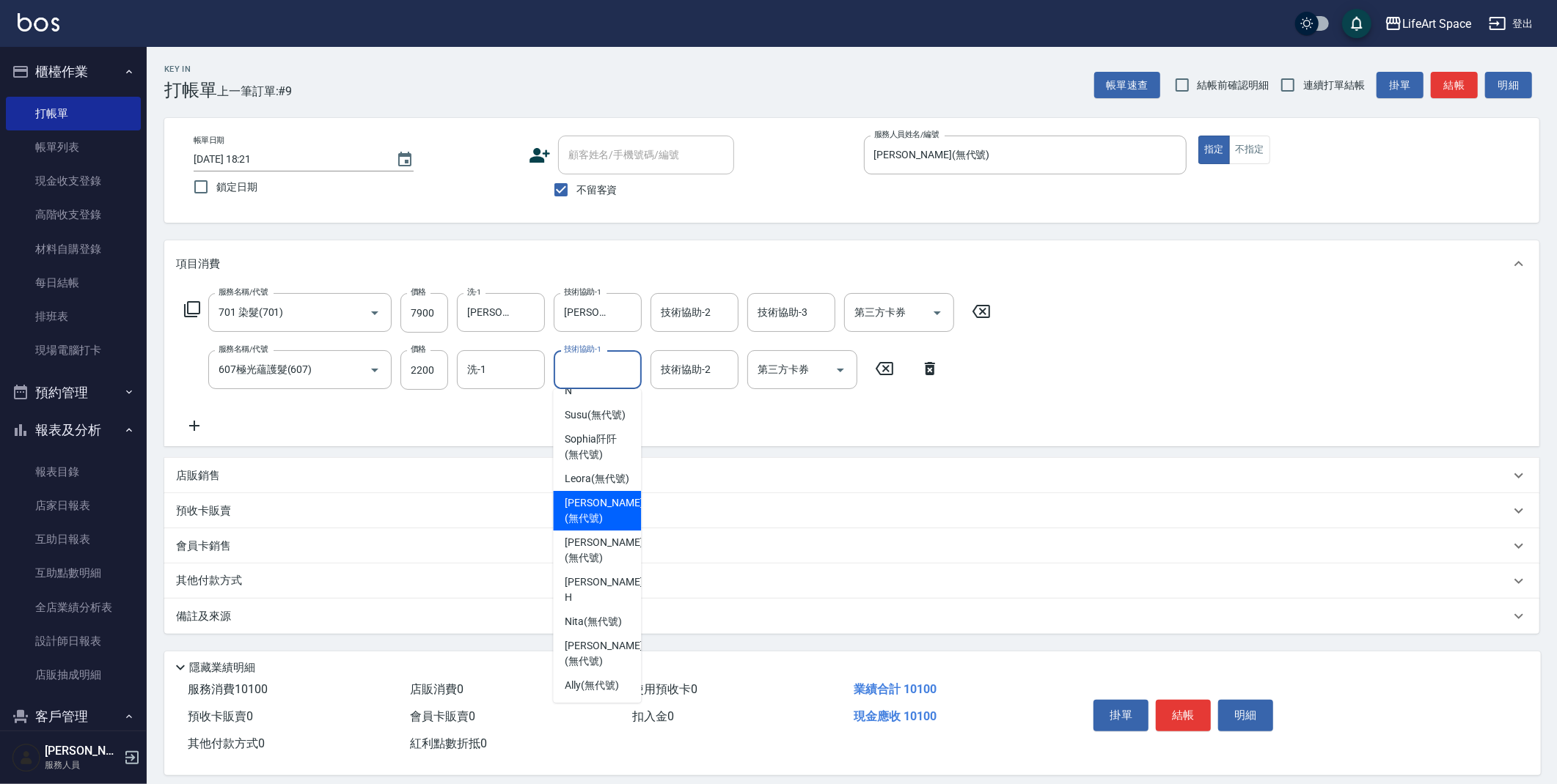
drag, startPoint x: 600, startPoint y: 516, endPoint x: 519, endPoint y: 390, distance: 149.8
click at [601, 516] on span "[PERSON_NAME] (無代號)" at bounding box center [603, 510] width 78 height 31
type input "[PERSON_NAME](無代號)"
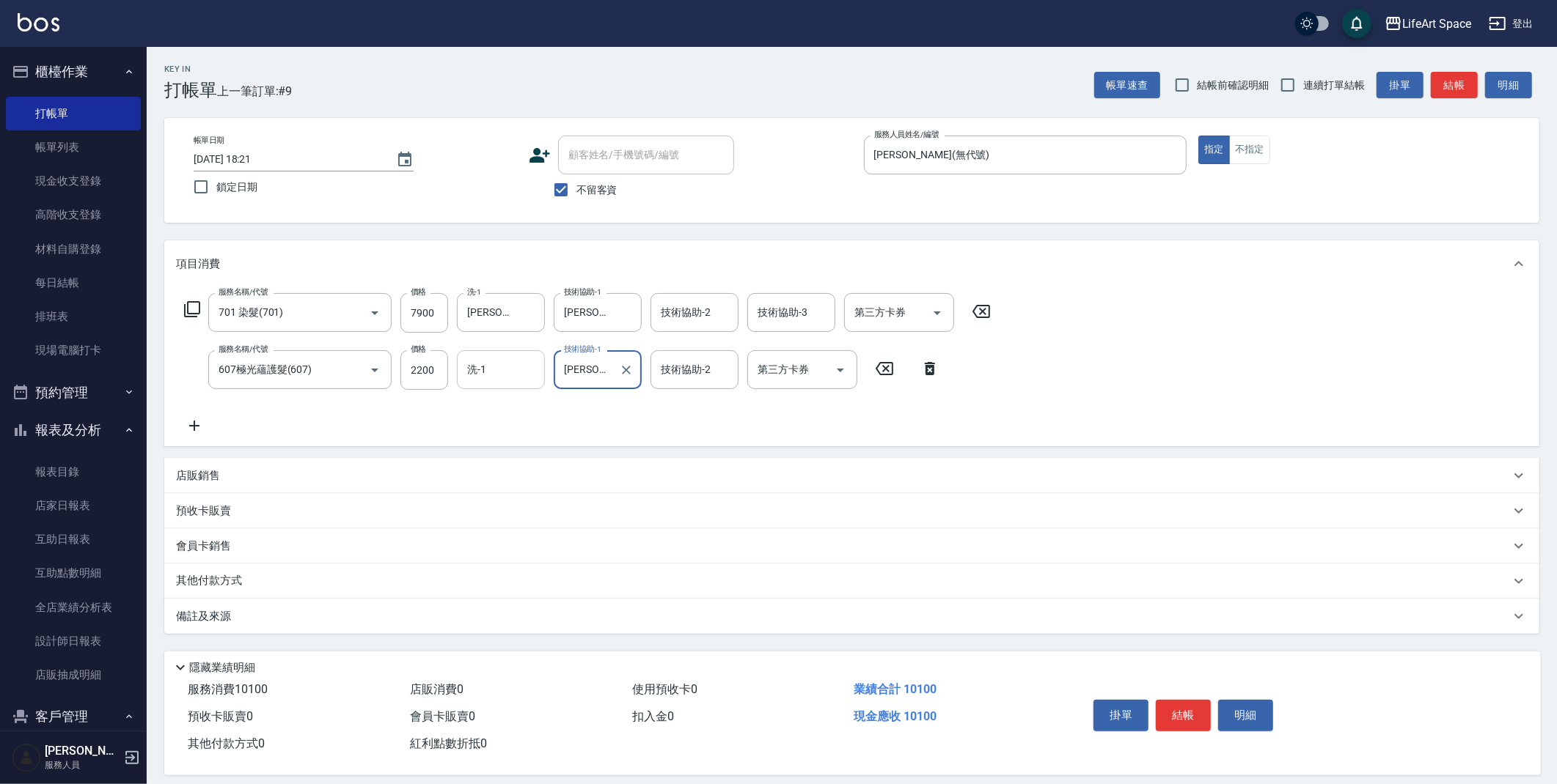
click at [514, 383] on div "洗-1" at bounding box center [501, 370] width 88 height 39
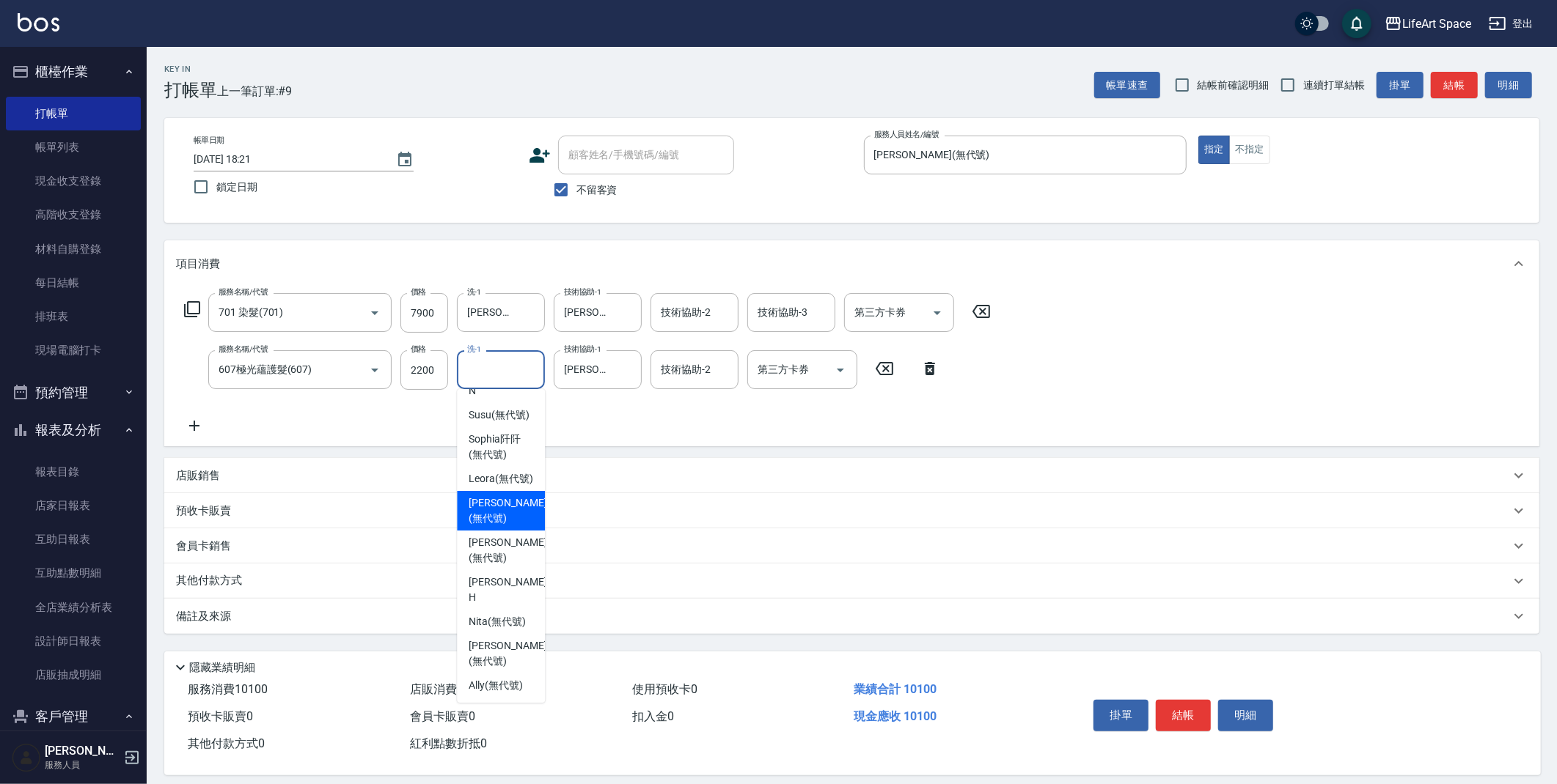
click at [506, 501] on span "[PERSON_NAME] (無代號)" at bounding box center [508, 510] width 78 height 31
type input "[PERSON_NAME](無代號)"
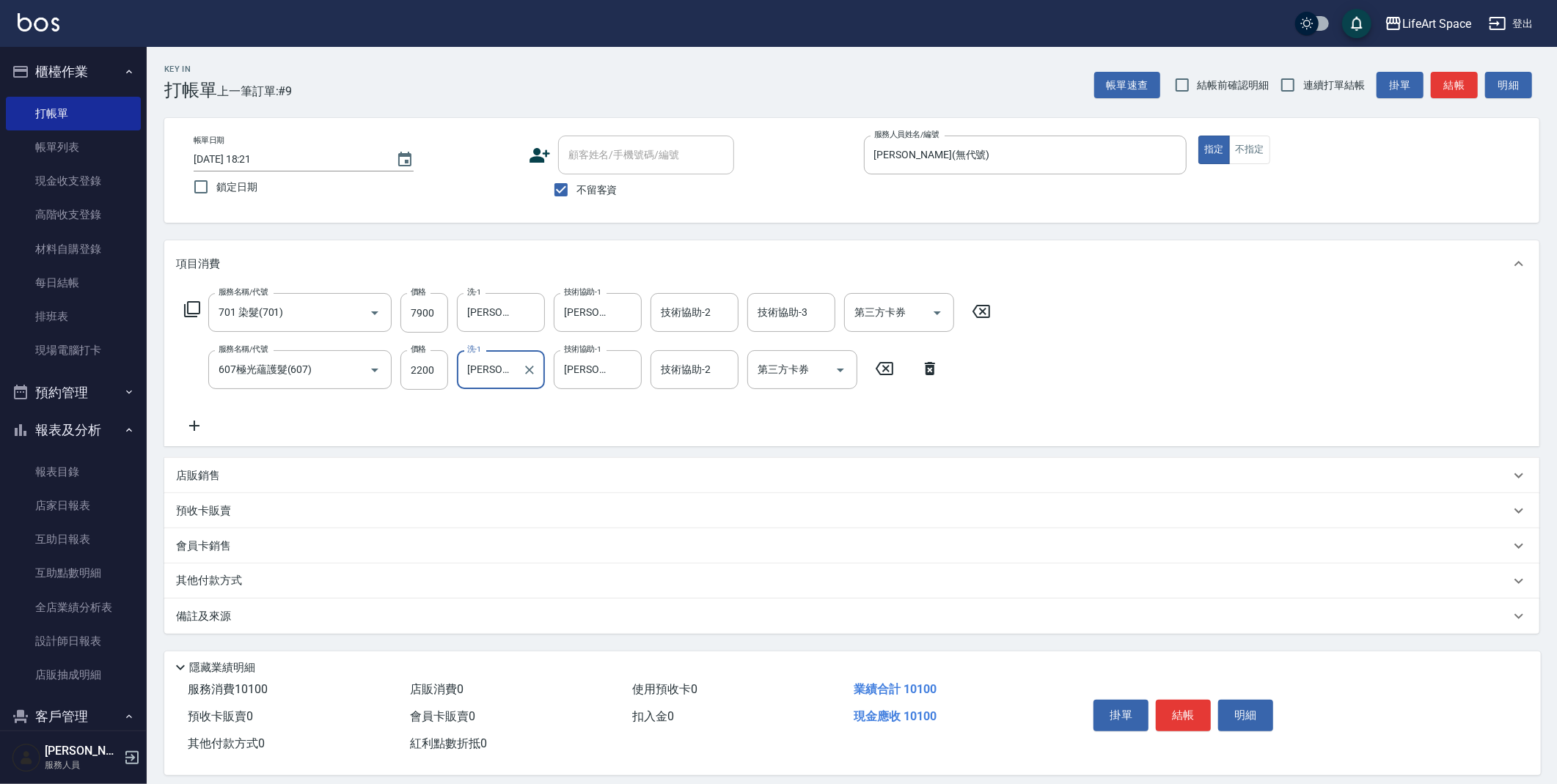
click at [693, 376] on div "技術協助-2 技術協助-2" at bounding box center [695, 370] width 88 height 39
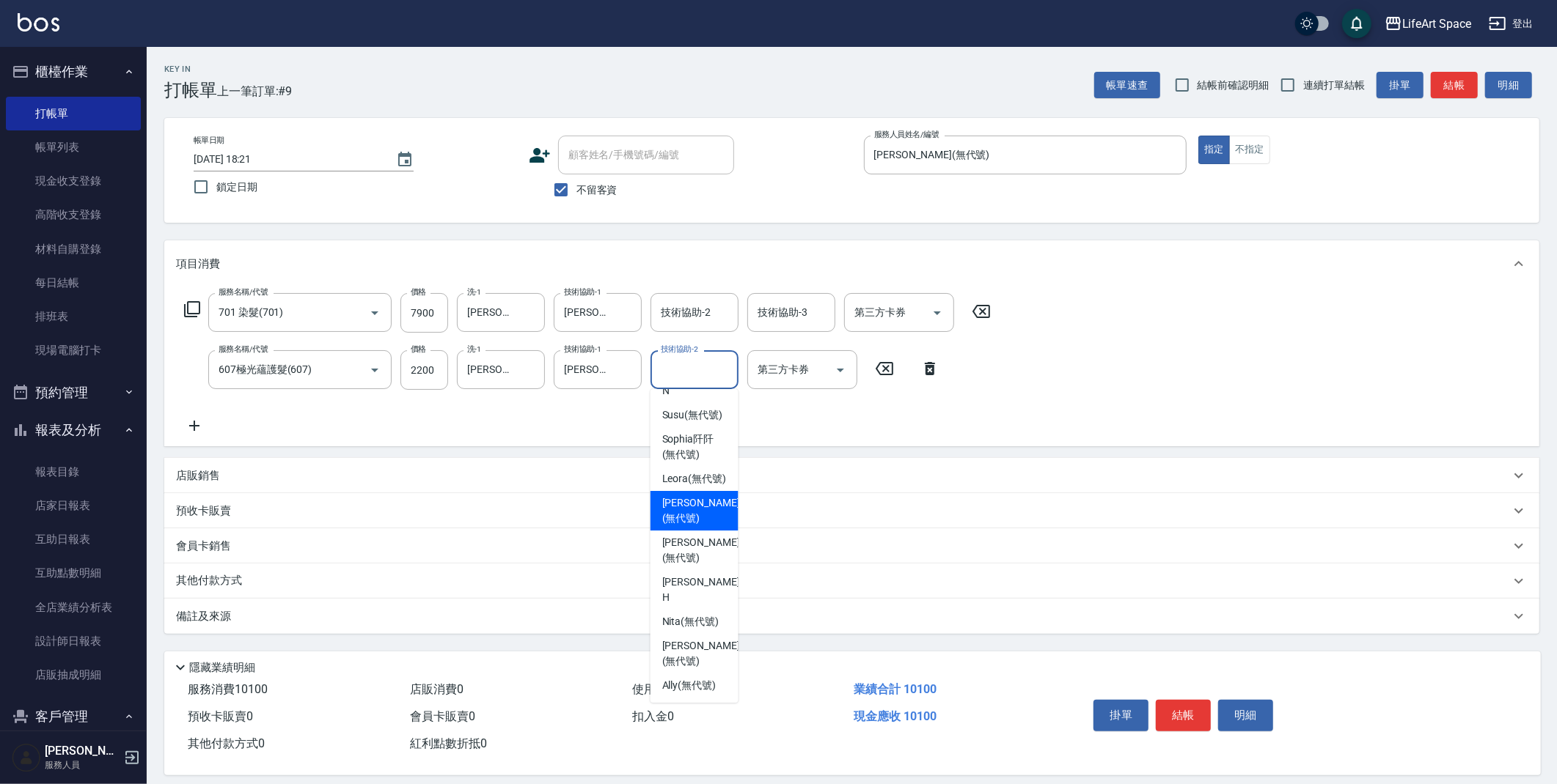
click at [700, 503] on span "[PERSON_NAME] (無代號)" at bounding box center [701, 510] width 78 height 31
type input "[PERSON_NAME](無代號)"
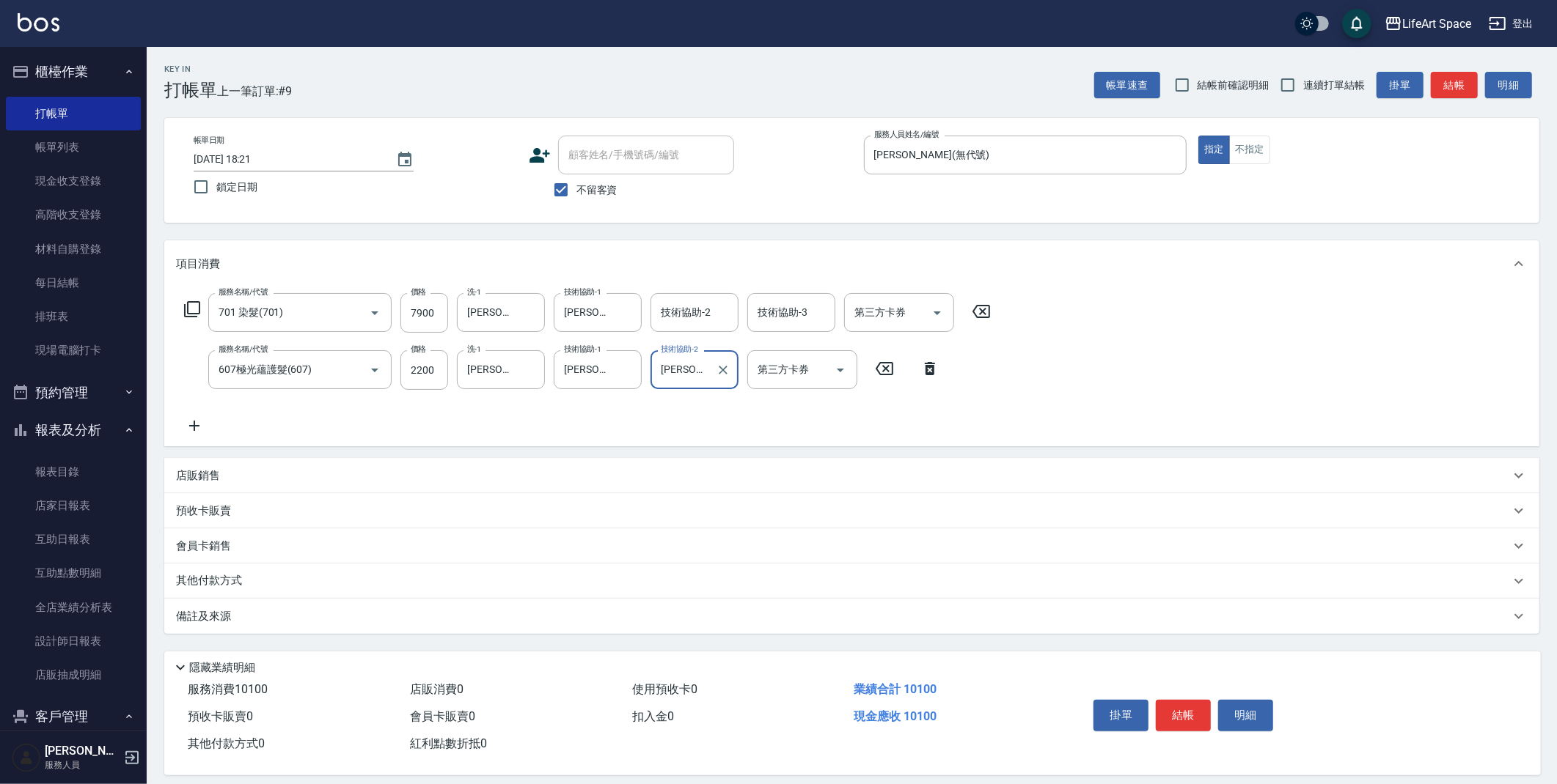
click at [564, 609] on div "備註及來源" at bounding box center [843, 616] width 1334 height 16
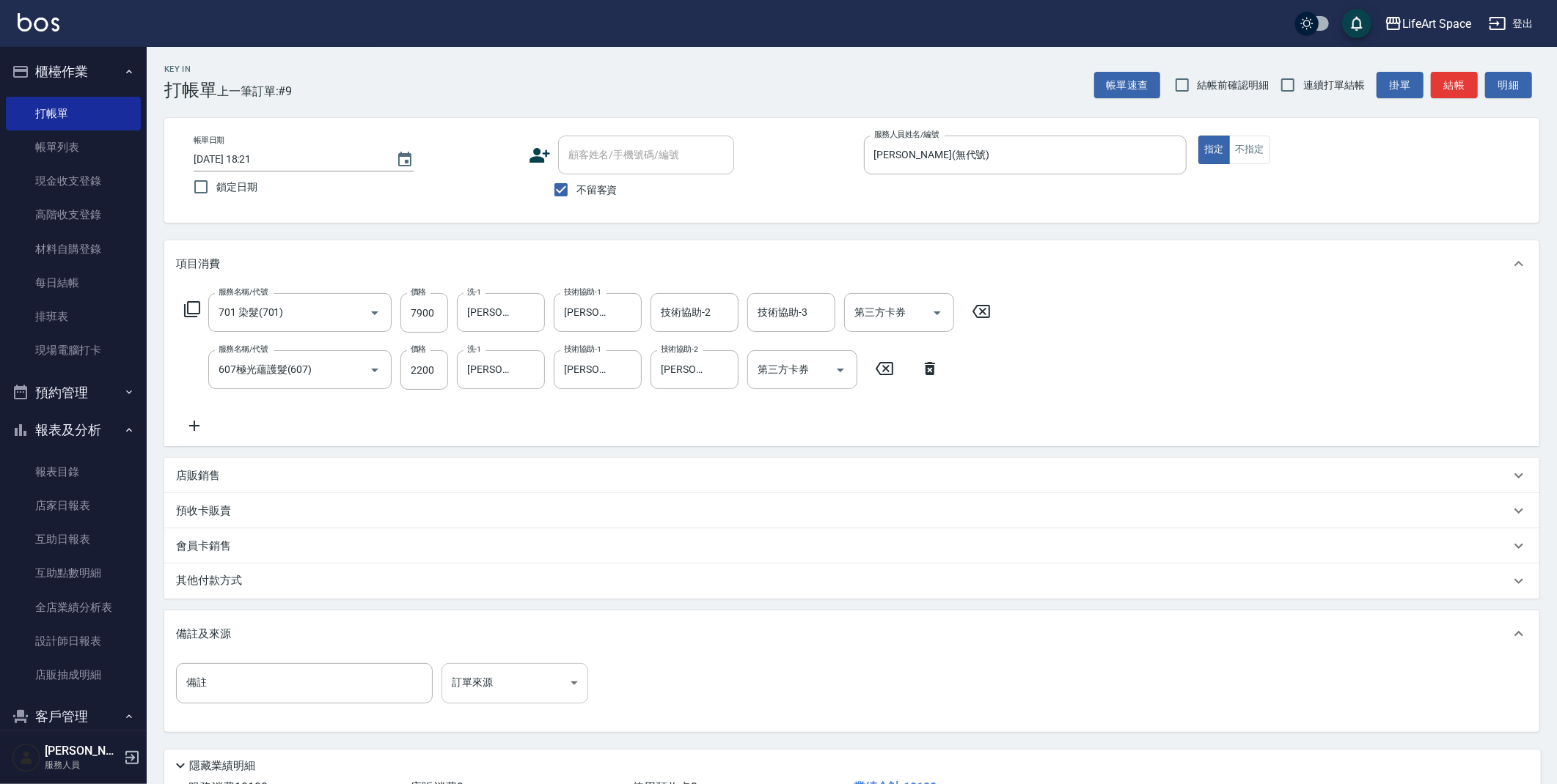
click at [558, 696] on body "LifeArt Space 登出 櫃檯作業 打帳單 帳單列表 現金收支登錄 高階收支登錄 材料自購登錄 每日結帳 排班表 現場電腦打卡 預約管理 預約管理 單…" at bounding box center [778, 446] width 1557 height 892
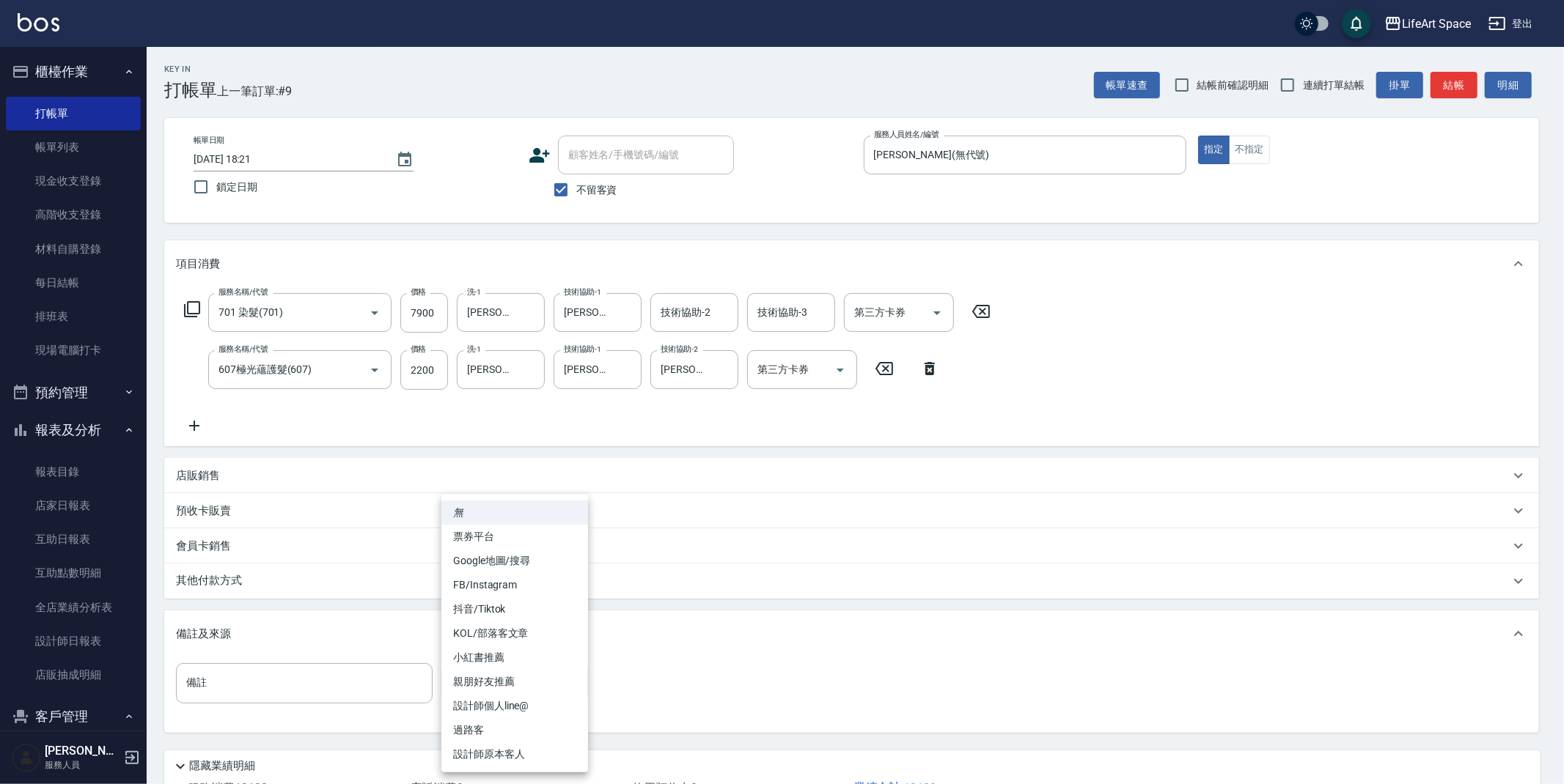
drag, startPoint x: 533, startPoint y: 703, endPoint x: 482, endPoint y: 650, distance: 73.6
click at [533, 703] on li "設計師個人line@" at bounding box center [515, 706] width 147 height 24
type input "設計師個人line@"
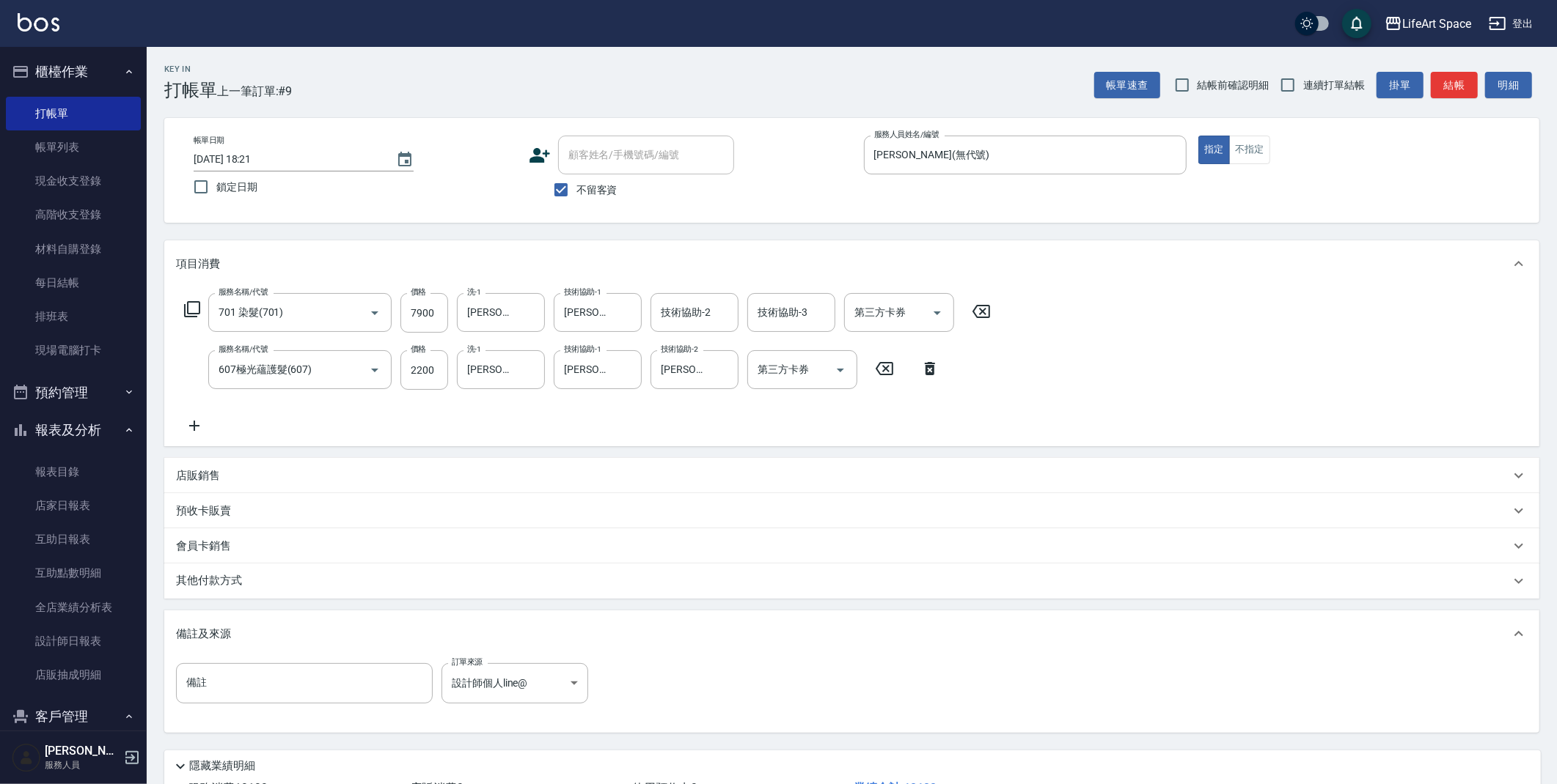
click at [374, 581] on div "其他付款方式" at bounding box center [843, 581] width 1334 height 16
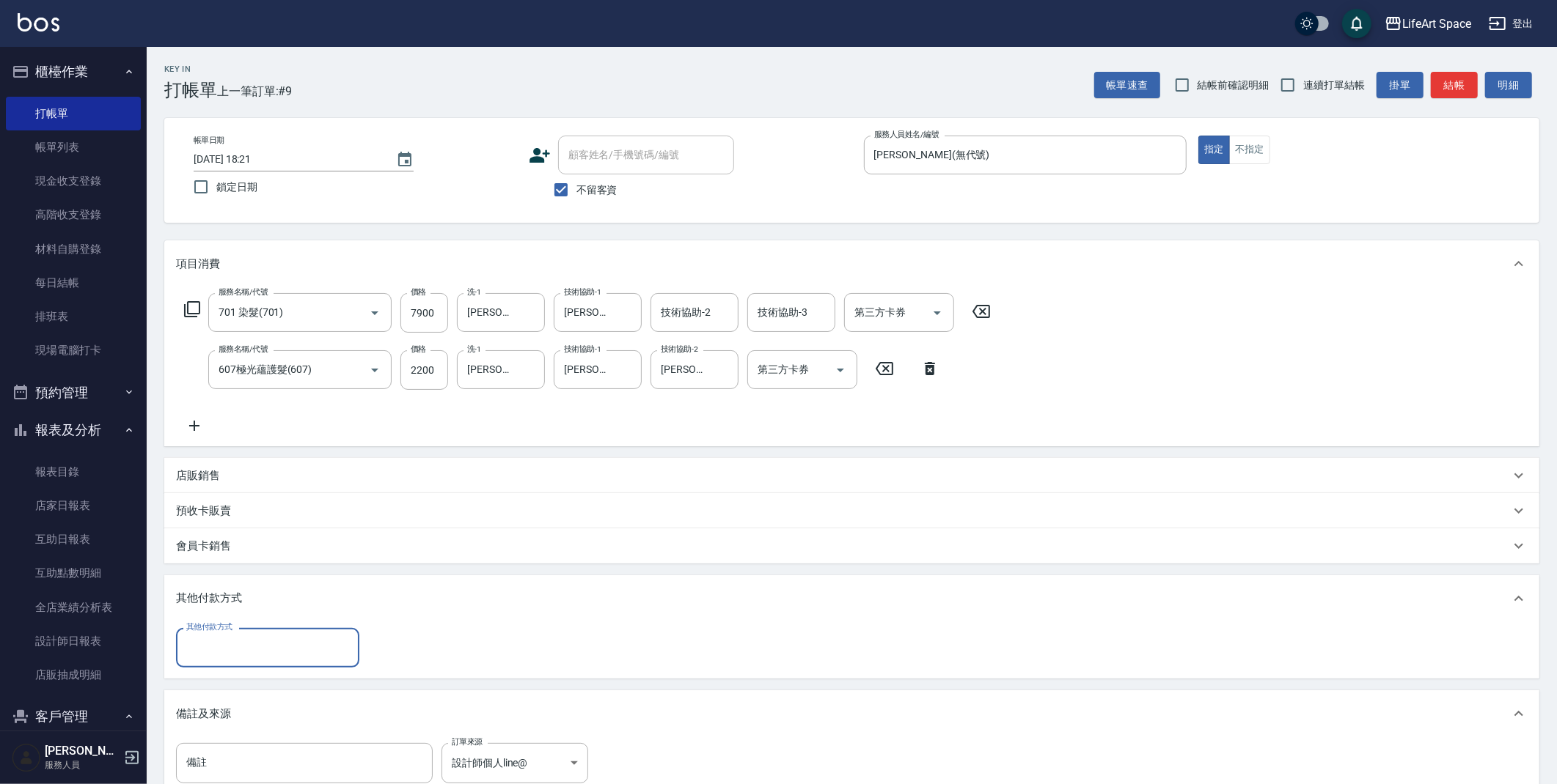
scroll to position [0, 0]
click at [287, 640] on input "其他付款方式" at bounding box center [267, 648] width 170 height 25
click at [278, 706] on span "Linepay" at bounding box center [267, 709] width 183 height 24
type input "Linepay"
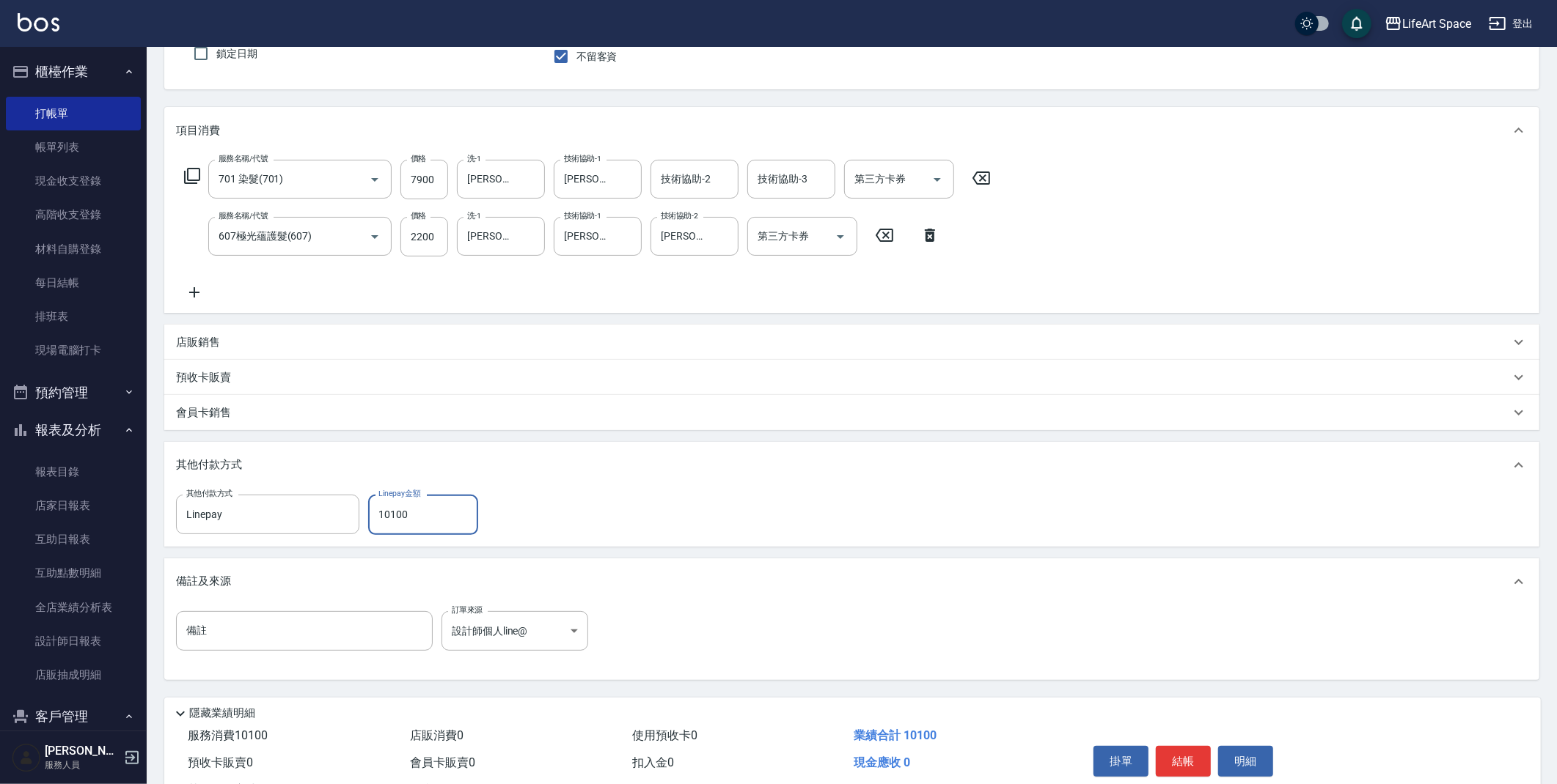
scroll to position [193, 0]
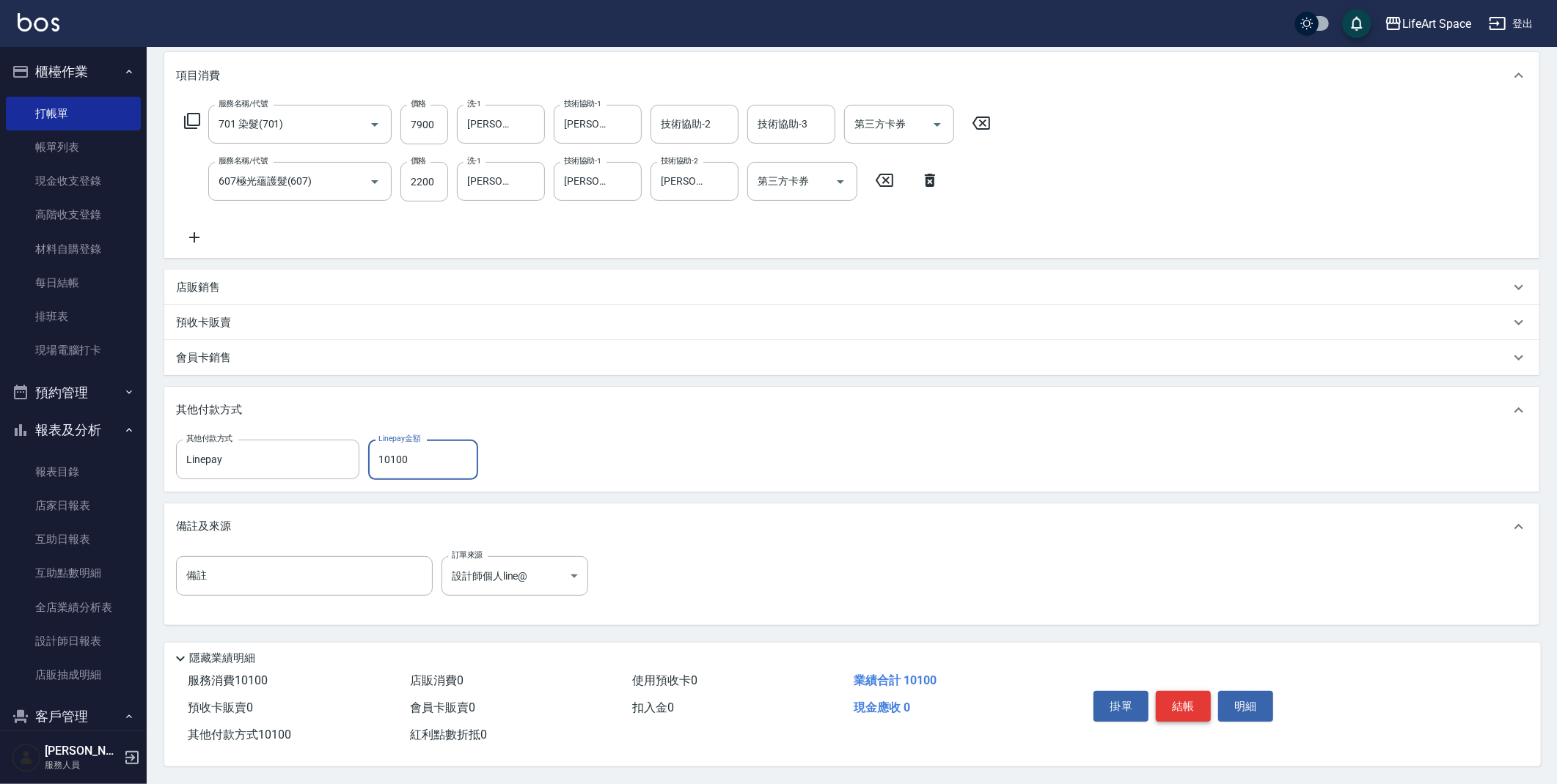
type input "10100"
click at [1183, 696] on button "結帳" at bounding box center [1183, 706] width 55 height 31
